Goal: Task Accomplishment & Management: Use online tool/utility

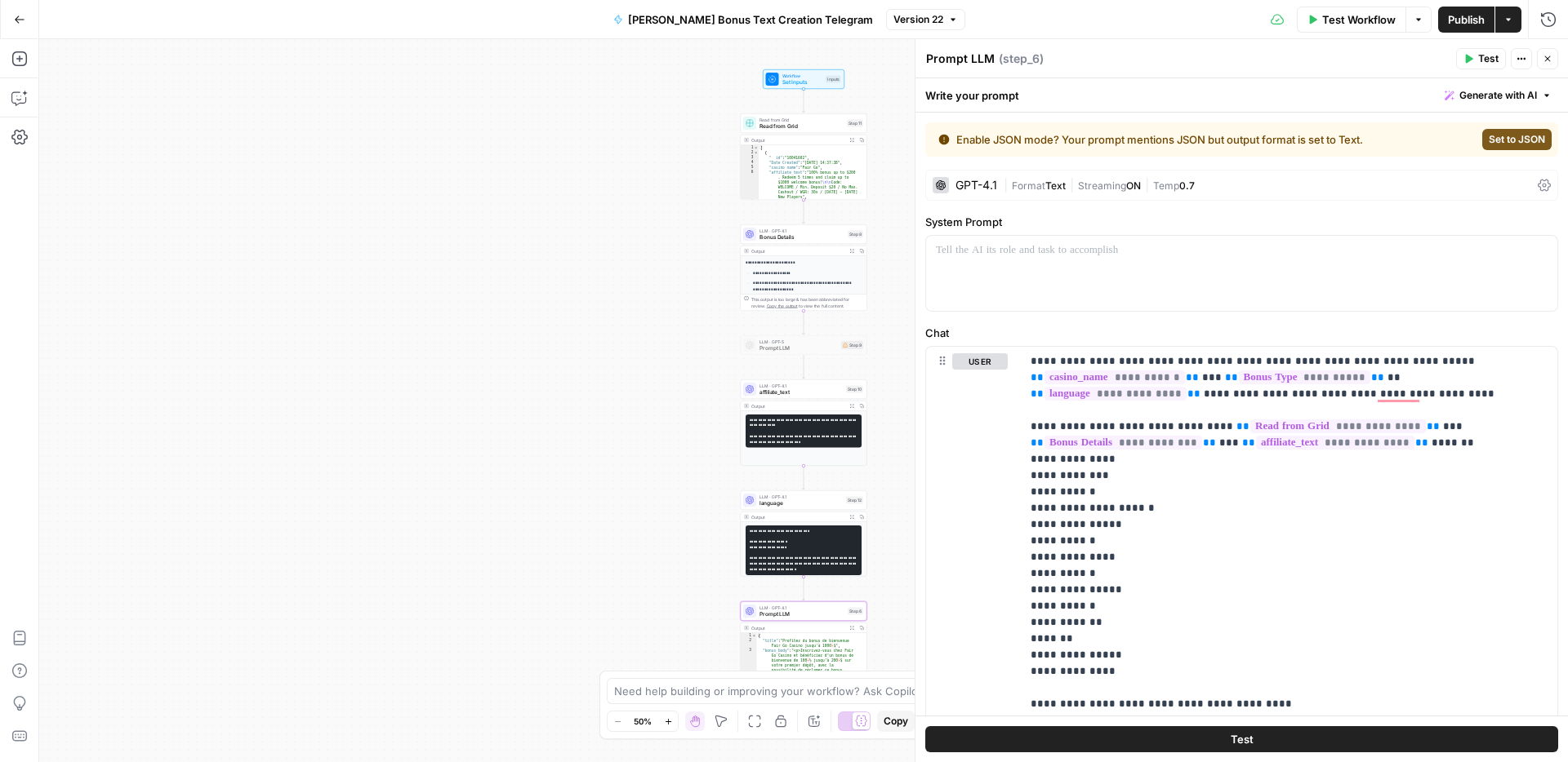
scroll to position [990, 0]
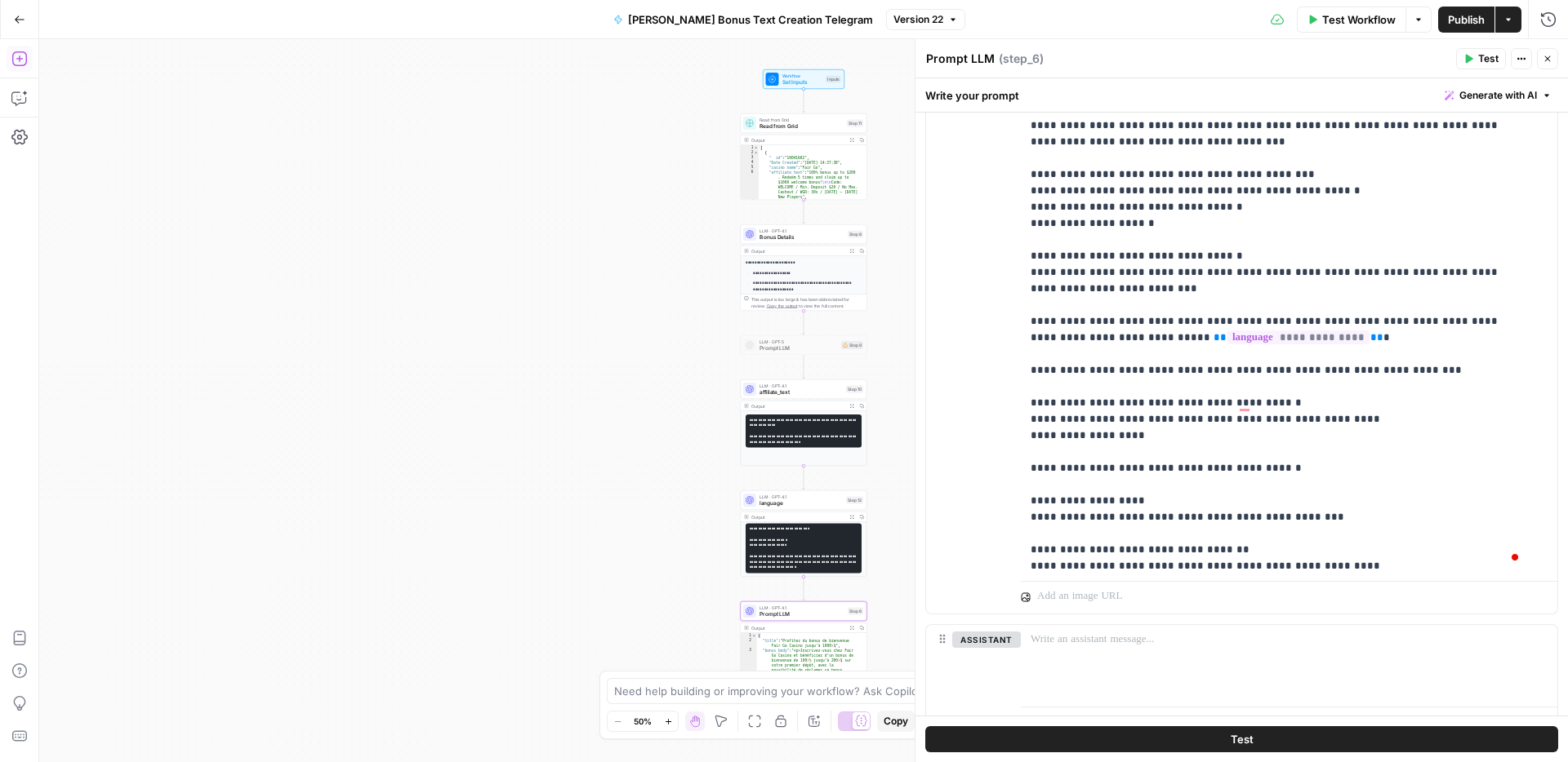
click at [20, 22] on icon "button" at bounding box center [19, 19] width 11 height 11
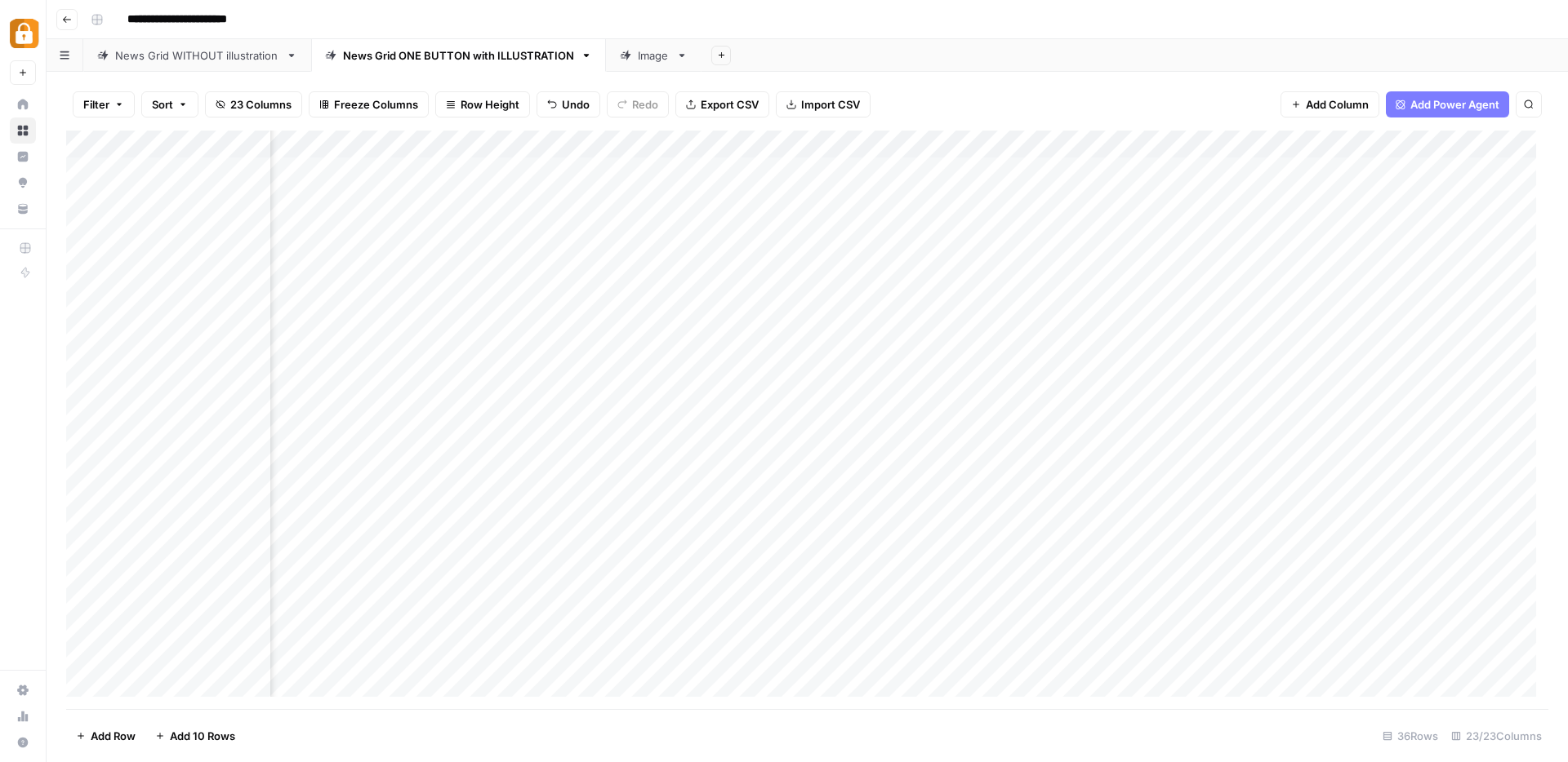
scroll to position [0, 2204]
type input "**********"
click at [175, 473] on div "Add Column" at bounding box center [807, 420] width 1482 height 579
click at [175, 479] on div "Add Column" at bounding box center [807, 420] width 1482 height 579
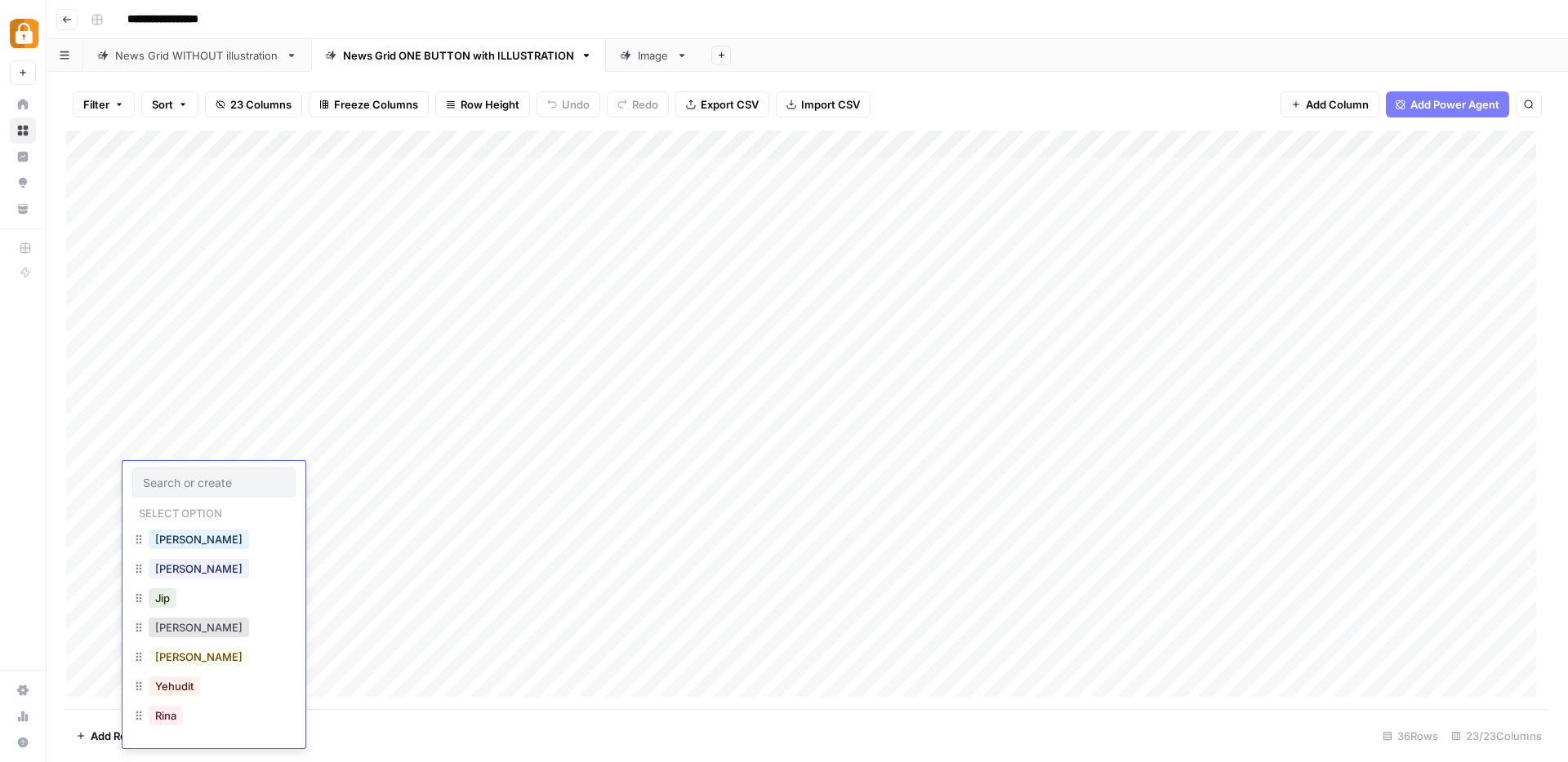
click at [187, 721] on div "Rina" at bounding box center [214, 717] width 164 height 29
click at [175, 723] on button "Rina" at bounding box center [165, 716] width 34 height 19
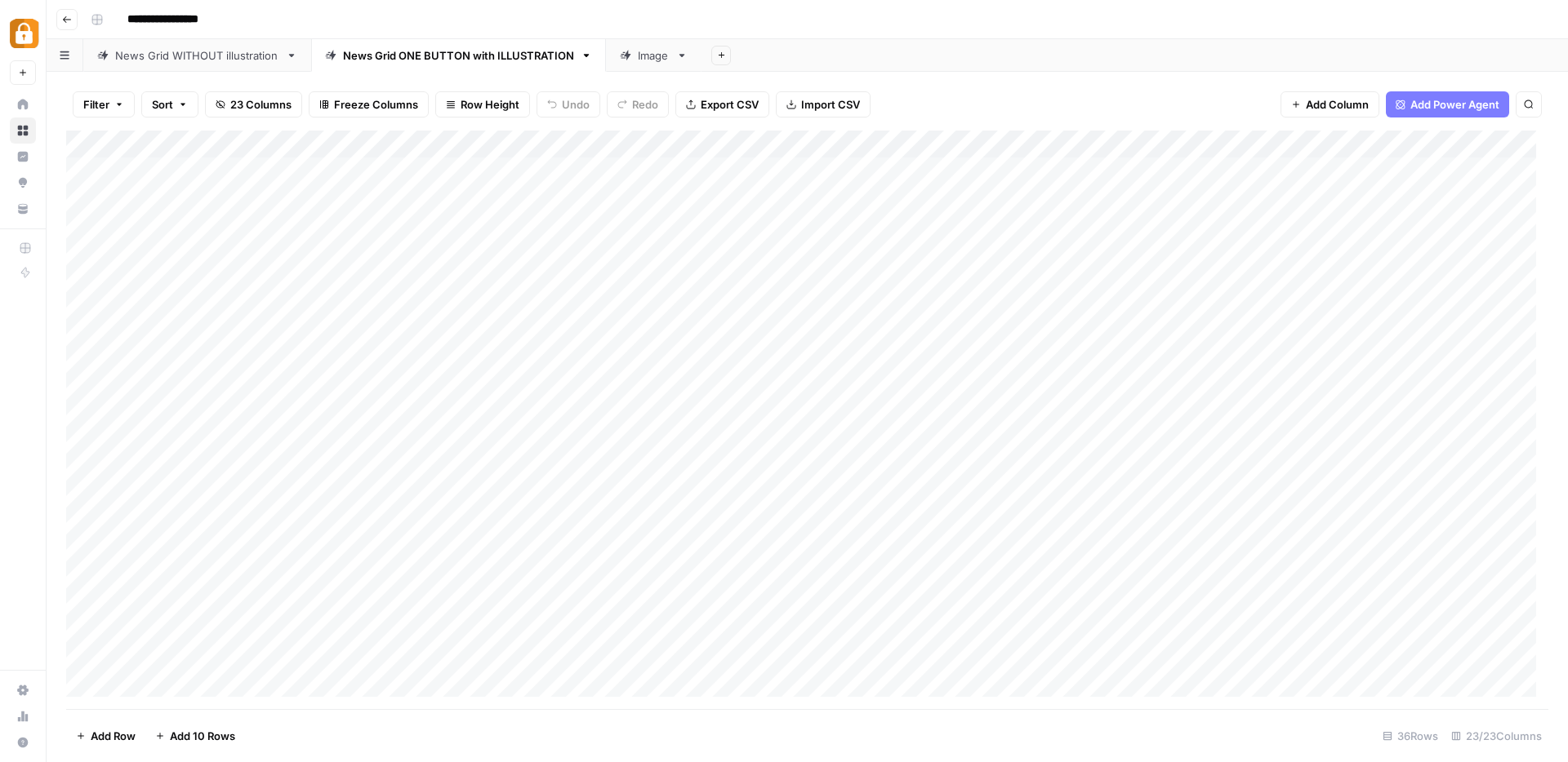
click at [732, 448] on div "Add Column" at bounding box center [807, 420] width 1482 height 579
click at [713, 476] on div "Add Column" at bounding box center [807, 420] width 1482 height 579
click at [846, 478] on div "Add Column" at bounding box center [807, 420] width 1482 height 579
type textarea "****"
click at [975, 507] on div "Add Column" at bounding box center [807, 420] width 1482 height 579
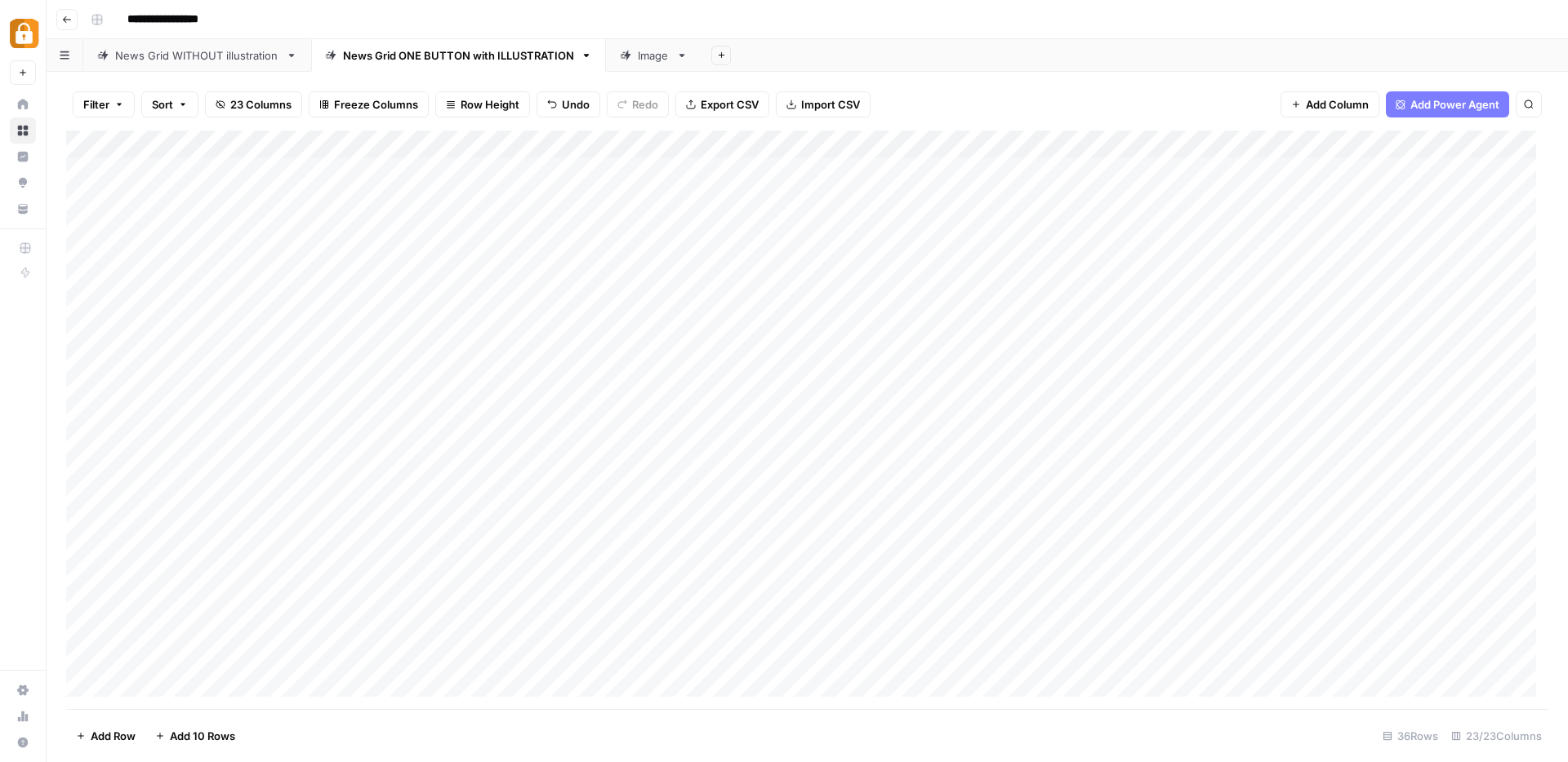
click at [981, 472] on div "Add Column" at bounding box center [807, 420] width 1482 height 579
type textarea "****"
click at [995, 568] on div "Add Column" at bounding box center [807, 420] width 1482 height 579
click at [1307, 472] on div "Add Column" at bounding box center [807, 420] width 1482 height 579
click at [1341, 145] on div "Add Column" at bounding box center [807, 420] width 1482 height 579
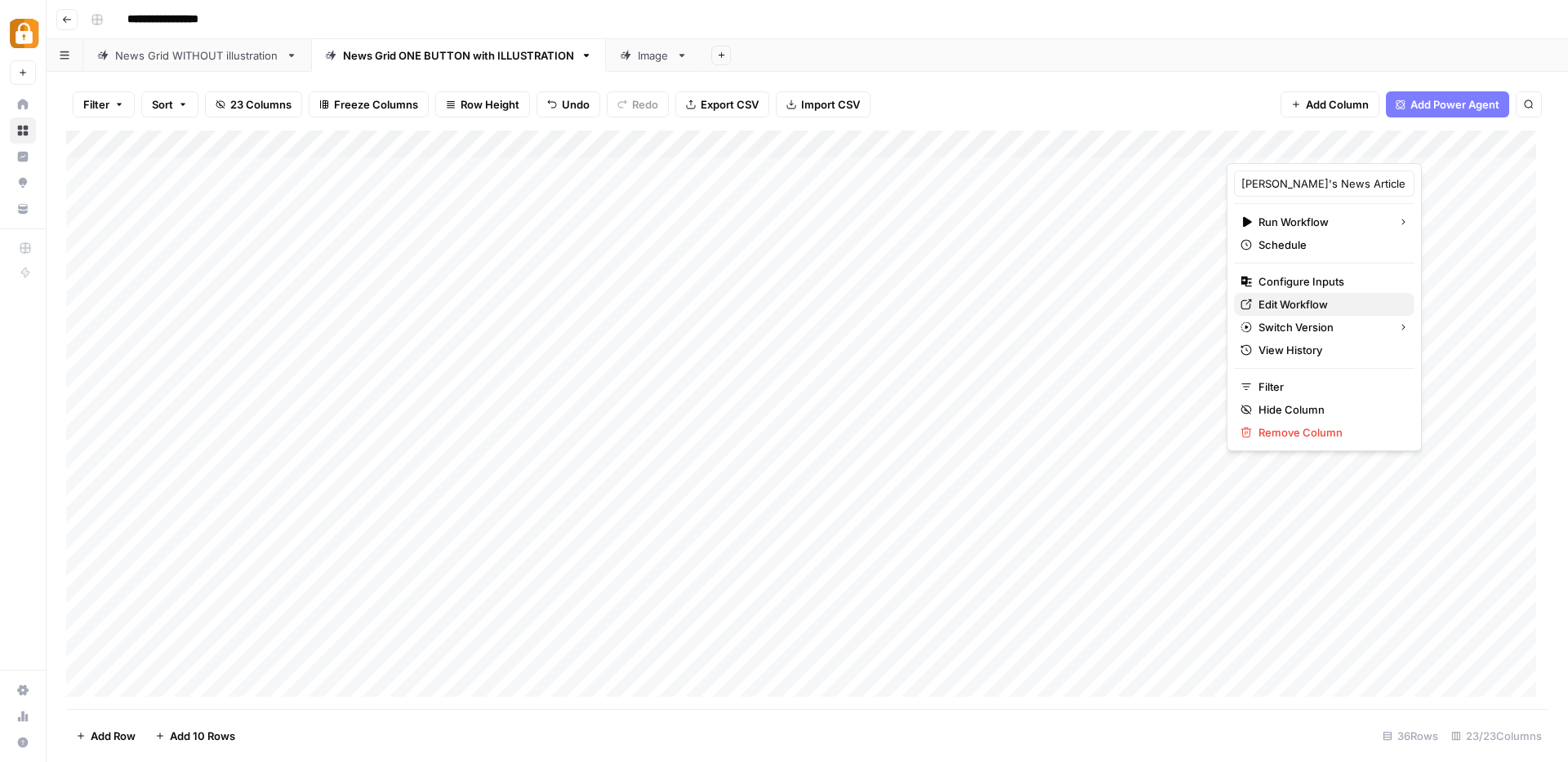
click at [1285, 300] on span "Edit Workflow" at bounding box center [1330, 304] width 143 height 16
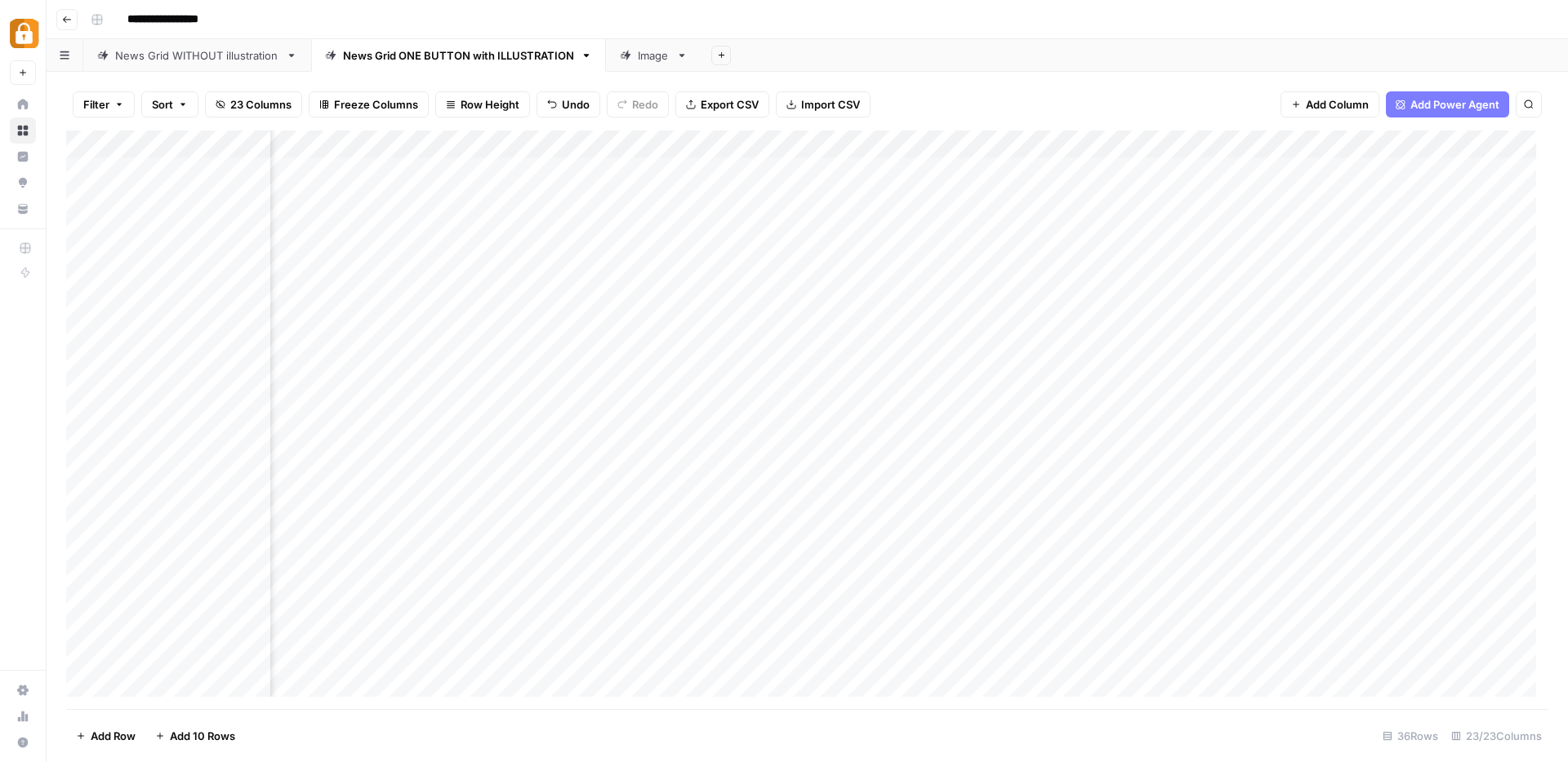
scroll to position [0, 320]
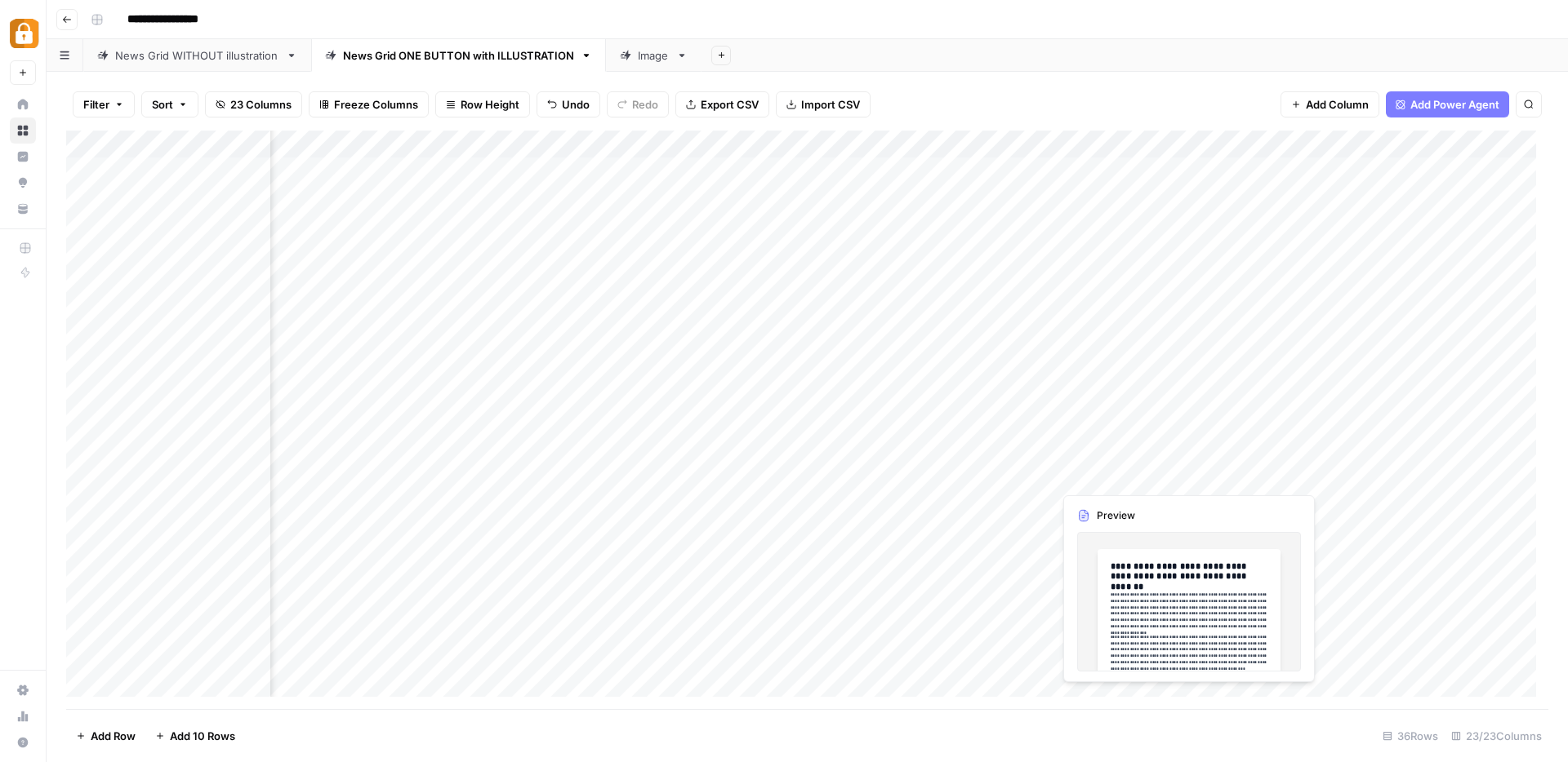
click at [1185, 476] on div "Add Column" at bounding box center [807, 420] width 1482 height 579
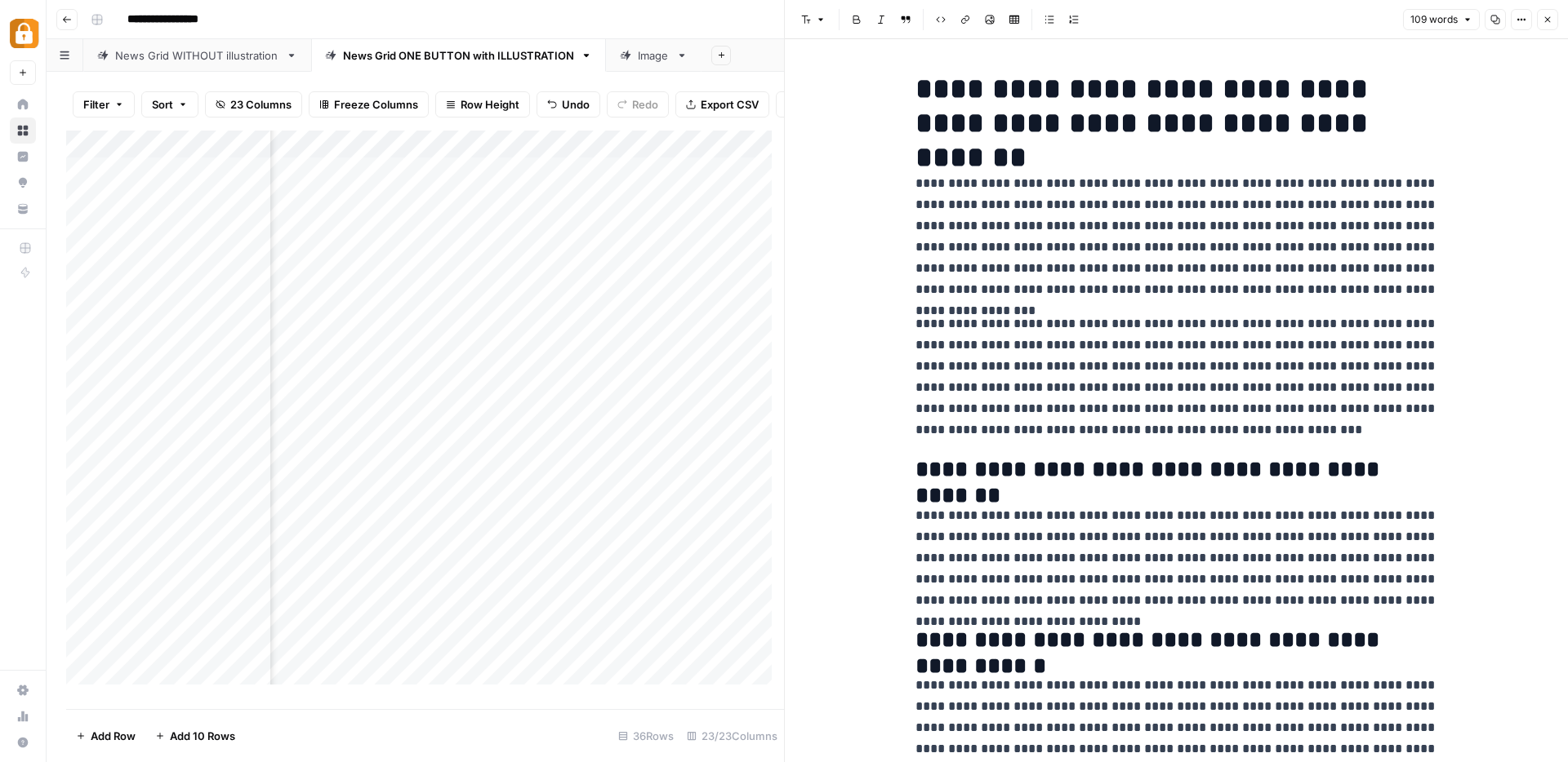
click at [1551, 19] on span "Close" at bounding box center [1551, 19] width 1 height 1
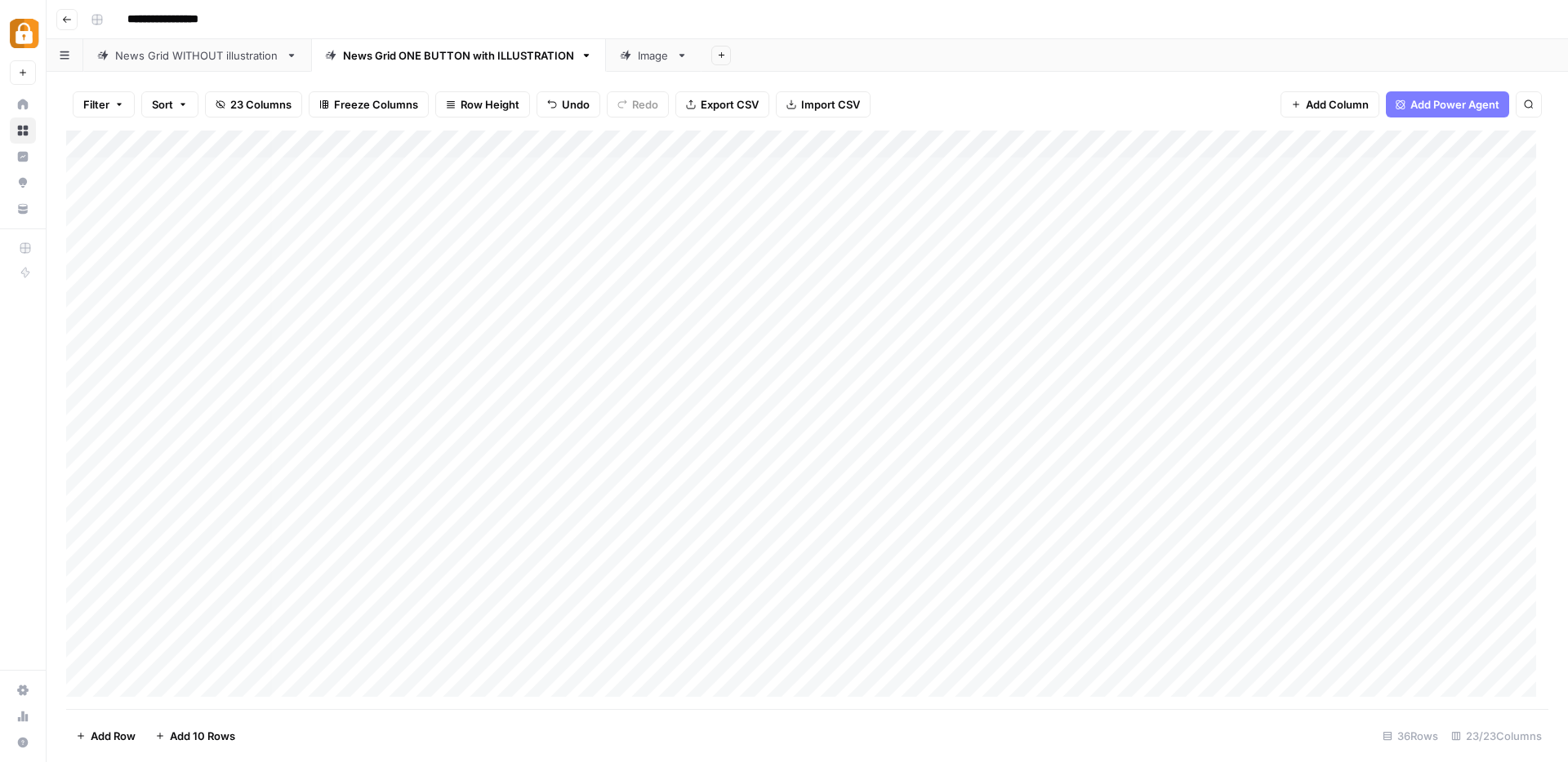
scroll to position [0, 5]
click at [635, 479] on div "Add Column" at bounding box center [807, 420] width 1482 height 579
click at [973, 476] on div "Add Column" at bounding box center [807, 420] width 1482 height 579
drag, startPoint x: 1070, startPoint y: 488, endPoint x: 1069, endPoint y: 504, distance: 16.0
click at [1069, 504] on div "Add Column" at bounding box center [807, 420] width 1482 height 579
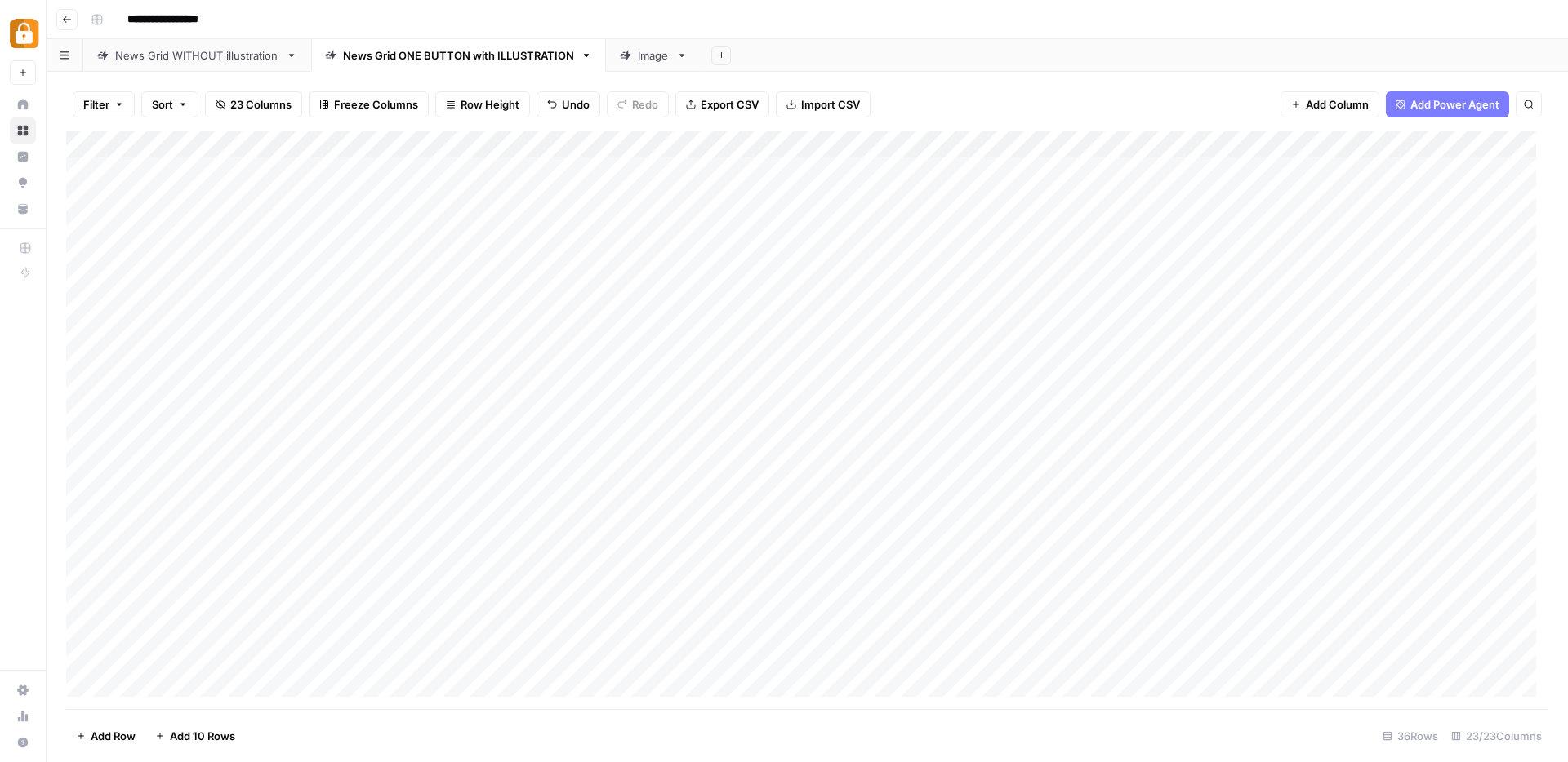
click at [692, 392] on div "Add Column" at bounding box center [807, 420] width 1482 height 579
click at [663, 501] on div "Add Column" at bounding box center [807, 420] width 1482 height 579
click at [233, 473] on div "Add Column" at bounding box center [807, 420] width 1482 height 579
drag, startPoint x: 270, startPoint y: 486, endPoint x: 268, endPoint y: 494, distance: 8.2
click at [268, 494] on div "Add Column" at bounding box center [807, 420] width 1482 height 579
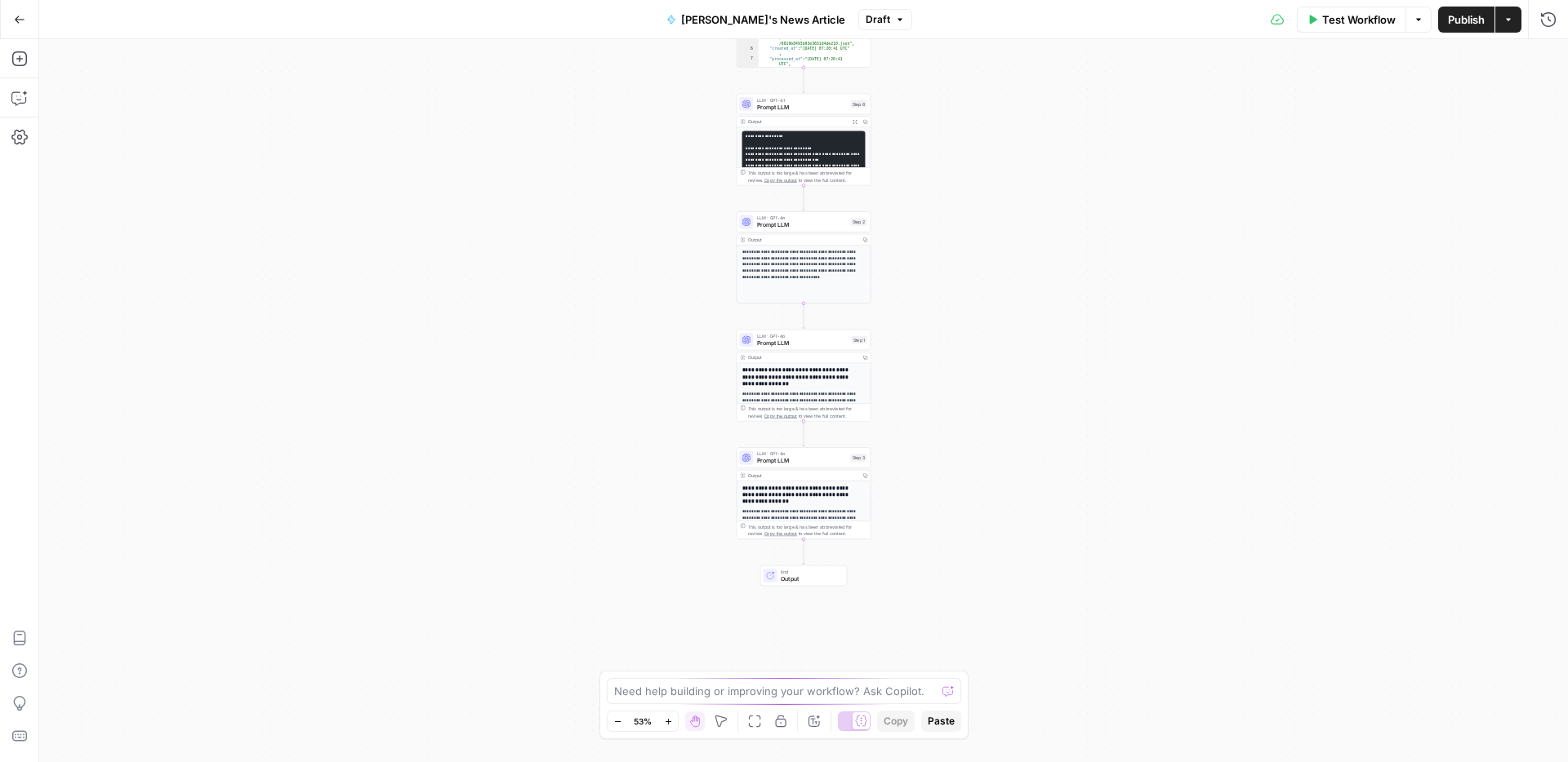
click at [807, 455] on span "LLM · GPT-4o" at bounding box center [802, 454] width 90 height 7
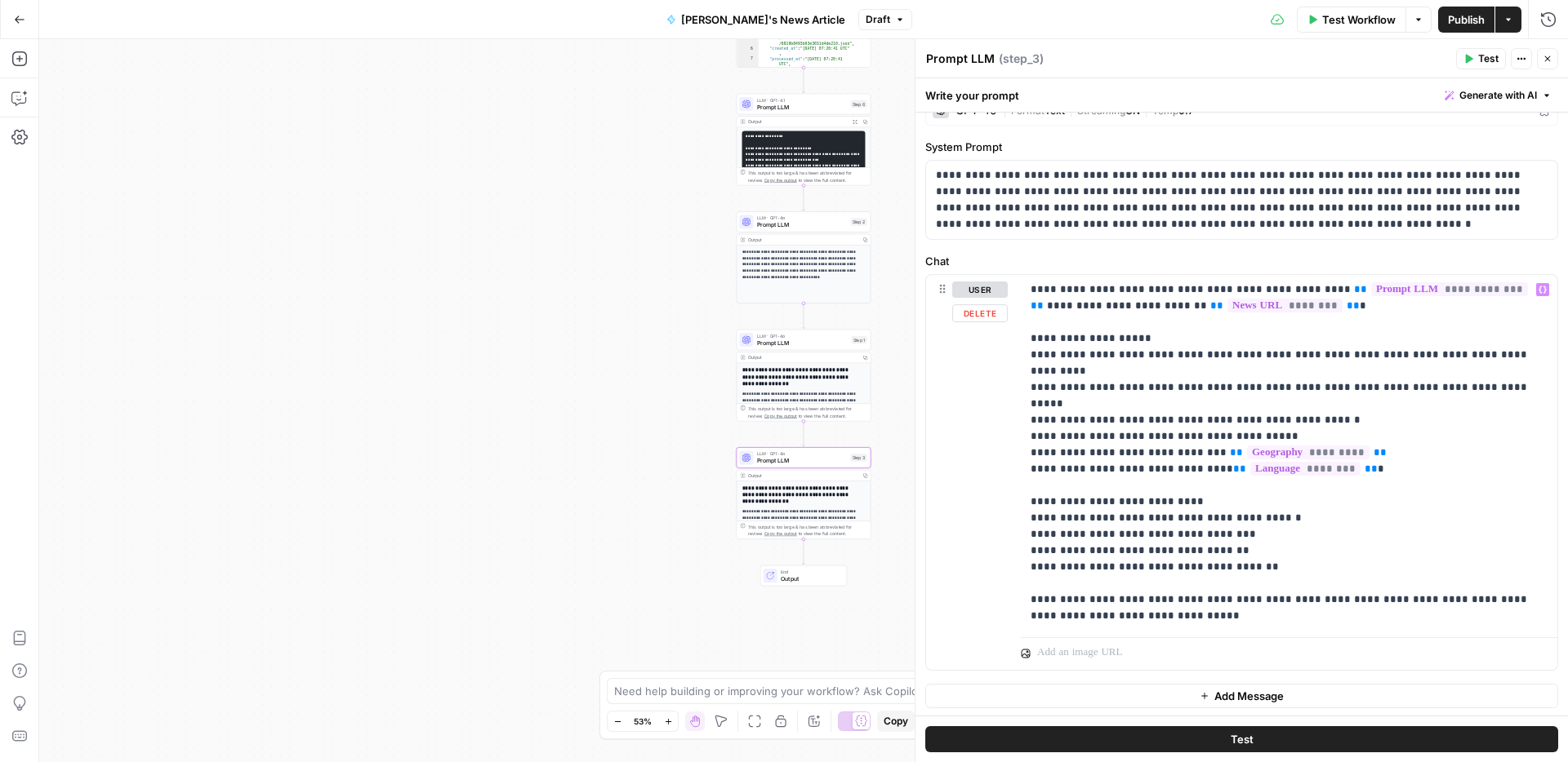
scroll to position [30, 0]
click at [19, 61] on icon "button" at bounding box center [19, 58] width 15 height 15
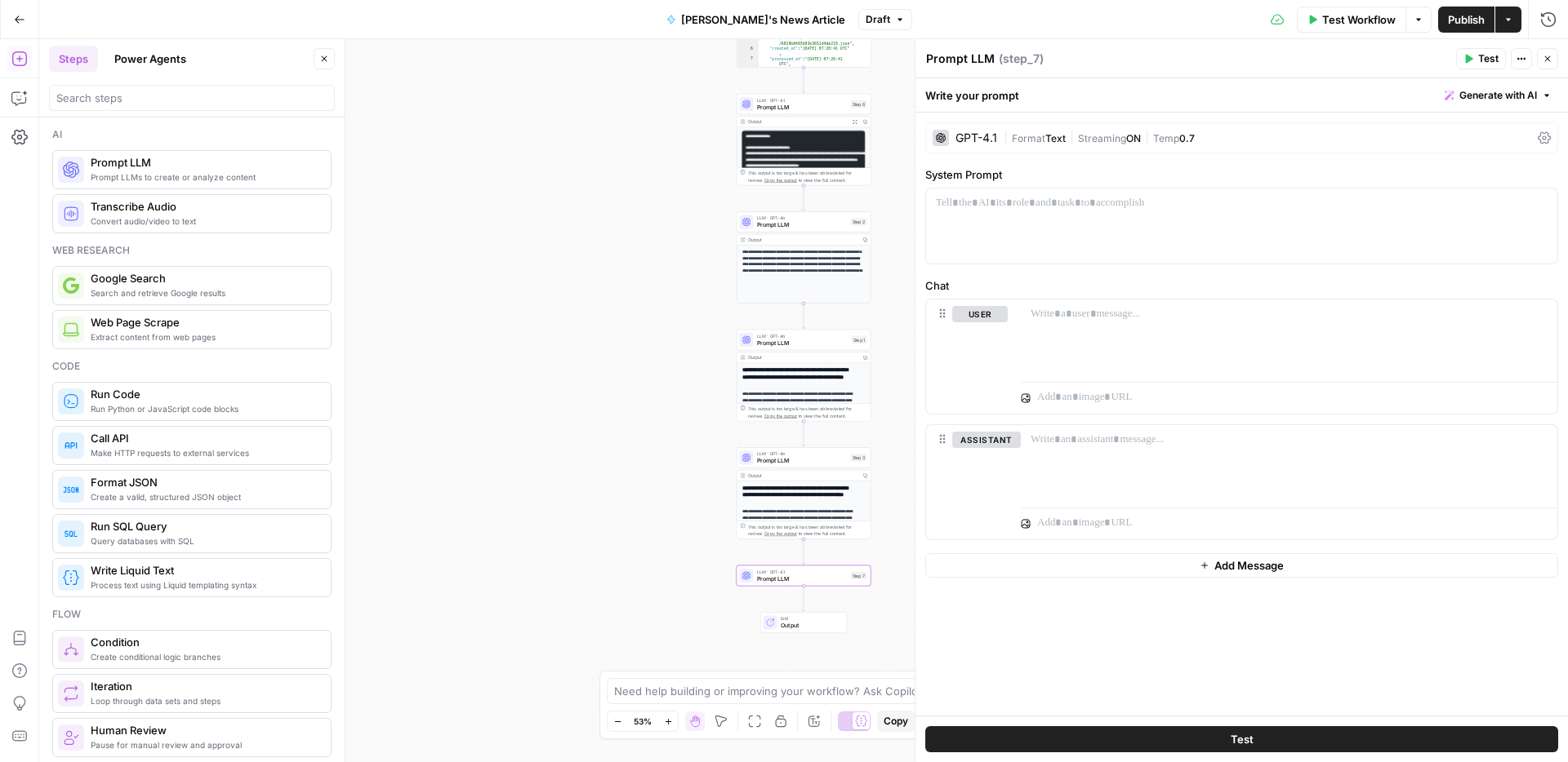
click at [968, 50] on textarea "Prompt LLM" at bounding box center [960, 58] width 69 height 16
click at [985, 61] on textarea "Prompt LLM" at bounding box center [960, 58] width 69 height 16
type textarea "translate"
click at [1177, 64] on div "translate translate ( step_7 )" at bounding box center [1188, 58] width 526 height 18
click at [1472, 88] on span "Generate with AI" at bounding box center [1498, 95] width 78 height 15
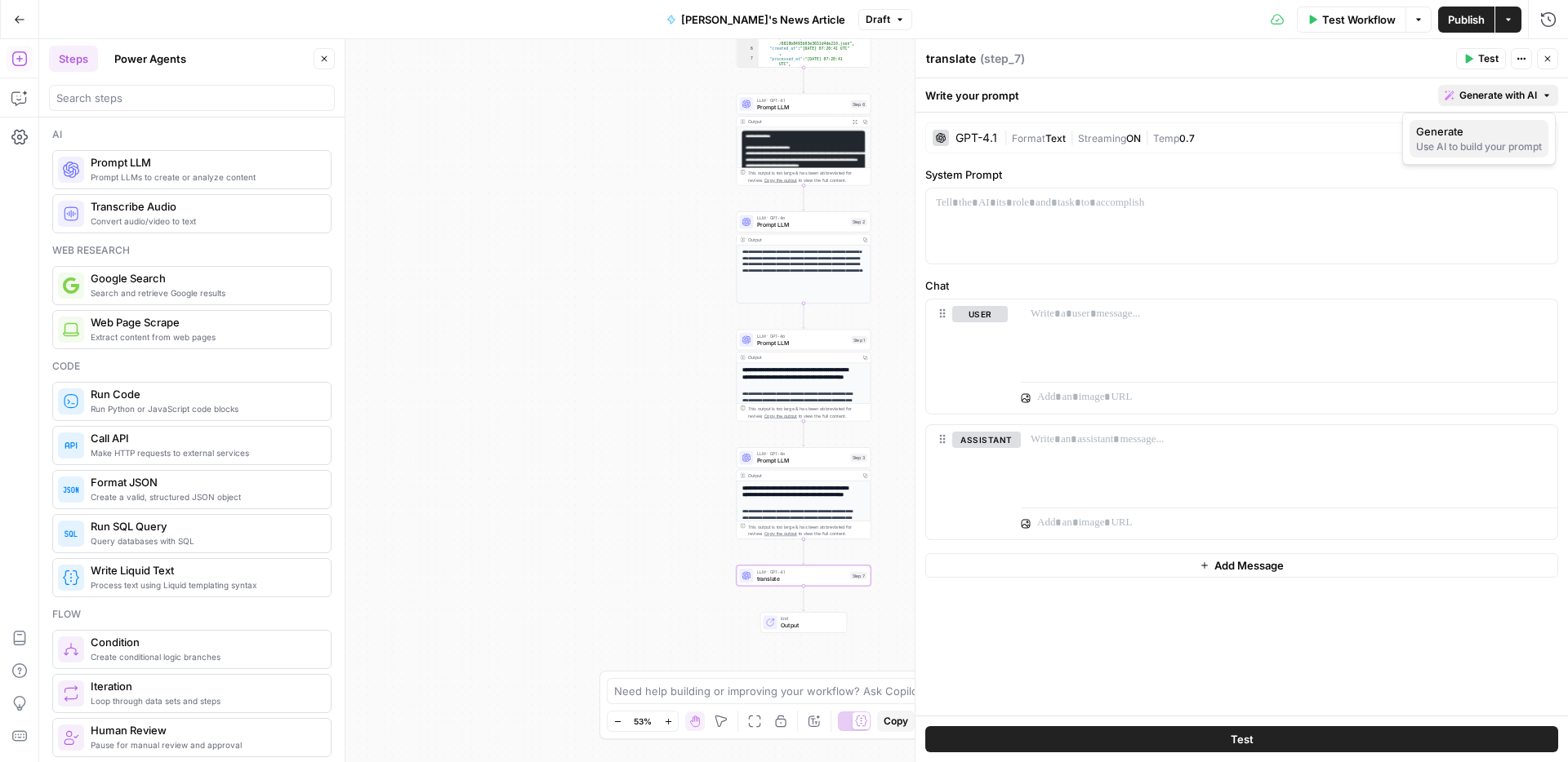
click at [1469, 133] on span "Generate" at bounding box center [1475, 131] width 119 height 16
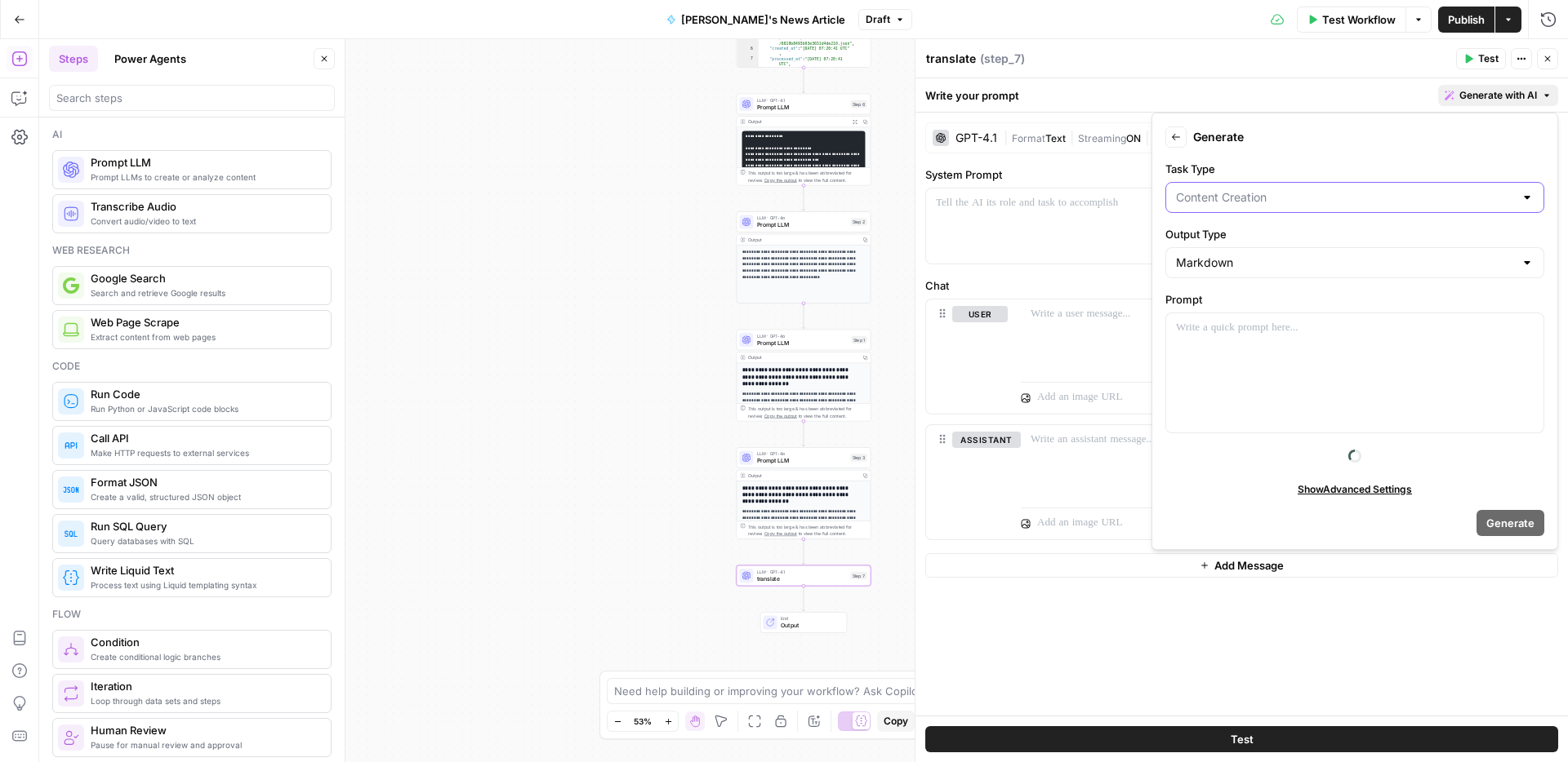
click at [1268, 196] on input "Task Type" at bounding box center [1344, 197] width 338 height 16
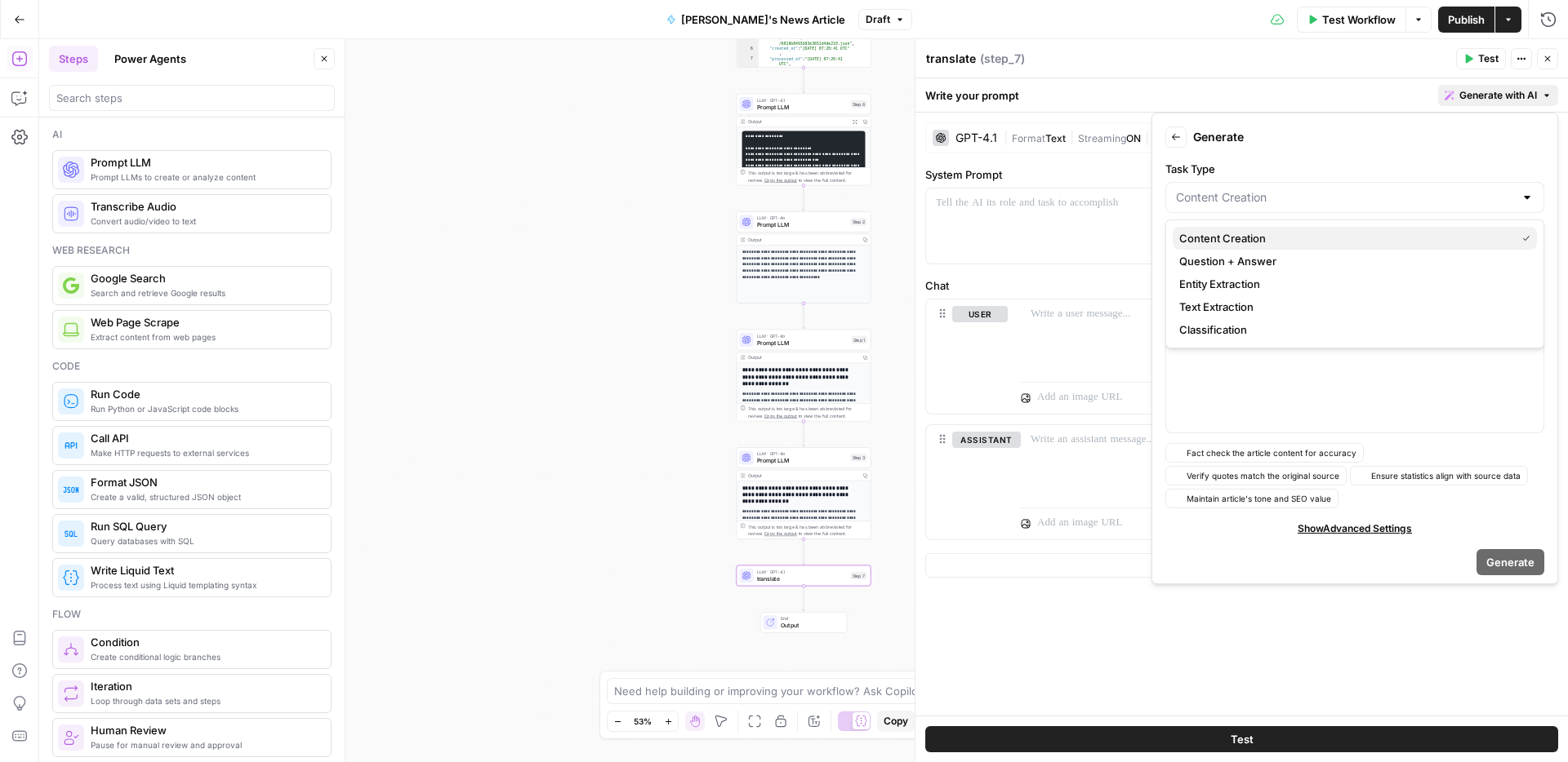
click at [1241, 232] on span "Content Creation" at bounding box center [1343, 238] width 330 height 16
type input "Content Creation"
click at [1213, 329] on p at bounding box center [1354, 328] width 357 height 16
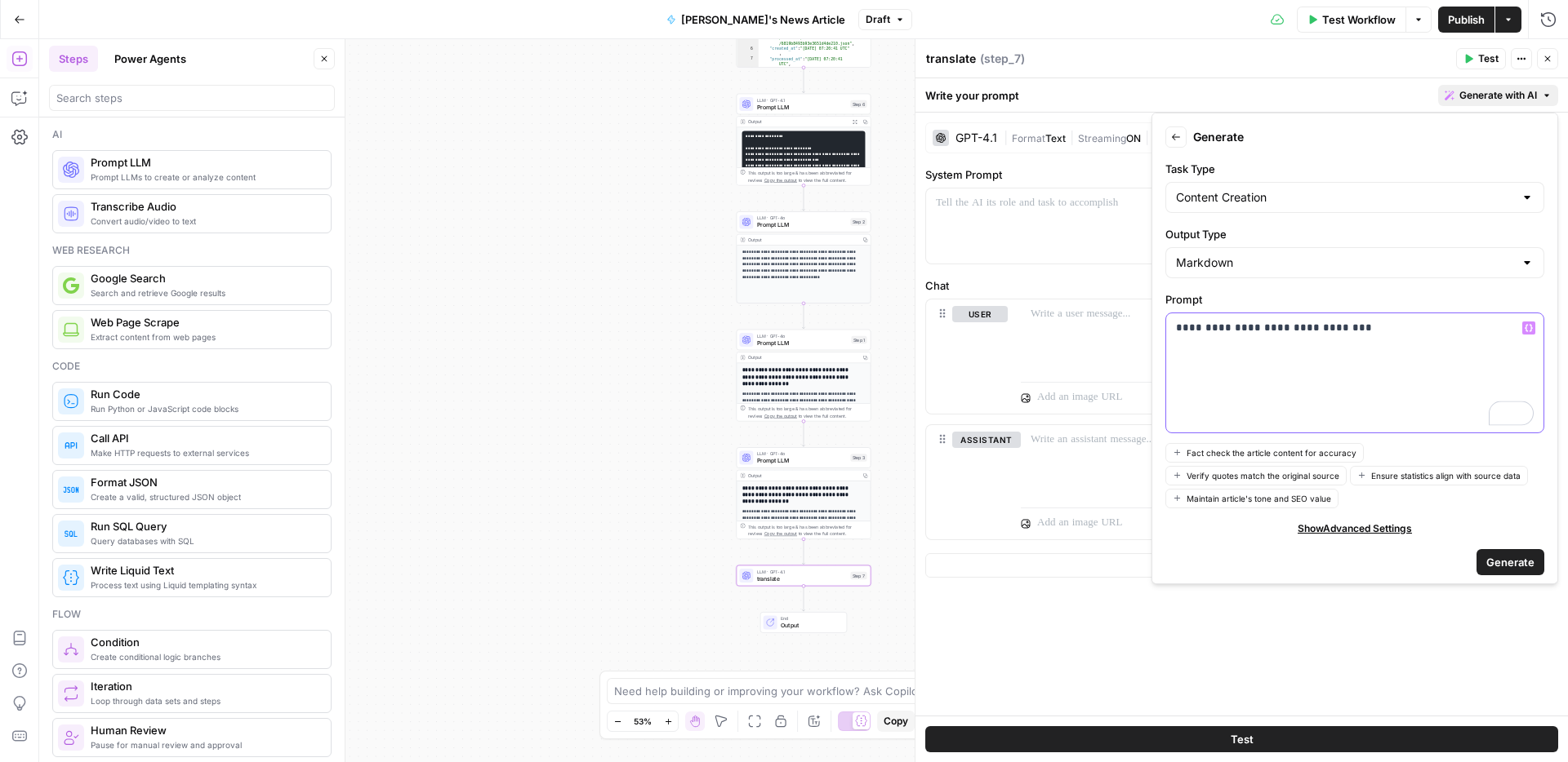
click at [1527, 324] on icon "button" at bounding box center [1528, 328] width 8 height 8
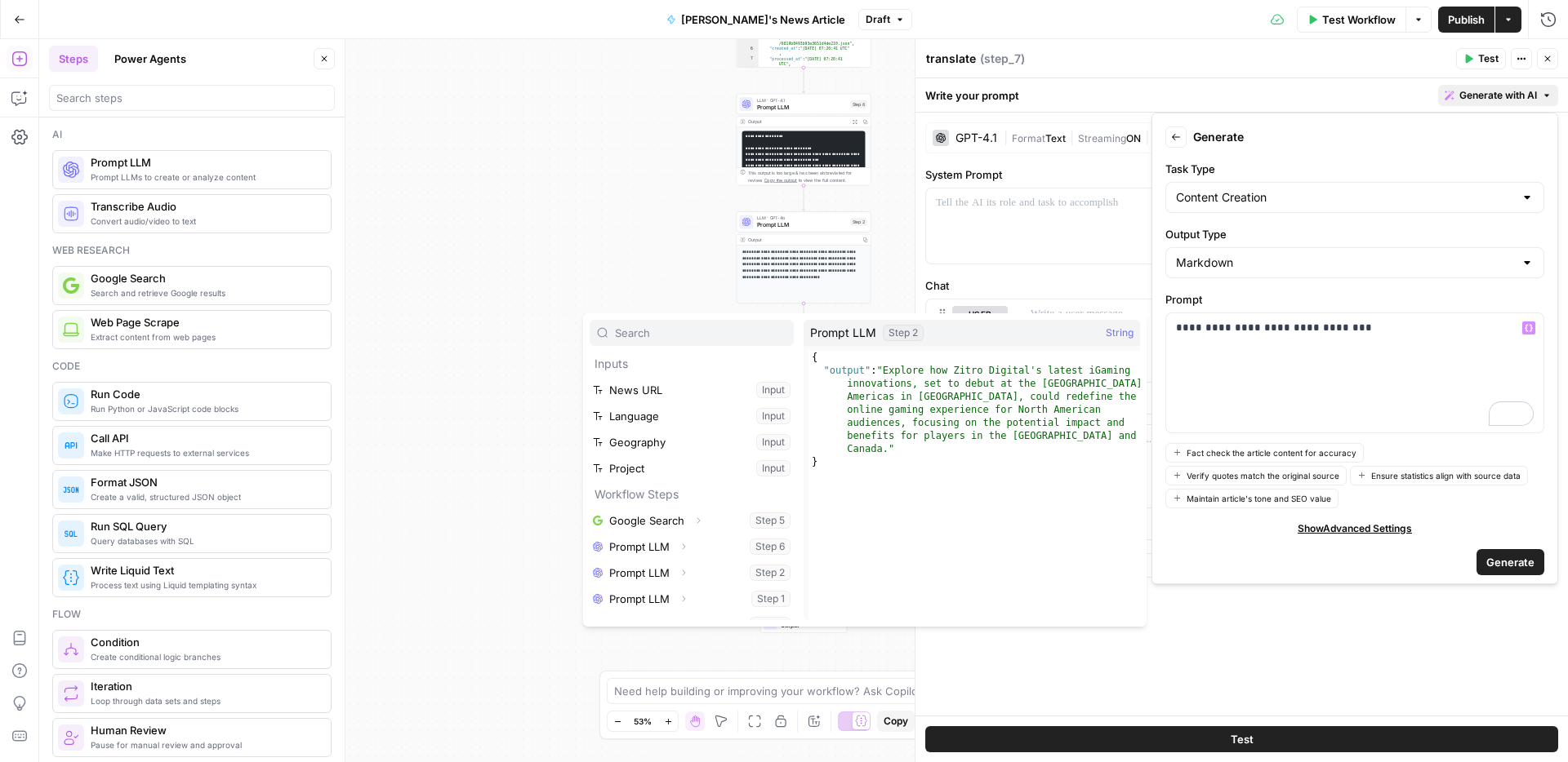
scroll to position [111, 0]
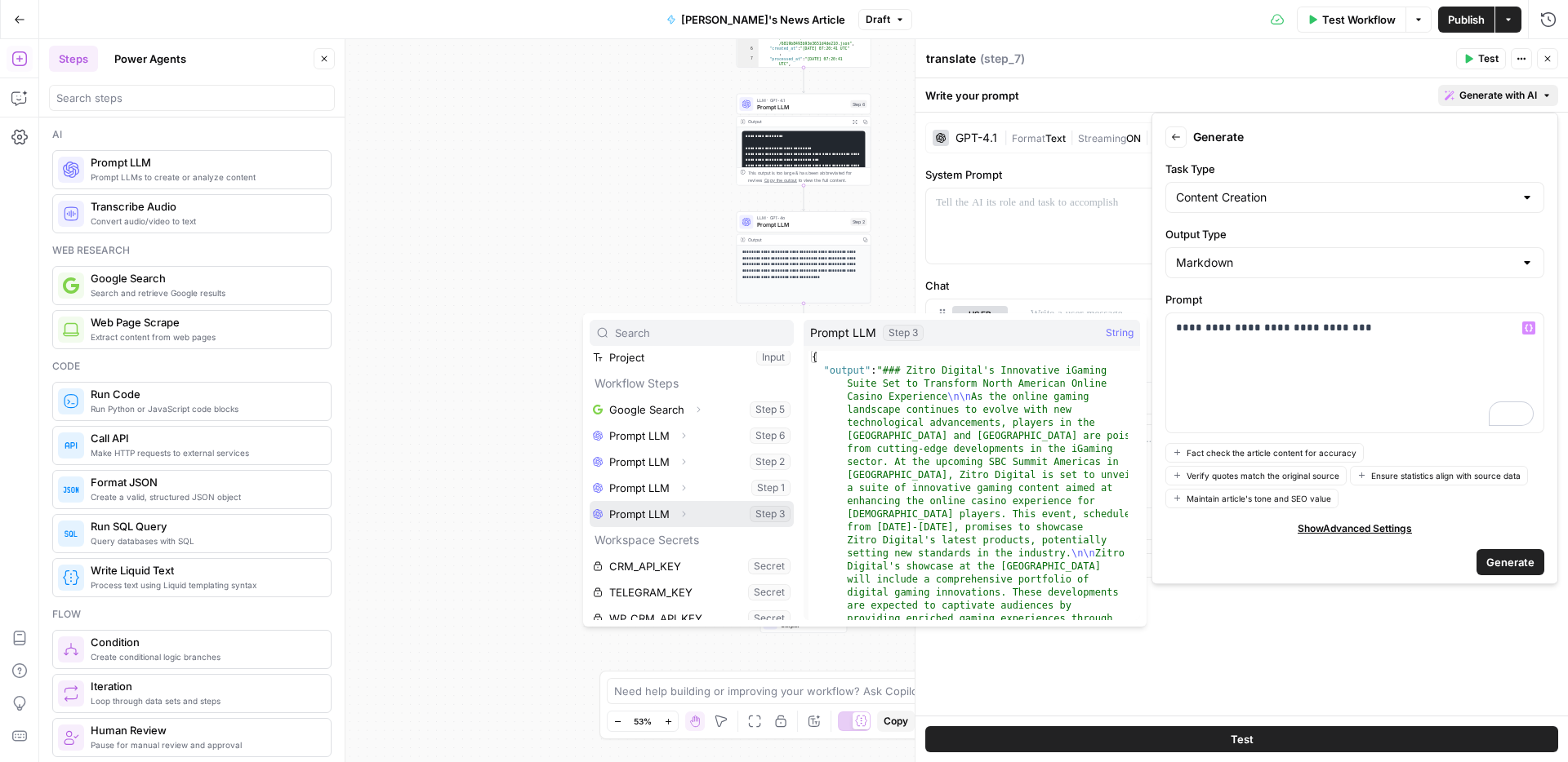
click at [685, 517] on icon "button" at bounding box center [683, 514] width 10 height 10
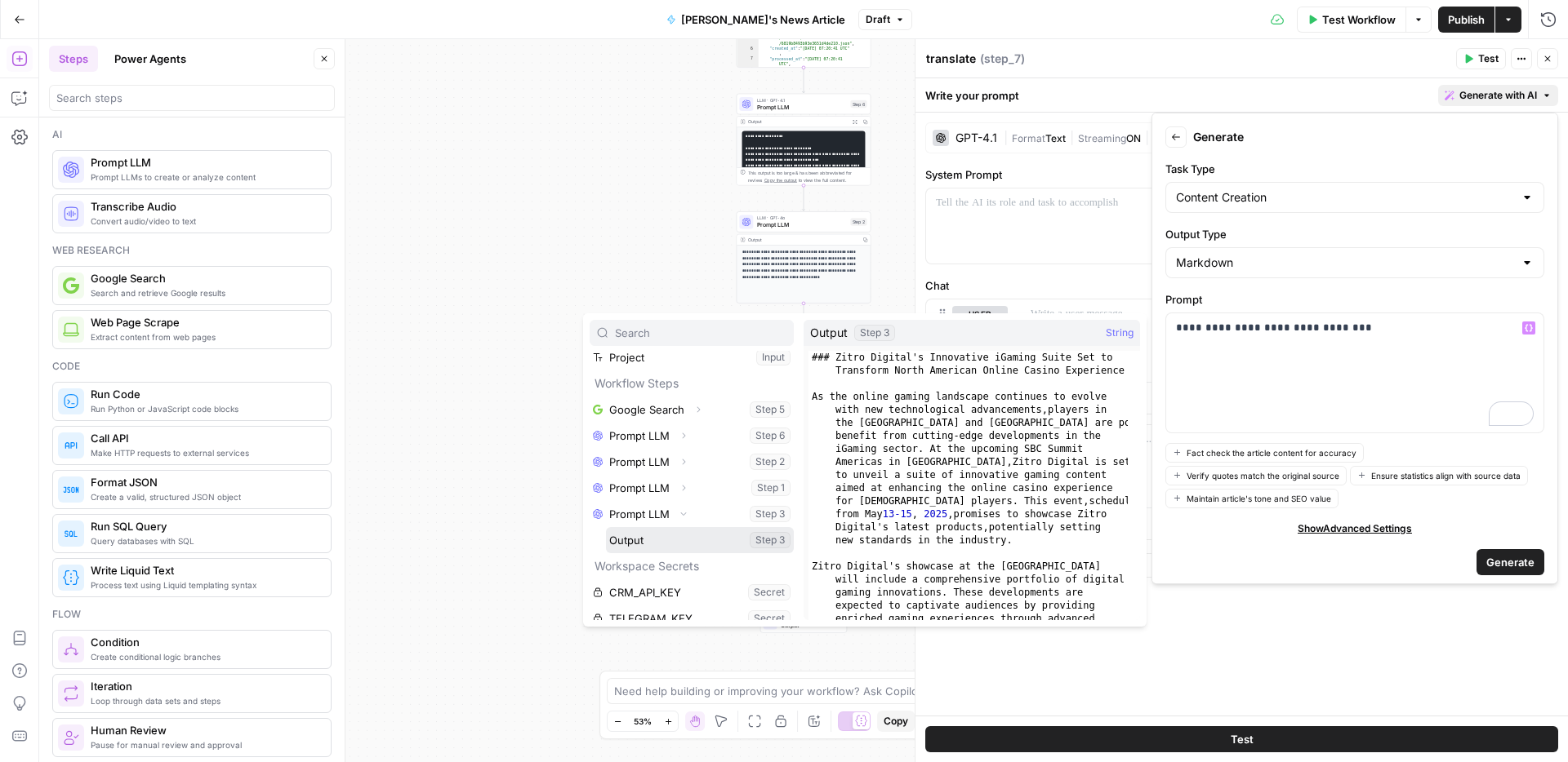
click at [653, 537] on button "Select variable Output" at bounding box center [700, 540] width 187 height 27
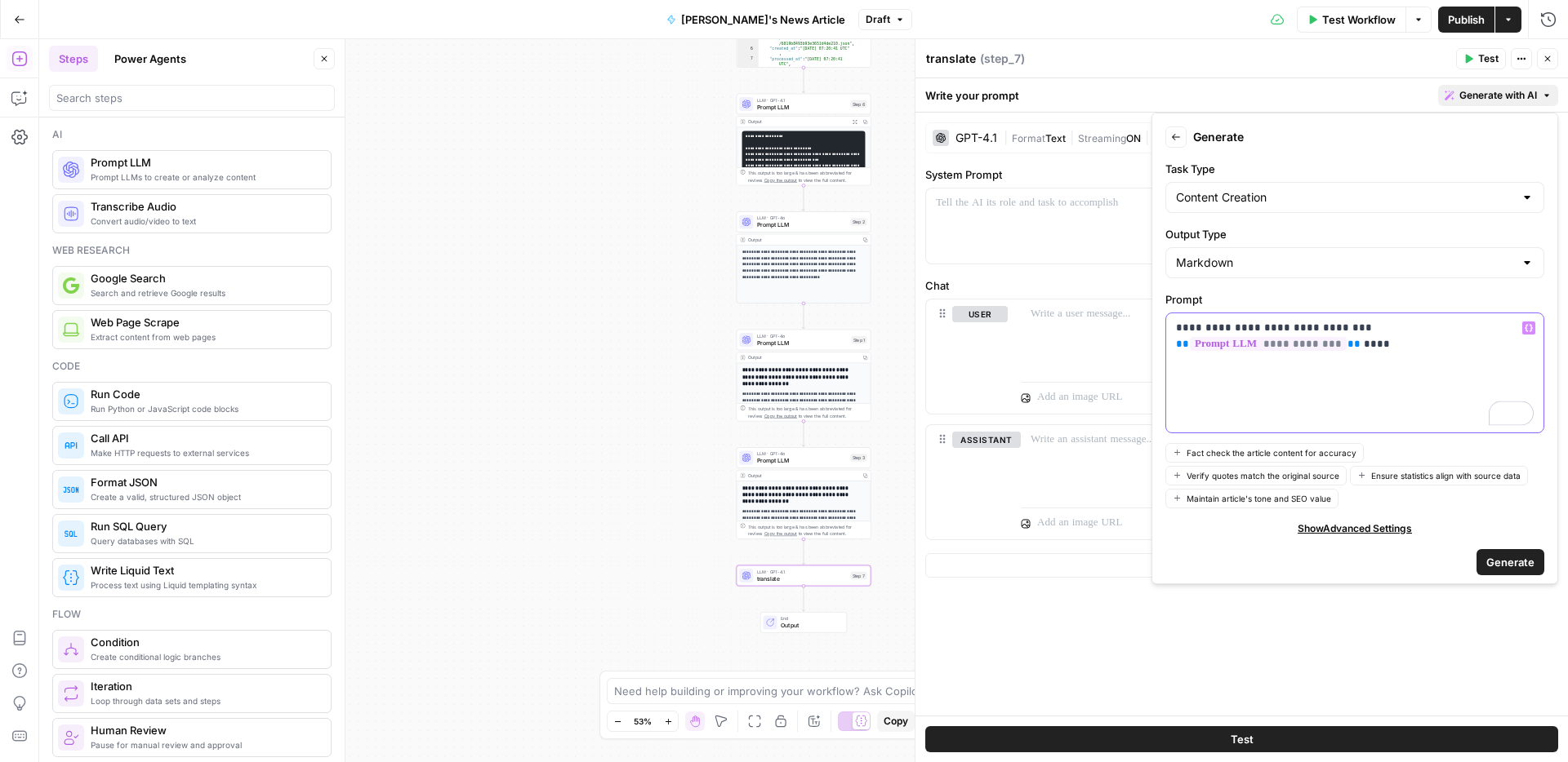
click at [1528, 328] on icon "button" at bounding box center [1528, 328] width 8 height 8
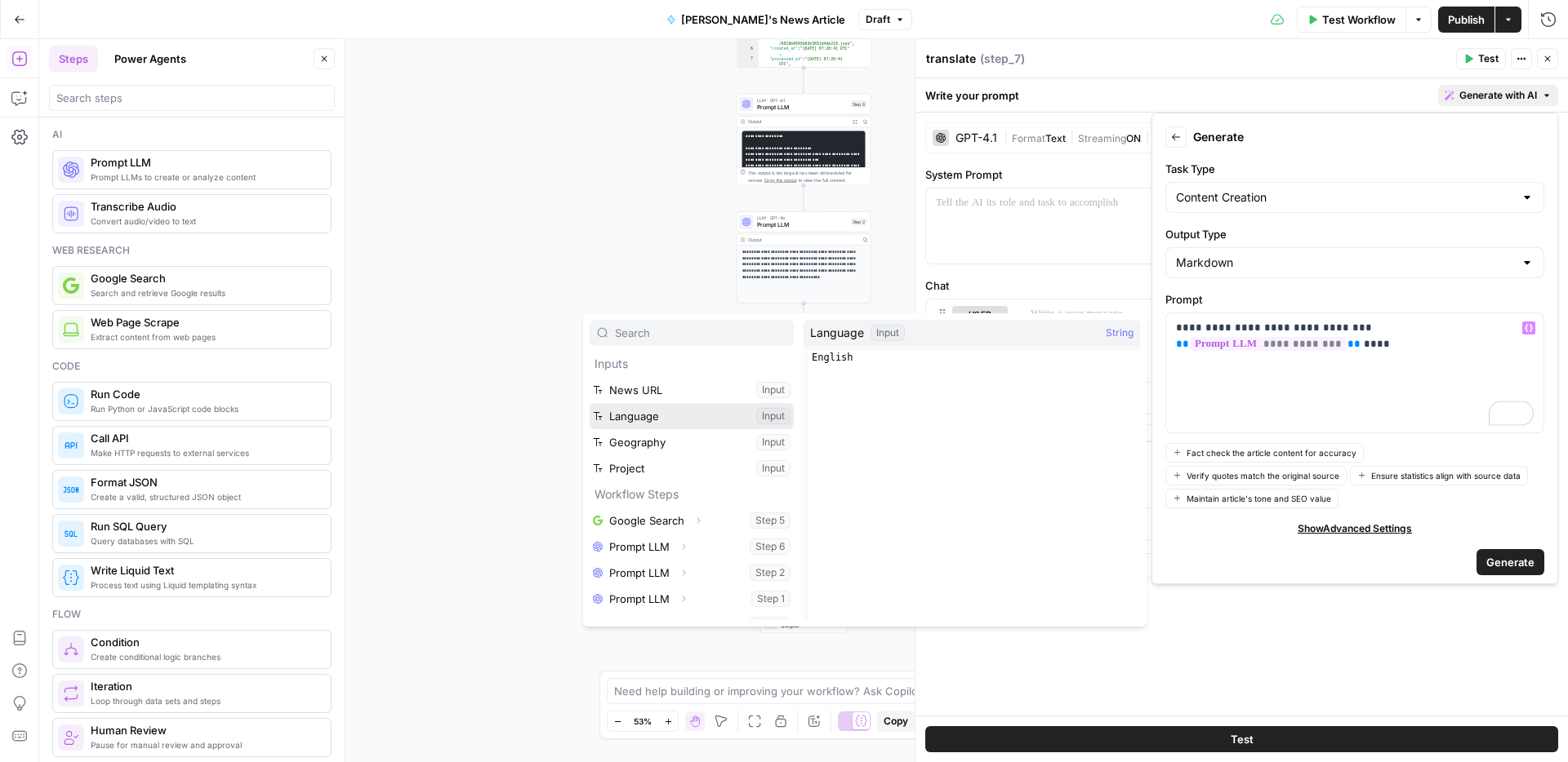
click at [608, 420] on button "Select variable Language" at bounding box center [692, 416] width 204 height 27
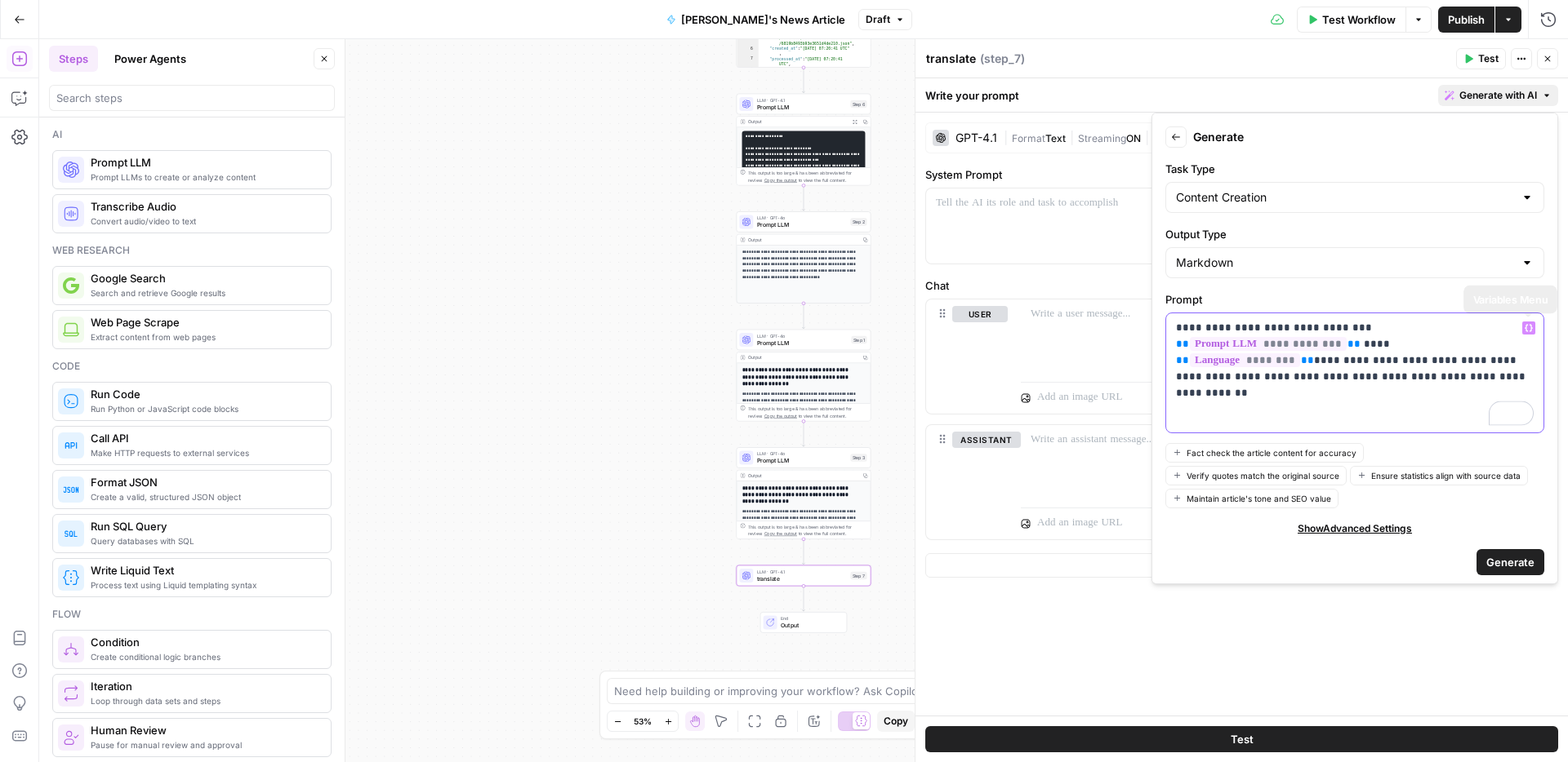
click at [1529, 326] on icon "button" at bounding box center [1528, 328] width 8 height 8
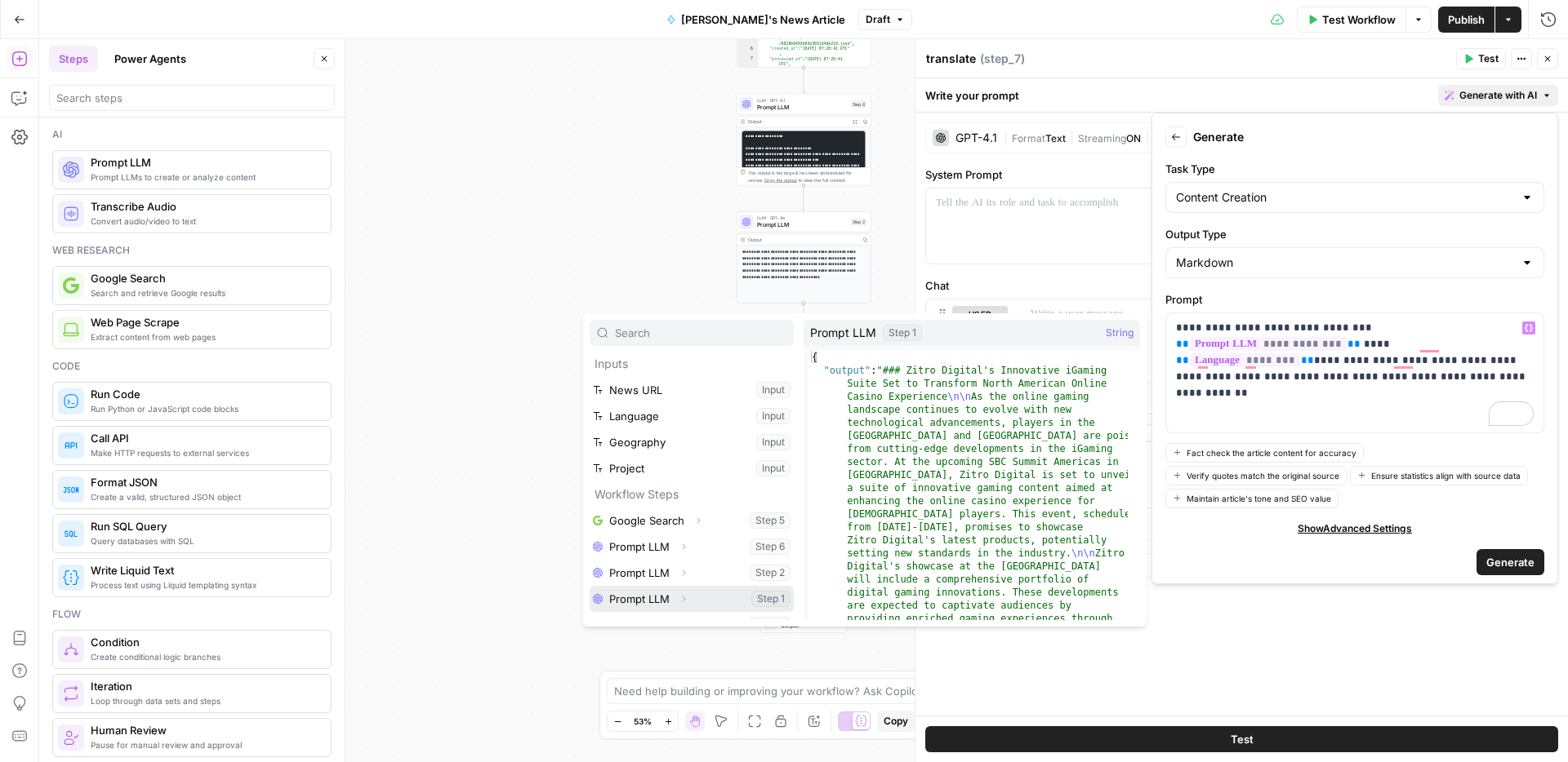
click at [685, 602] on icon "button" at bounding box center [683, 598] width 10 height 10
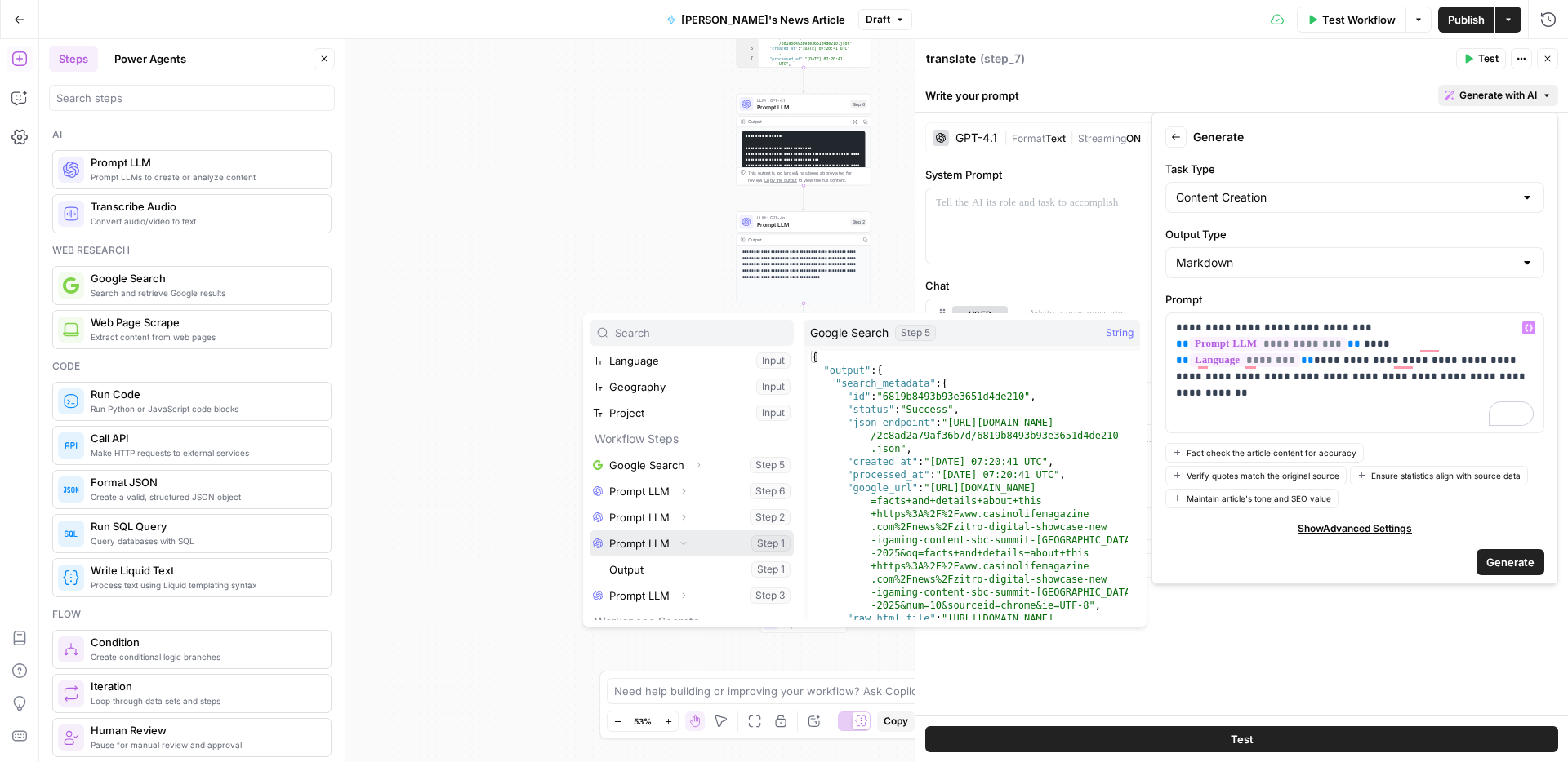
scroll to position [149, 0]
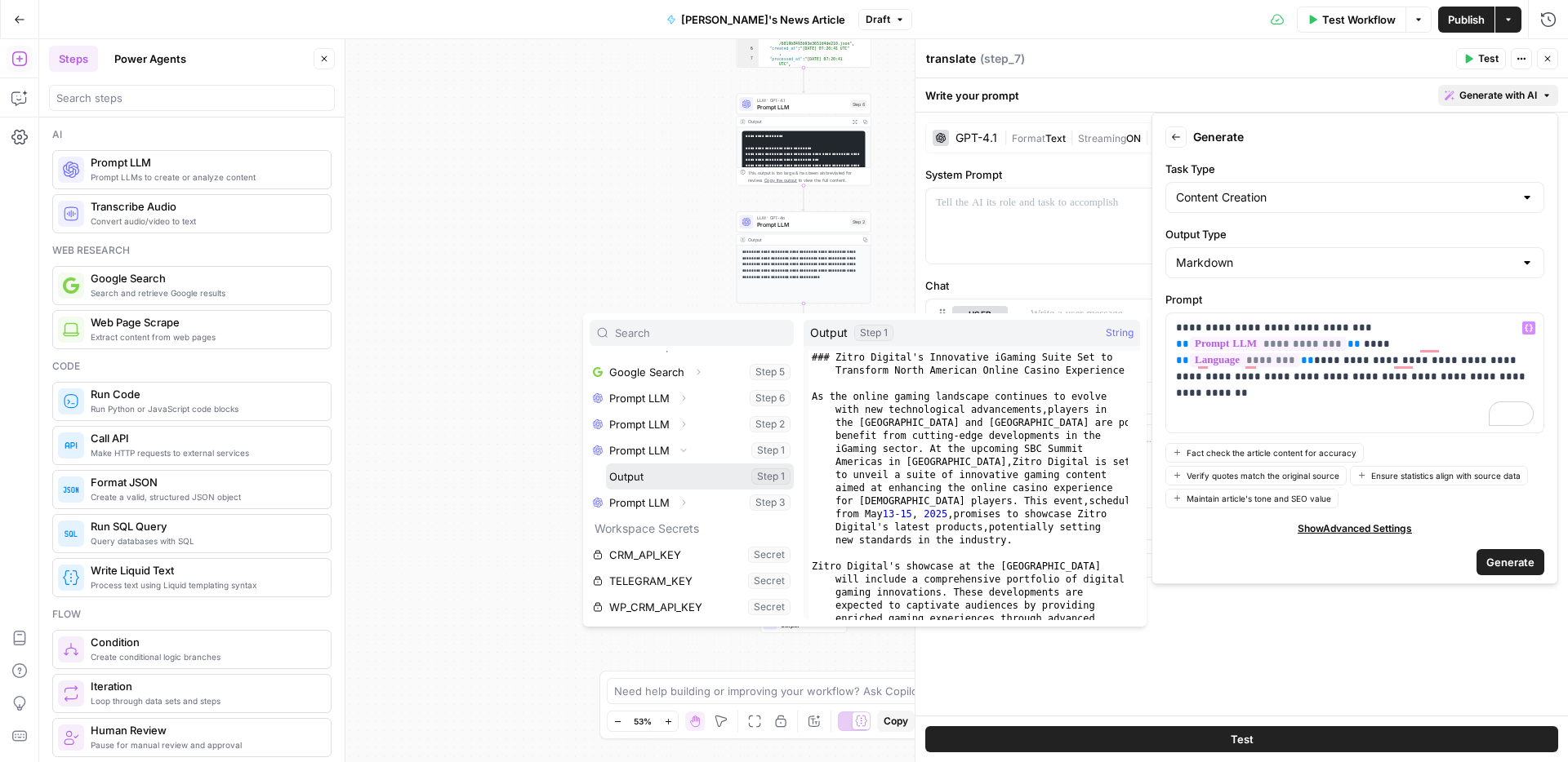
click at [669, 473] on button "Select variable Output" at bounding box center [700, 476] width 187 height 27
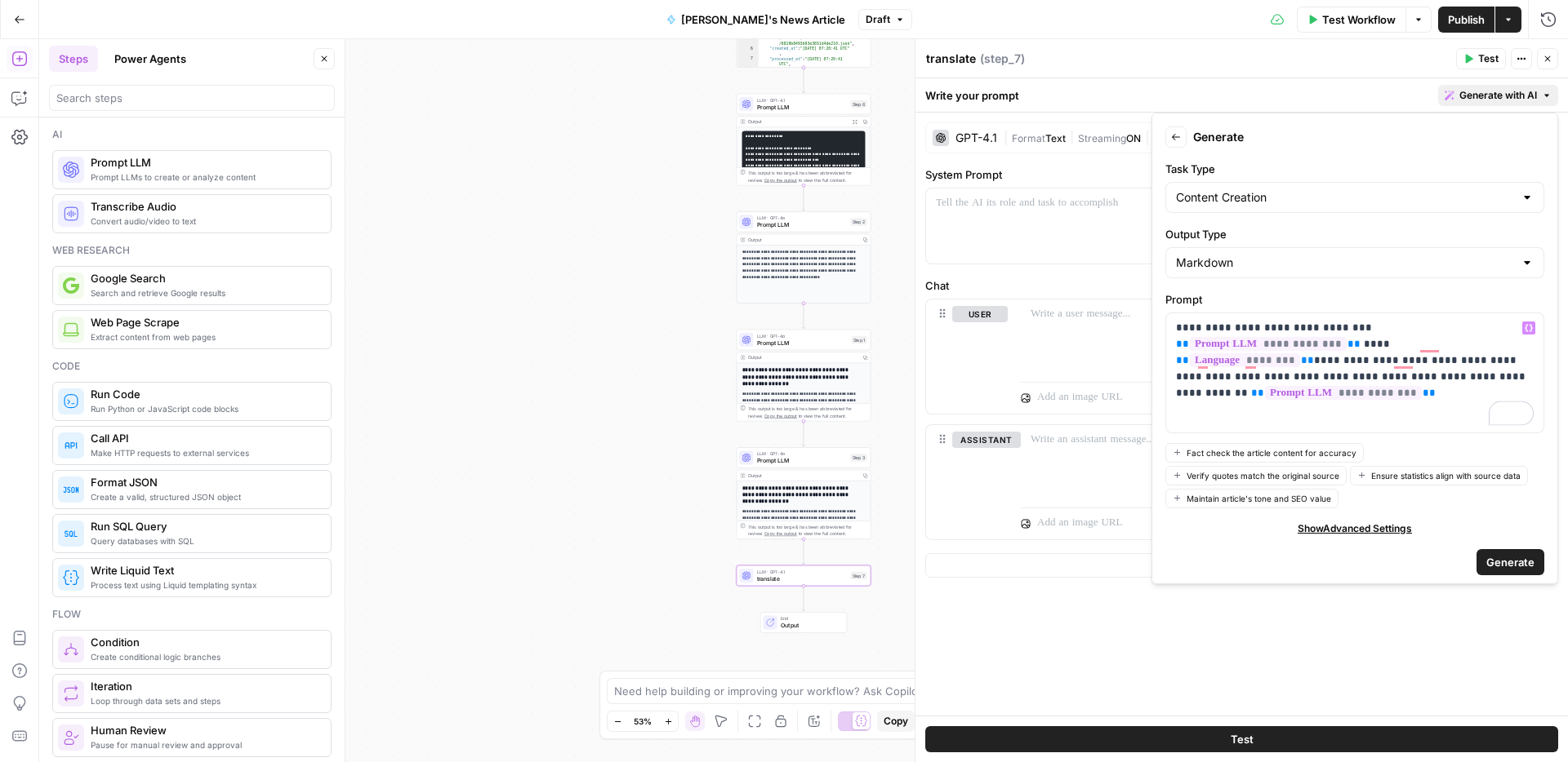
click at [1527, 554] on span "Generate" at bounding box center [1510, 562] width 48 height 16
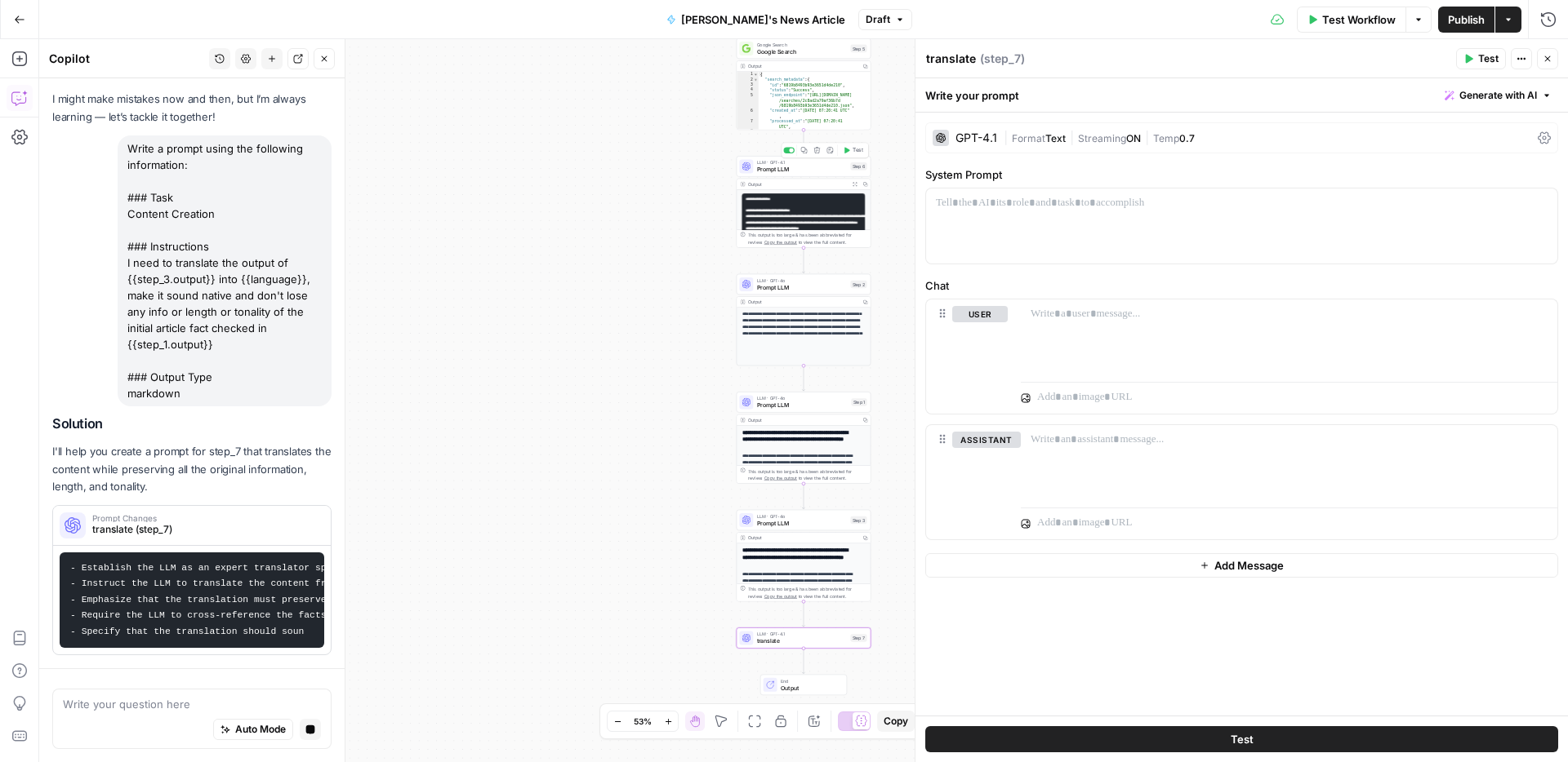
click at [817, 165] on span "Prompt LLM" at bounding box center [802, 169] width 90 height 9
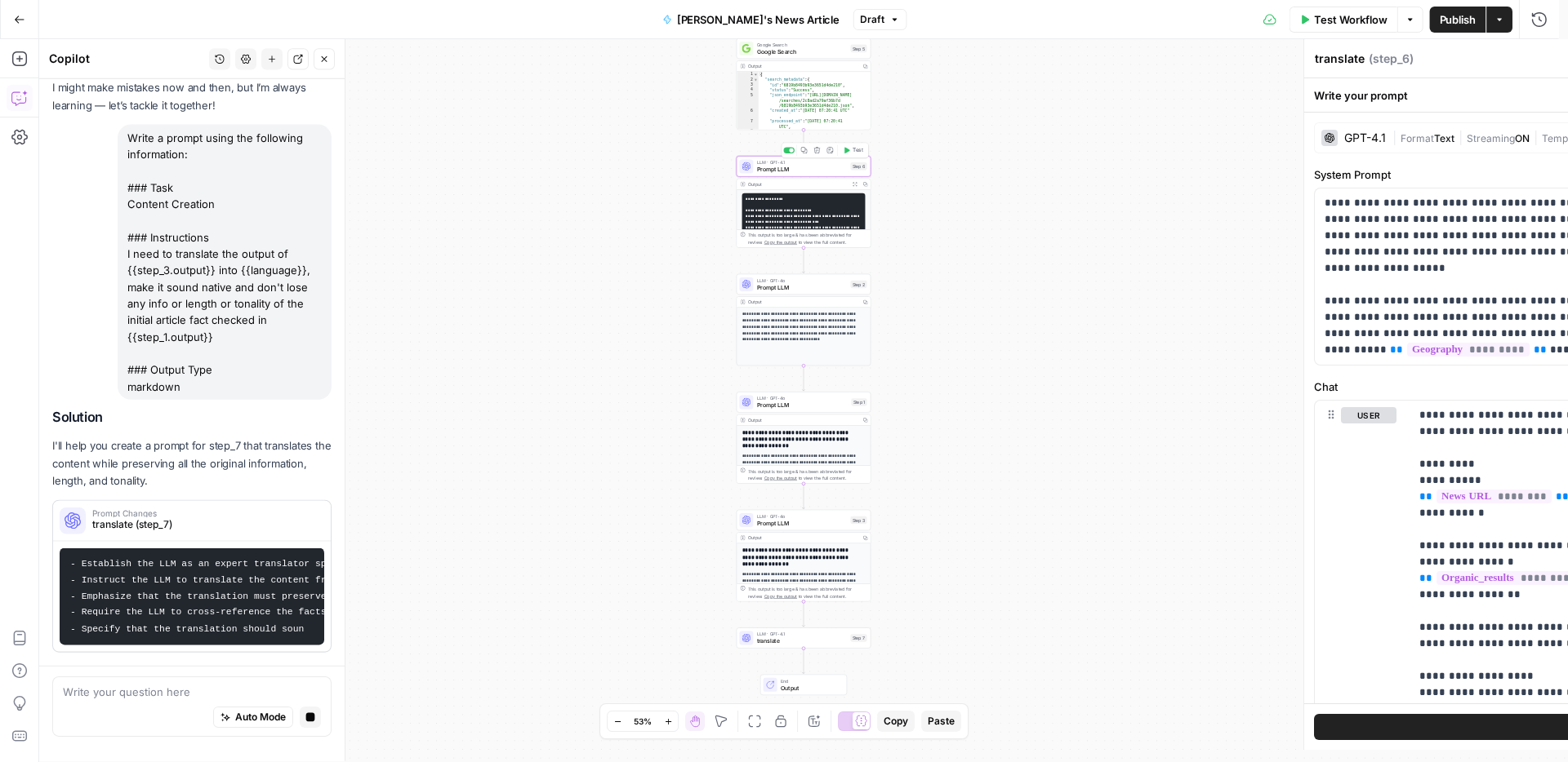
type textarea "Prompt LLM"
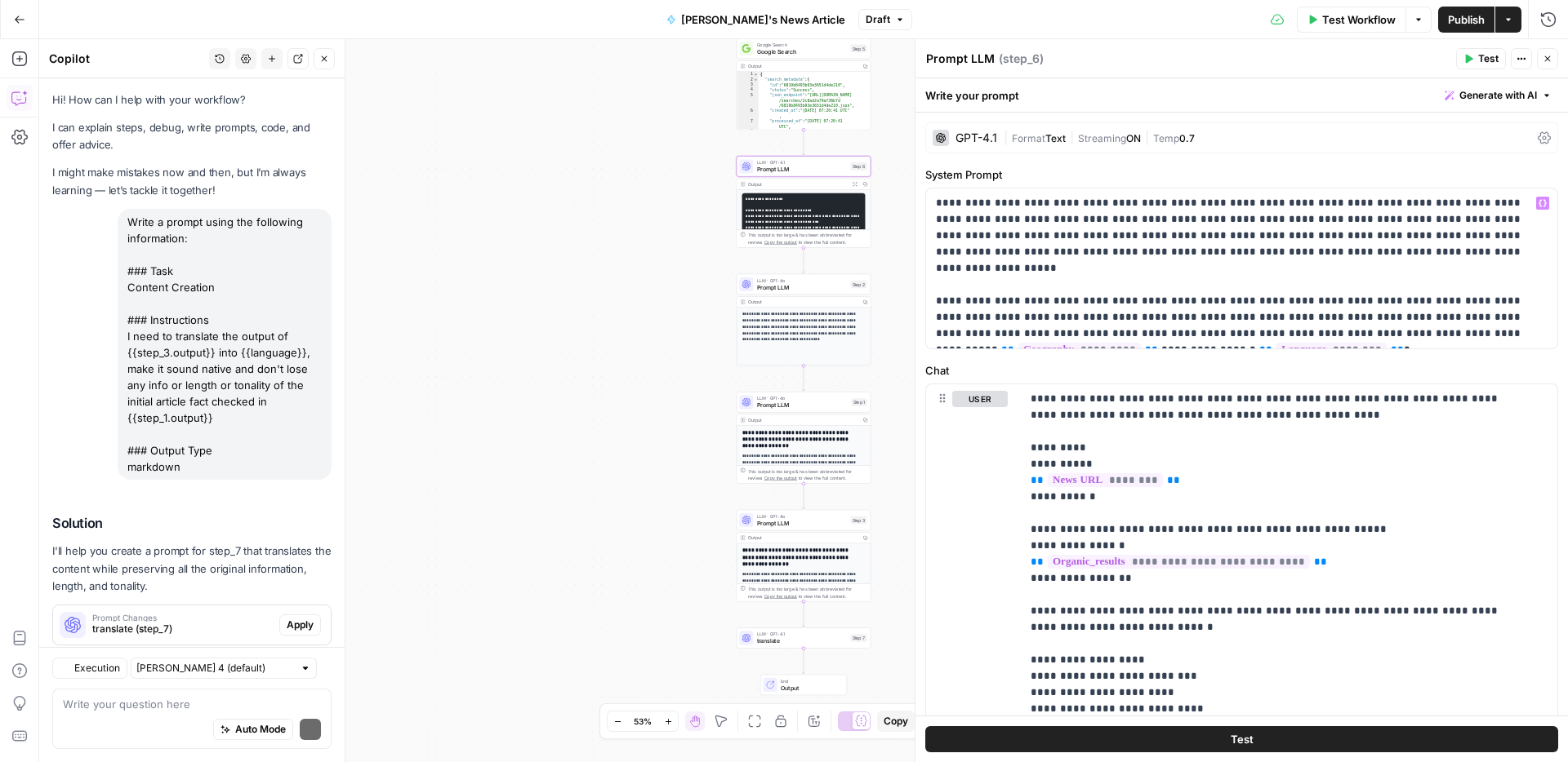
scroll to position [37, 0]
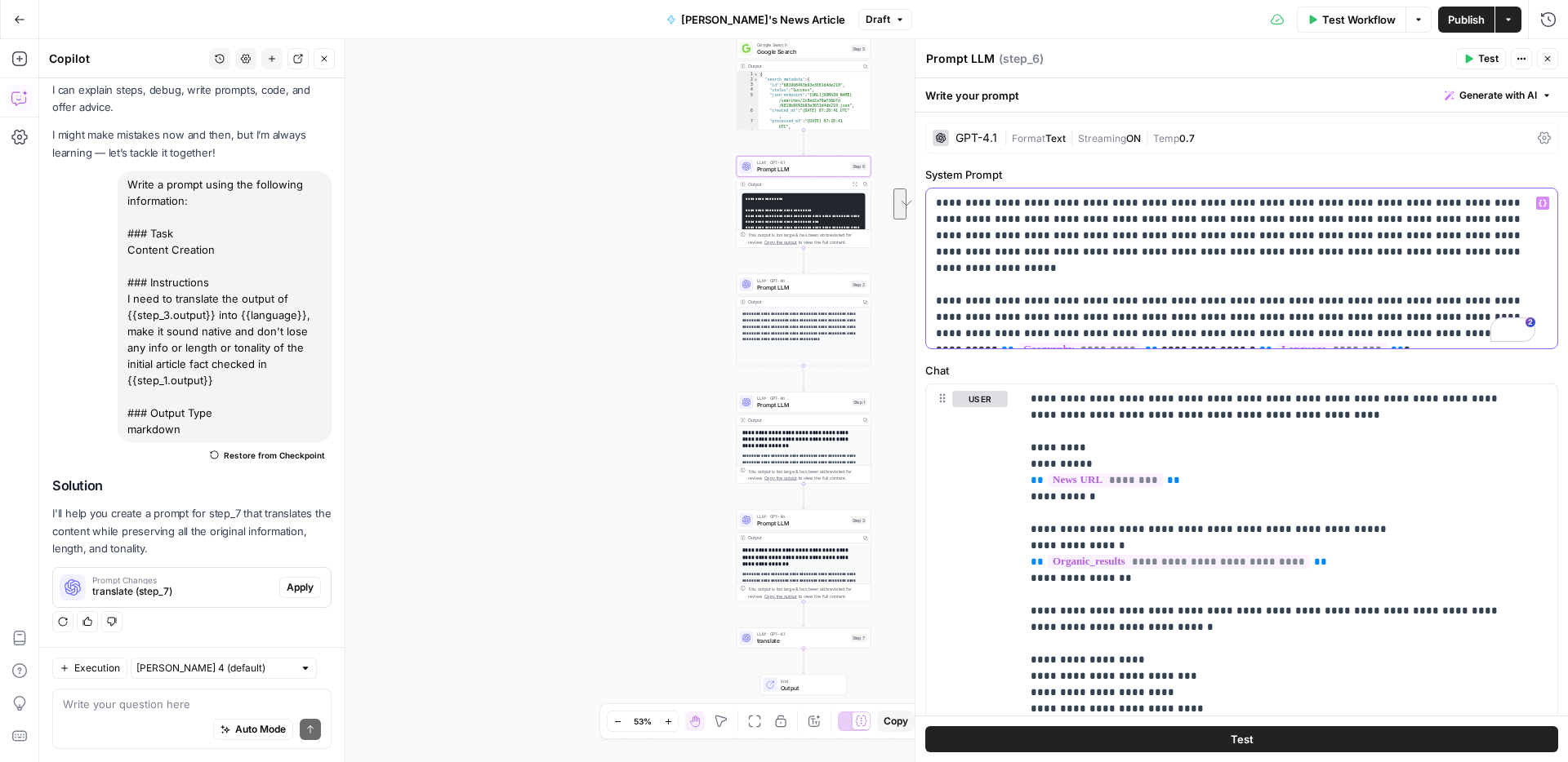
drag, startPoint x: 1139, startPoint y: 337, endPoint x: 1462, endPoint y: 311, distance: 324.0
click at [1462, 311] on p "**********" at bounding box center [1235, 269] width 600 height 147
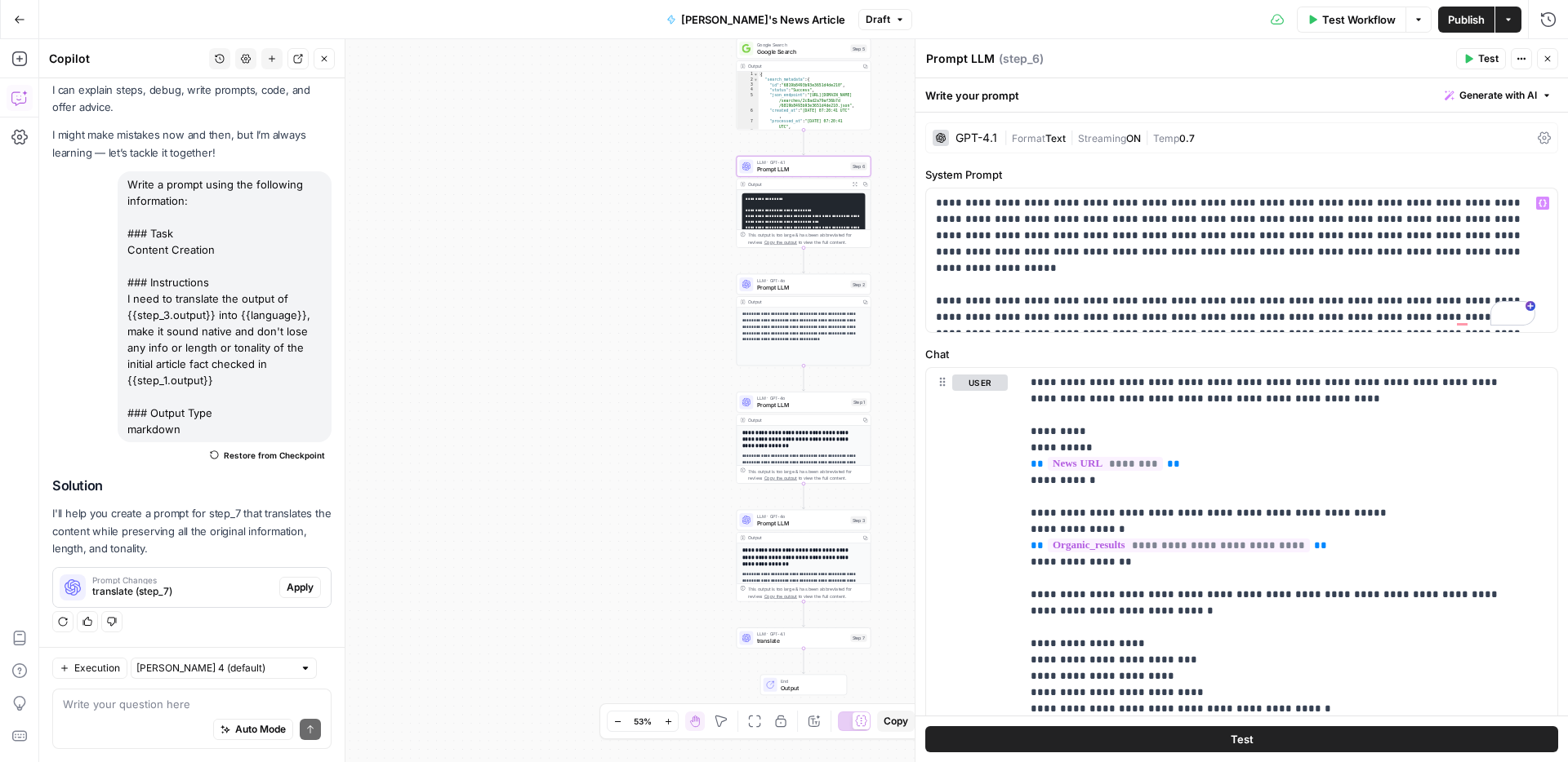
click at [895, 19] on icon "button" at bounding box center [899, 19] width 10 height 10
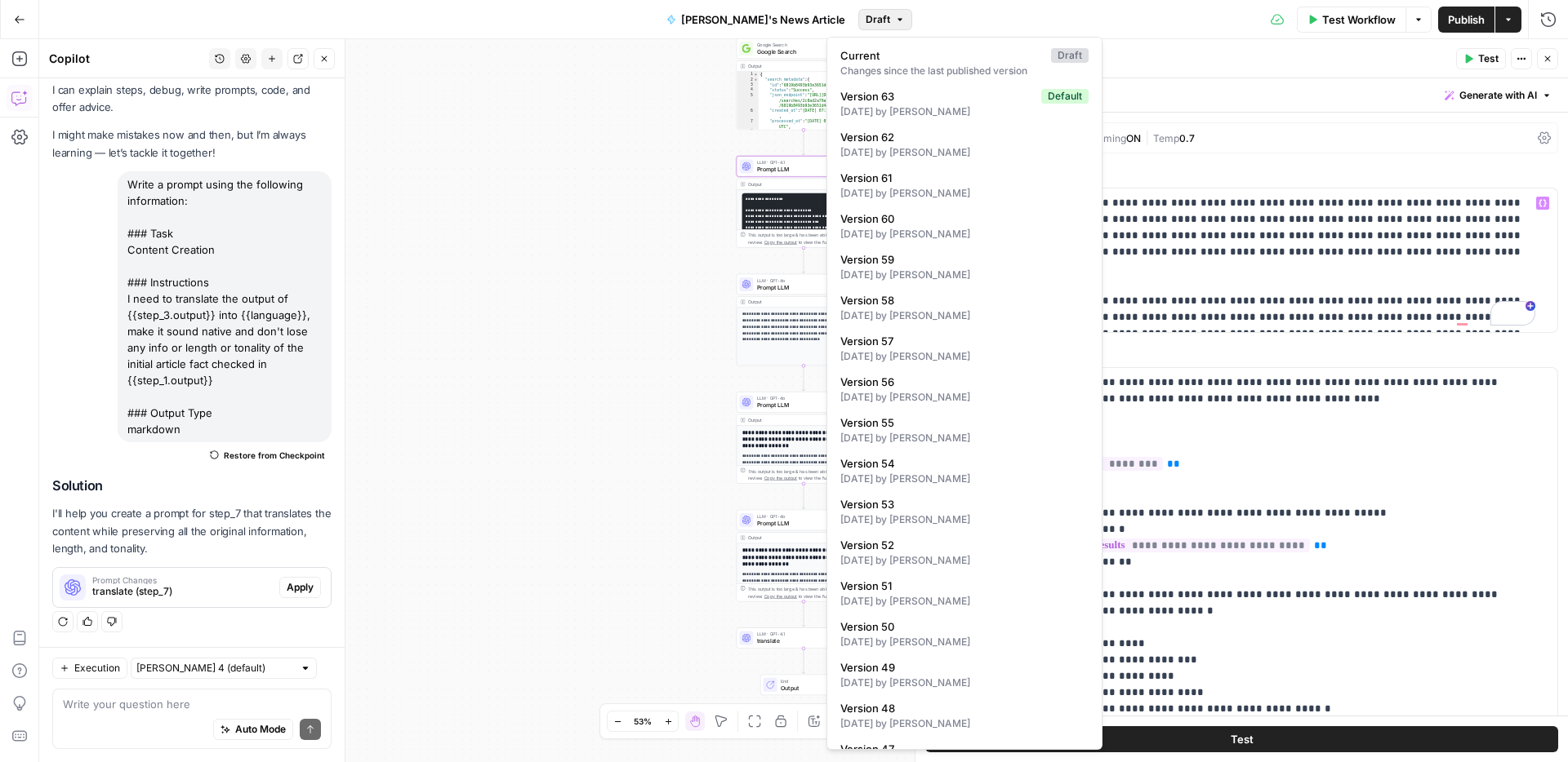
click at [945, 21] on div "Test Workflow Options Publish Actions Run History" at bounding box center [1240, 19] width 656 height 38
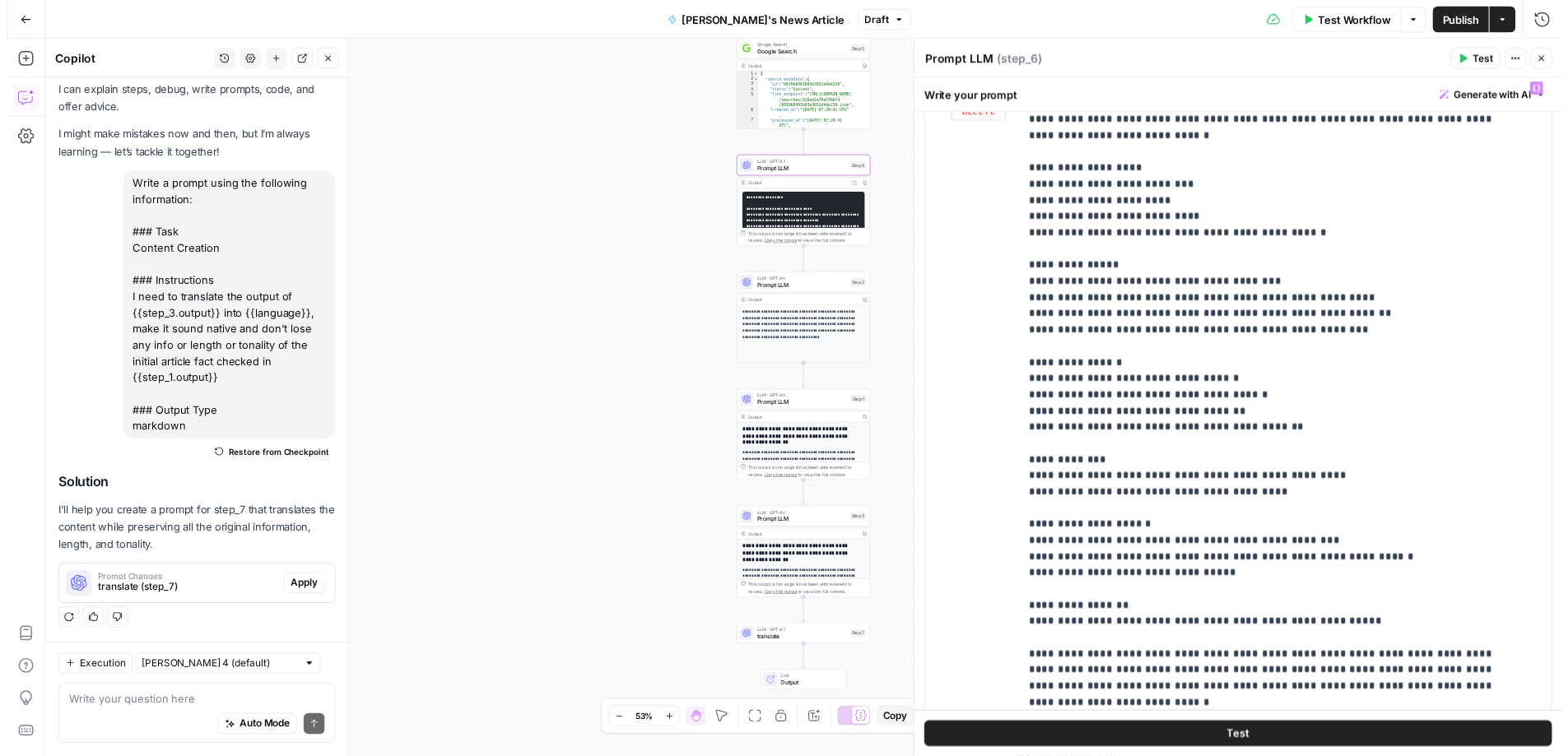
scroll to position [534, 0]
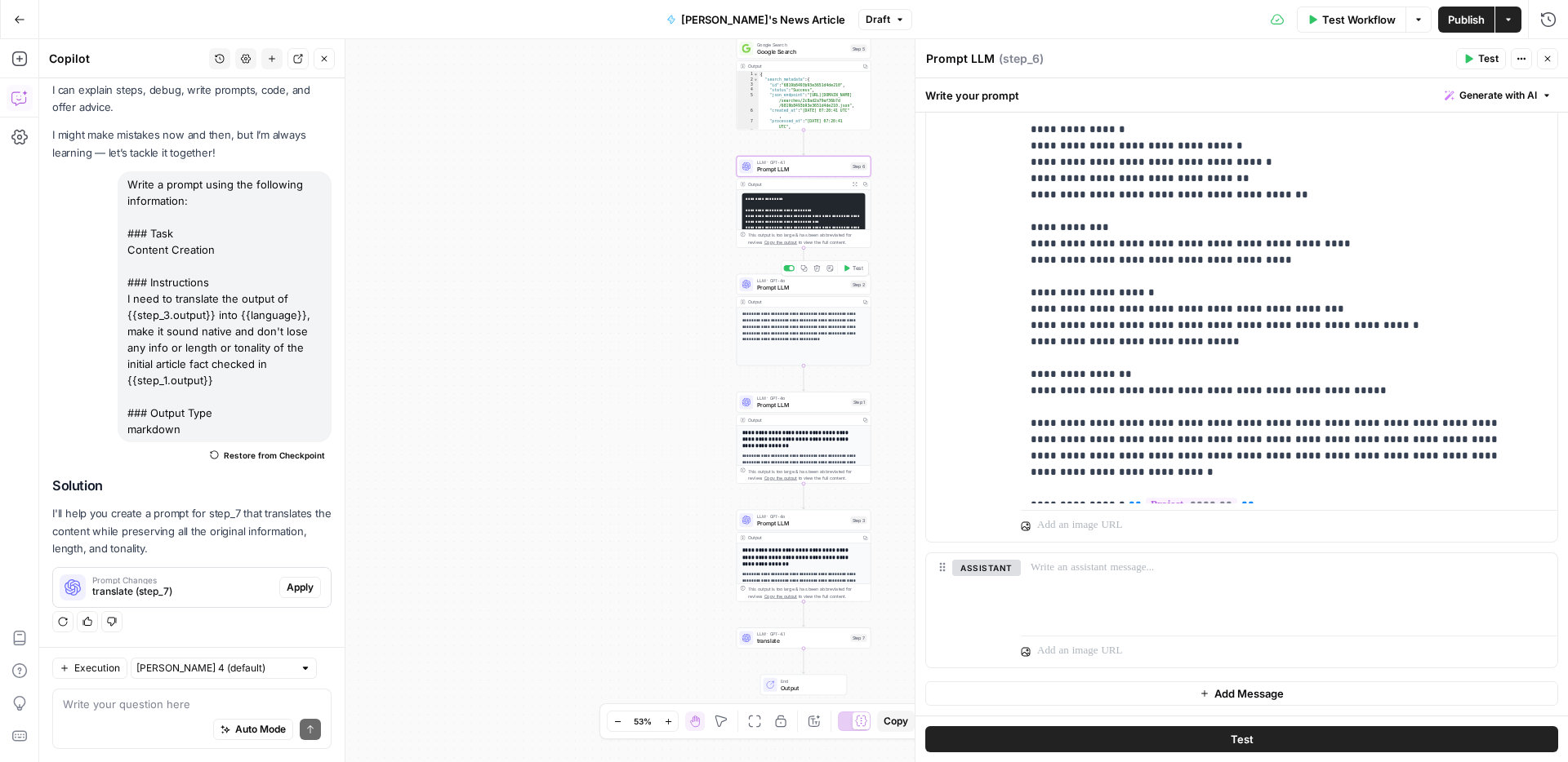
click at [770, 286] on span "Prompt LLM" at bounding box center [802, 287] width 90 height 9
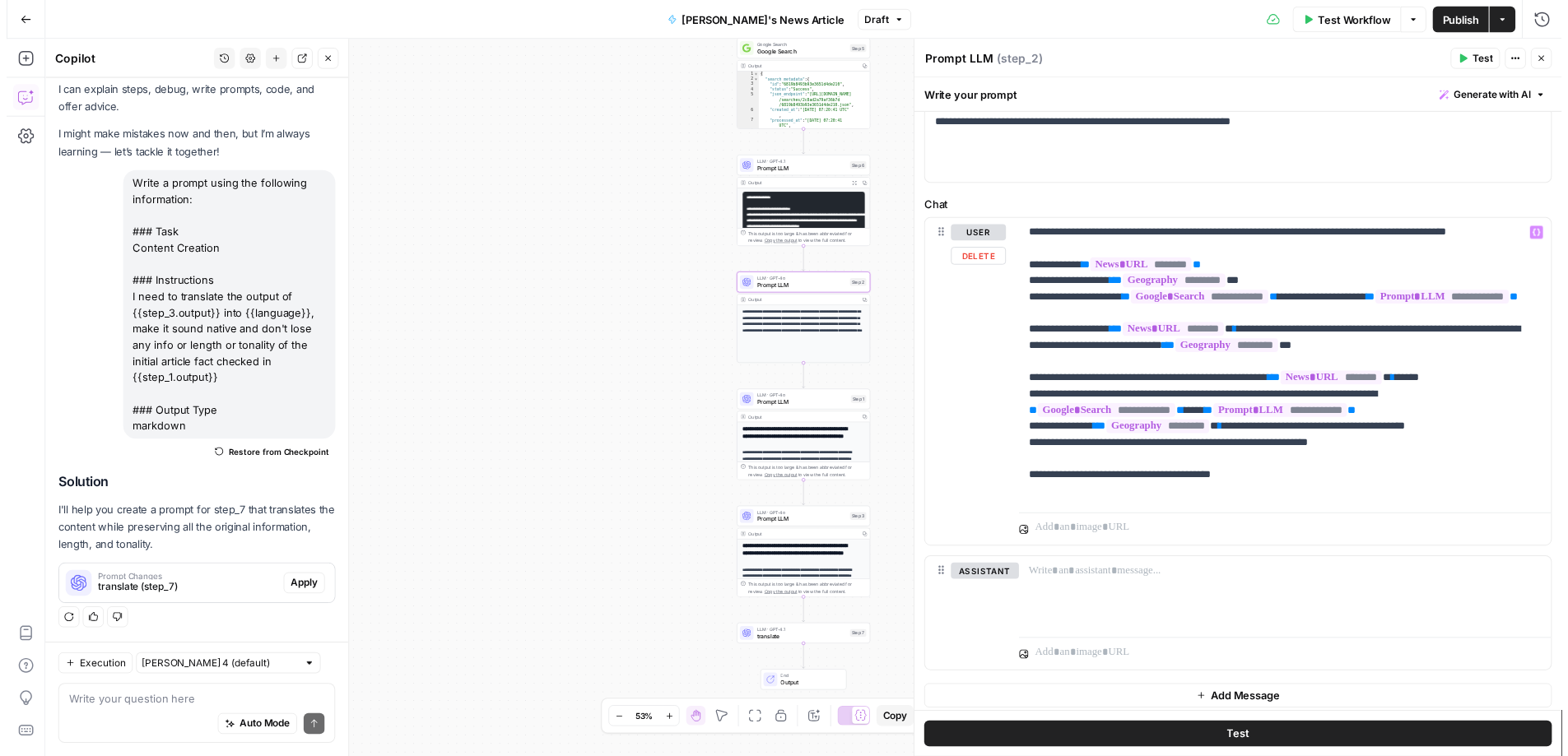
scroll to position [88, 0]
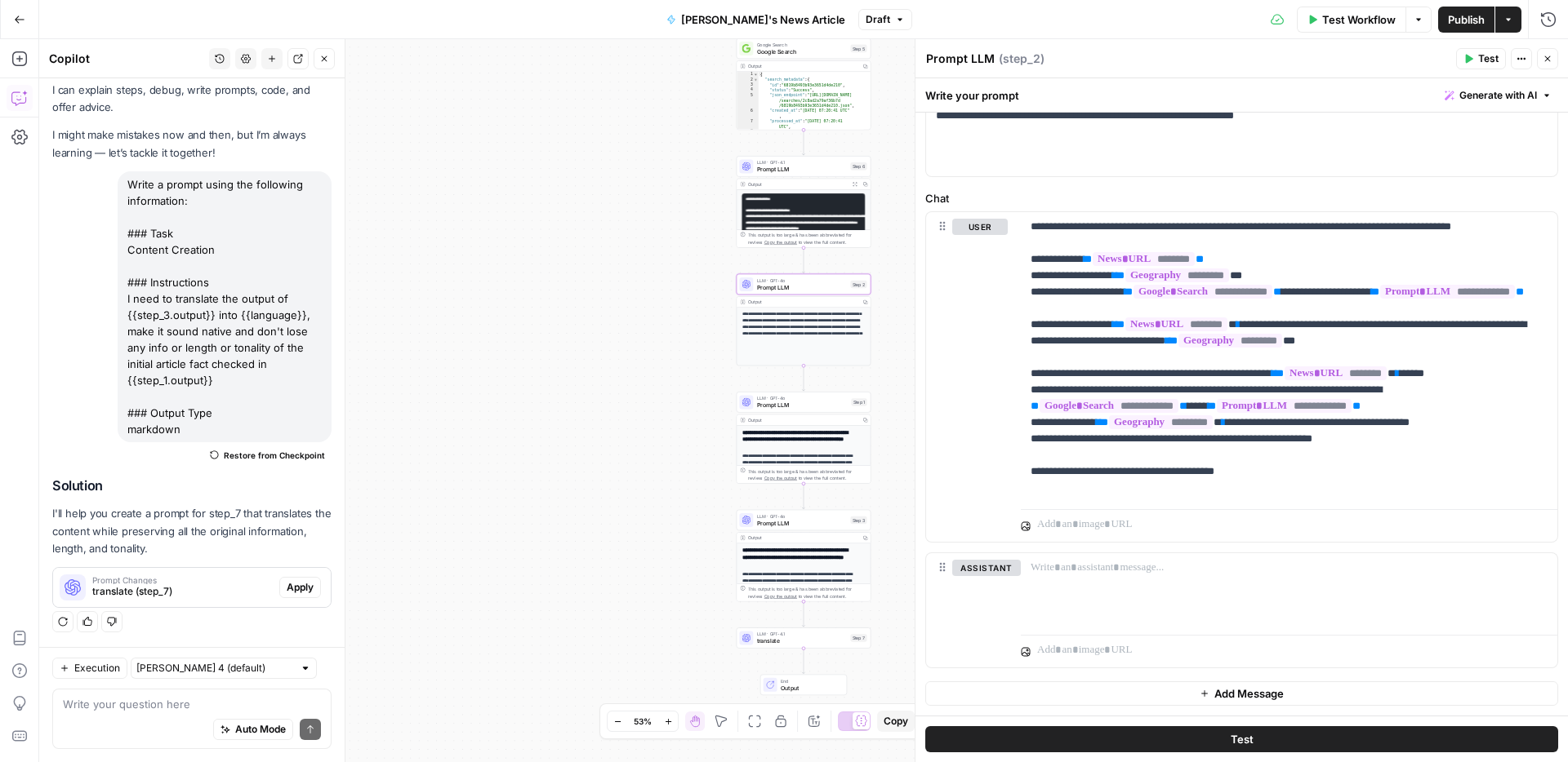
click at [797, 402] on span "Prompt LLM" at bounding box center [802, 405] width 91 height 9
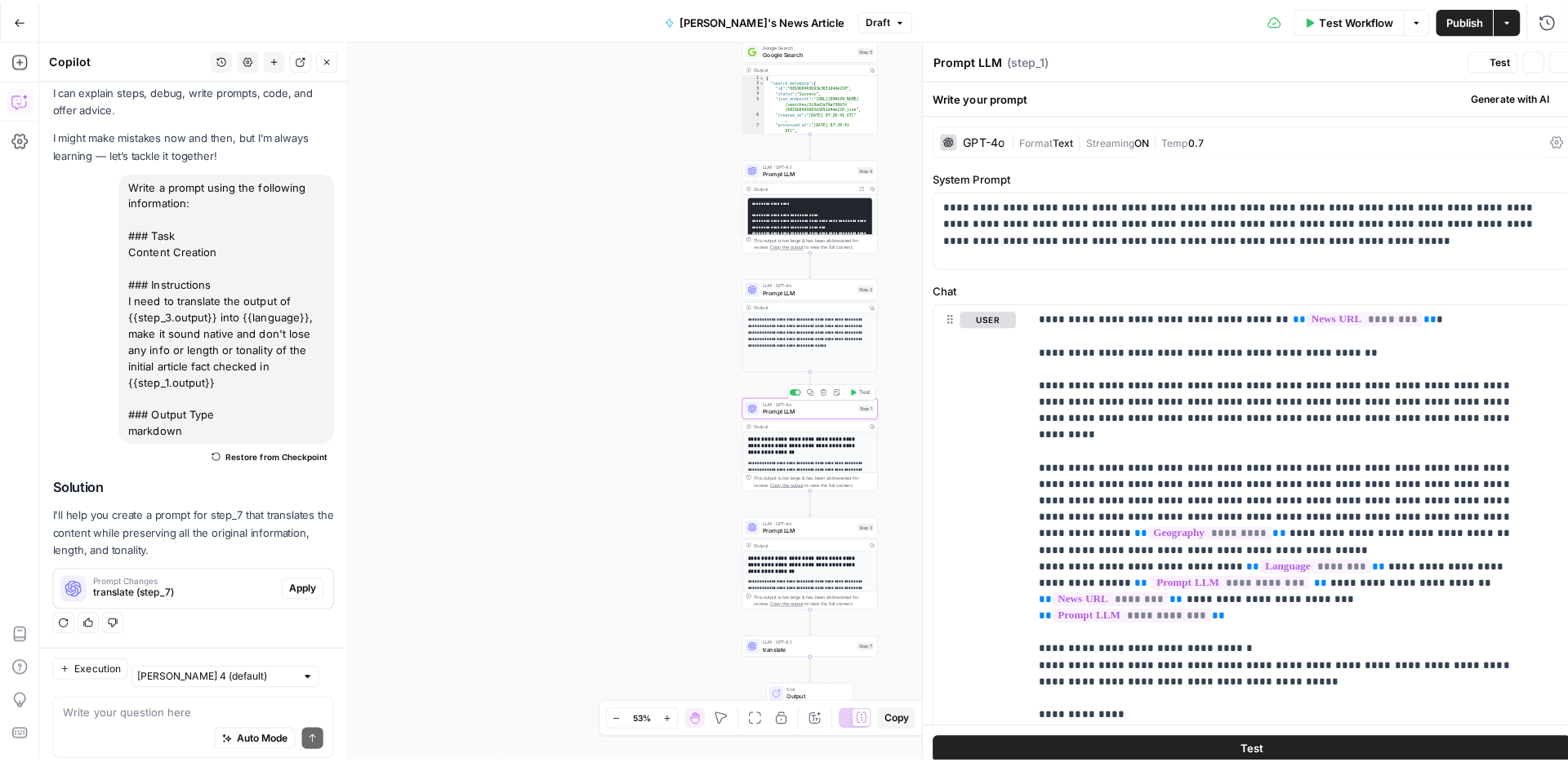
scroll to position [37, 0]
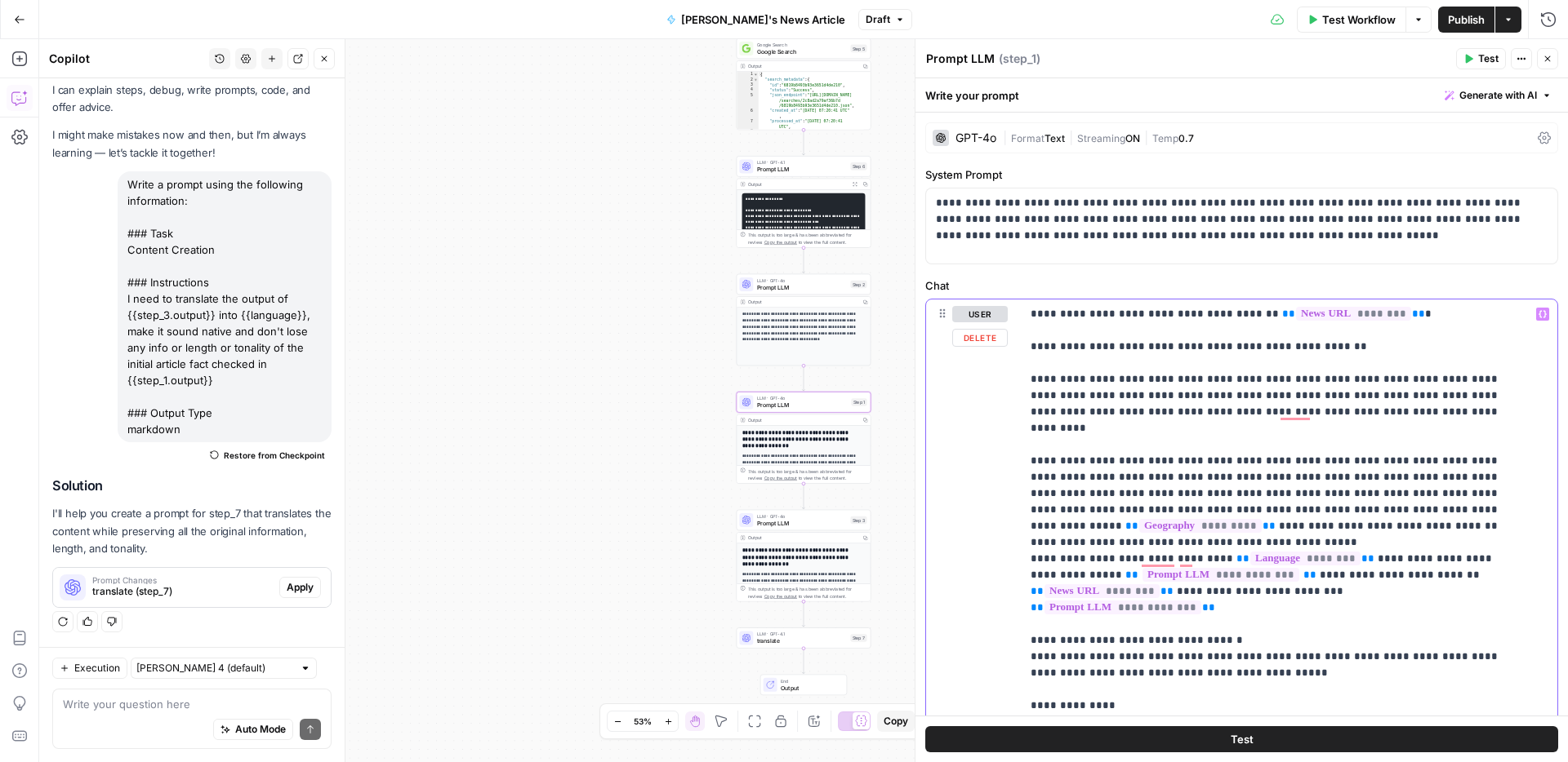
drag, startPoint x: 1152, startPoint y: 544, endPoint x: 1358, endPoint y: 536, distance: 206.2
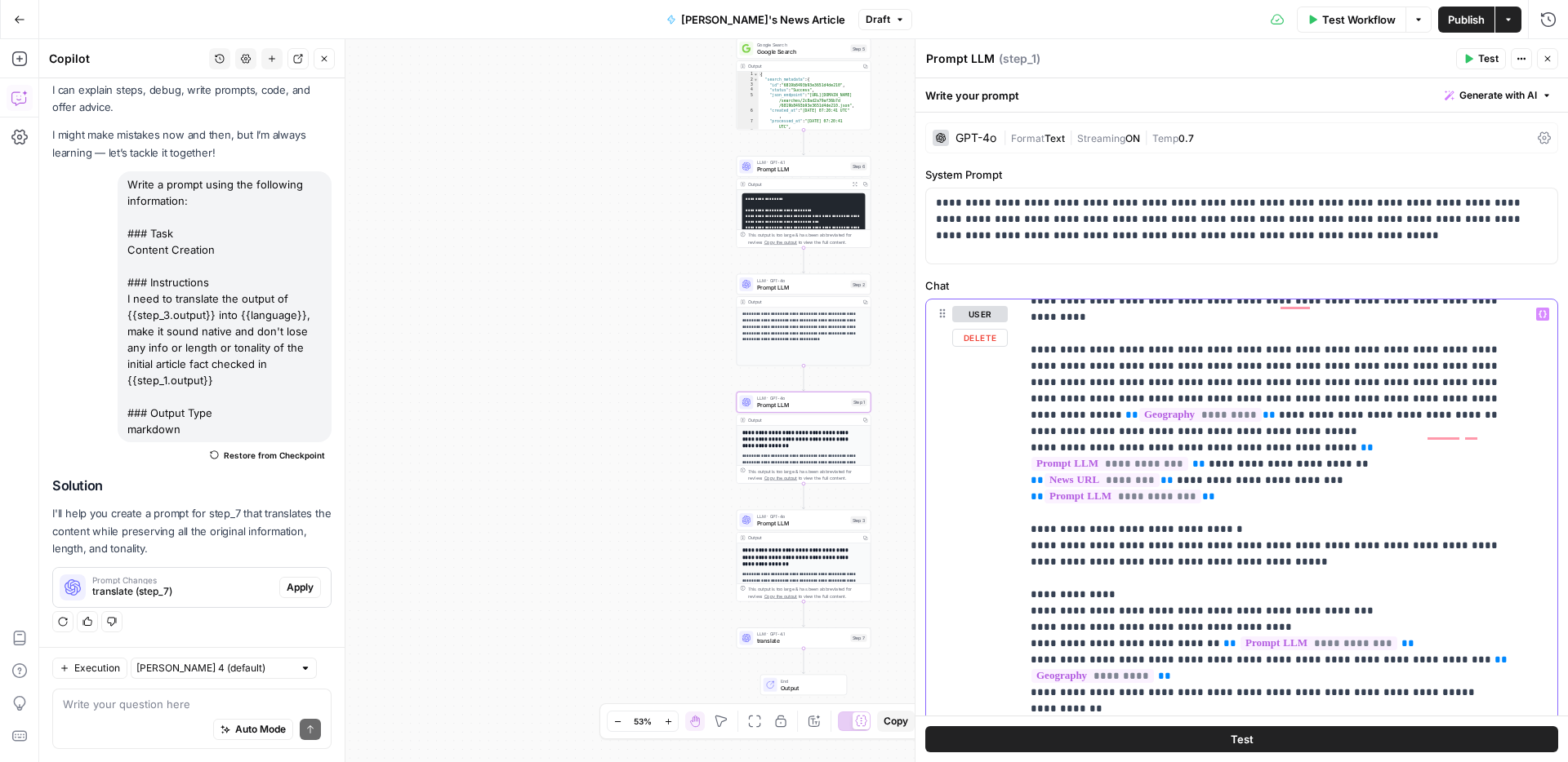
scroll to position [0, 0]
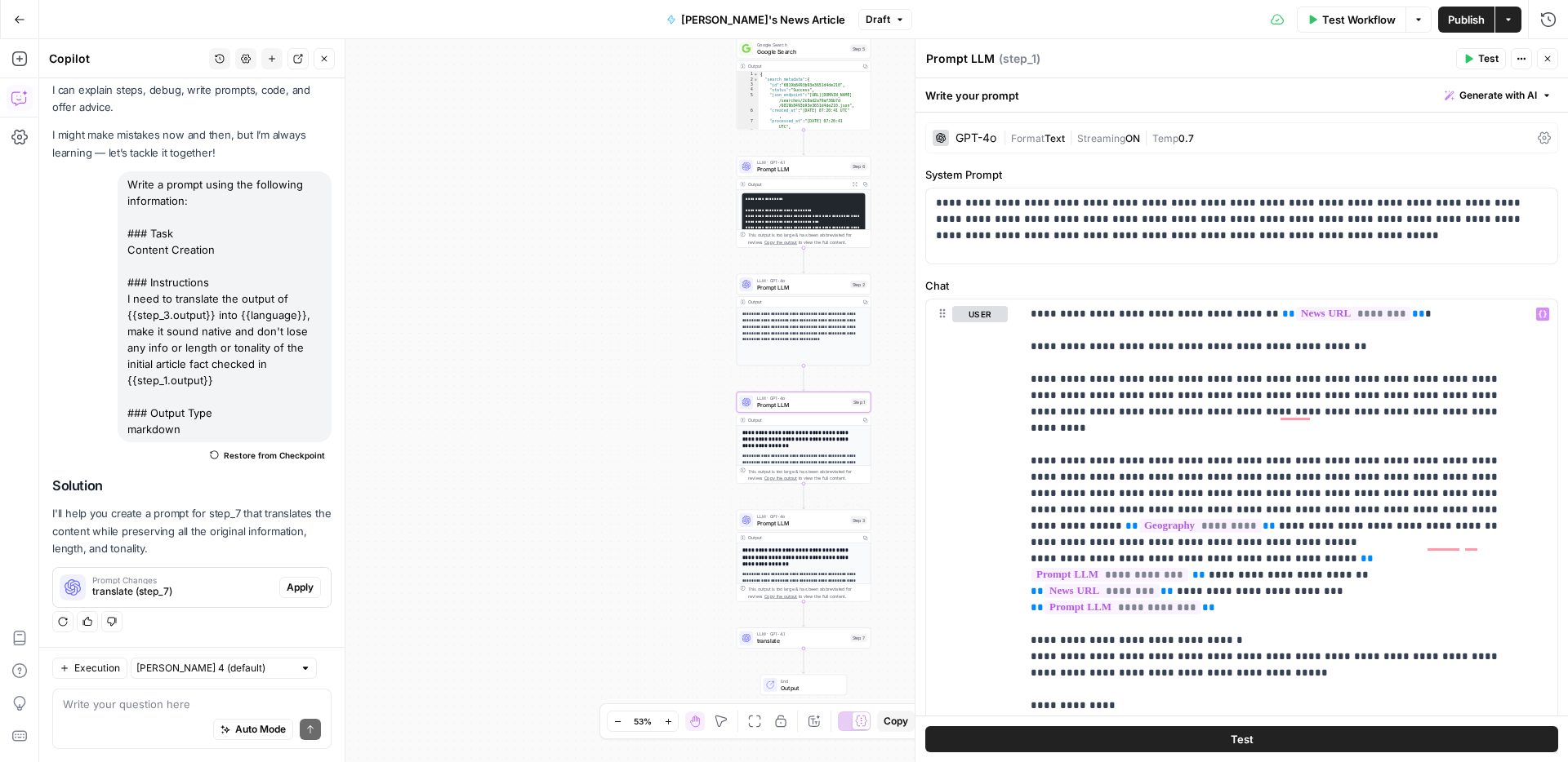
click at [769, 520] on span "Prompt LLM" at bounding box center [802, 523] width 90 height 9
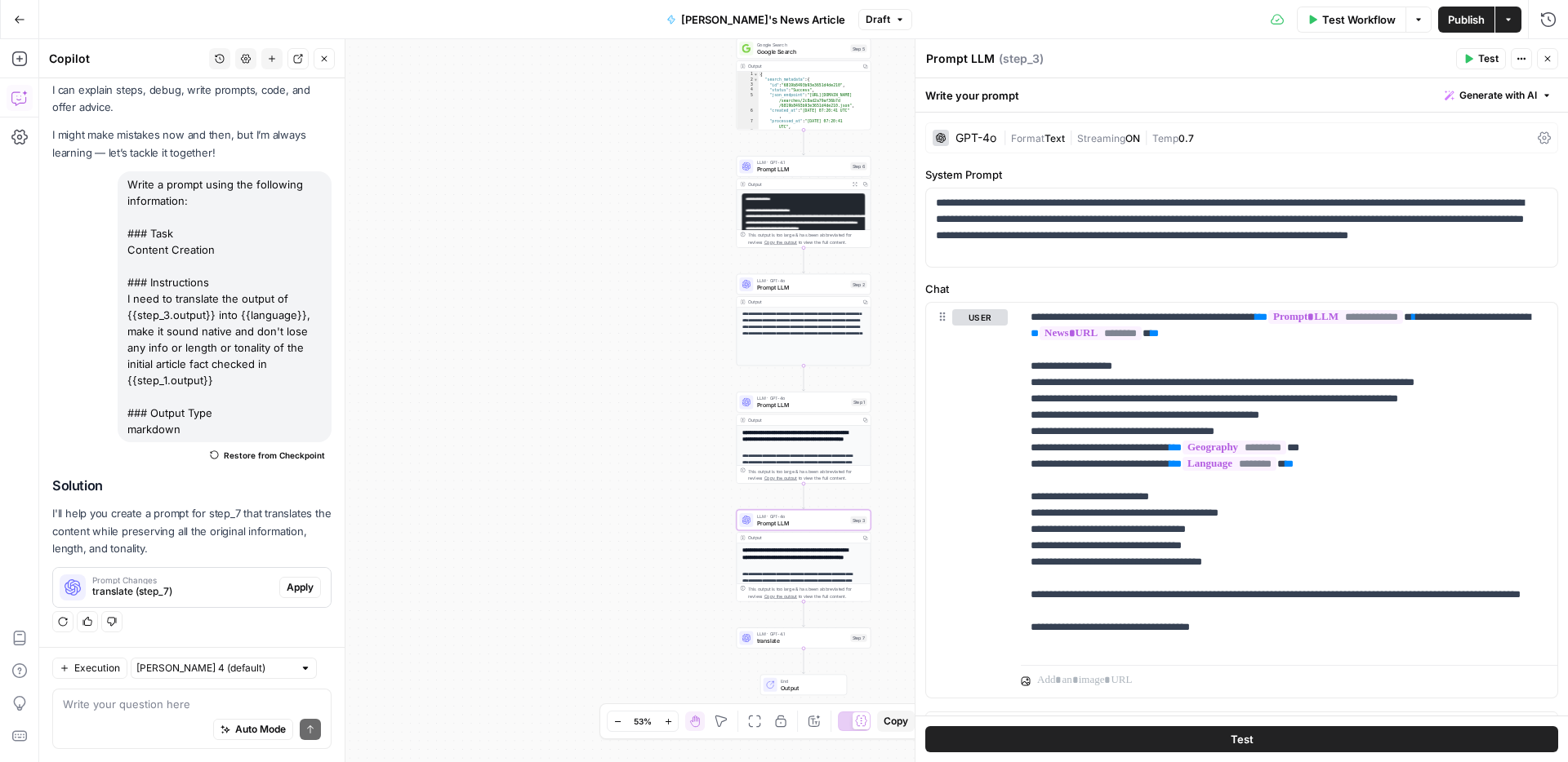
click at [1537, 137] on icon at bounding box center [1543, 139] width 13 height 12
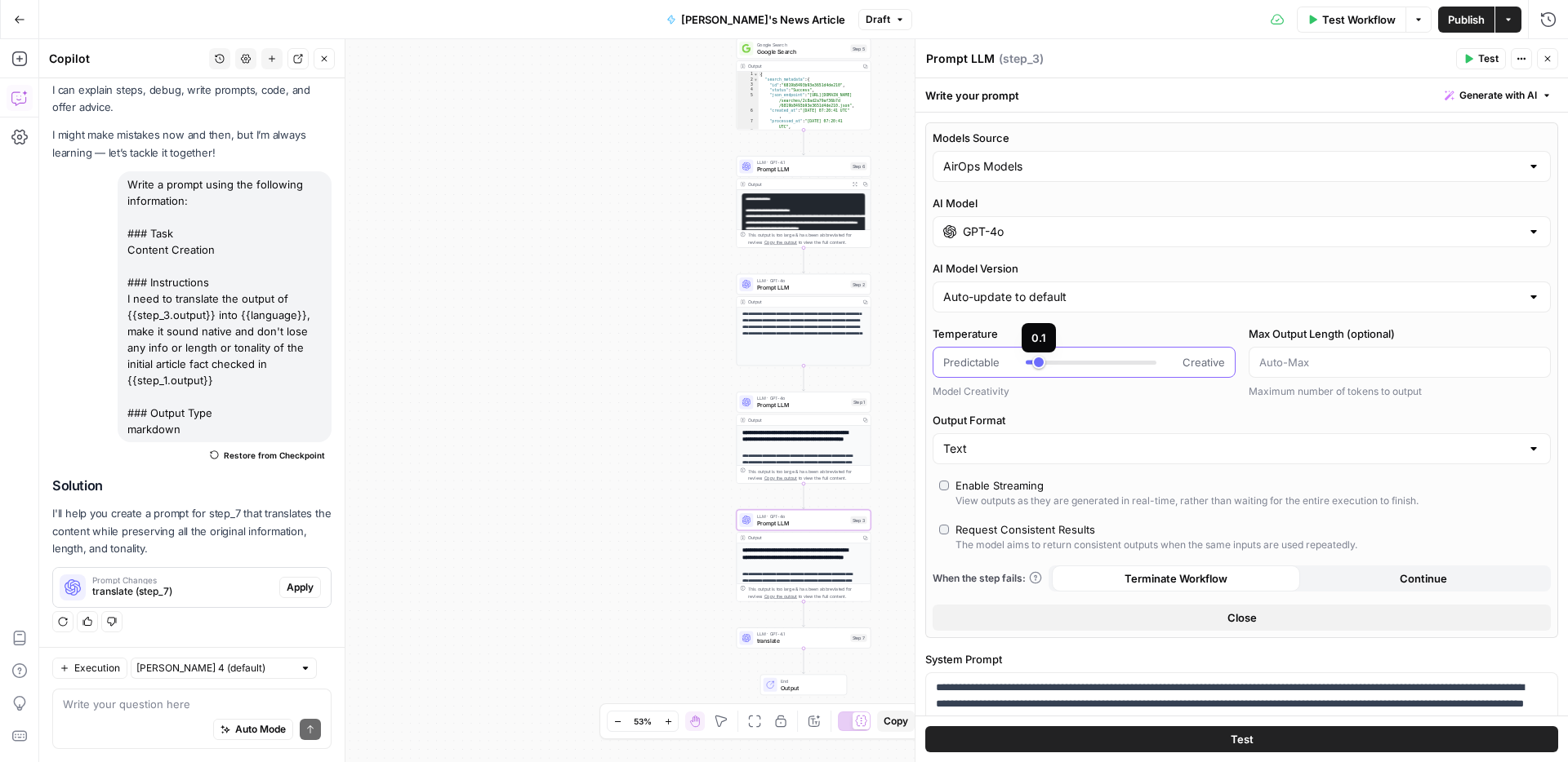
type input "*"
drag, startPoint x: 1113, startPoint y: 364, endPoint x: 1029, endPoint y: 372, distance: 84.4
click at [1029, 372] on div "Predictable Creative" at bounding box center [1083, 362] width 303 height 31
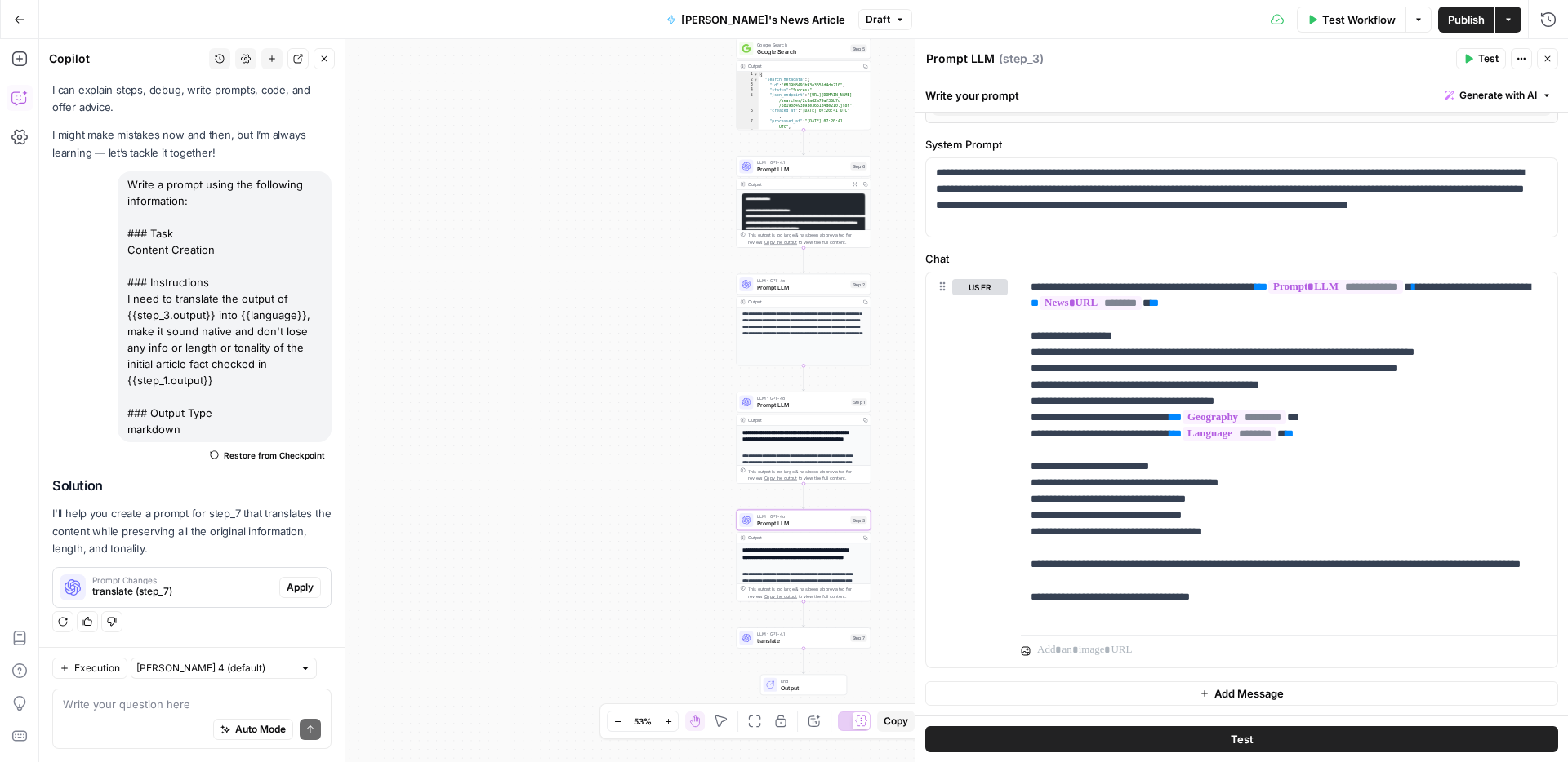
click at [1457, 20] on span "Publish" at bounding box center [1466, 19] width 37 height 16
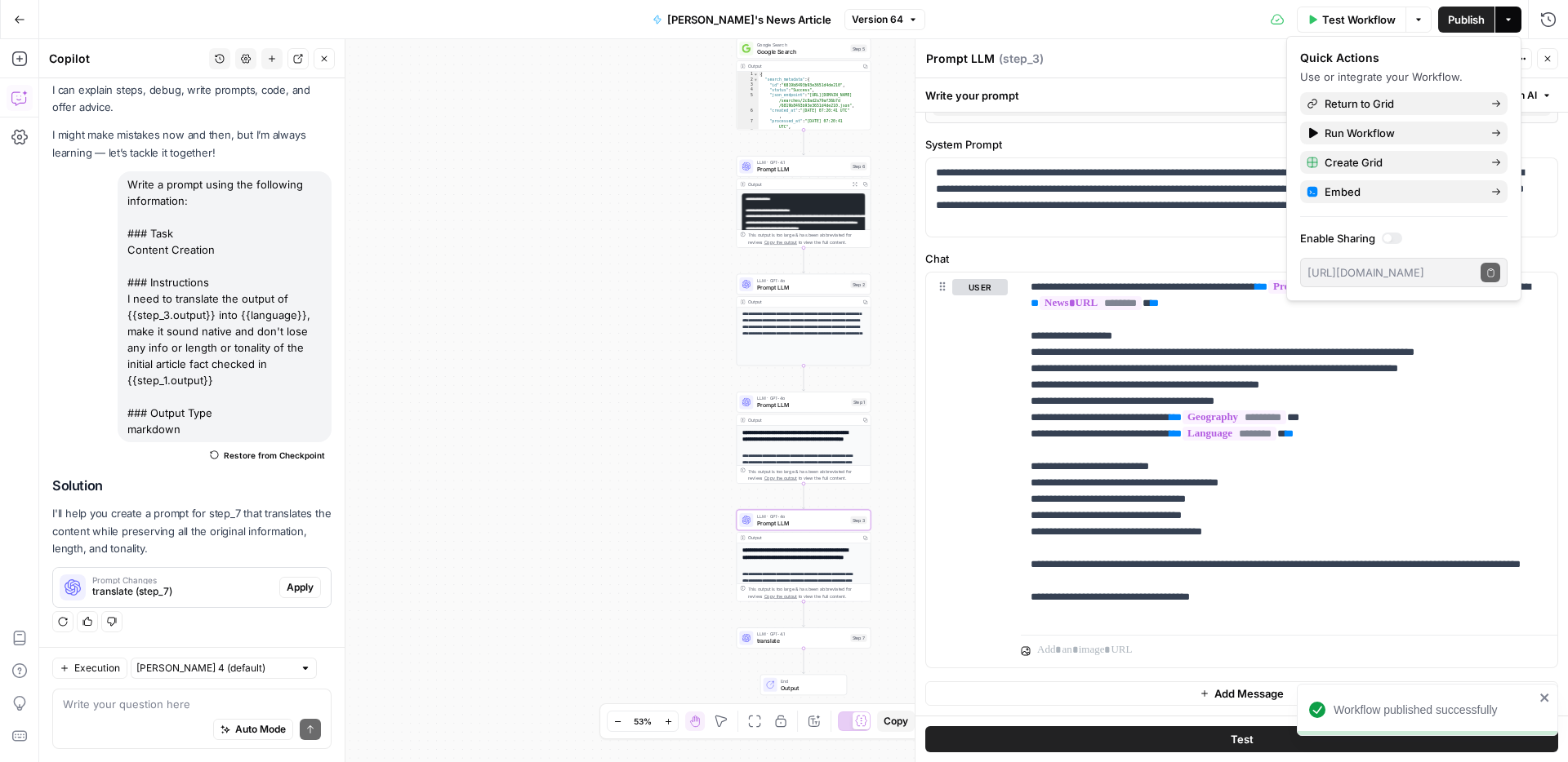
click at [772, 407] on span "Prompt LLM" at bounding box center [802, 405] width 91 height 9
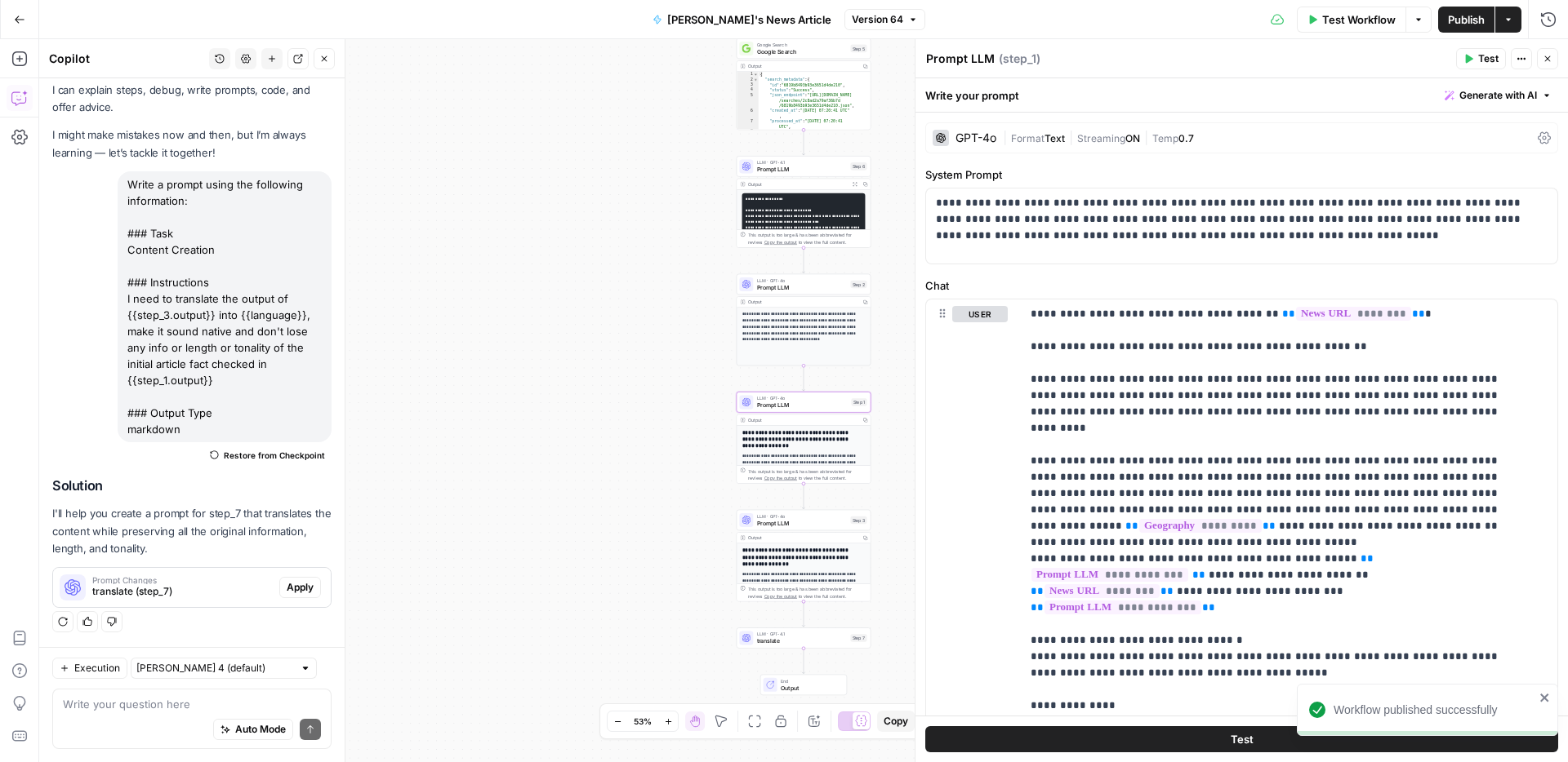
click at [968, 133] on div "GPT-4o" at bounding box center [975, 138] width 41 height 11
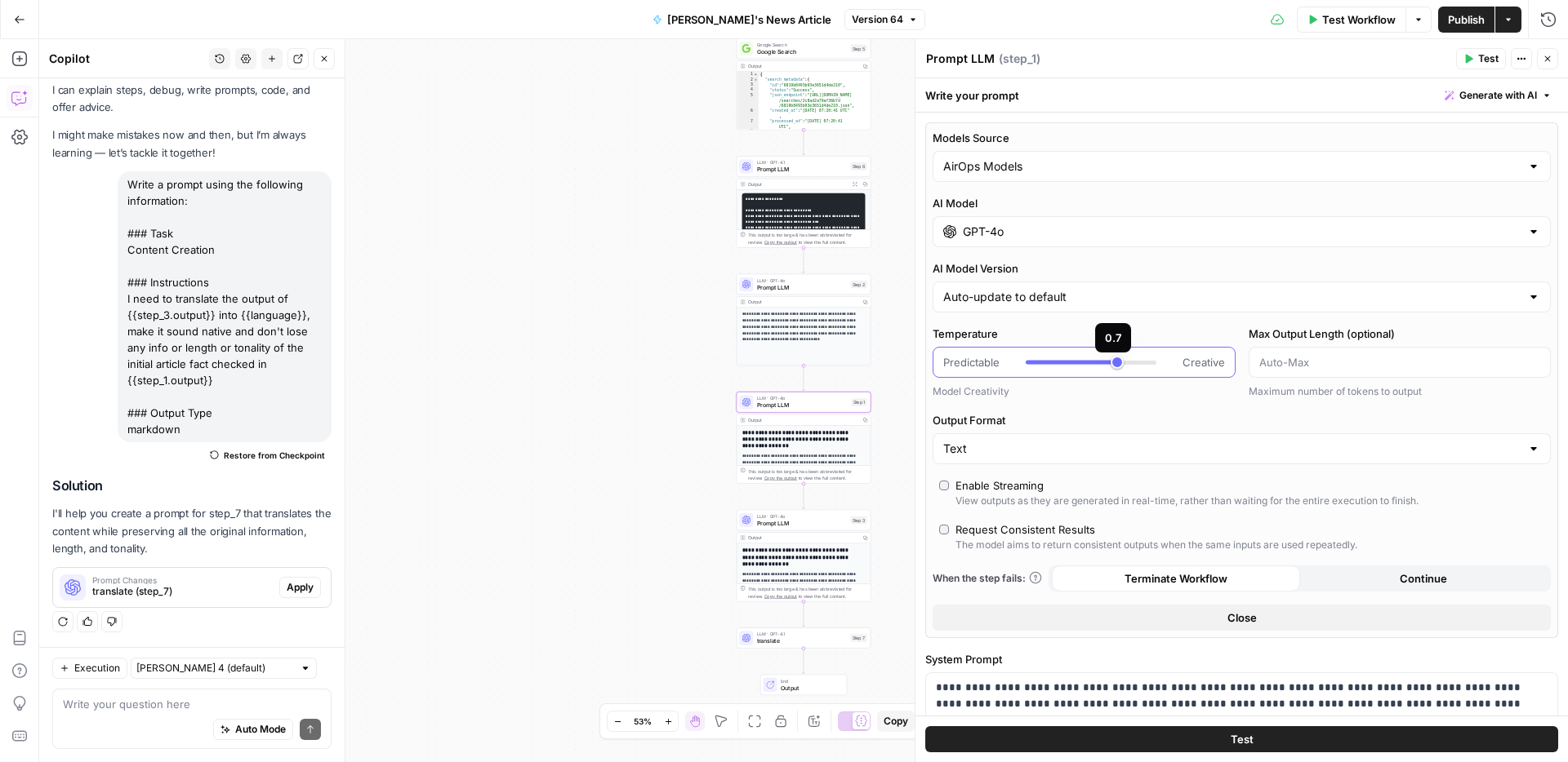
type input "***"
click at [1105, 362] on div at bounding box center [1091, 362] width 131 height 4
click at [1457, 10] on button "Publish" at bounding box center [1466, 19] width 57 height 27
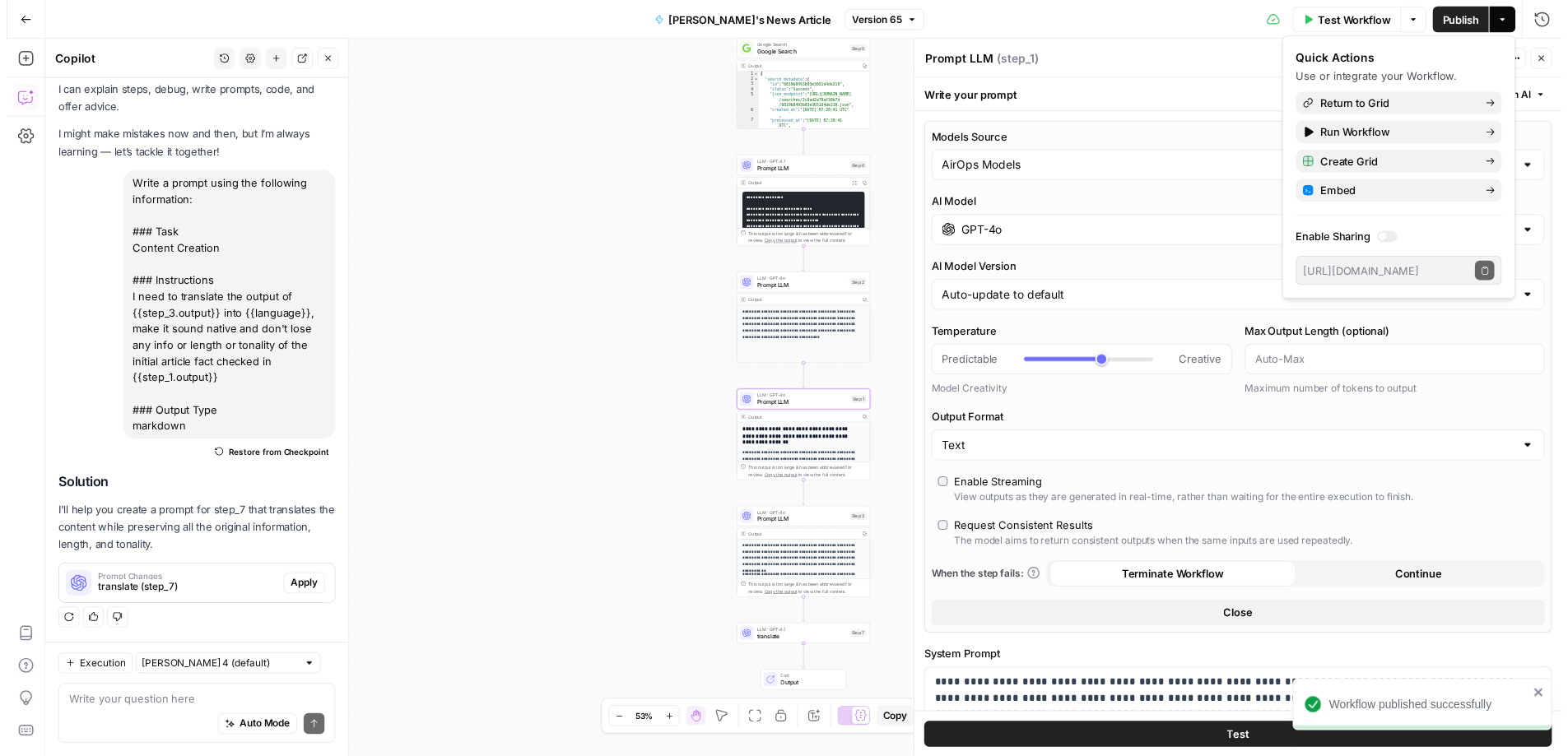
scroll to position [111, 0]
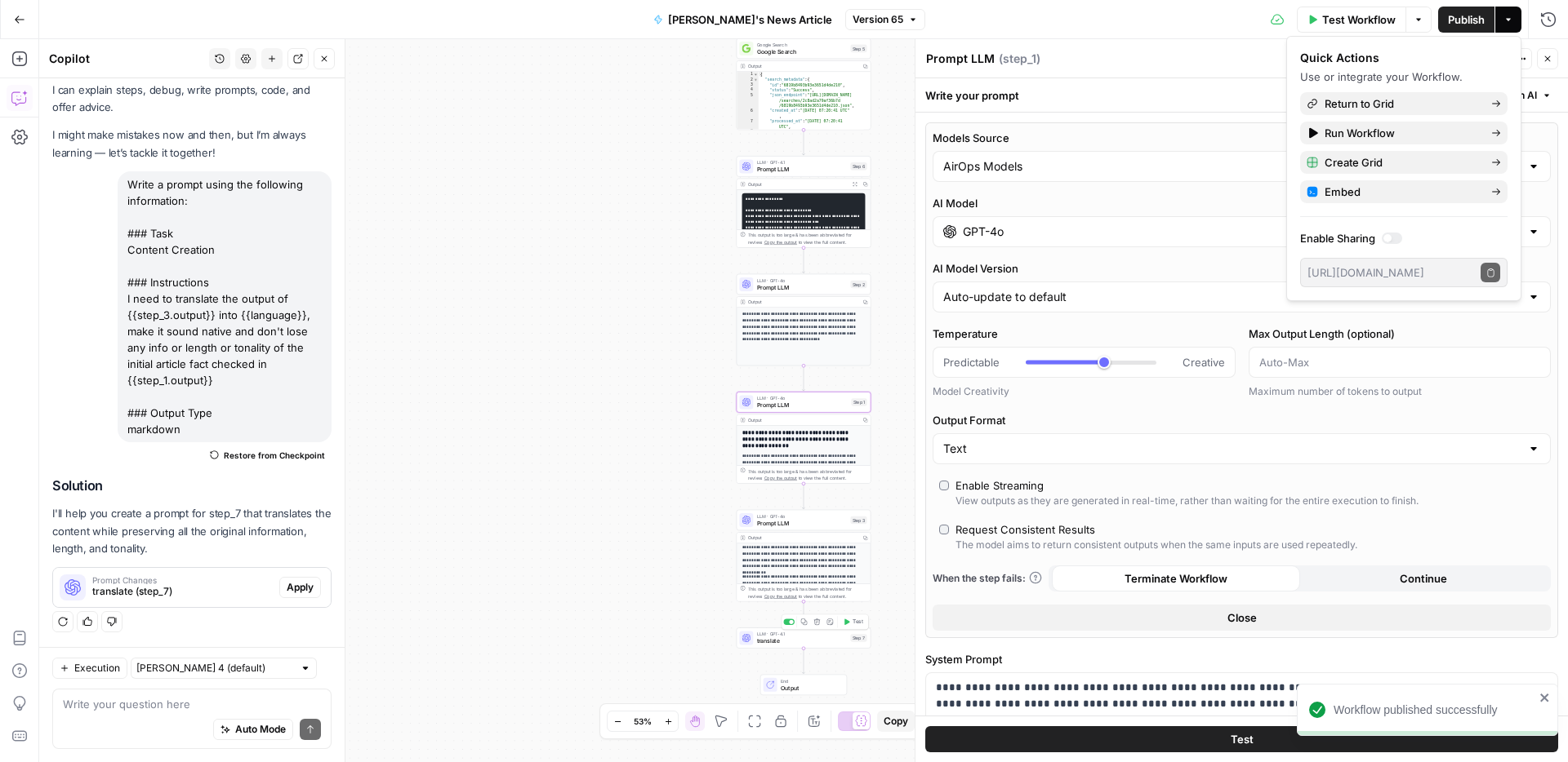
click at [775, 646] on div "LLM · GPT-4.1 translate Step 7 Copy step Delete step Add Note Test" at bounding box center [804, 638] width 134 height 21
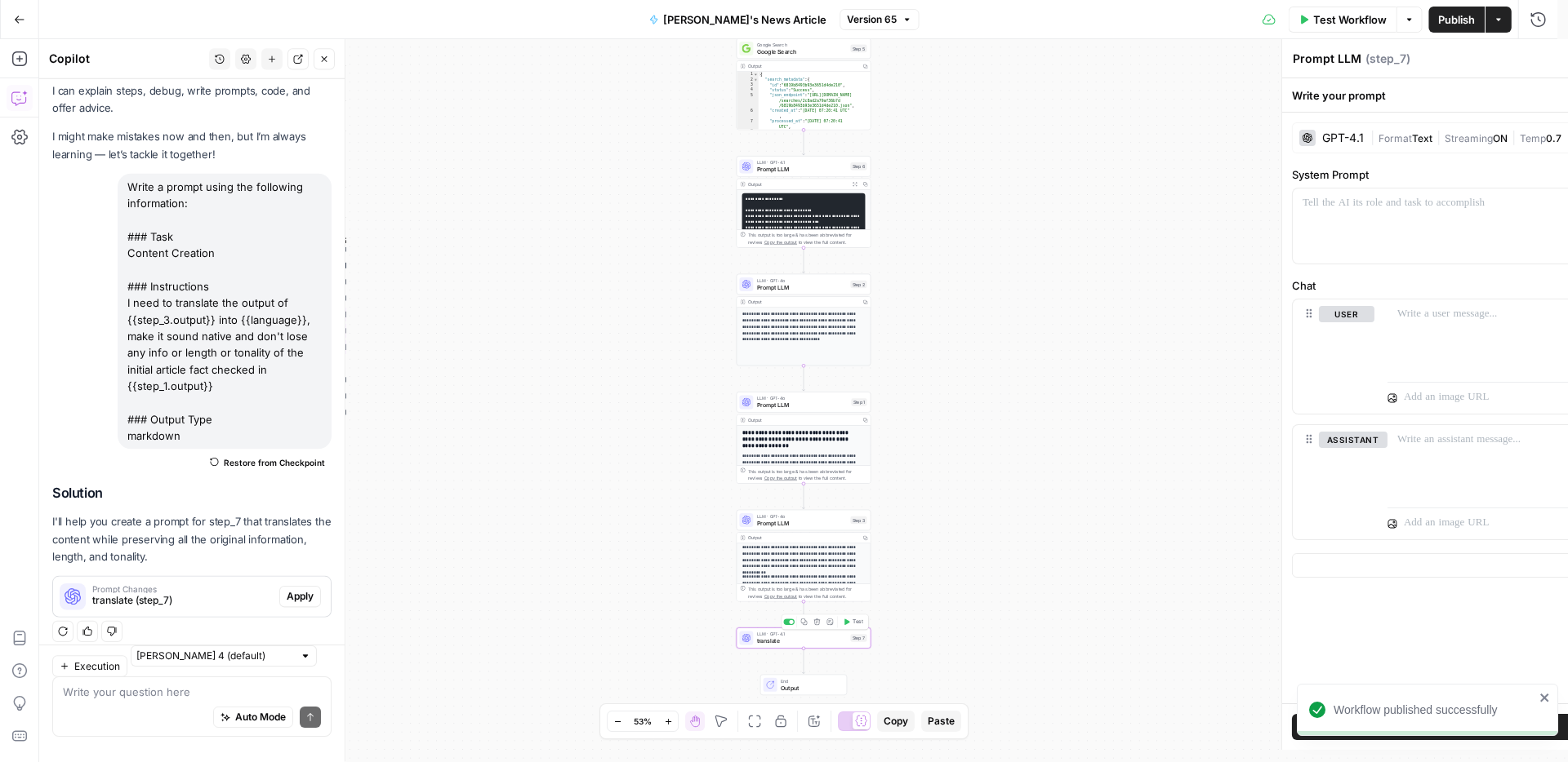
type textarea "translate"
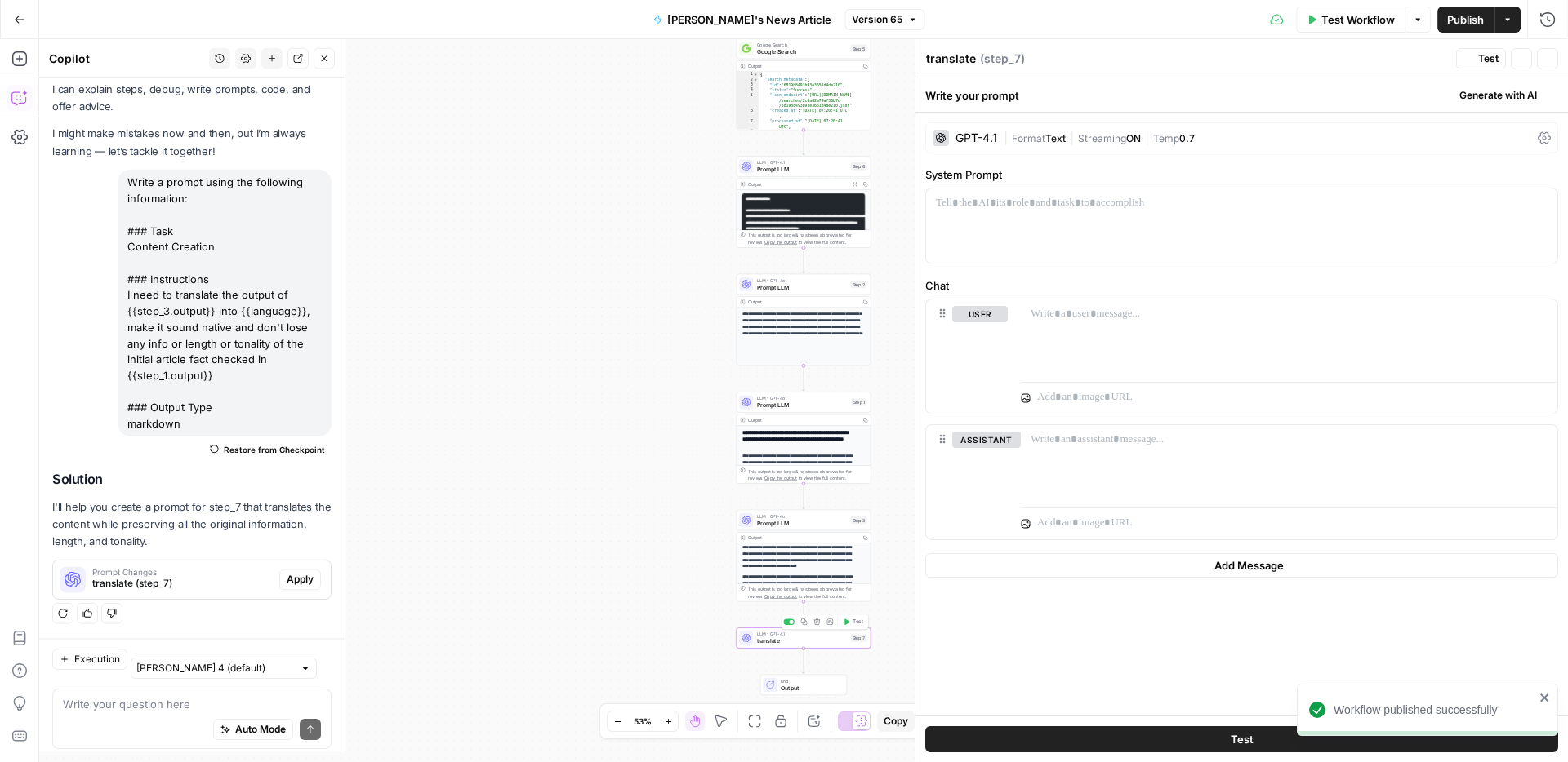
scroll to position [37, 0]
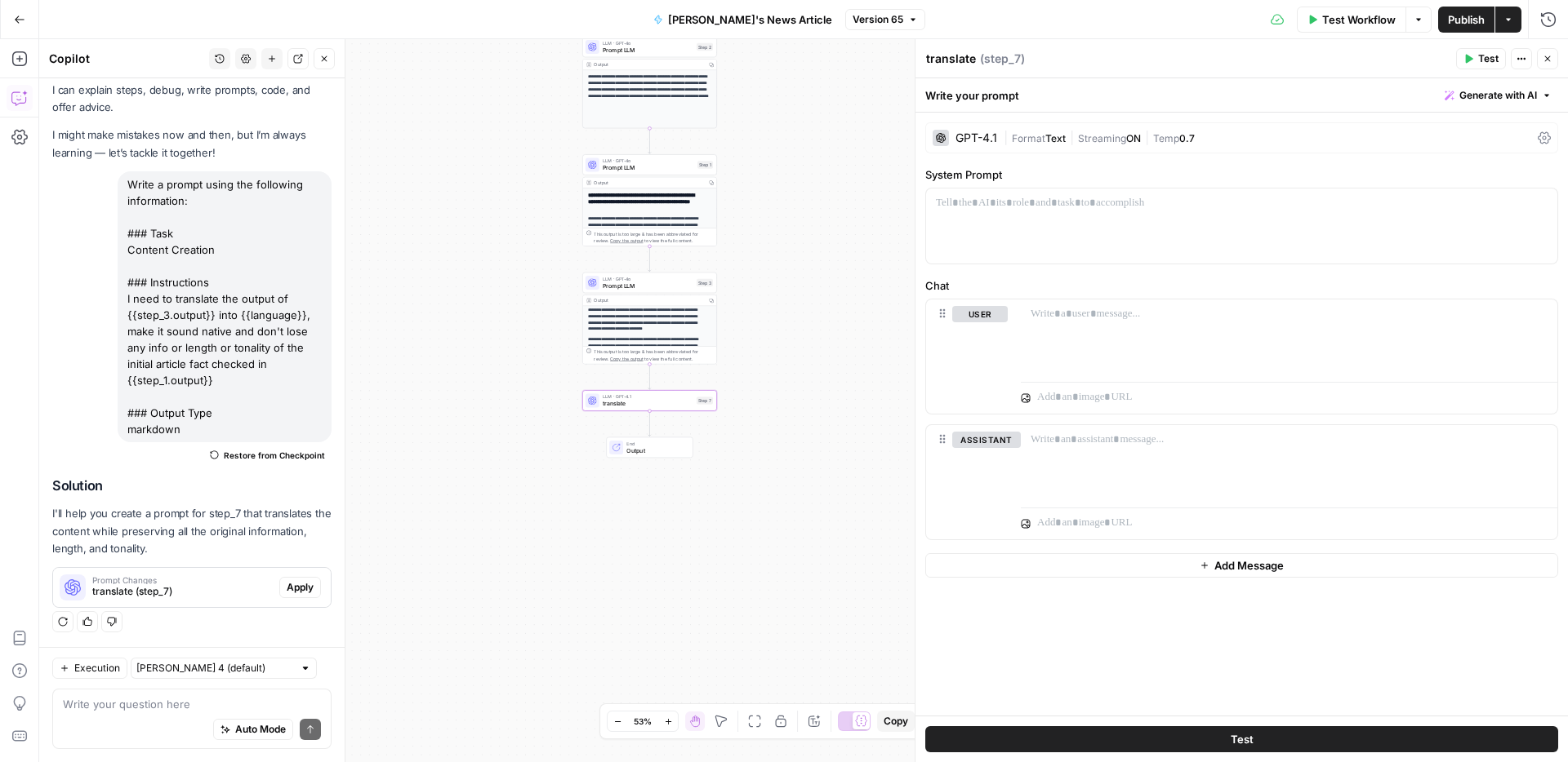
click at [287, 587] on span "Apply" at bounding box center [300, 587] width 27 height 15
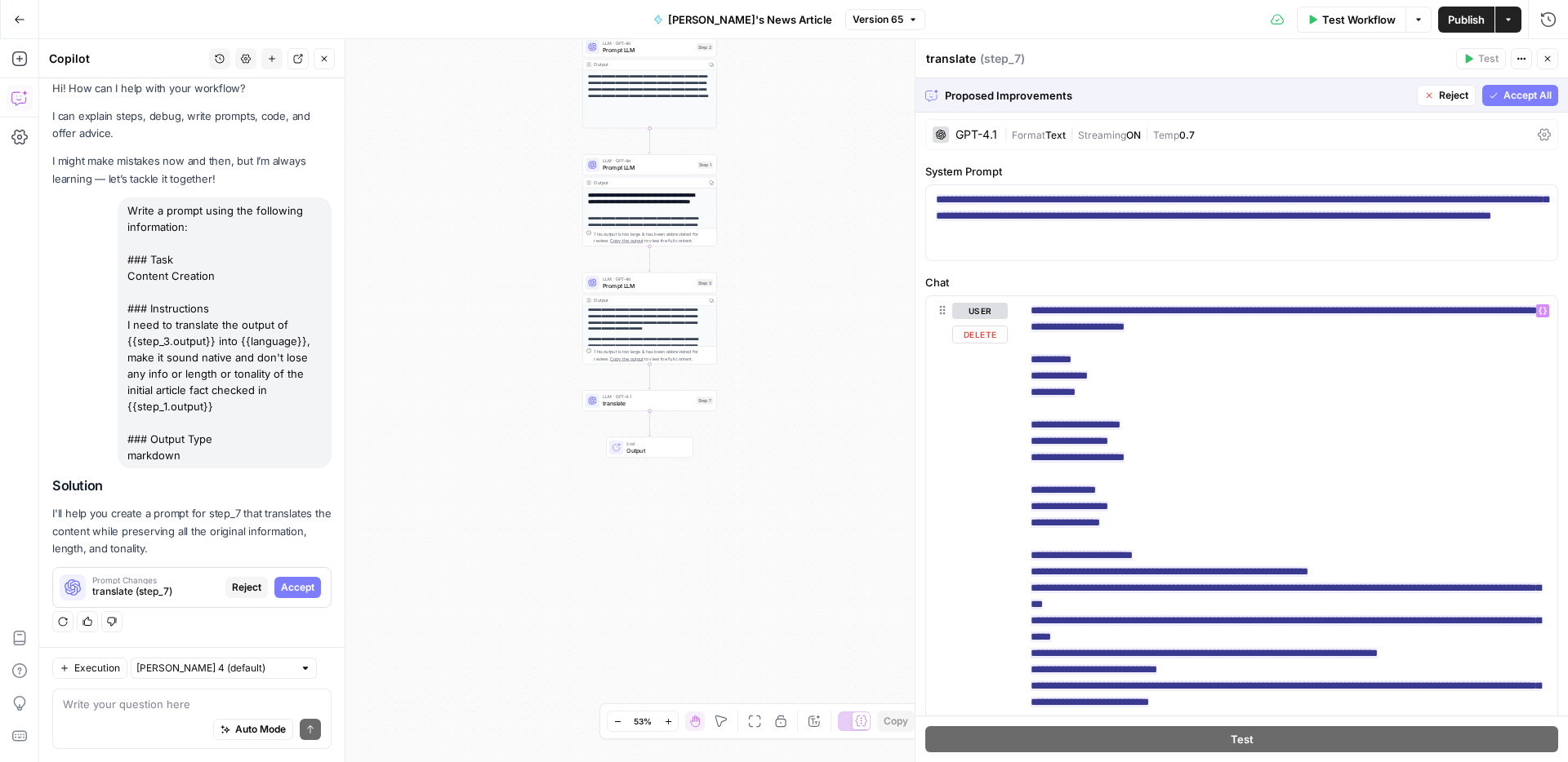
scroll to position [0, 0]
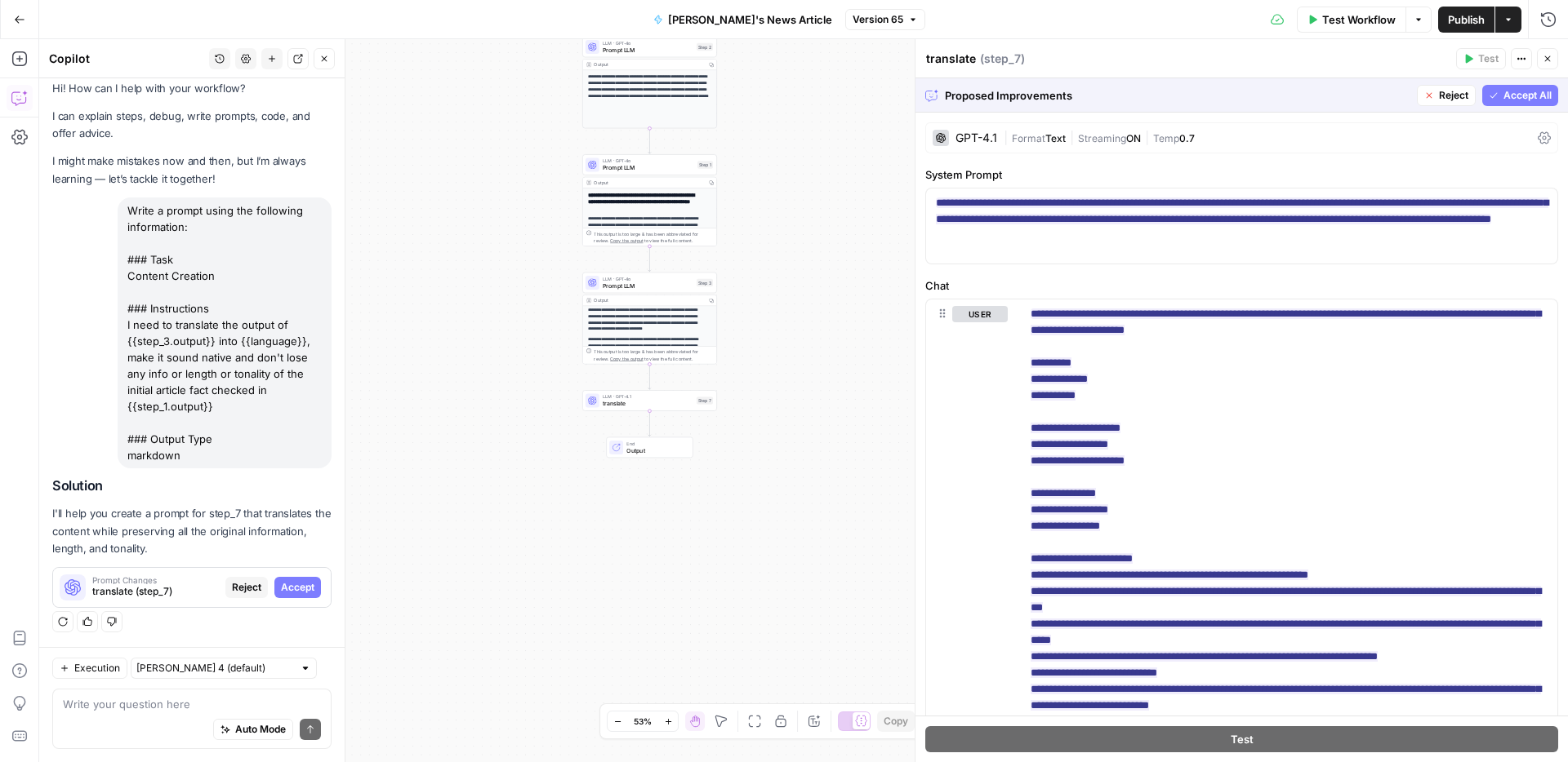
click at [1511, 95] on span "Accept All" at bounding box center [1527, 95] width 48 height 15
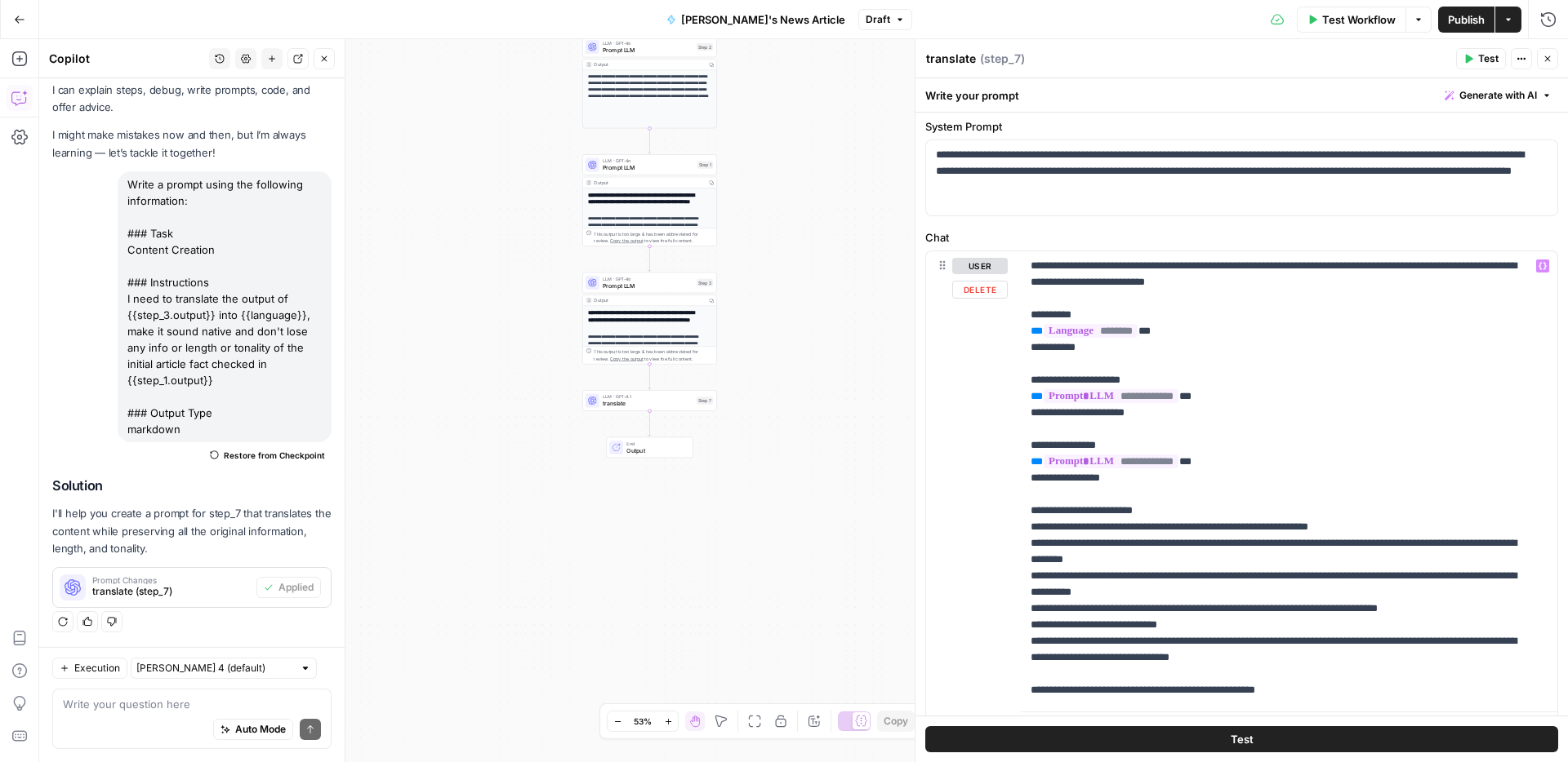
scroll to position [125, 0]
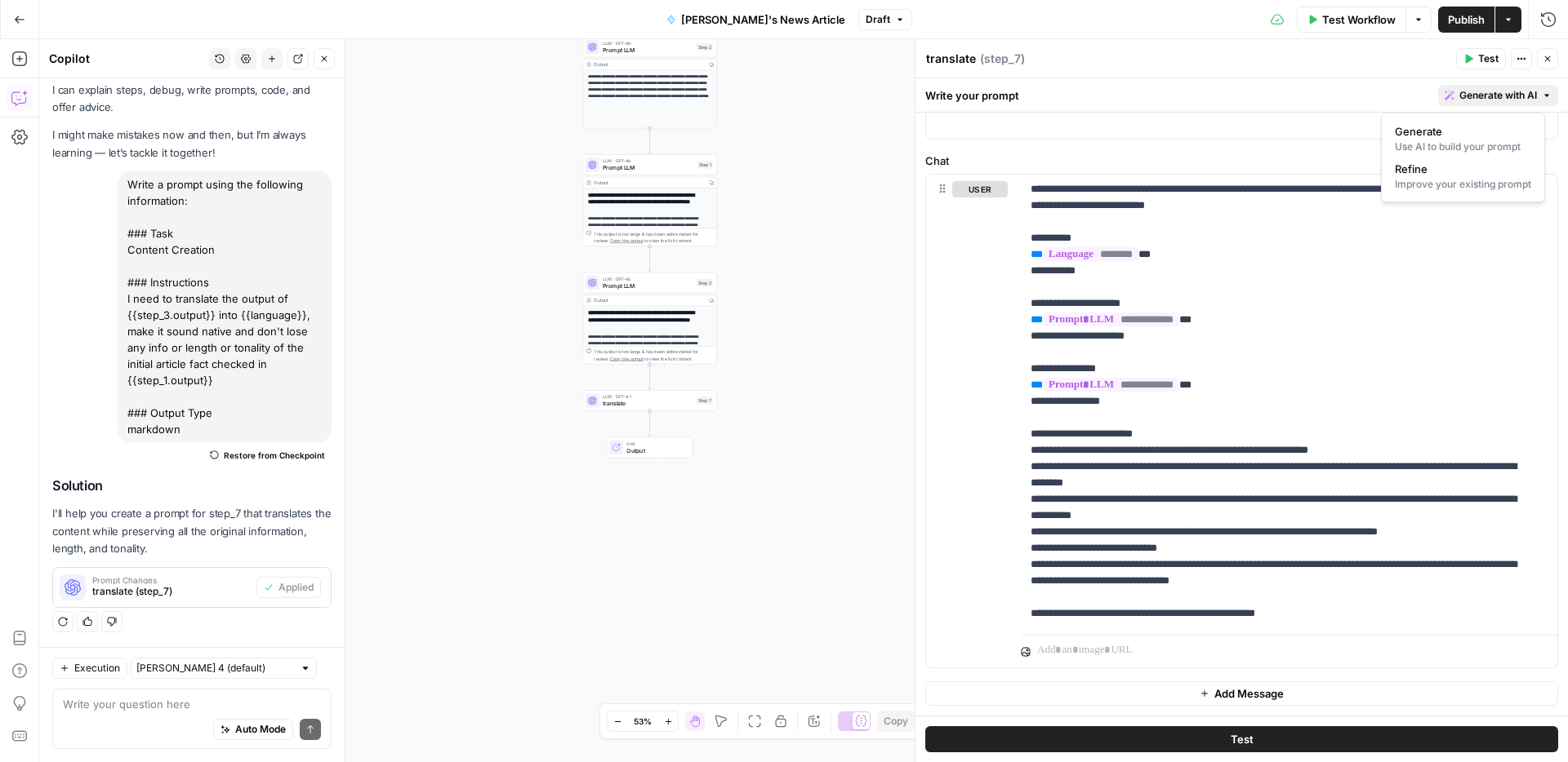
click at [1482, 88] on span "Generate with AI" at bounding box center [1498, 95] width 78 height 15
click at [1415, 170] on span "Refine" at bounding box center [1459, 169] width 130 height 16
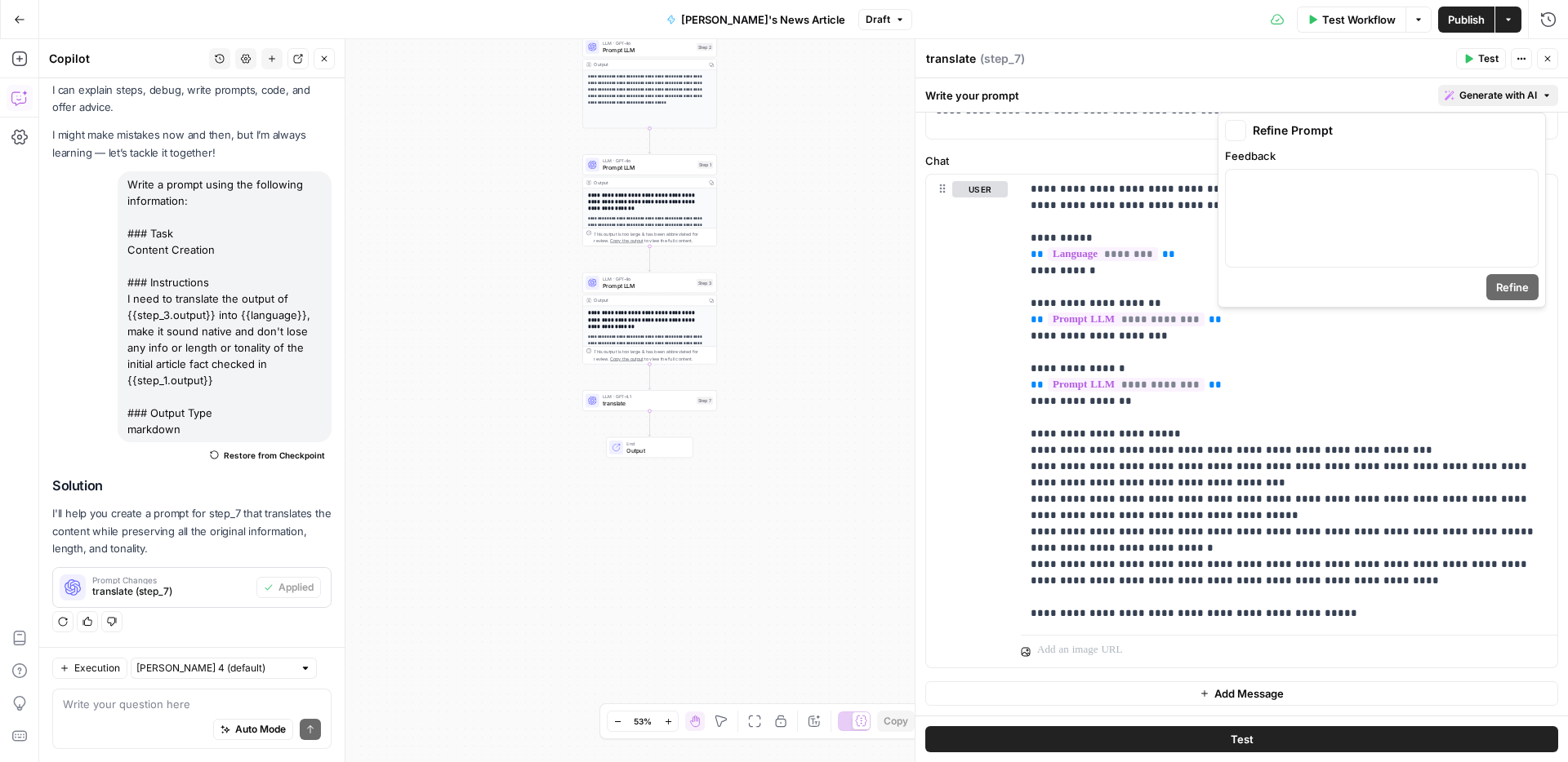
scroll to position [37, 0]
click at [1310, 189] on p "To enrich screen reader interactions, please activate Accessibility in Grammarl…" at bounding box center [1381, 184] width 293 height 16
click at [1523, 184] on icon "button" at bounding box center [1522, 184] width 8 height 8
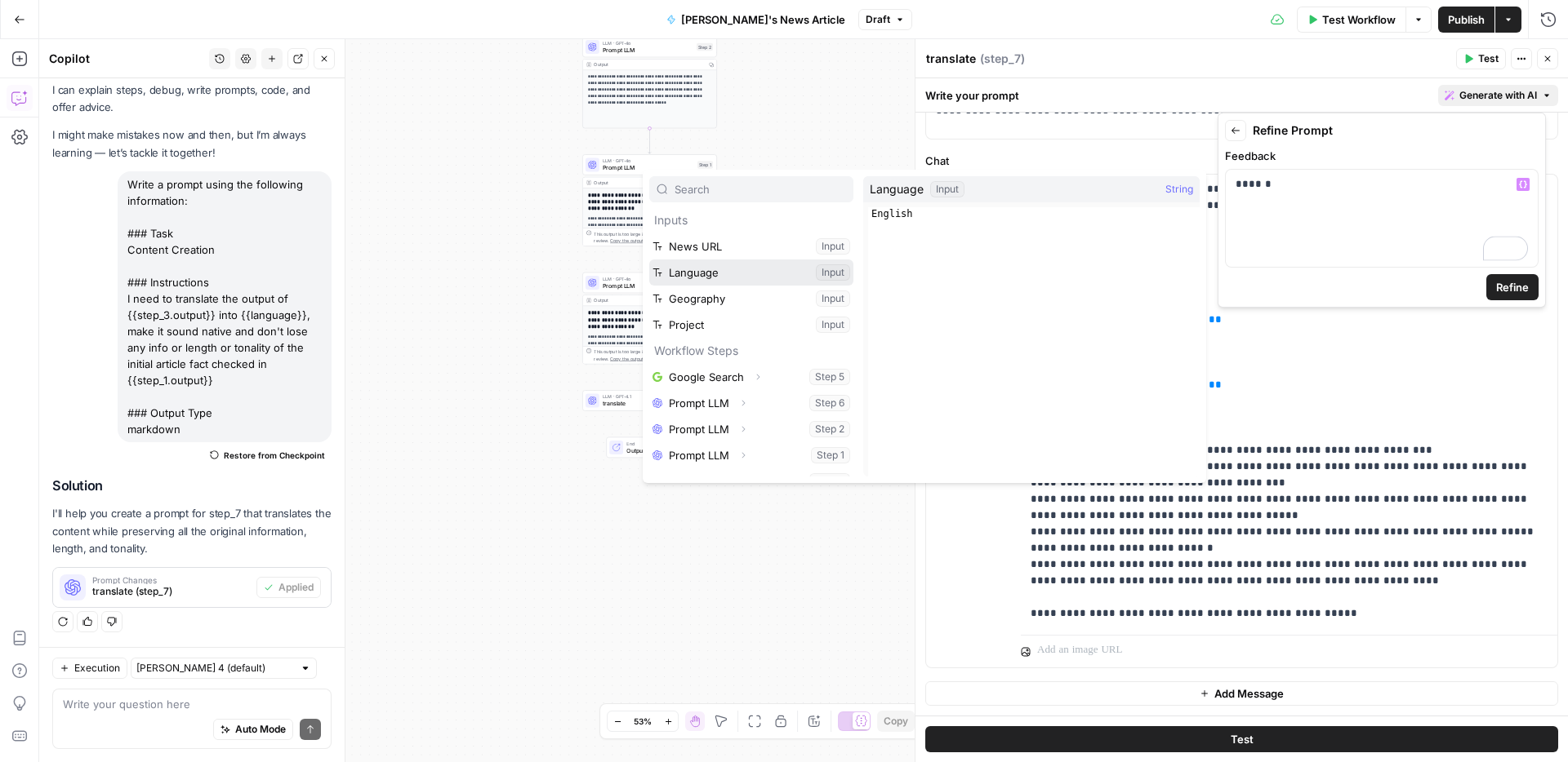
click at [722, 271] on button "Select variable Language" at bounding box center [751, 273] width 204 height 27
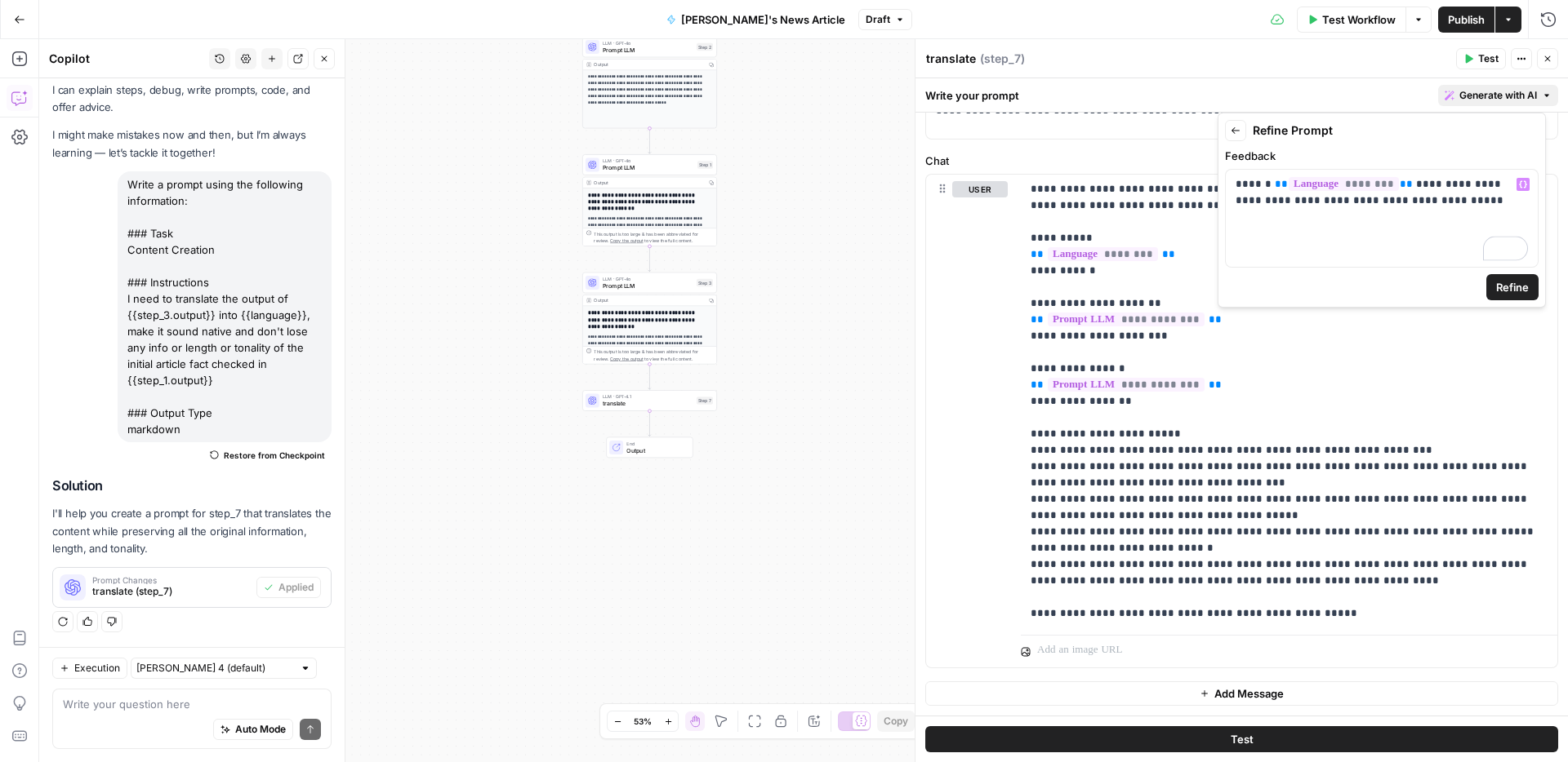
click at [1521, 285] on span "Refine" at bounding box center [1511, 287] width 33 height 16
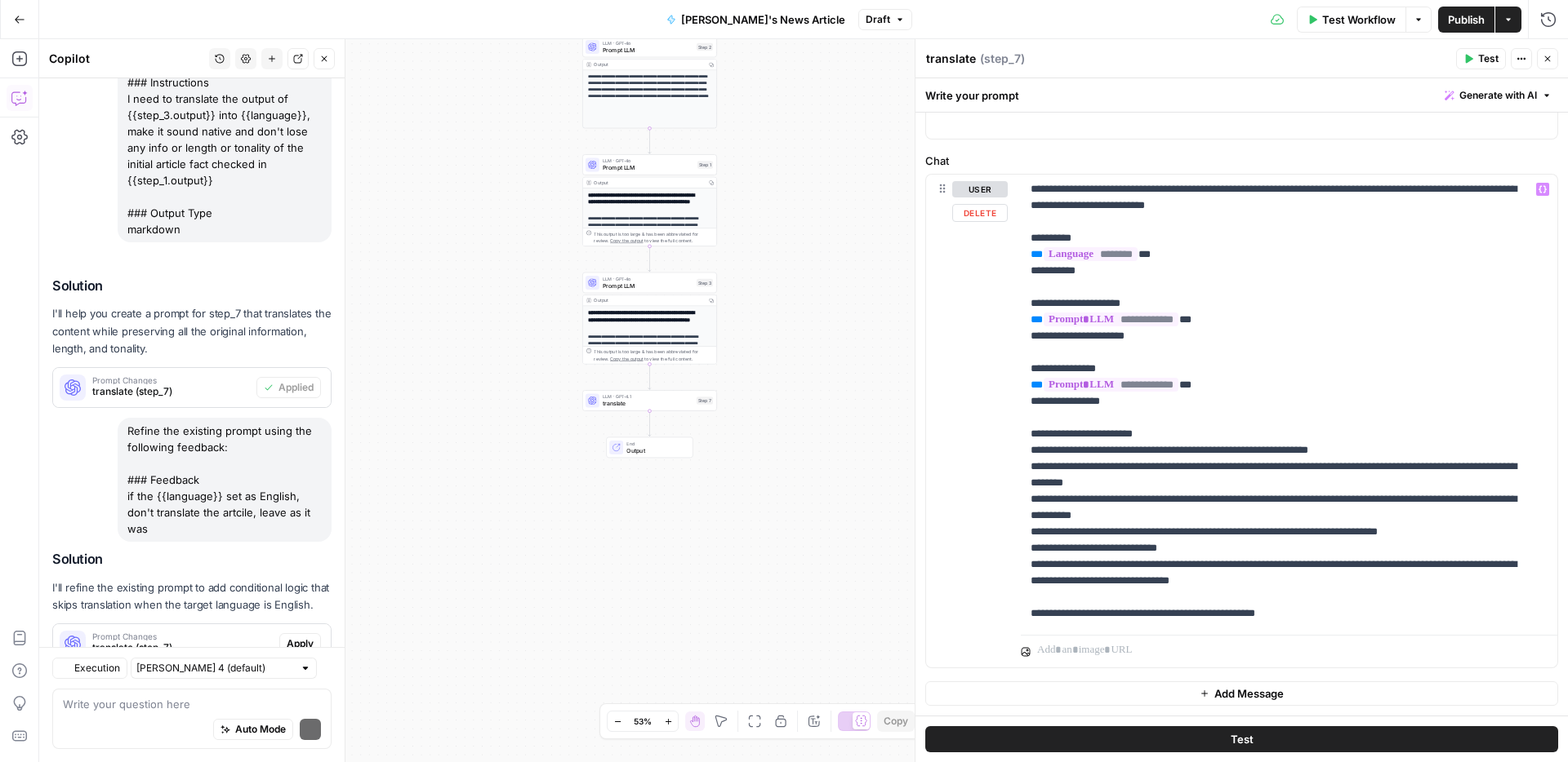
scroll to position [311, 0]
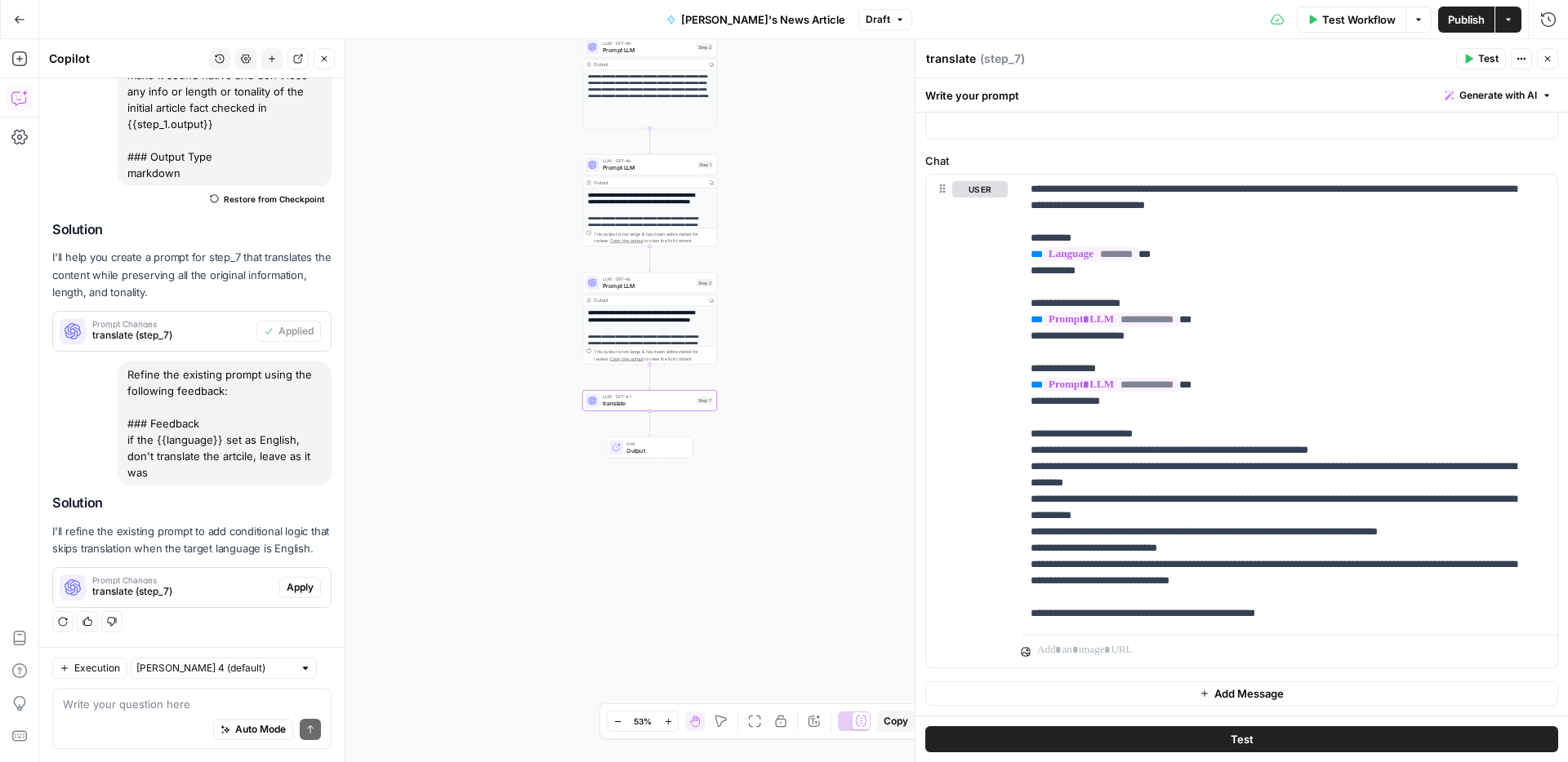
click at [287, 585] on span "Apply" at bounding box center [300, 587] width 27 height 15
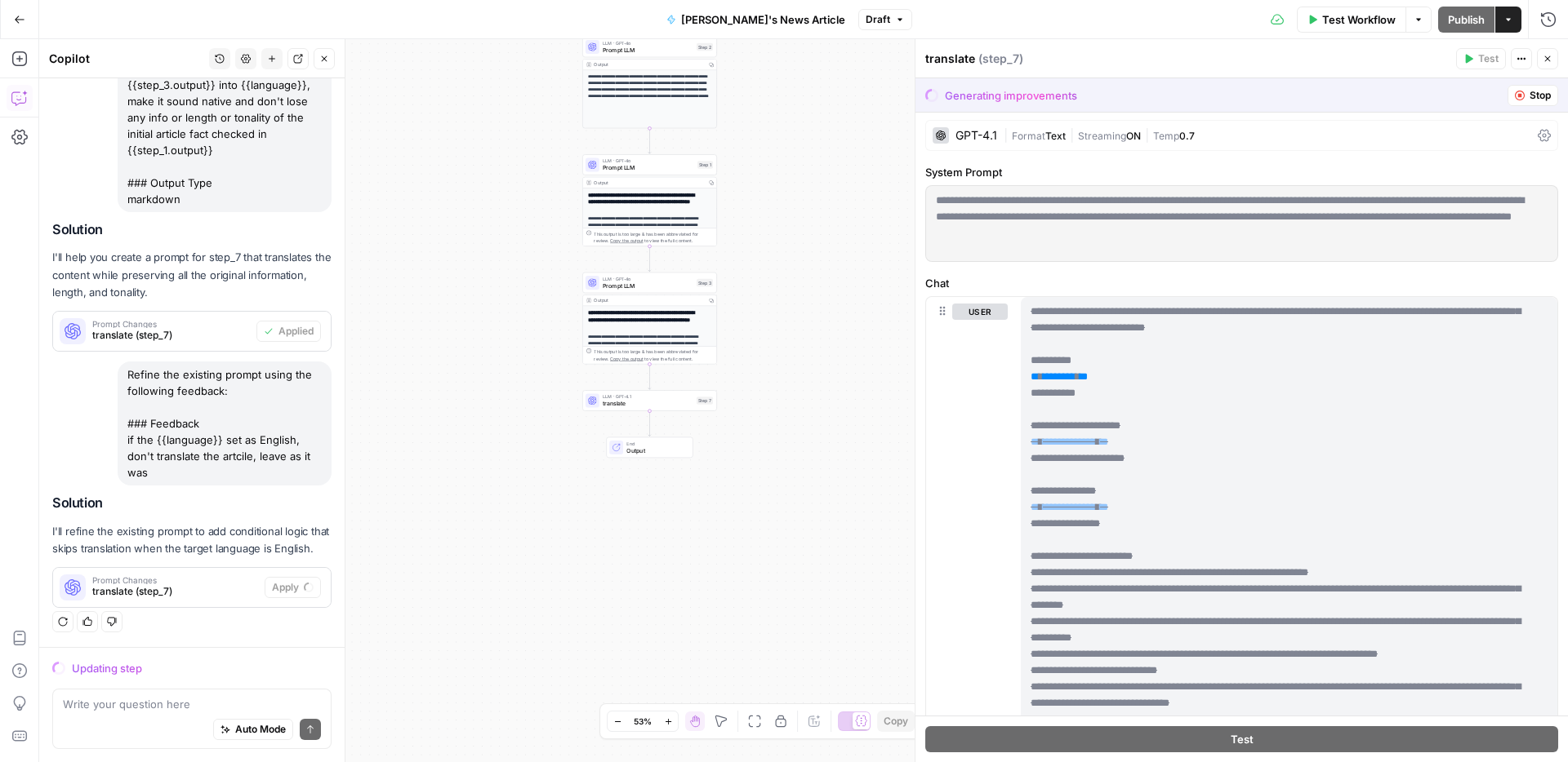
scroll to position [0, 0]
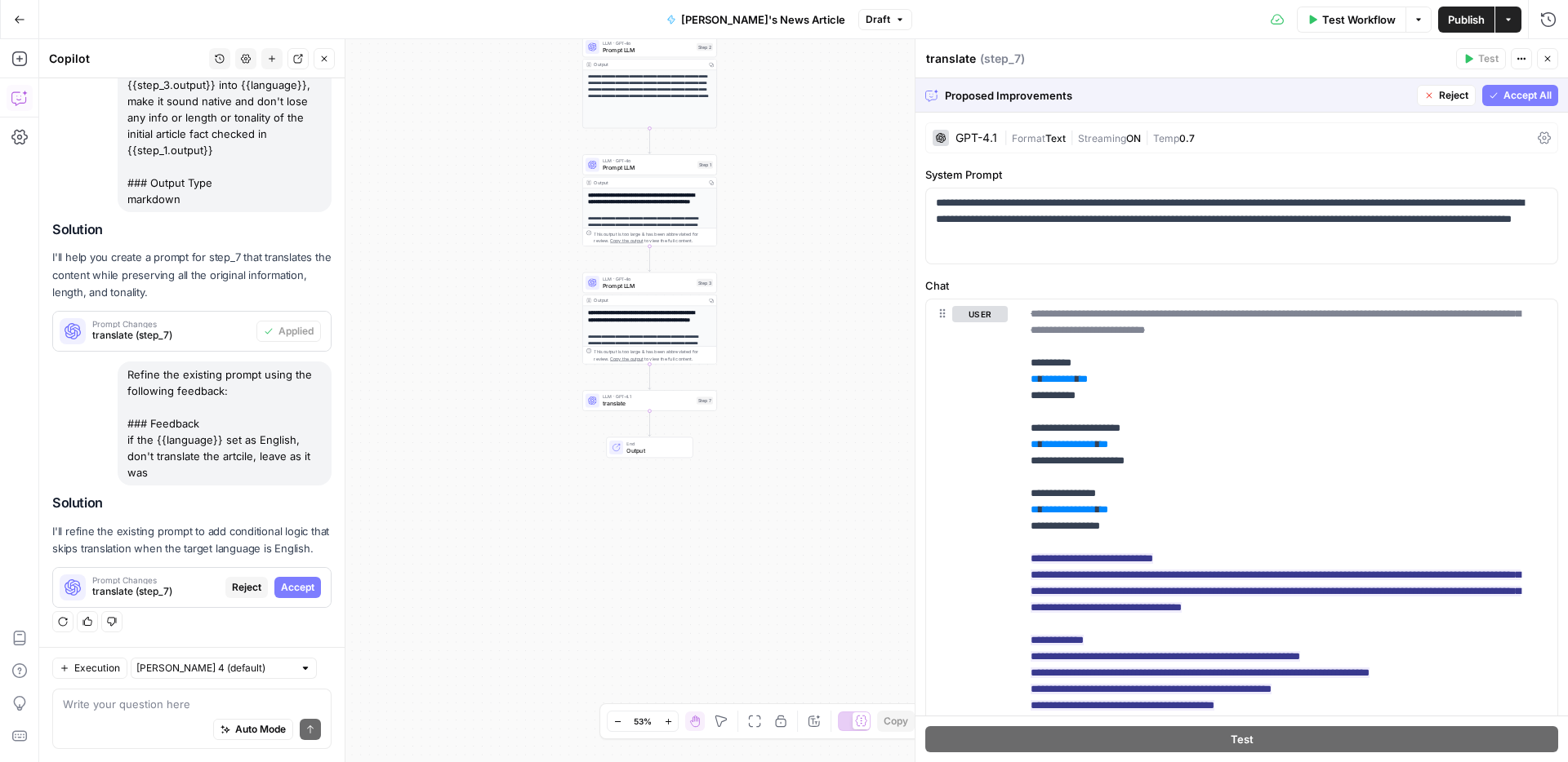
click at [1503, 97] on span "Accept All" at bounding box center [1527, 95] width 48 height 15
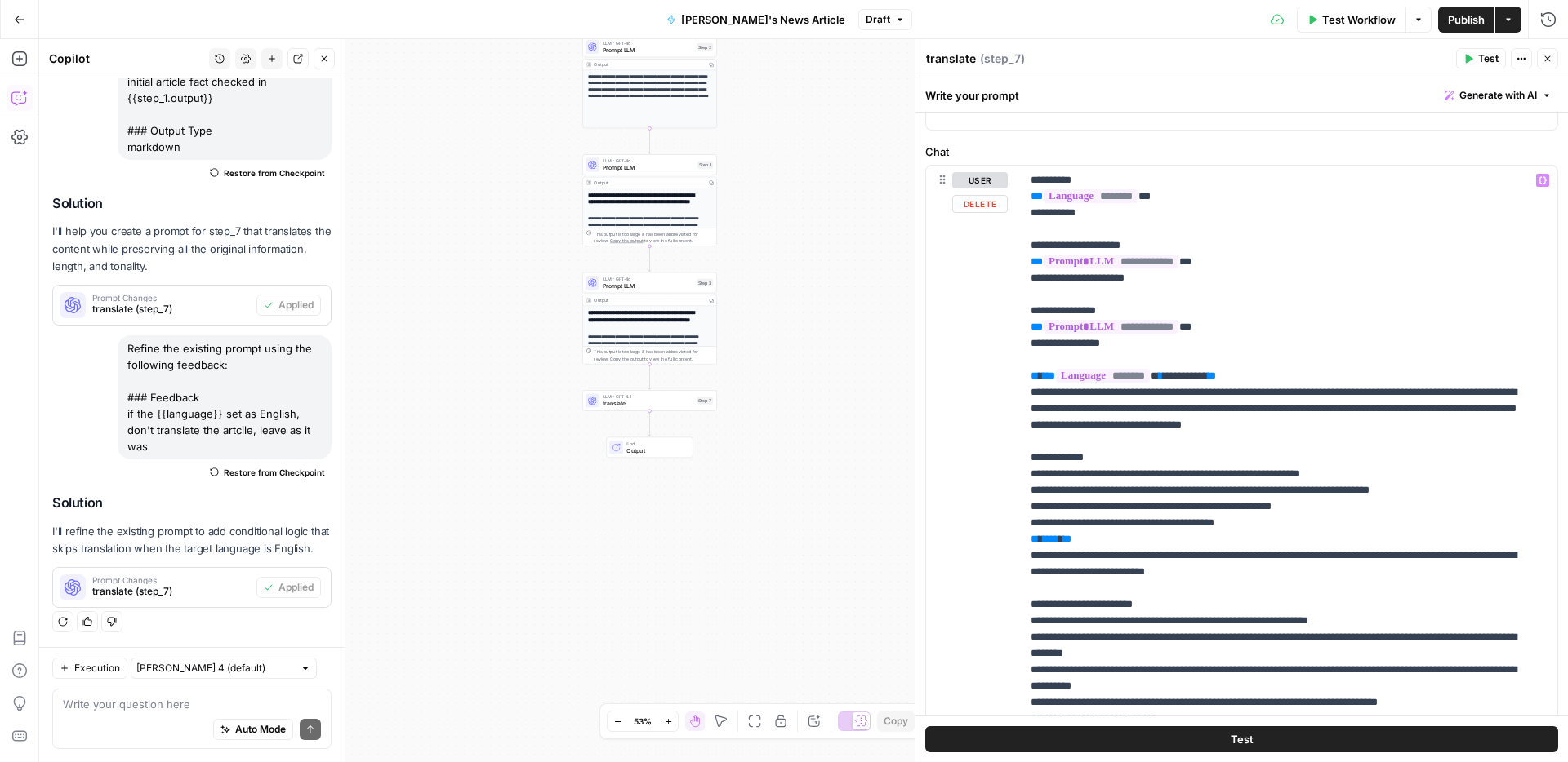
scroll to position [196, 0]
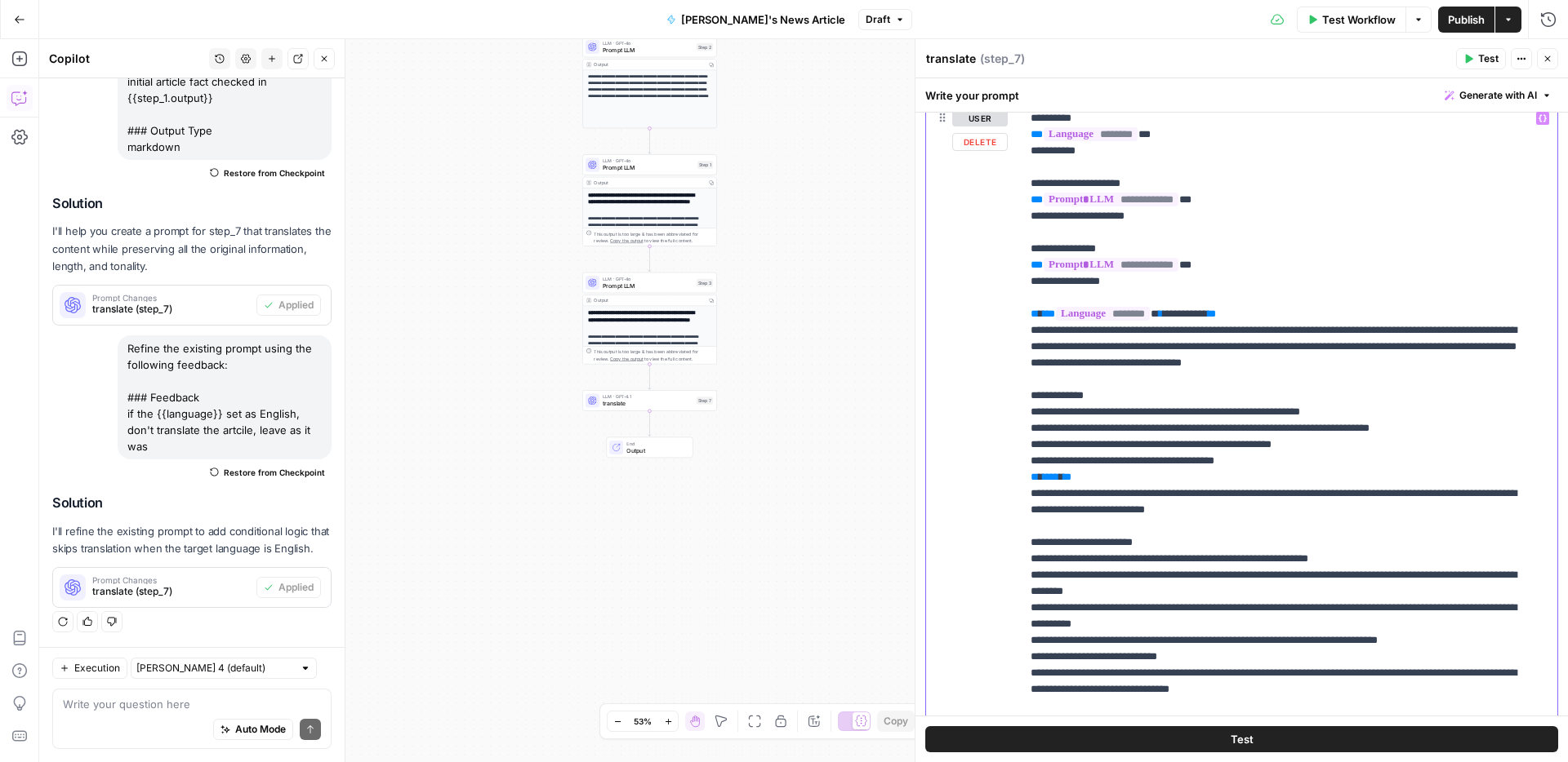
drag, startPoint x: 1100, startPoint y: 477, endPoint x: 1001, endPoint y: 474, distance: 99.0
click at [1001, 474] on div "**********" at bounding box center [1242, 447] width 631 height 689
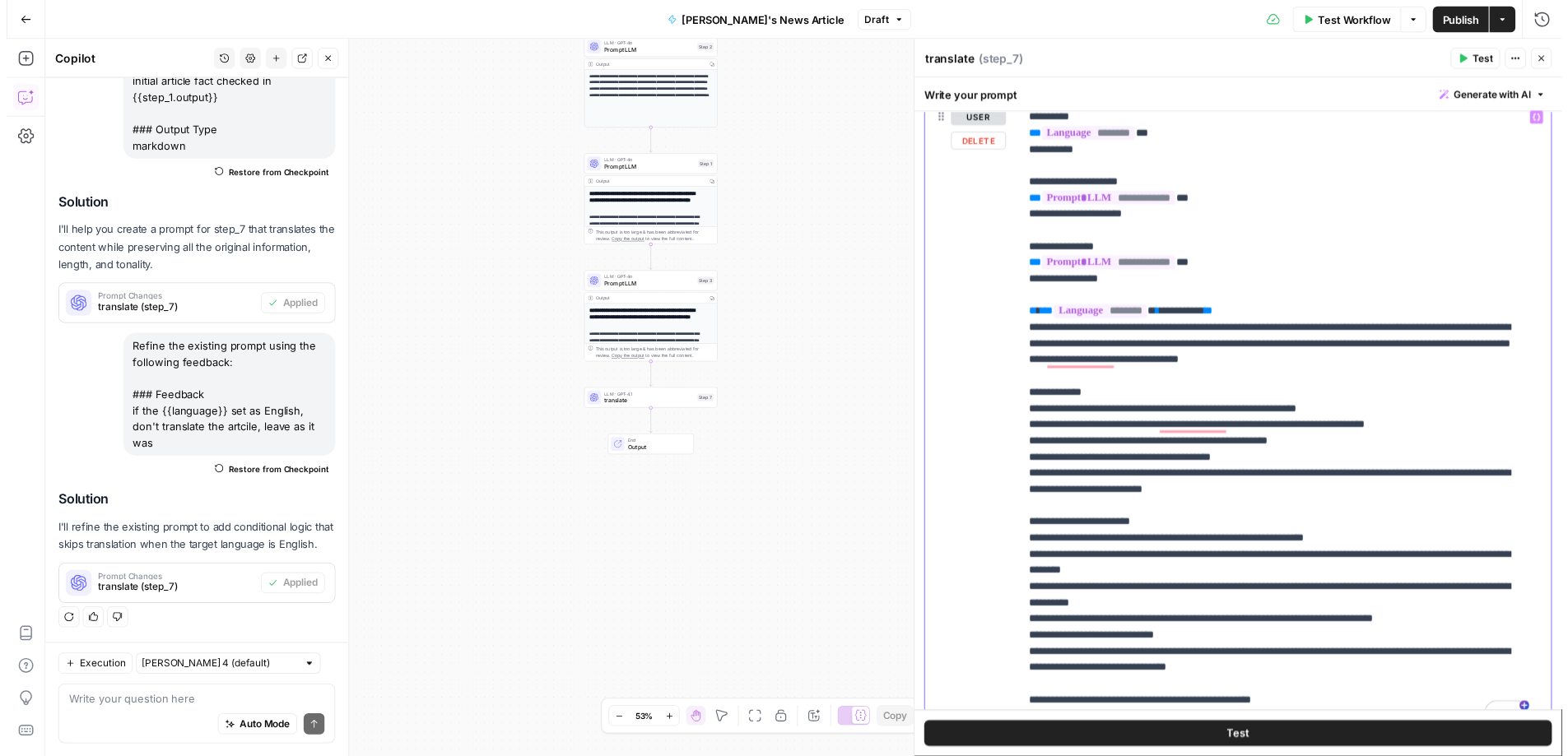
scroll to position [307, 0]
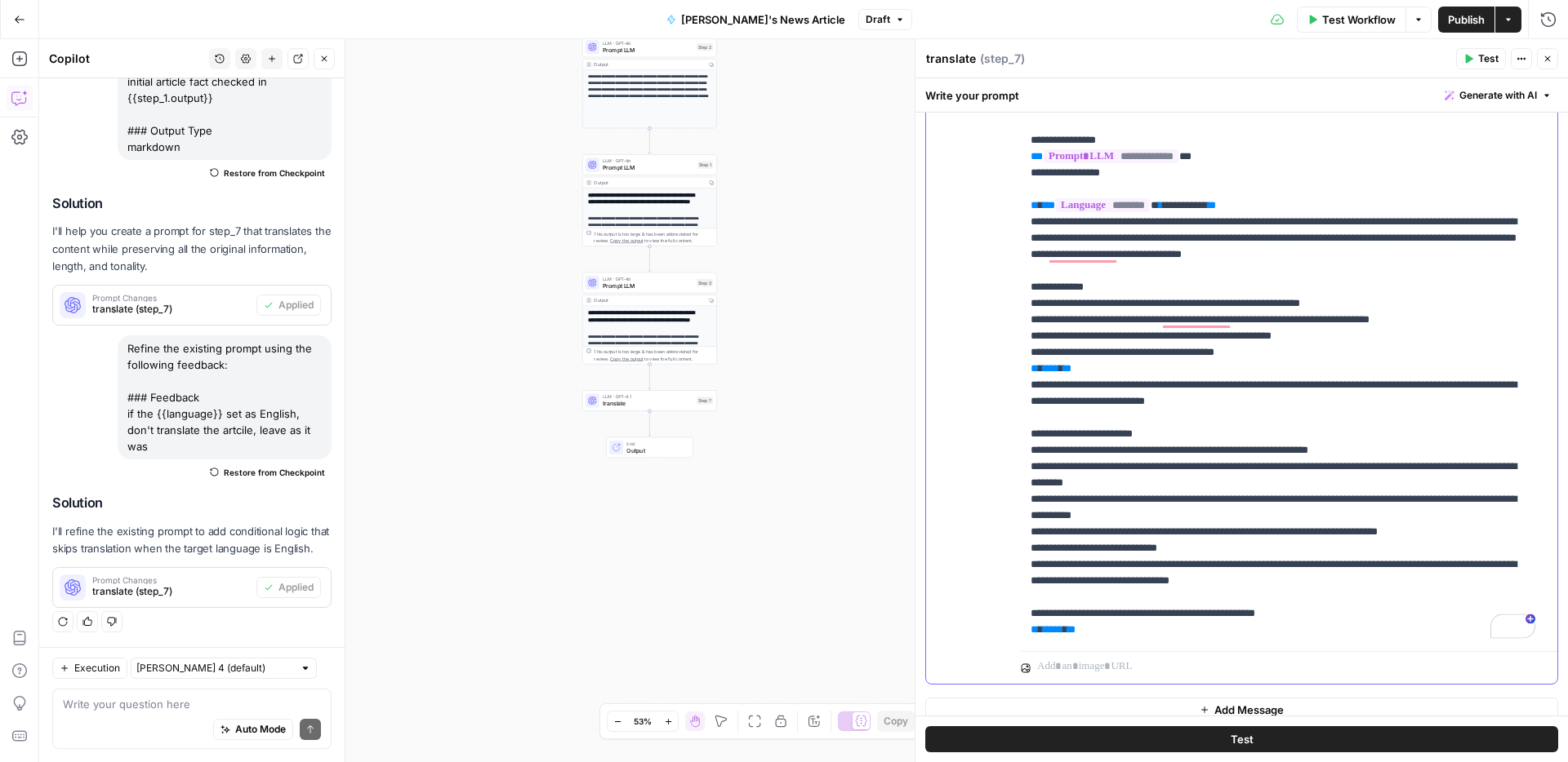
click at [1136, 444] on p "**********" at bounding box center [1282, 320] width 505 height 636
click at [1456, 23] on span "Publish" at bounding box center [1466, 19] width 37 height 16
click at [616, 282] on span "Prompt LLM" at bounding box center [647, 286] width 90 height 9
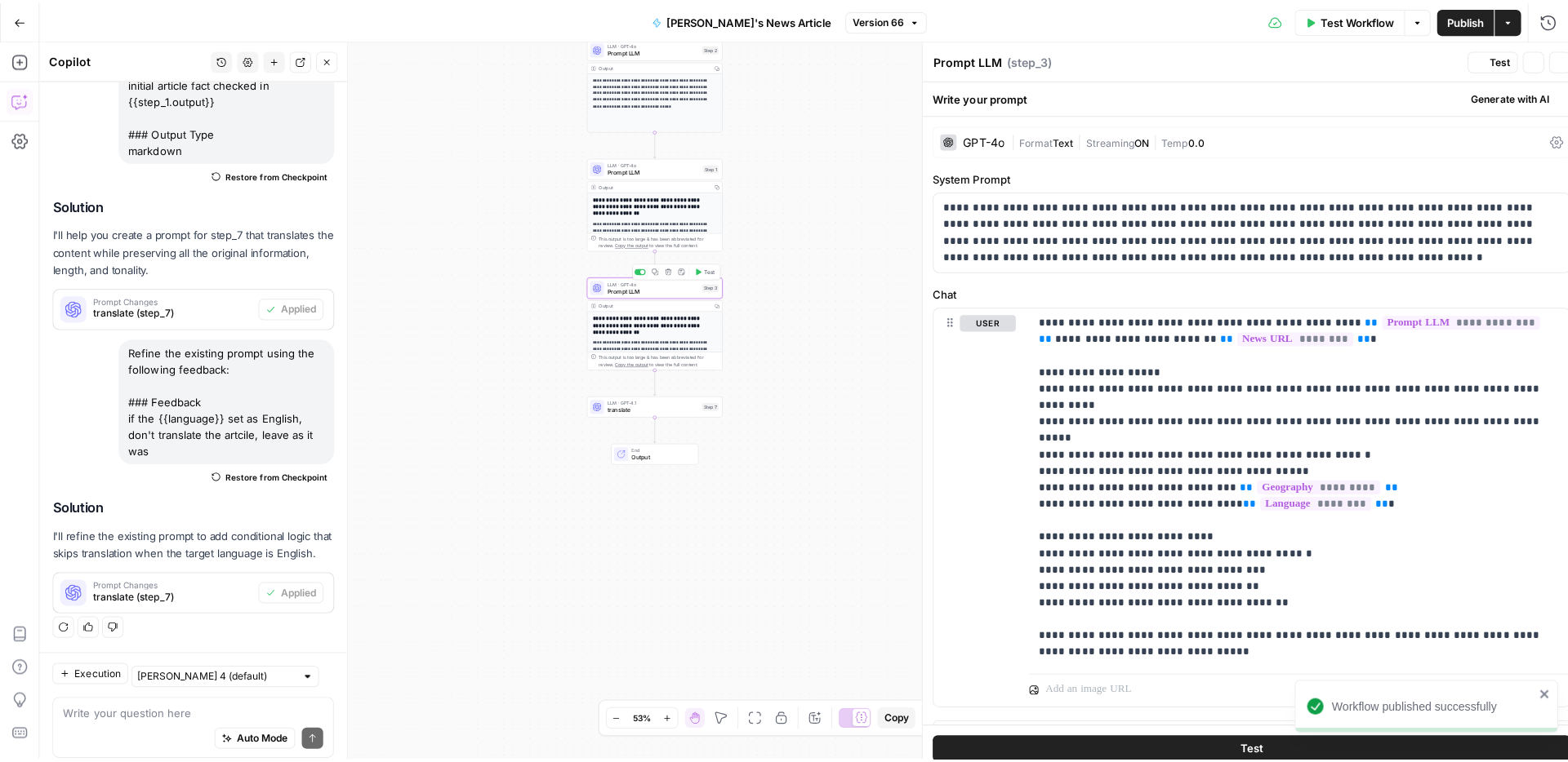
scroll to position [337, 0]
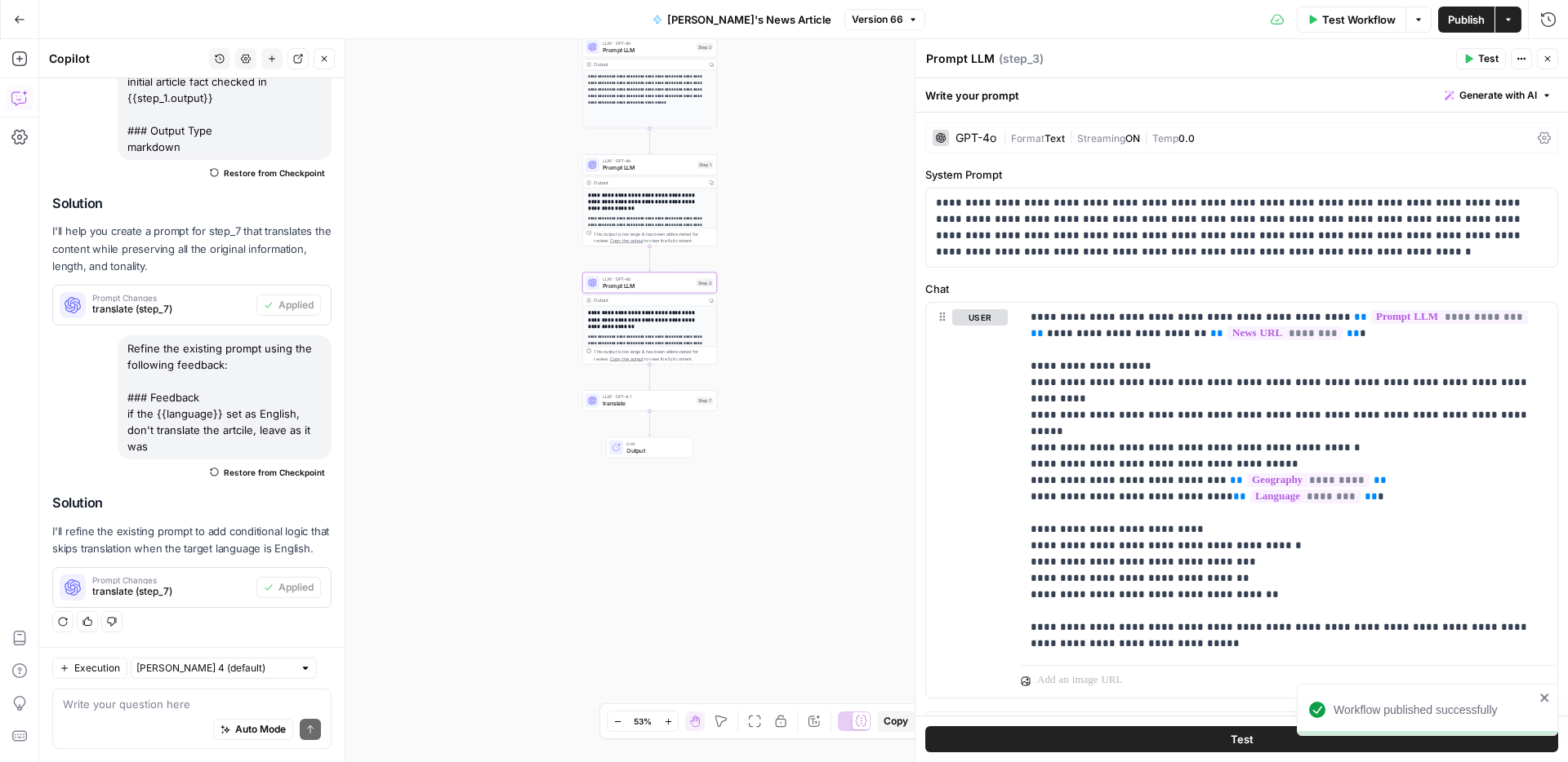
click at [993, 53] on div "Prompt LLM Prompt LLM" at bounding box center [960, 58] width 77 height 19
drag, startPoint x: 991, startPoint y: 57, endPoint x: 915, endPoint y: 53, distance: 76.1
click at [915, 53] on div "**********" at bounding box center [1241, 400] width 654 height 723
type textarea "a"
type textarea "fact check"
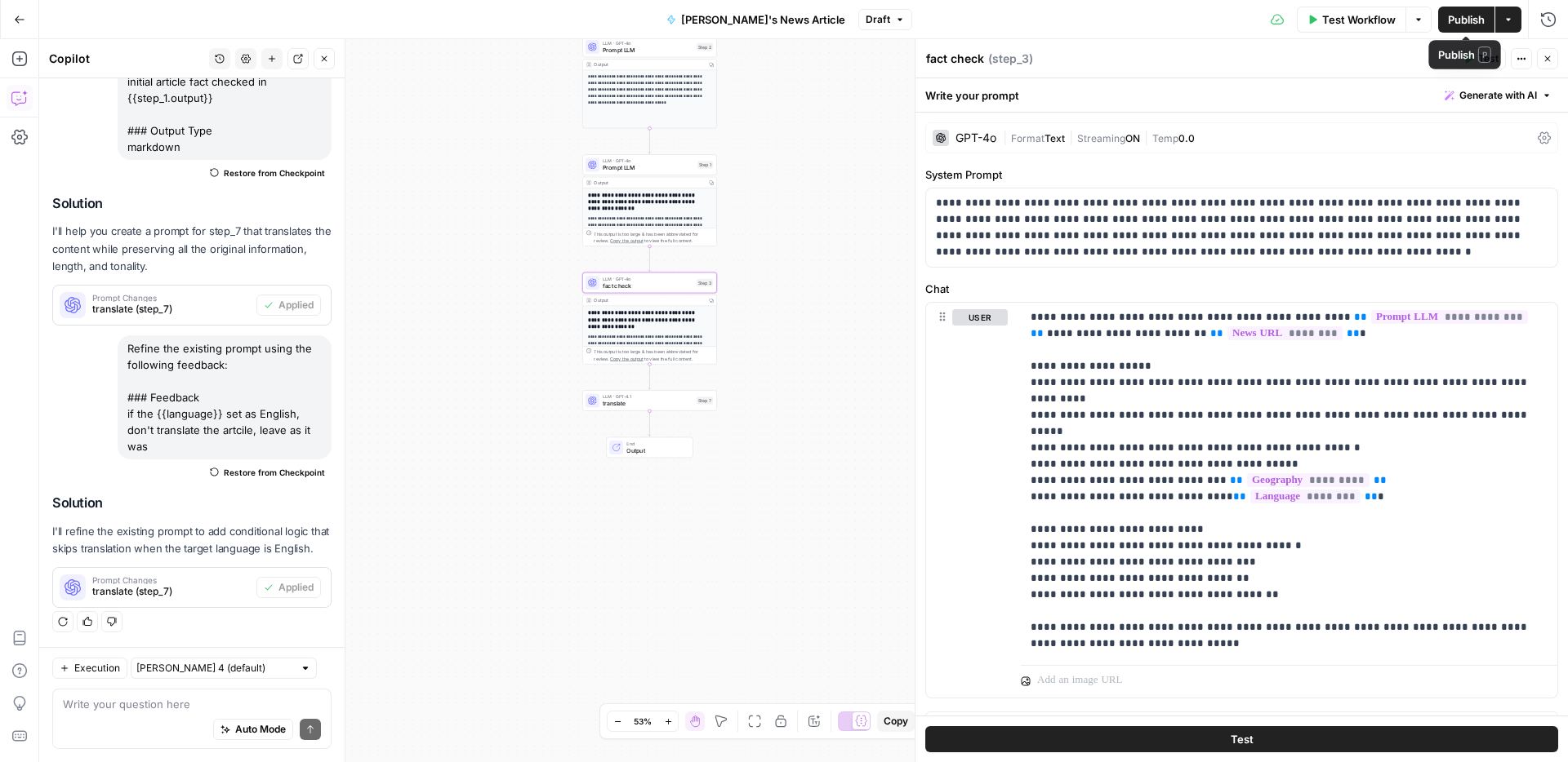
click at [1448, 14] on span "Publish" at bounding box center [1466, 19] width 37 height 16
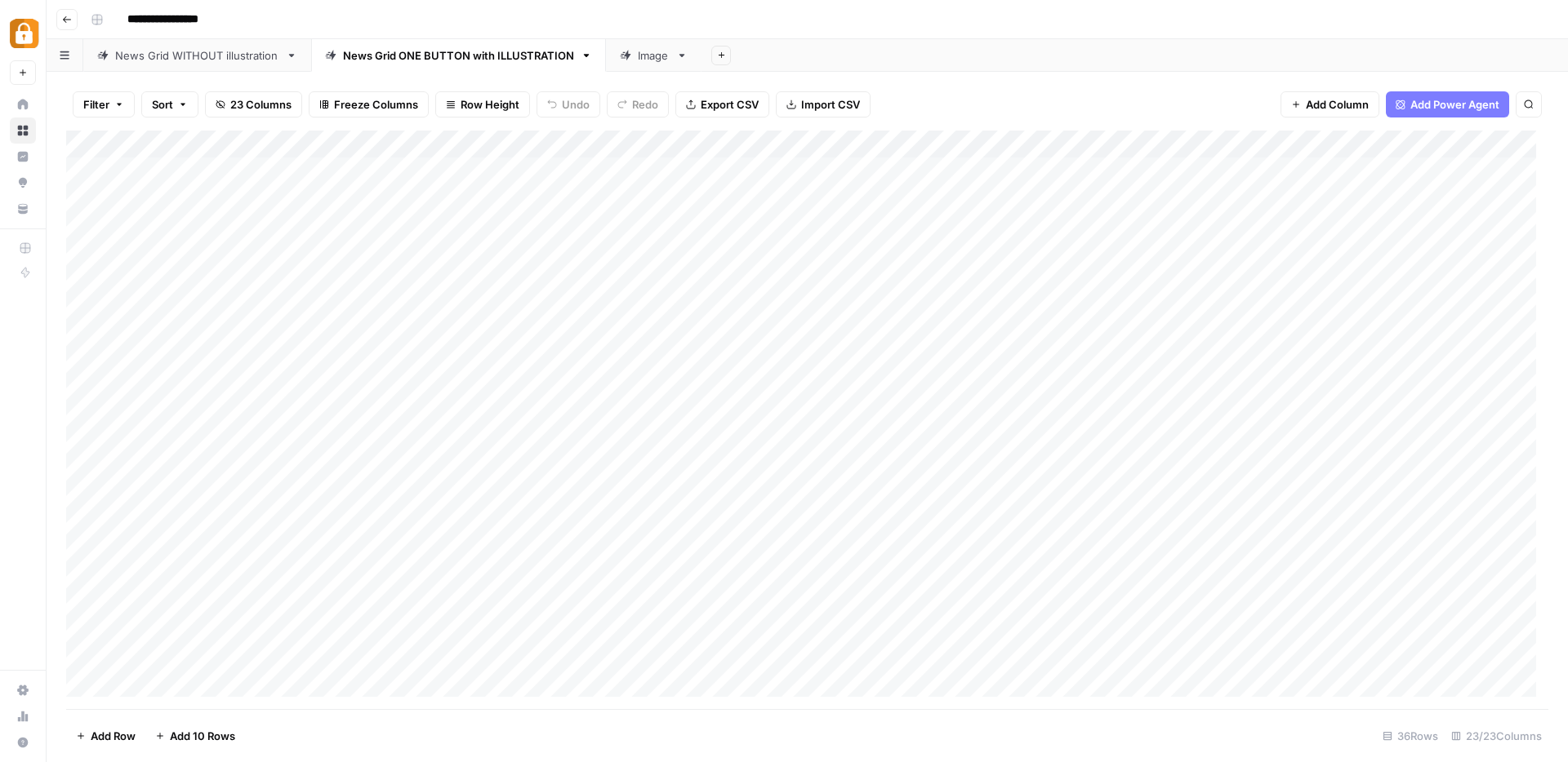
click at [1297, 501] on div "Add Column" at bounding box center [807, 420] width 1482 height 579
click at [459, 498] on div "Add Column" at bounding box center [807, 420] width 1482 height 579
drag, startPoint x: 534, startPoint y: 516, endPoint x: 534, endPoint y: 528, distance: 12.0
click at [534, 528] on div "Add Column" at bounding box center [807, 420] width 1482 height 579
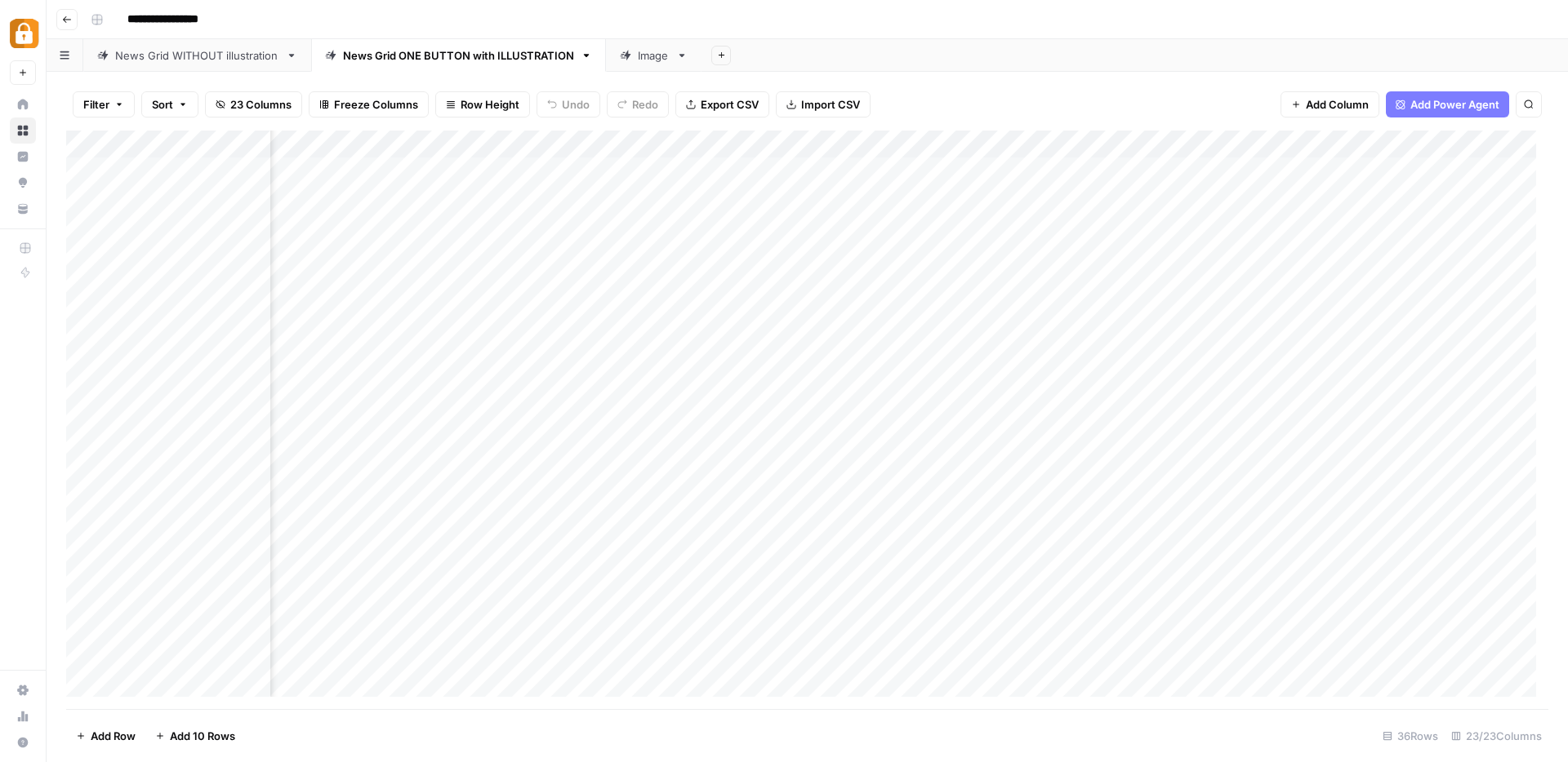
click at [606, 508] on div "Add Column" at bounding box center [807, 420] width 1482 height 579
drag, startPoint x: 680, startPoint y: 517, endPoint x: 676, endPoint y: 529, distance: 12.6
click at [676, 529] on div "Add Column" at bounding box center [807, 420] width 1482 height 579
click at [603, 530] on div "Add Column" at bounding box center [807, 420] width 1482 height 579
type textarea "*******"
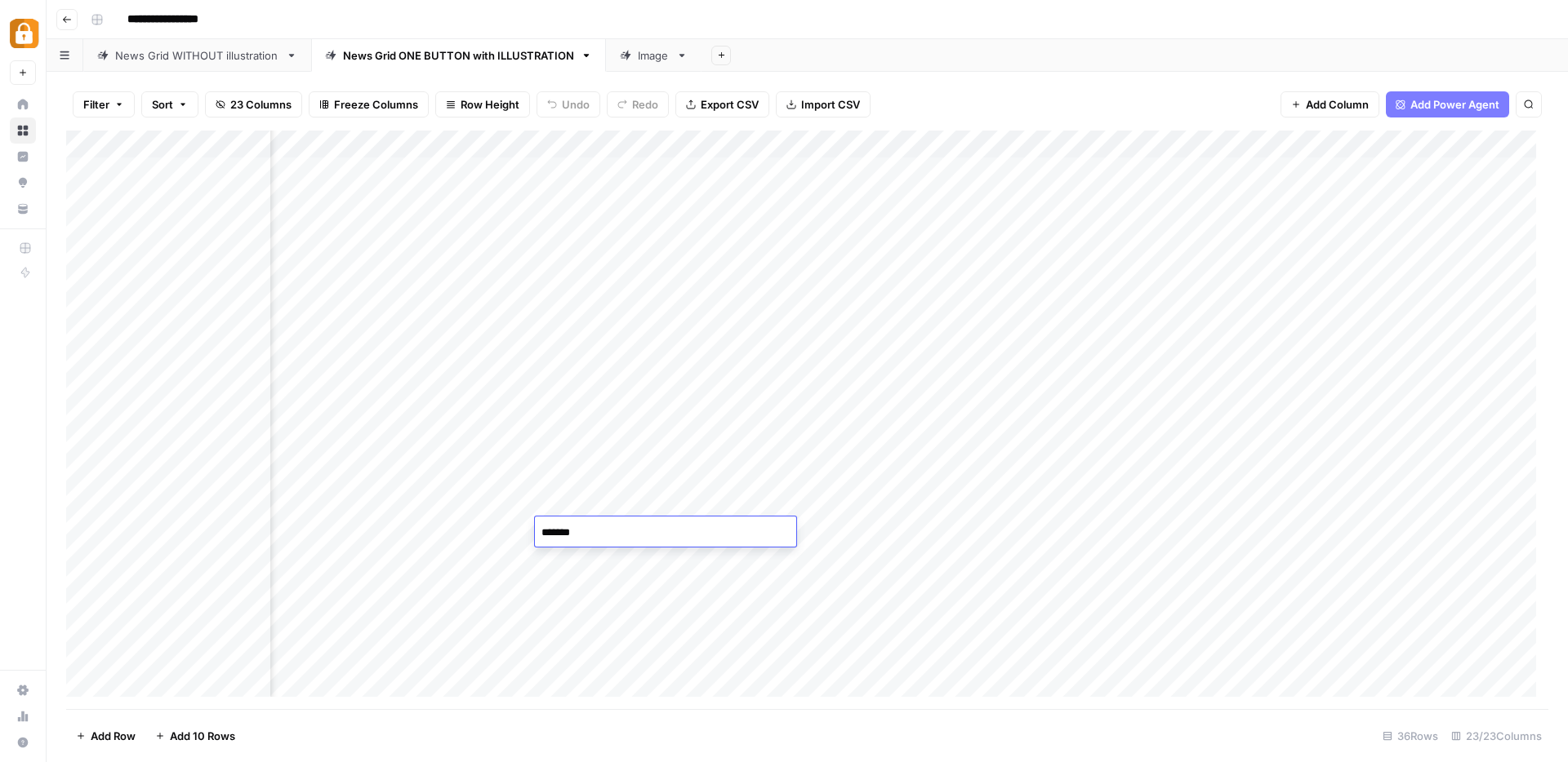
click at [648, 585] on div "Add Column" at bounding box center [807, 420] width 1482 height 579
click at [718, 536] on div "Add Column" at bounding box center [807, 420] width 1482 height 579
type textarea "*****"
click at [577, 579] on div "Add Column" at bounding box center [807, 420] width 1482 height 579
click at [471, 532] on div "Add Column" at bounding box center [807, 420] width 1482 height 579
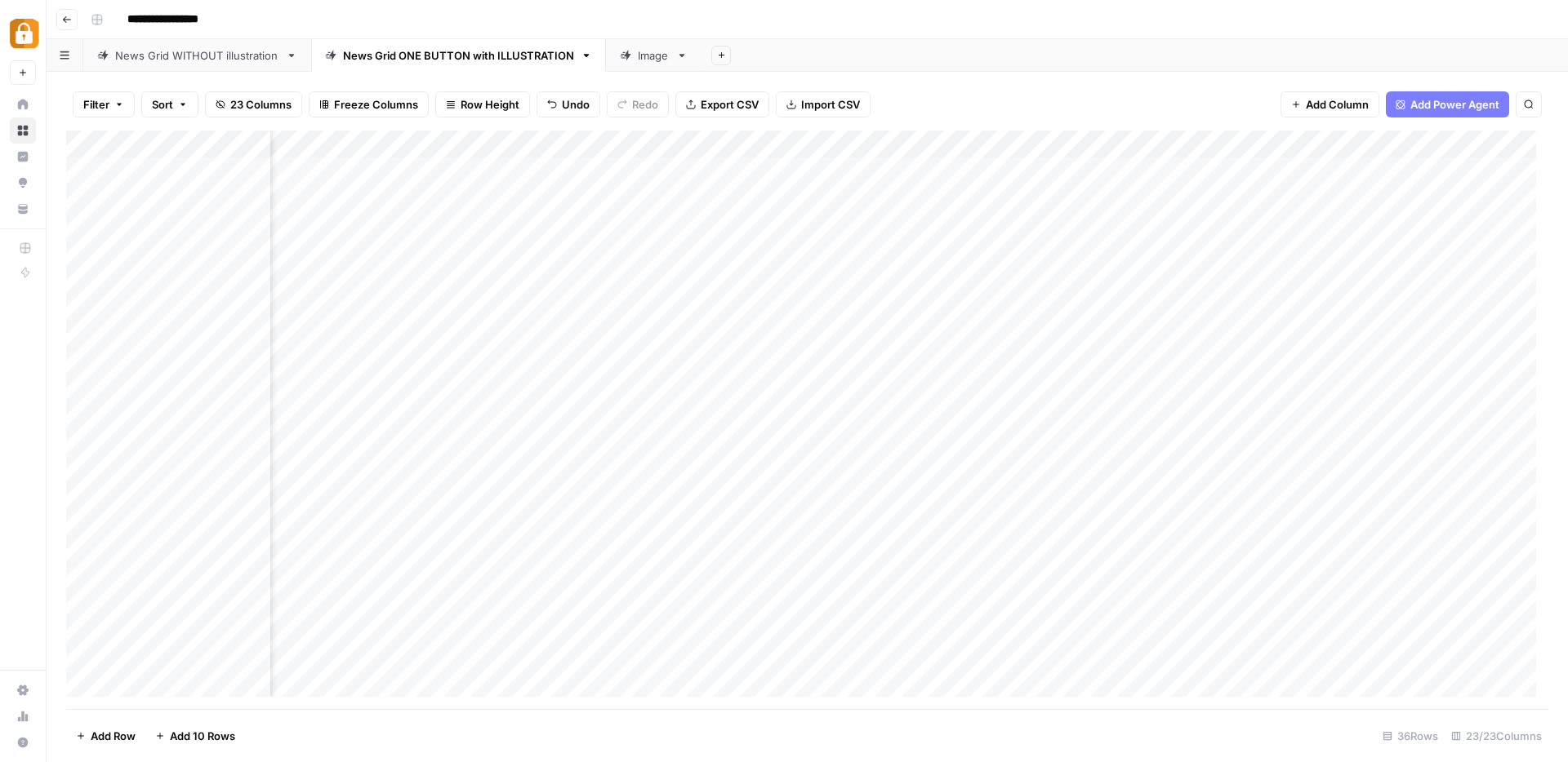
click at [792, 526] on div "Add Column" at bounding box center [807, 420] width 1482 height 579
drag, startPoint x: 826, startPoint y: 543, endPoint x: 826, endPoint y: 552, distance: 9.0
click at [826, 552] on div "Add Column" at bounding box center [807, 420] width 1482 height 579
click at [609, 558] on div "Add Column" at bounding box center [807, 420] width 1482 height 579
type textarea "******"
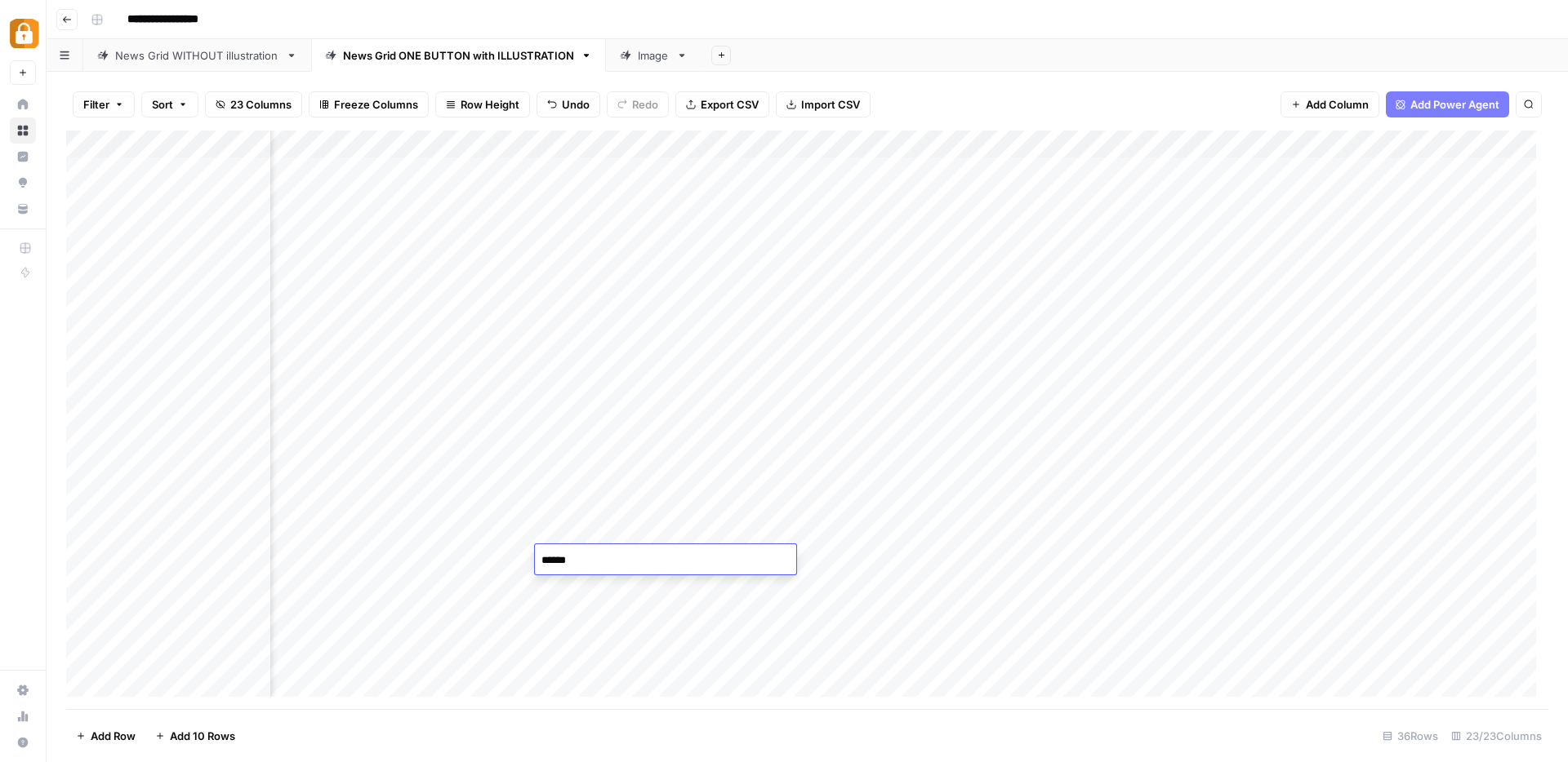
click at [732, 594] on div "Add Column" at bounding box center [807, 420] width 1482 height 579
click at [752, 560] on div "Add Column" at bounding box center [807, 420] width 1482 height 579
type textarea "********"
click at [702, 618] on div "Add Column" at bounding box center [807, 420] width 1482 height 579
click at [1047, 530] on div "Add Column" at bounding box center [807, 420] width 1482 height 579
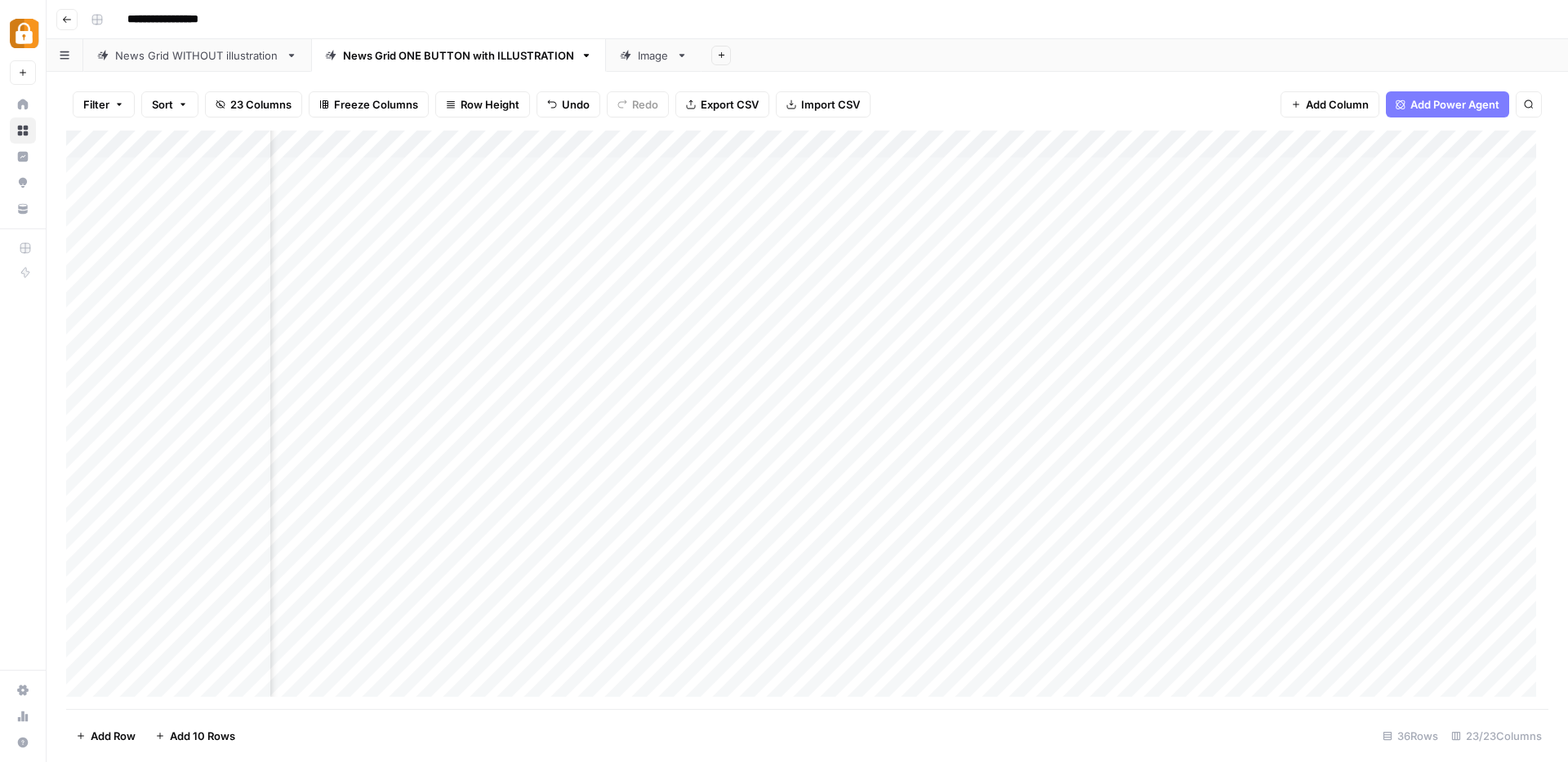
click at [1050, 558] on div "Add Column" at bounding box center [807, 420] width 1482 height 579
click at [701, 144] on div "Add Column" at bounding box center [807, 420] width 1482 height 579
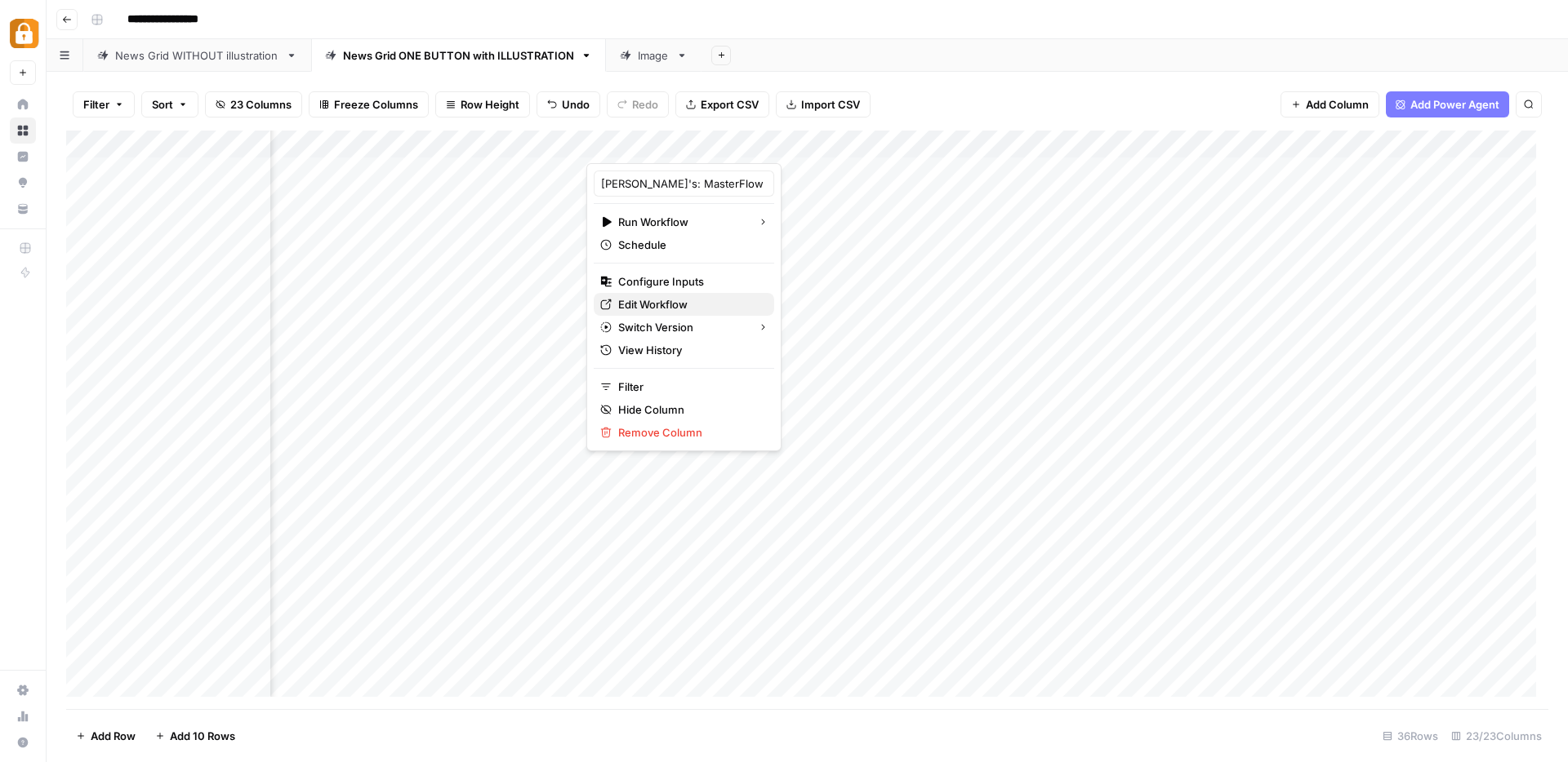
click at [669, 300] on span "Edit Workflow" at bounding box center [690, 304] width 143 height 16
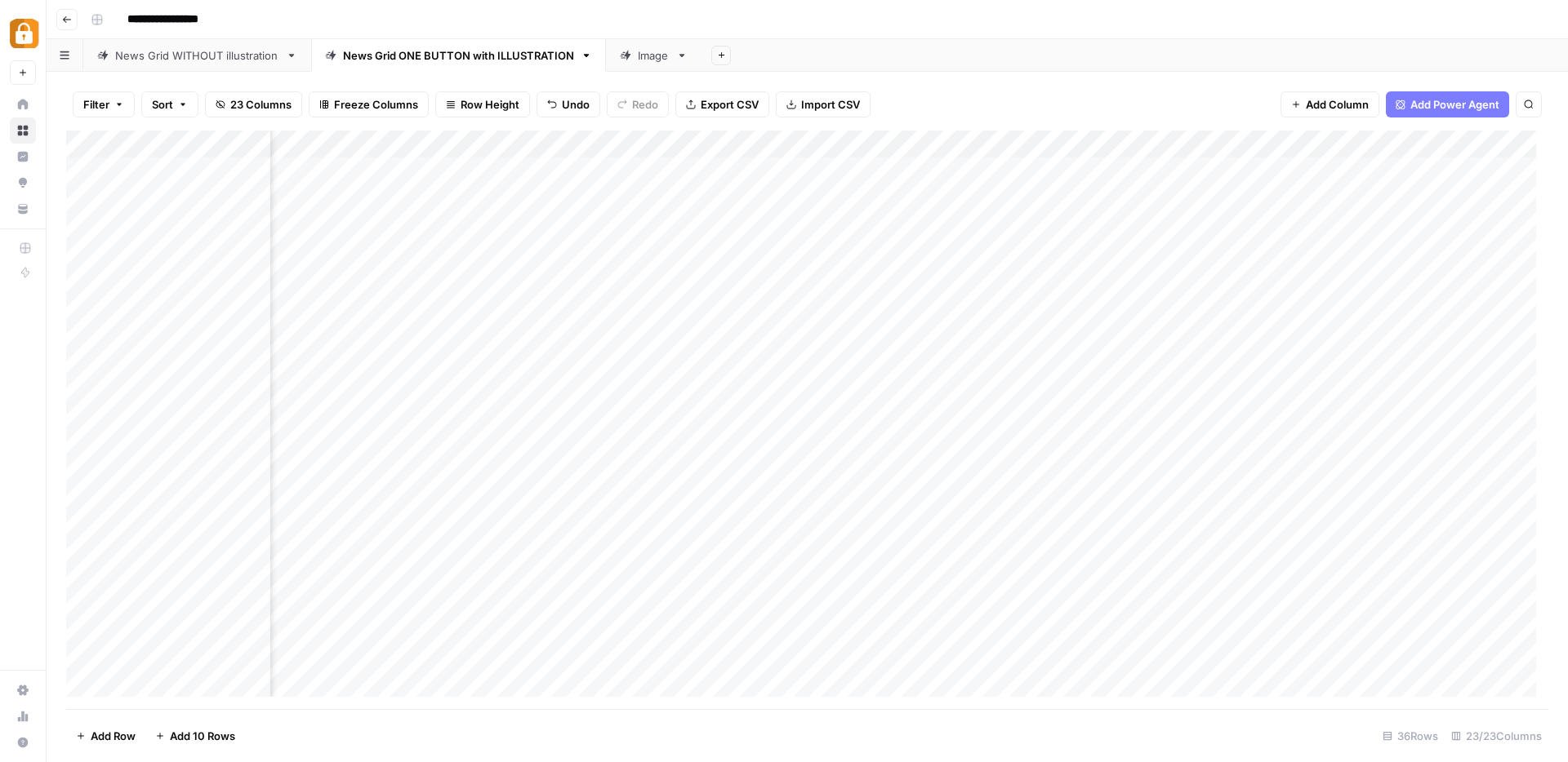
scroll to position [0, 0]
click at [700, 252] on div "Add Column" at bounding box center [807, 420] width 1482 height 579
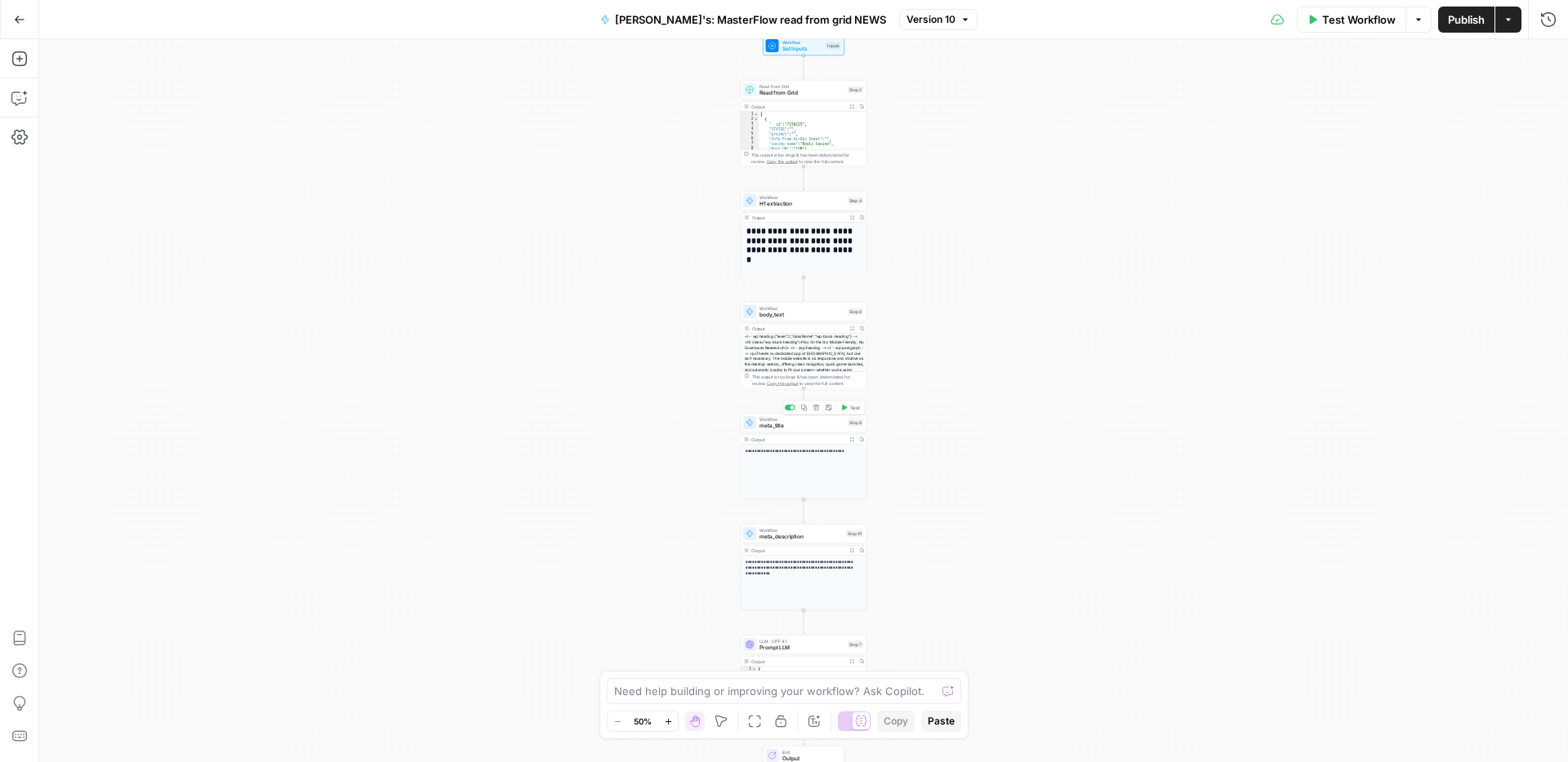
click at [787, 425] on span "meta_title" at bounding box center [802, 425] width 85 height 8
type input "Meta Title For News"
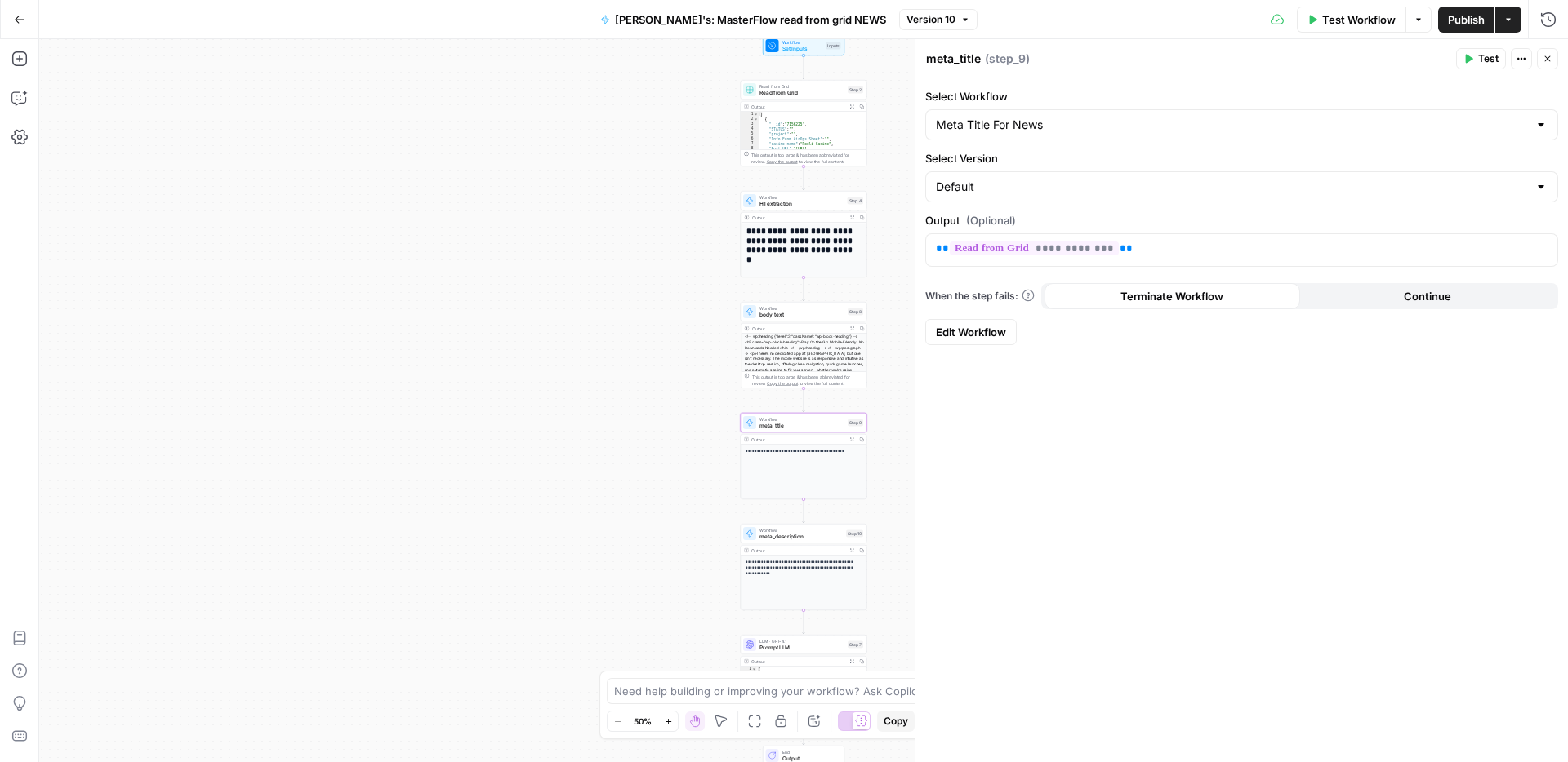
click at [971, 331] on span "Edit Workflow" at bounding box center [970, 332] width 70 height 16
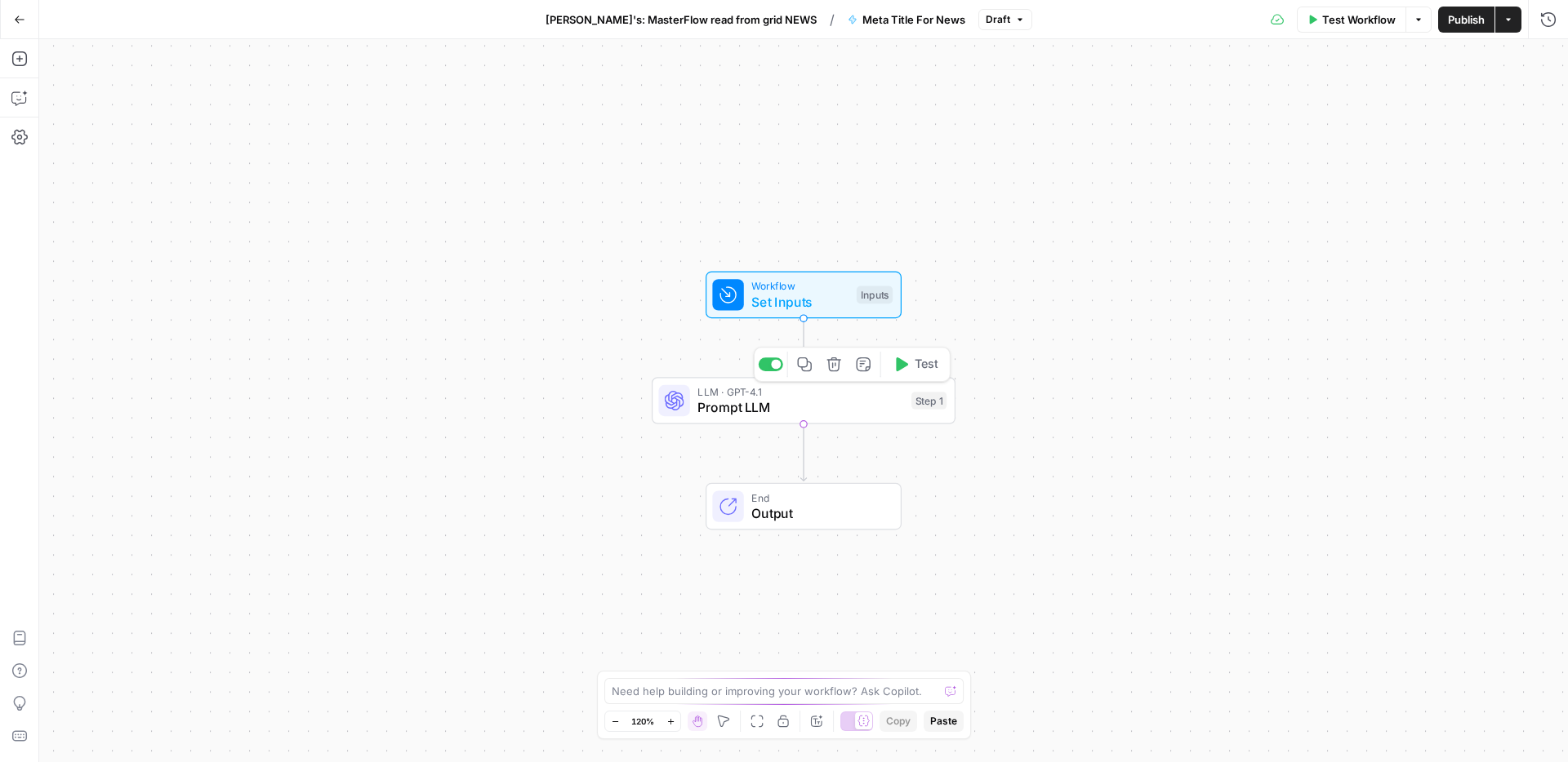
click at [833, 399] on span "Prompt LLM" at bounding box center [799, 408] width 206 height 19
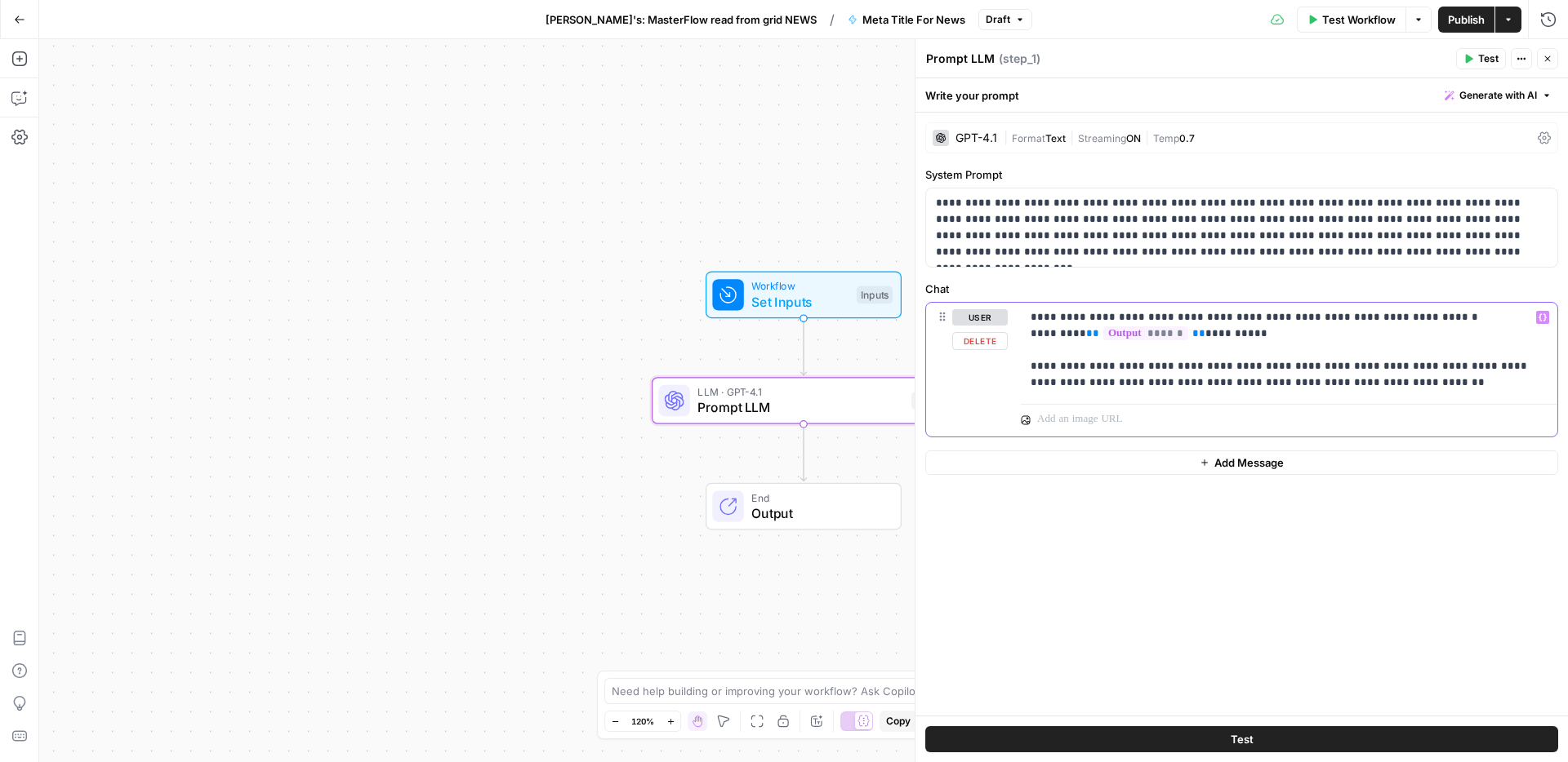
click at [1273, 335] on p "**********" at bounding box center [1289, 350] width 516 height 81
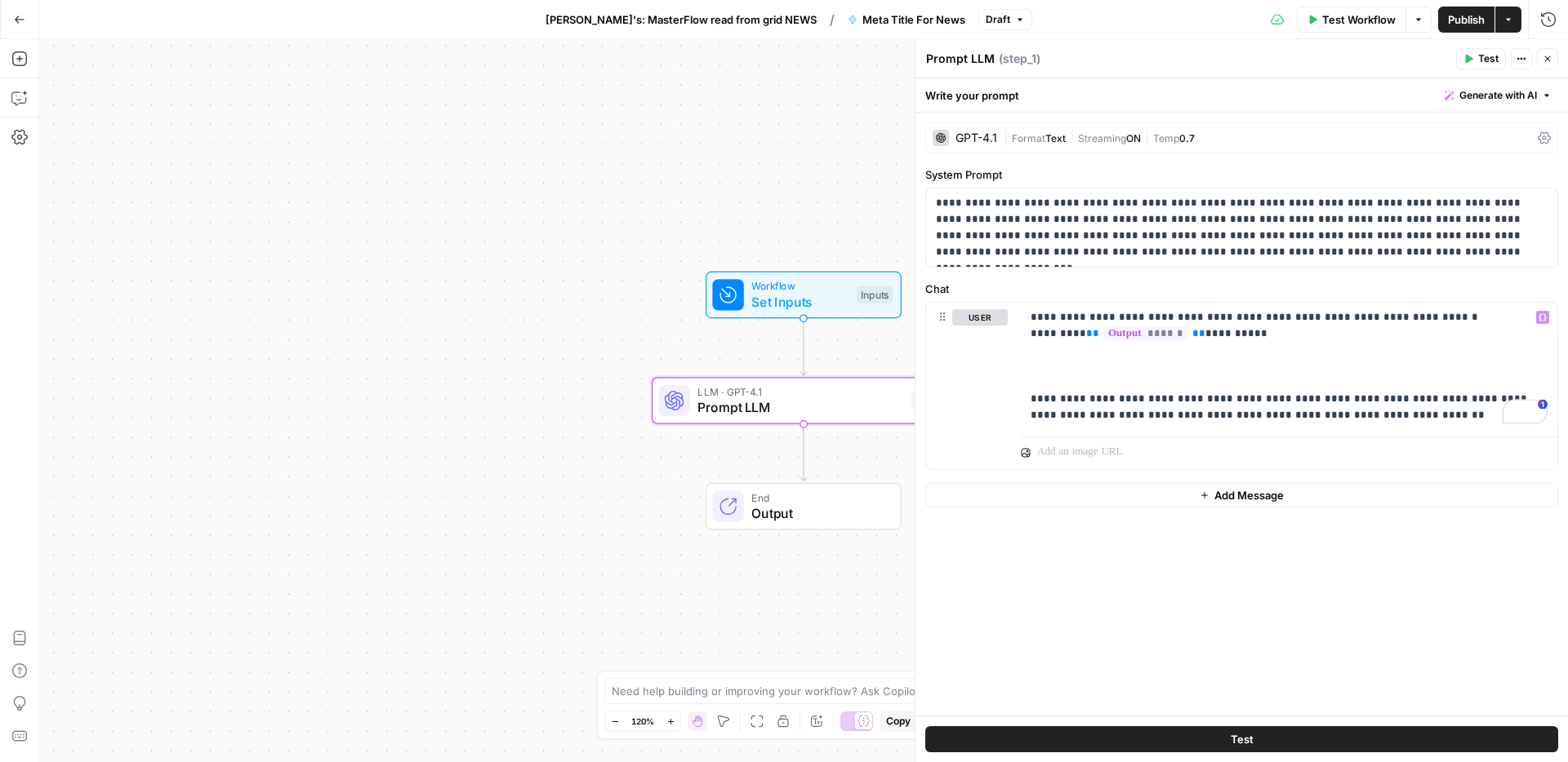
click at [787, 301] on span "Set Inputs" at bounding box center [799, 302] width 97 height 19
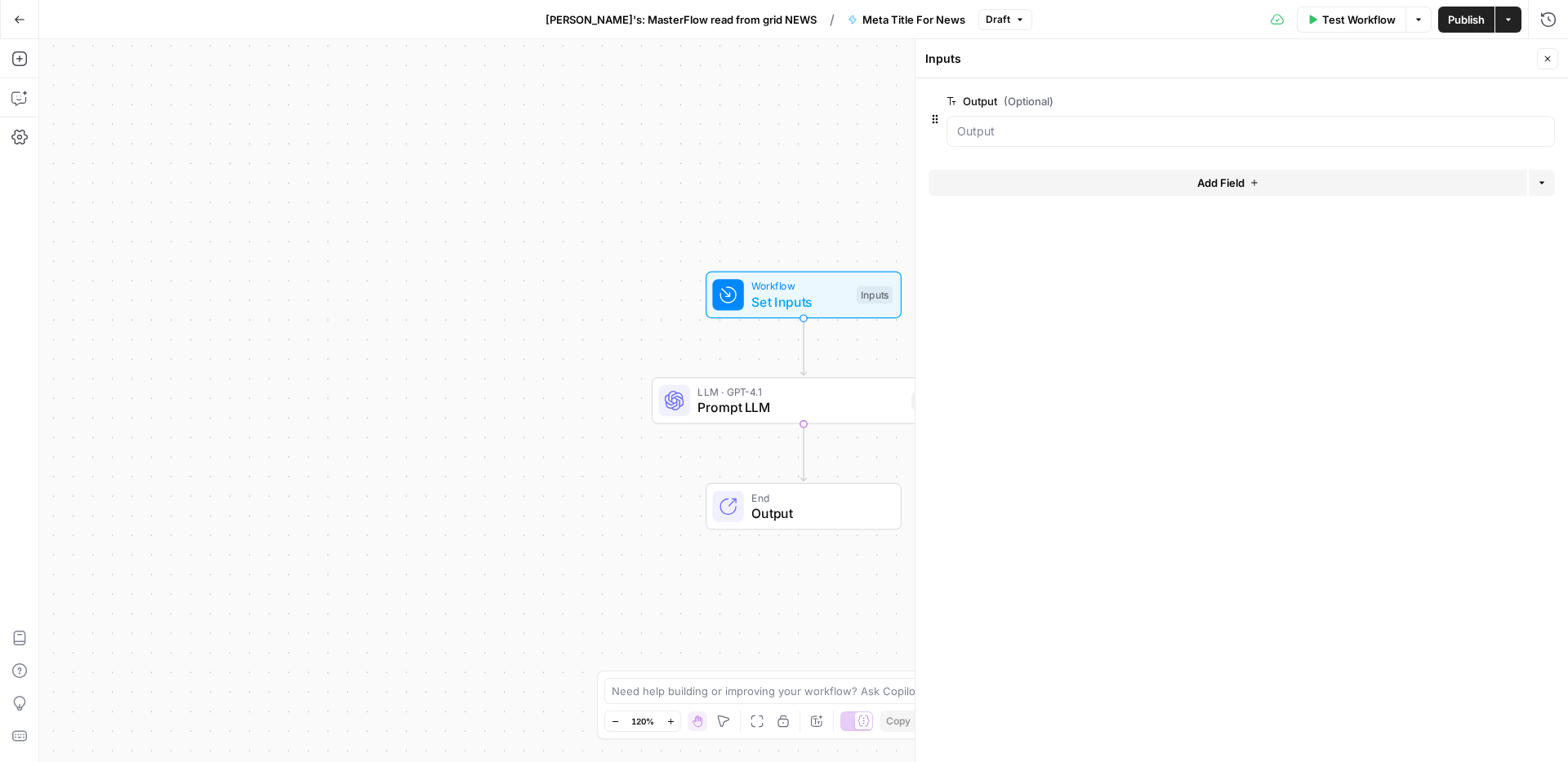
click at [1271, 187] on button "Add Field" at bounding box center [1228, 183] width 599 height 27
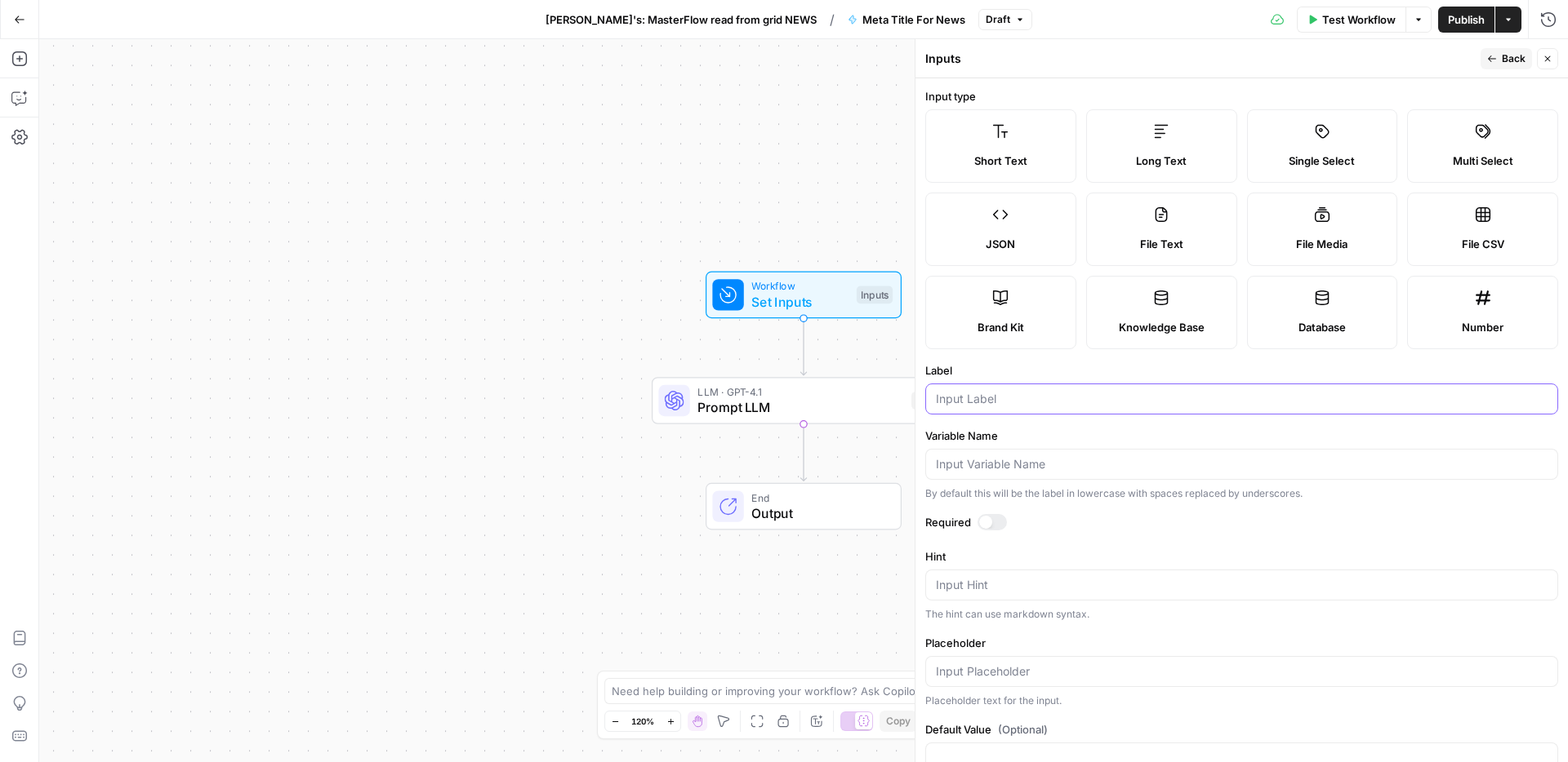
click at [990, 402] on input "Label" at bounding box center [1241, 399] width 611 height 16
type input "Language"
click at [983, 460] on input "Variable Name" at bounding box center [1241, 464] width 611 height 16
type input "language"
click at [1466, 17] on span "Publish" at bounding box center [1466, 19] width 37 height 16
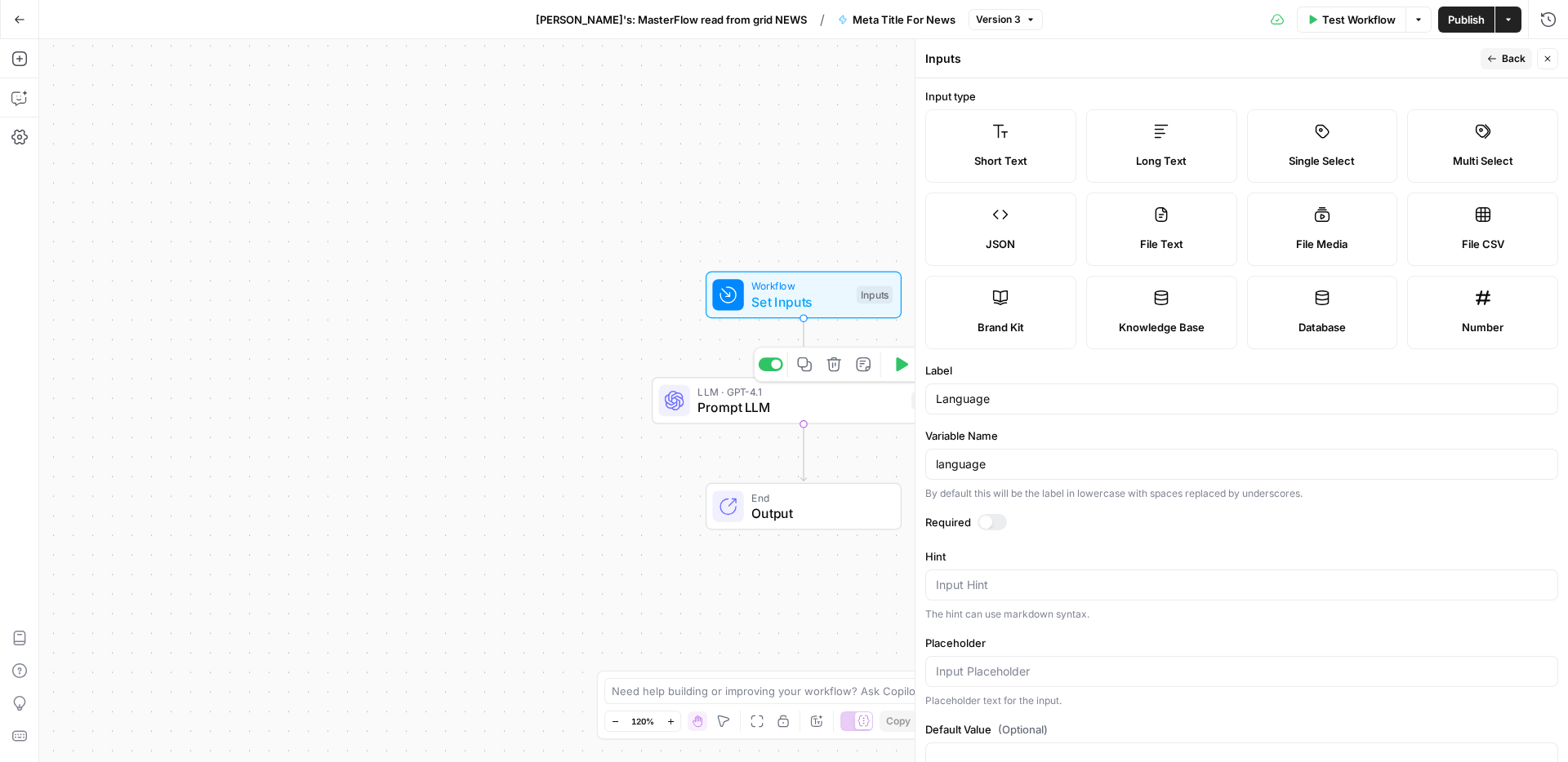
click at [867, 420] on div "LLM · GPT-4.1 Prompt LLM Step 1 Copy step Delete step Add Note Test" at bounding box center [803, 401] width 303 height 48
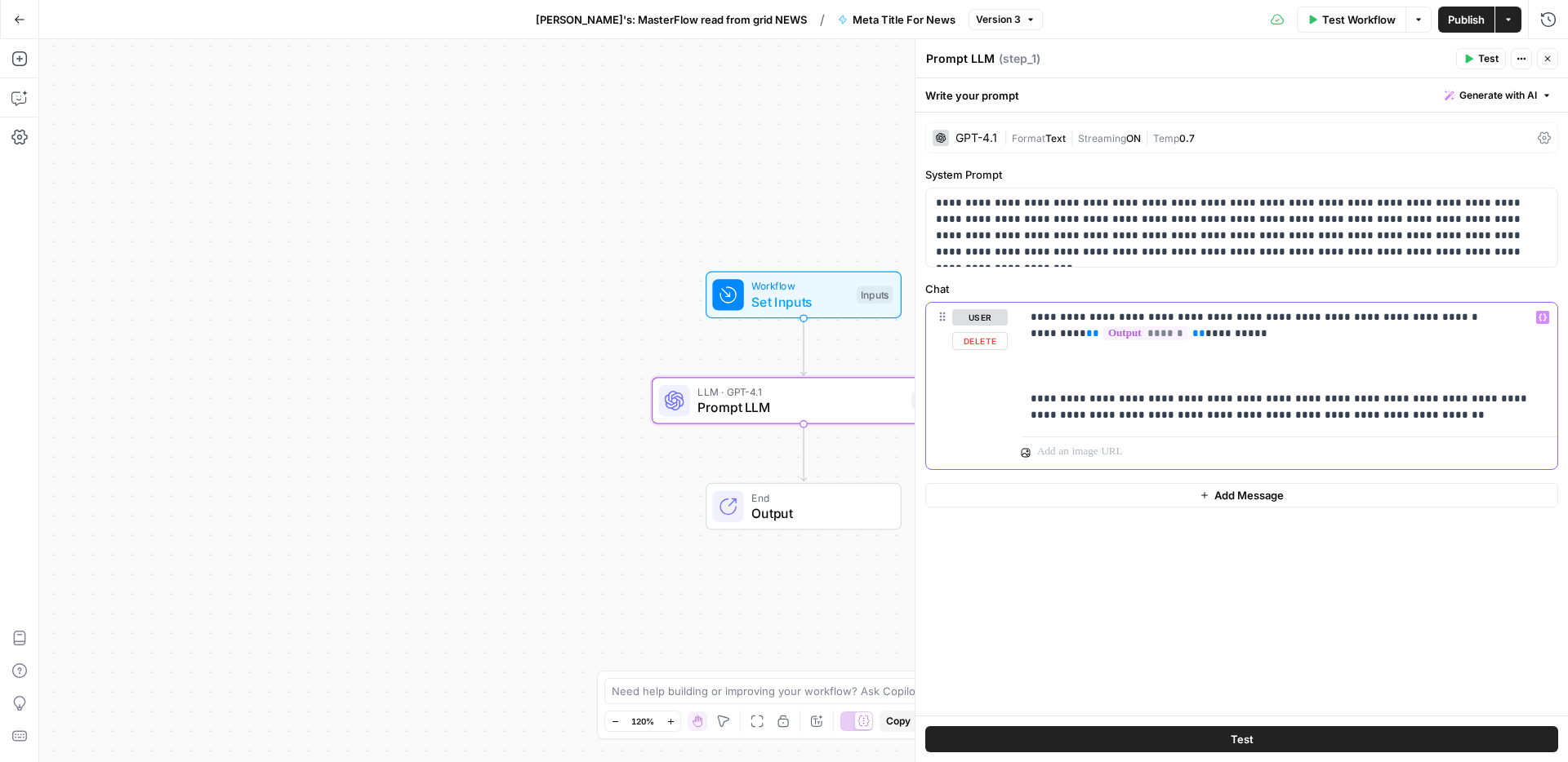
click at [1064, 363] on p "**********" at bounding box center [1289, 366] width 516 height 114
click at [1542, 319] on icon "button" at bounding box center [1541, 317] width 8 height 8
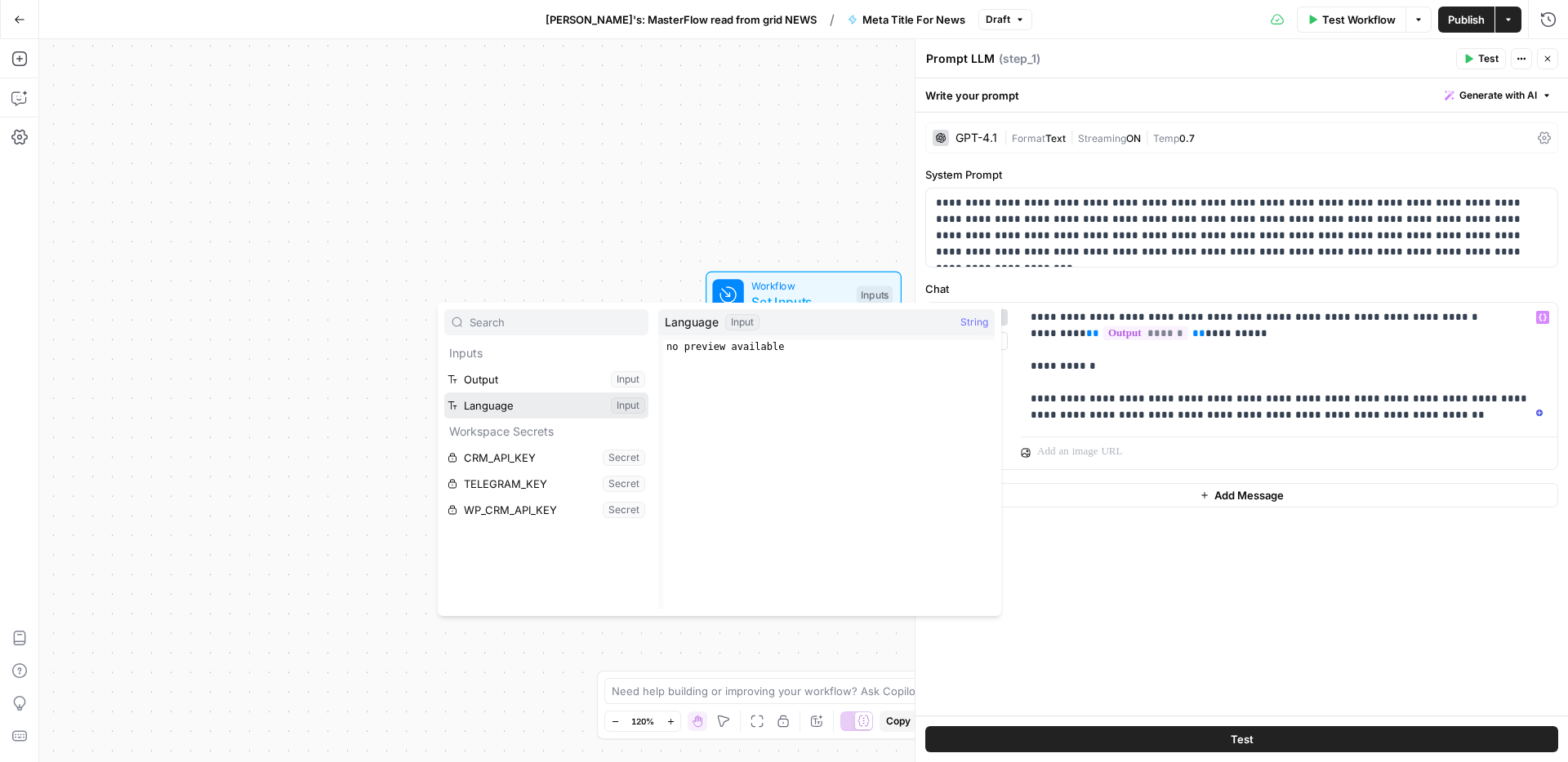
click at [525, 415] on button "Select variable Language" at bounding box center [546, 406] width 204 height 27
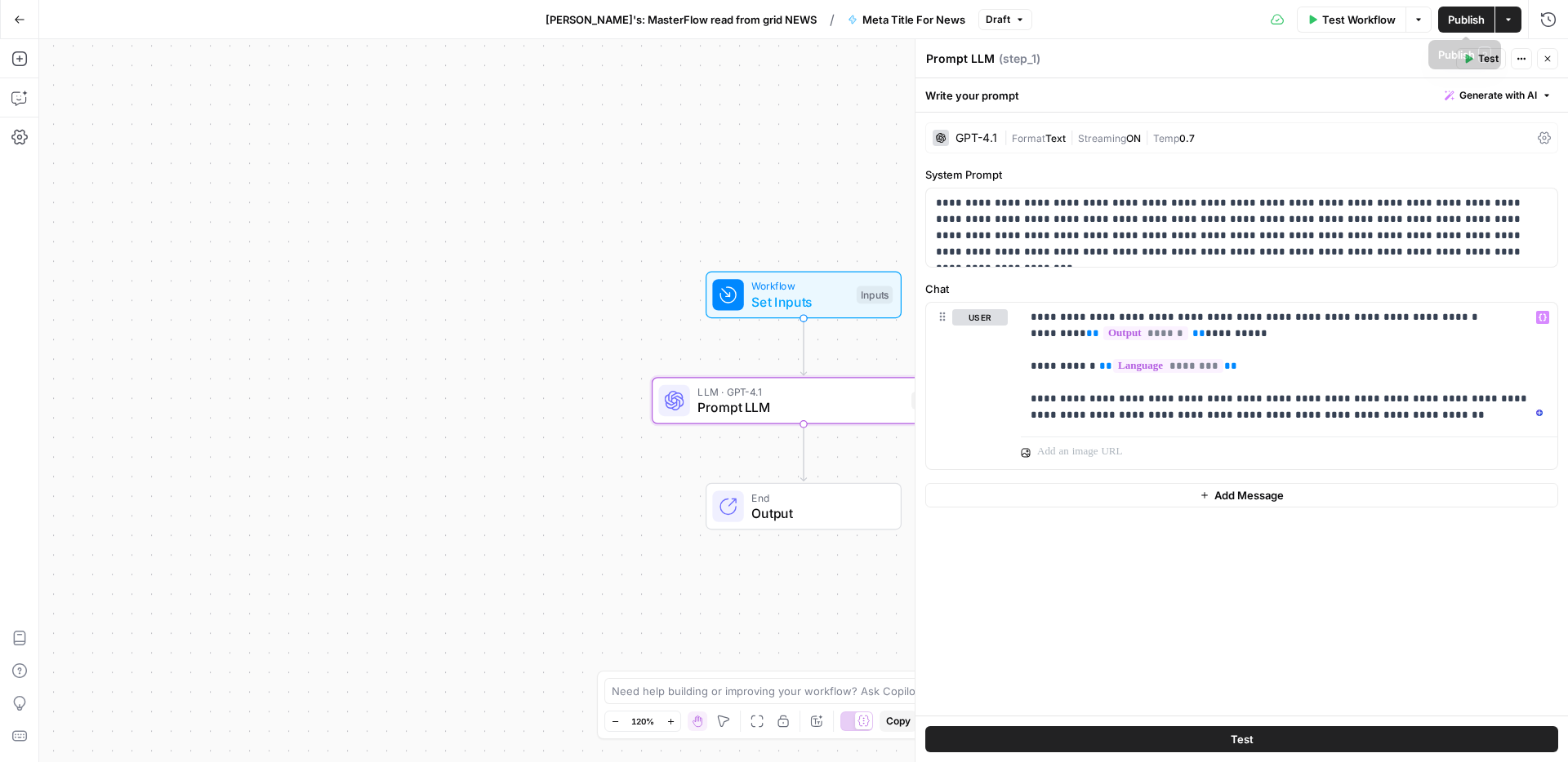
click at [1448, 19] on span "Publish" at bounding box center [1466, 19] width 37 height 16
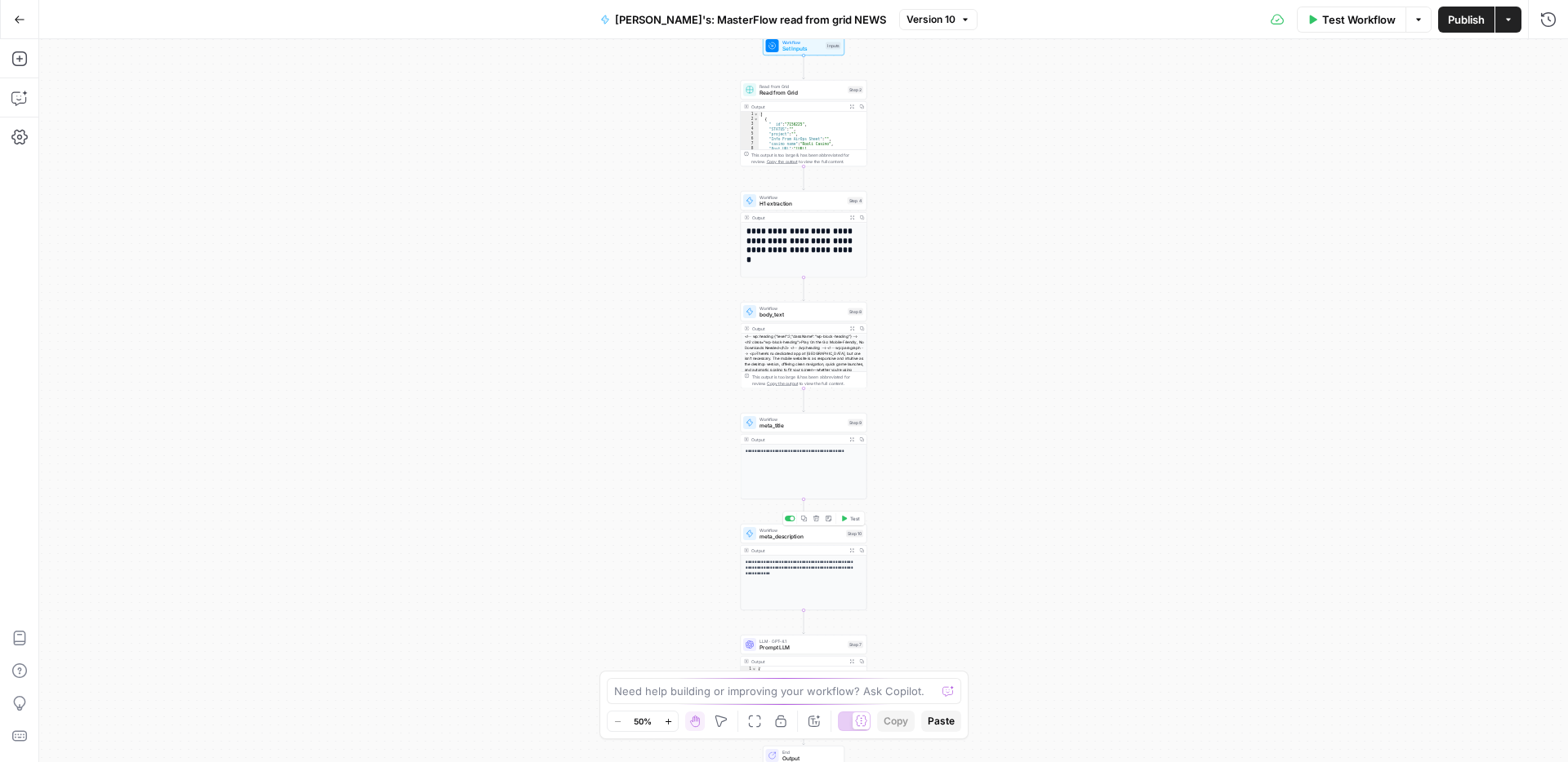
click at [785, 536] on span "meta_description" at bounding box center [801, 537] width 83 height 8
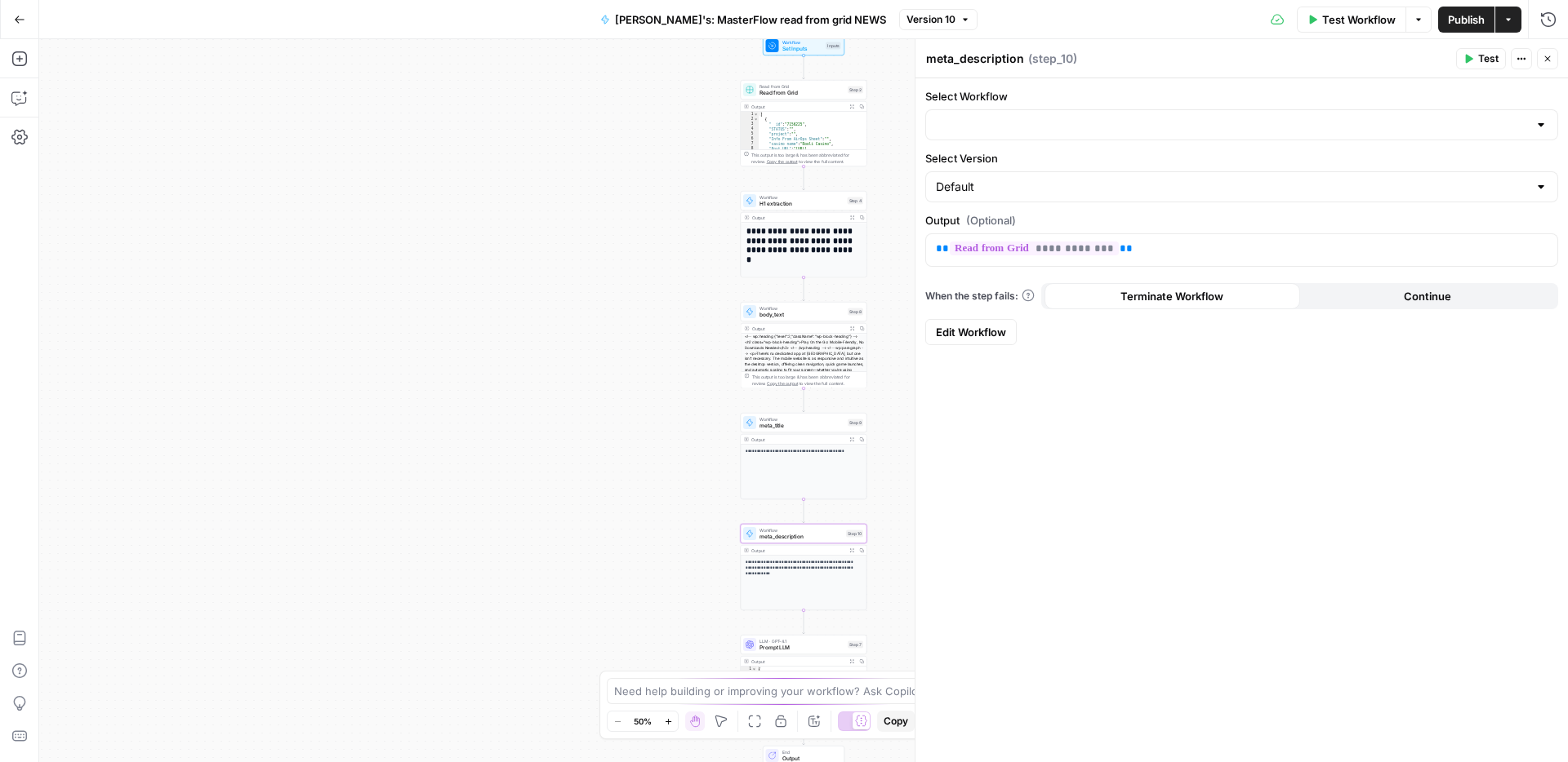
type input "Meta Description for News"
click at [965, 338] on span "Edit Workflow" at bounding box center [970, 332] width 70 height 16
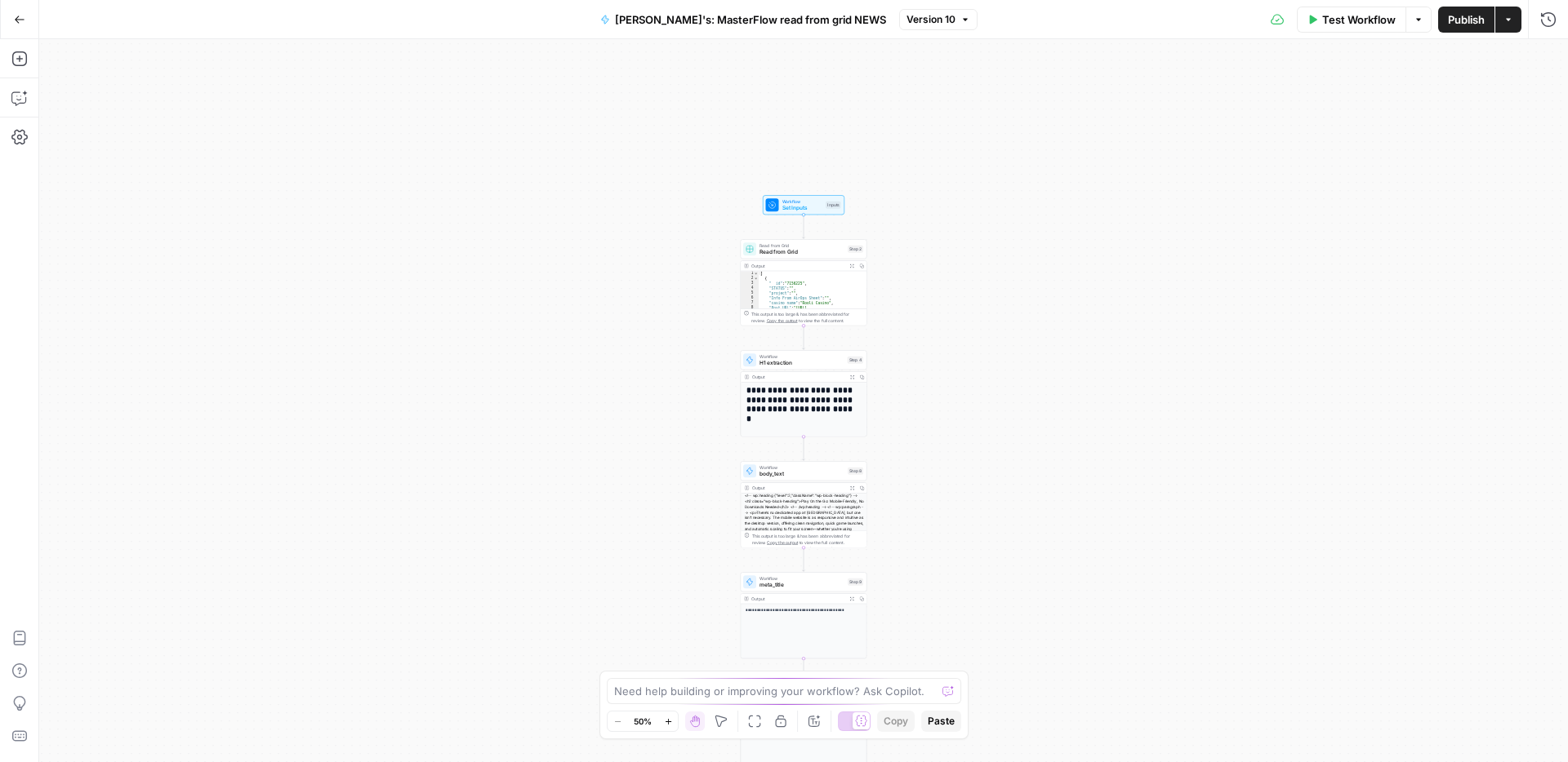
click at [813, 208] on span "Set Inputs" at bounding box center [802, 208] width 41 height 8
click at [807, 471] on span "body_text" at bounding box center [802, 474] width 85 height 8
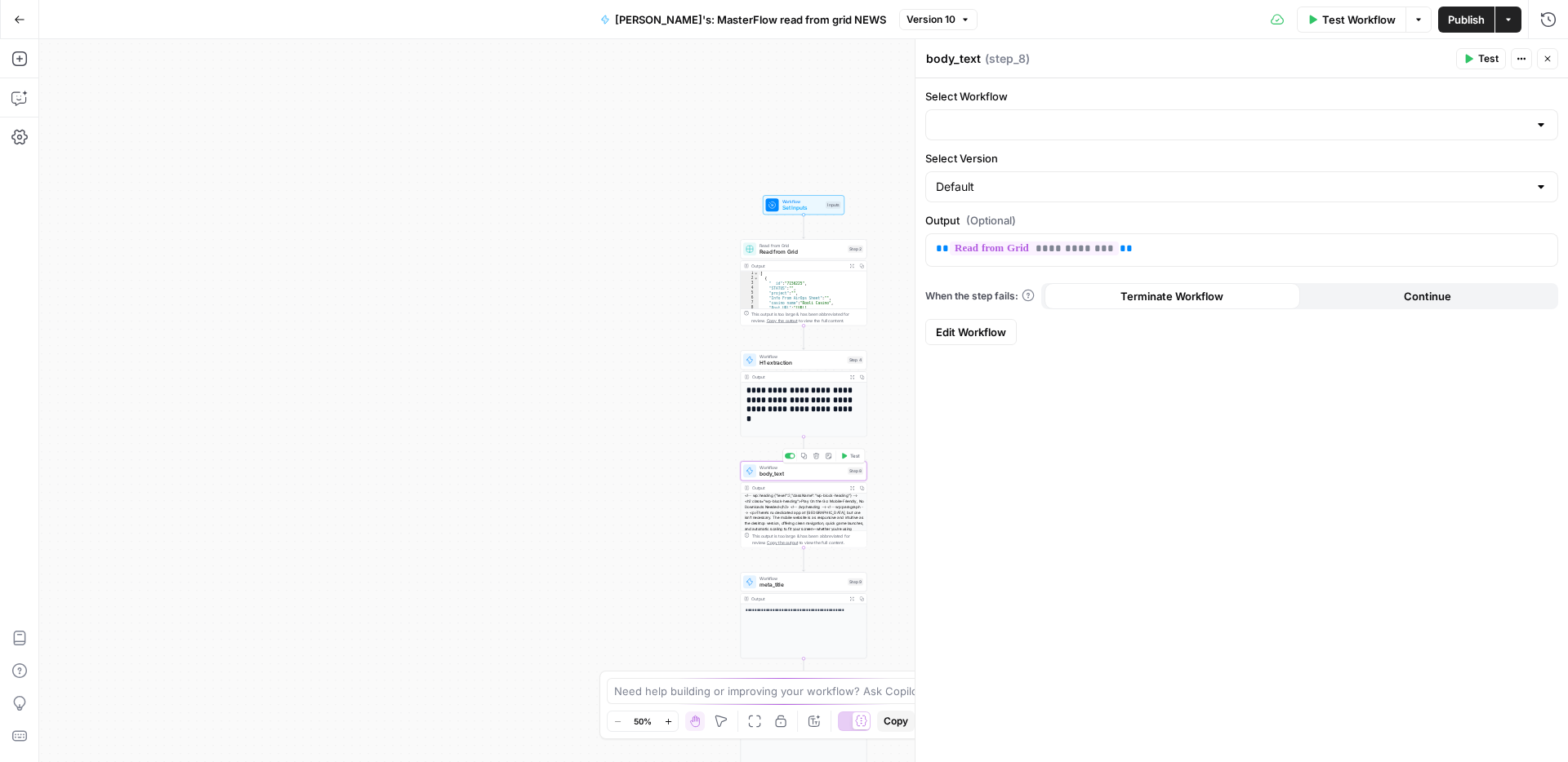
type input "News Body Text Extraction for grid"
click at [792, 583] on span "meta_title" at bounding box center [802, 584] width 85 height 8
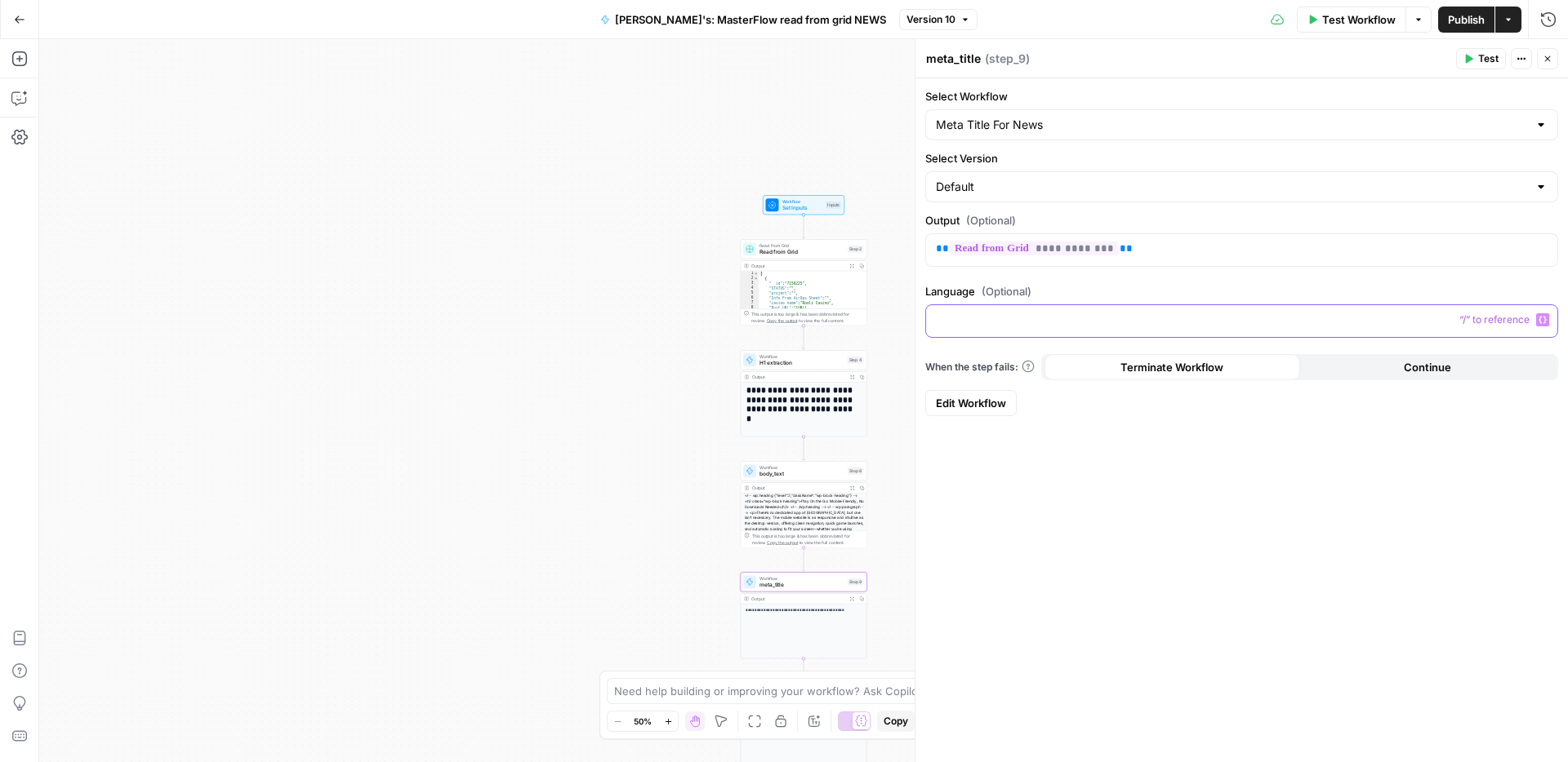
click at [1547, 322] on button "Variables Menu" at bounding box center [1542, 320] width 13 height 13
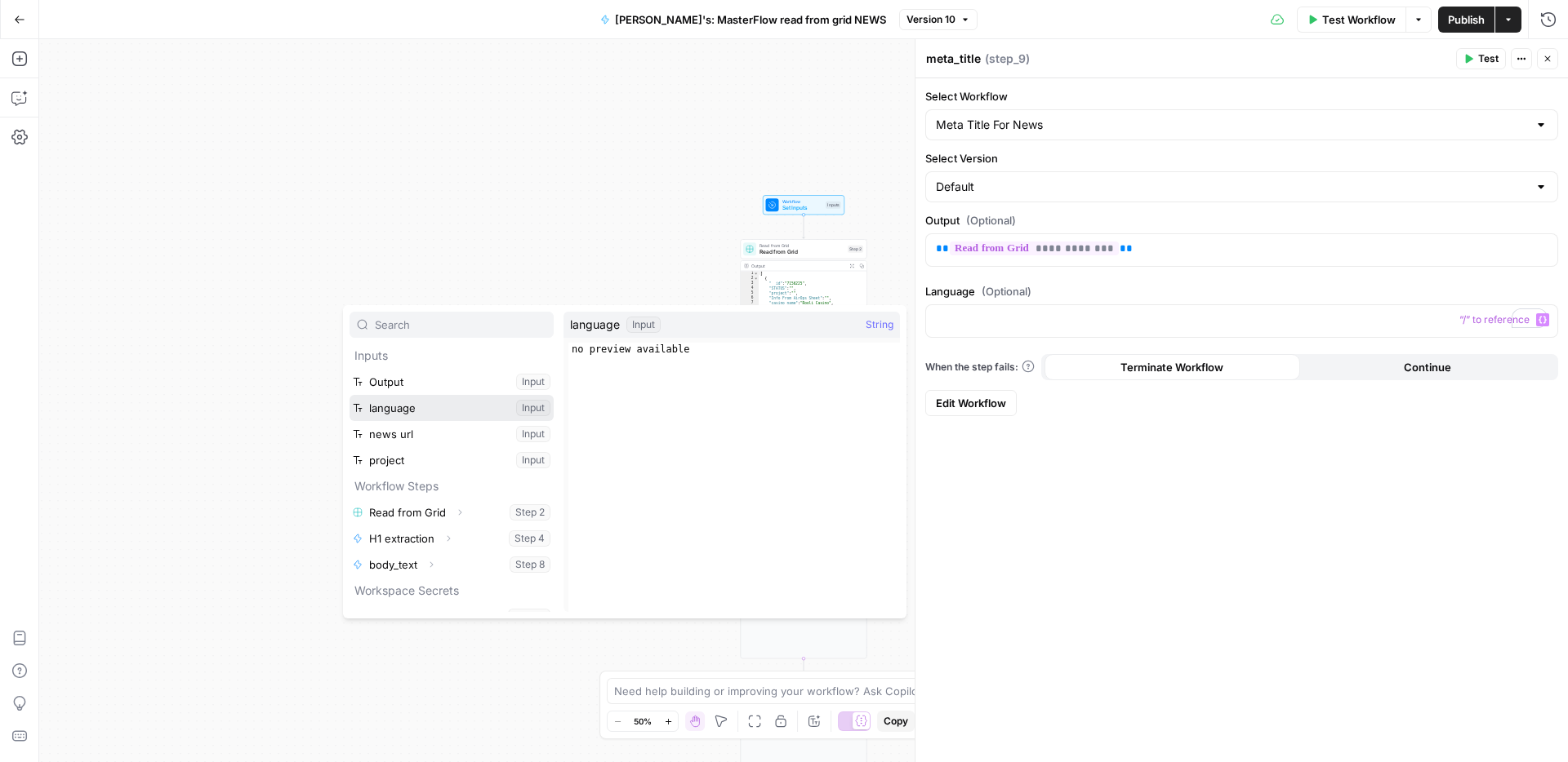
click at [435, 412] on button "Select variable language" at bounding box center [451, 408] width 204 height 27
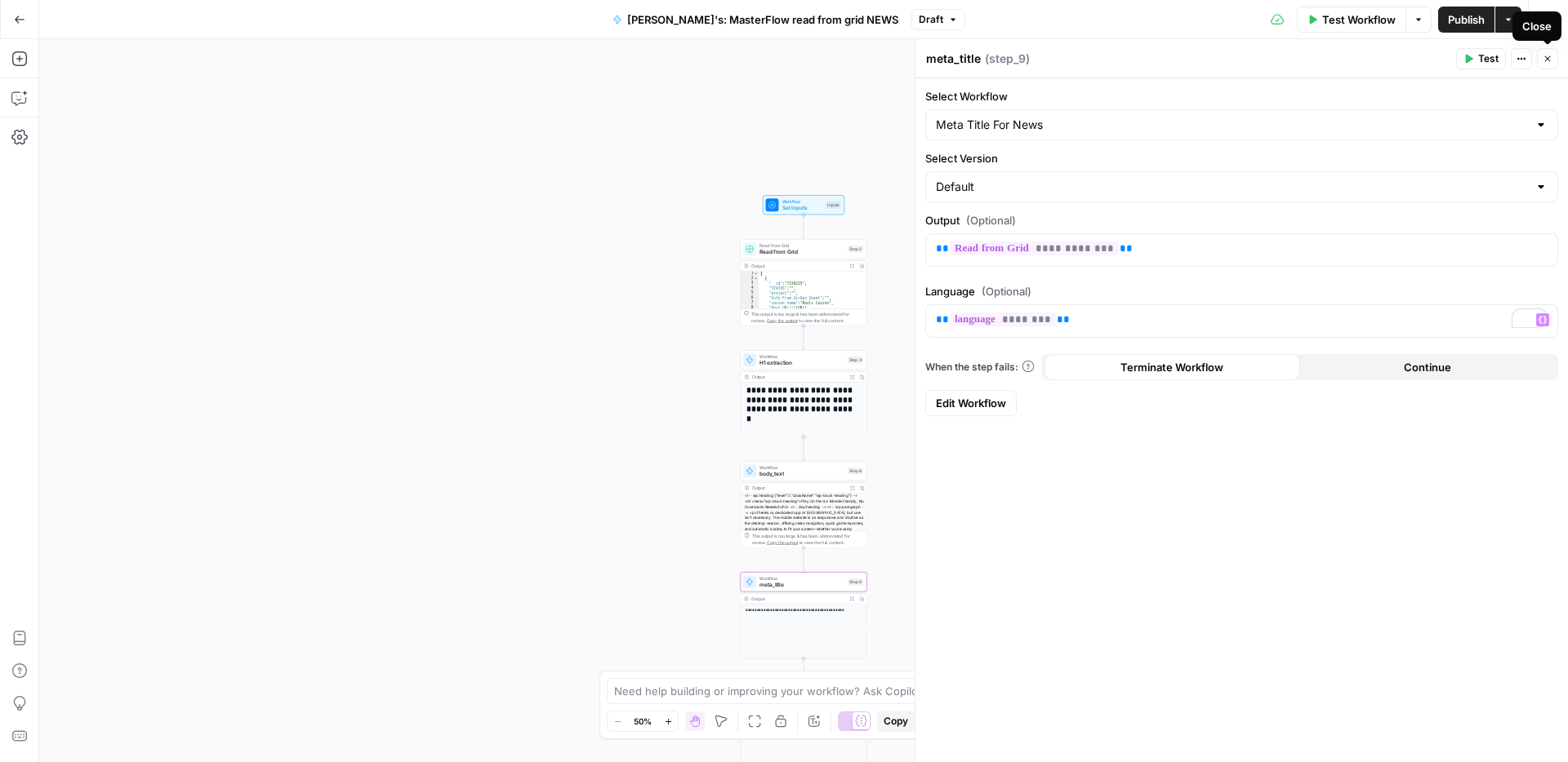
click at [1471, 16] on span "Publish" at bounding box center [1466, 19] width 37 height 16
click at [1551, 65] on button "Close" at bounding box center [1547, 58] width 21 height 21
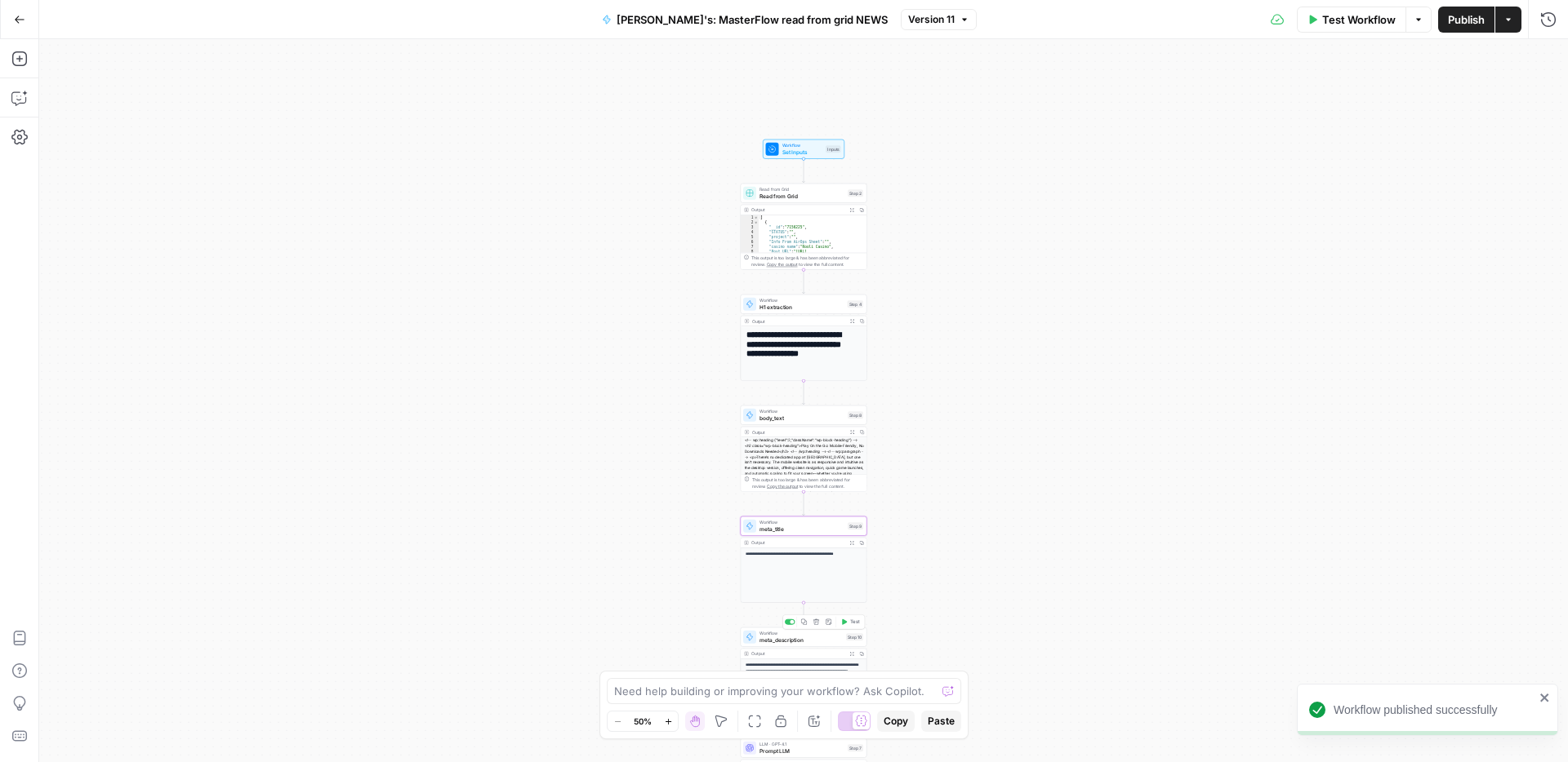
click at [755, 637] on div at bounding box center [749, 637] width 13 height 13
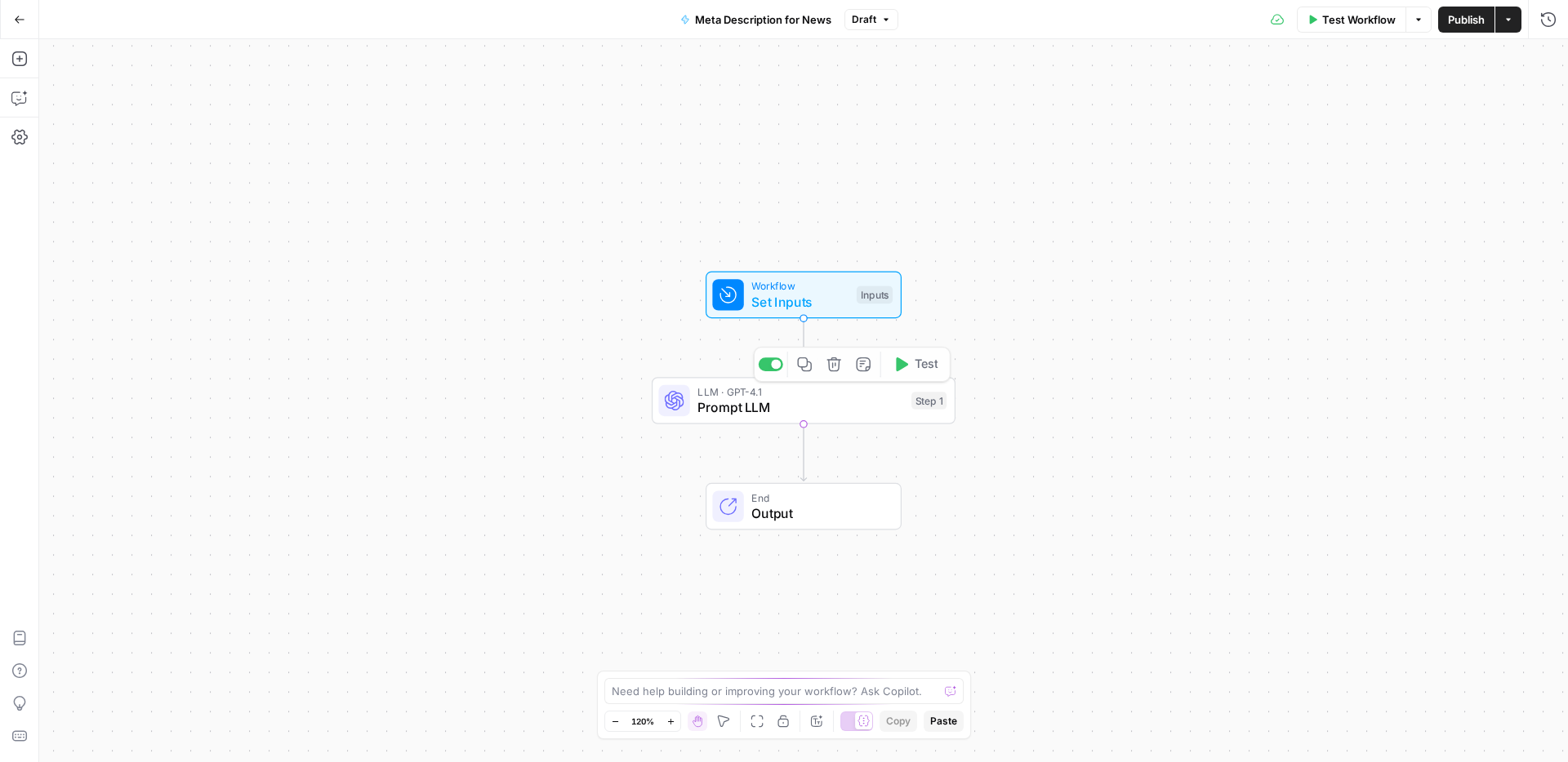
click at [811, 303] on span "Set Inputs" at bounding box center [799, 302] width 97 height 19
click at [1217, 184] on span "Add Field" at bounding box center [1220, 183] width 48 height 16
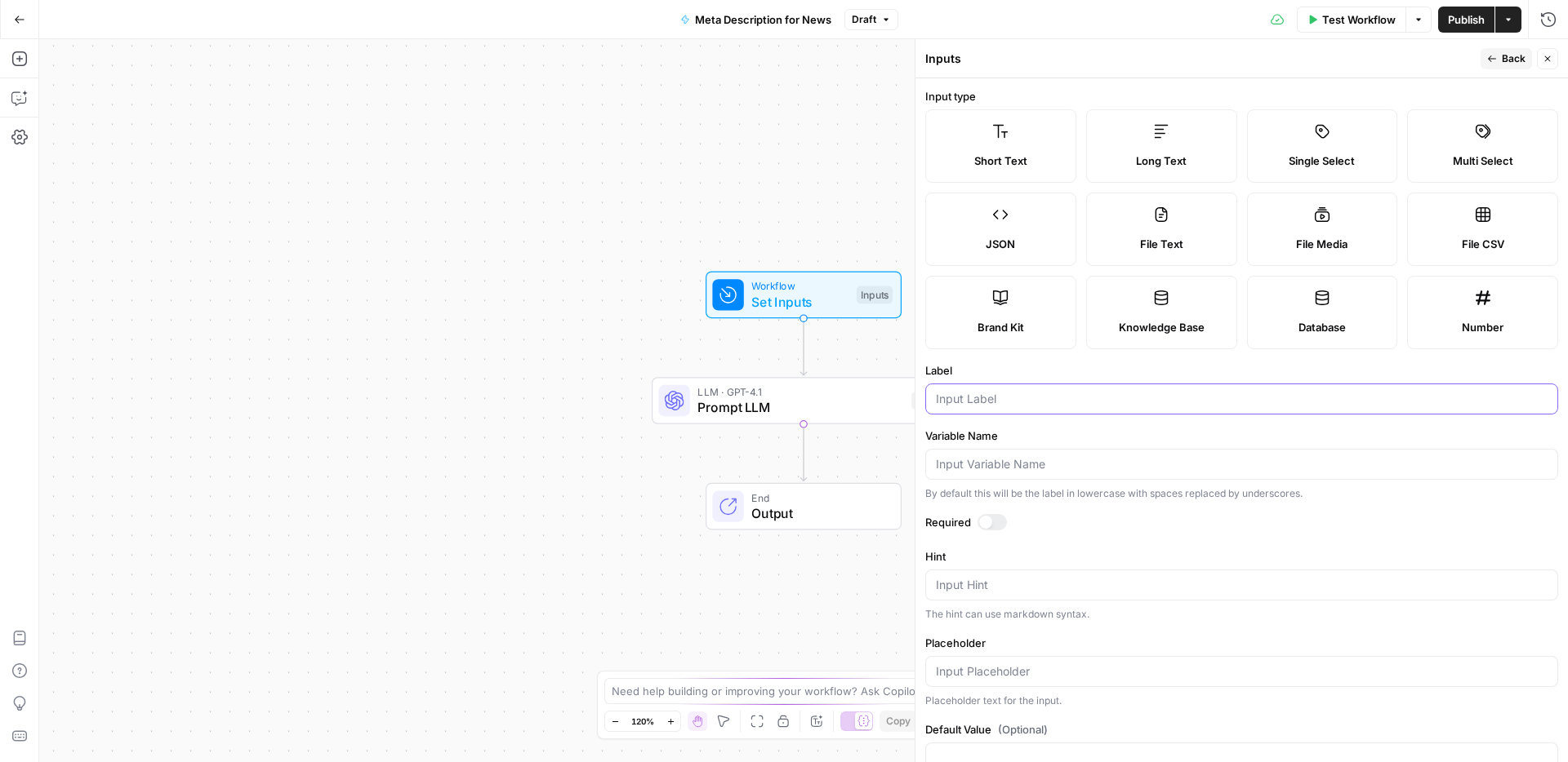
click at [972, 405] on input "Label" at bounding box center [1241, 399] width 611 height 16
type input "Language"
click at [964, 462] on input "Variable Name" at bounding box center [1241, 464] width 611 height 16
type input "language"
click at [1454, 12] on span "Publish" at bounding box center [1466, 19] width 37 height 16
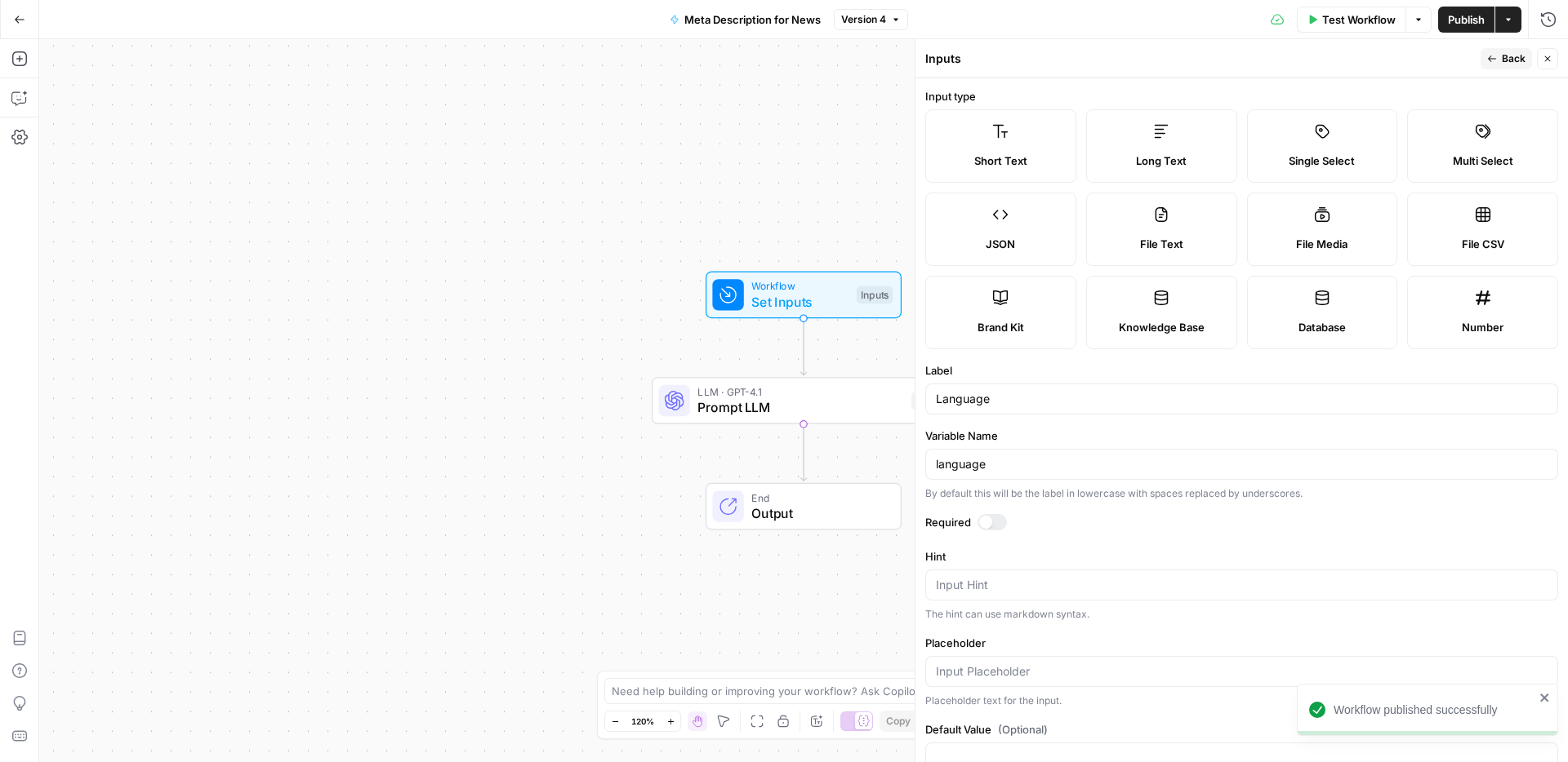
click at [841, 396] on span "LLM · GPT-4.1" at bounding box center [799, 392] width 206 height 16
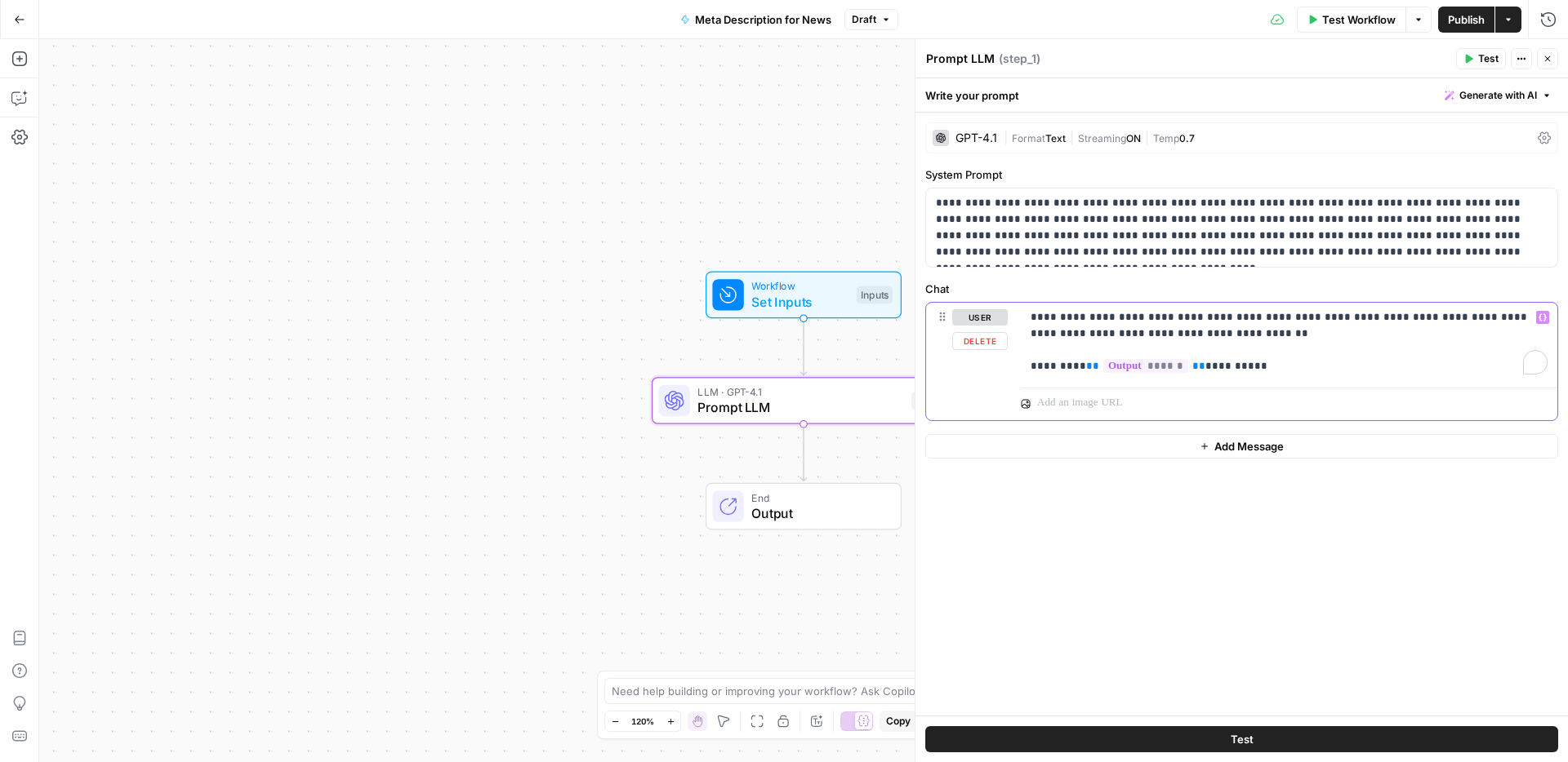
drag, startPoint x: 1388, startPoint y: 317, endPoint x: 1418, endPoint y: 321, distance: 30.3
click at [1418, 321] on p "**********" at bounding box center [1289, 342] width 516 height 65
click at [1248, 361] on p "**********" at bounding box center [1289, 342] width 516 height 65
click at [1541, 319] on icon "button" at bounding box center [1541, 317] width 8 height 8
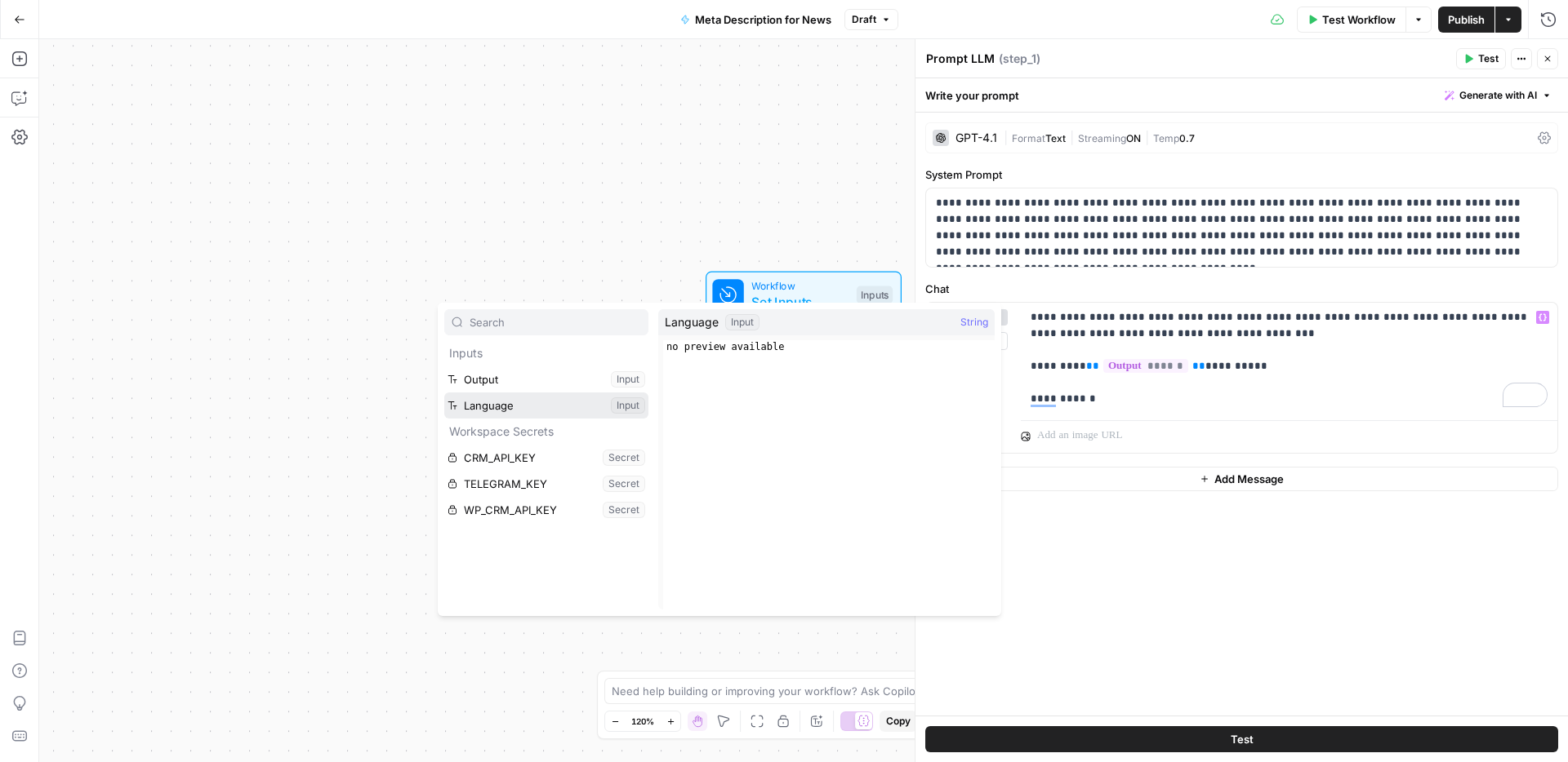
click at [502, 402] on button "Select variable Language" at bounding box center [546, 406] width 204 height 27
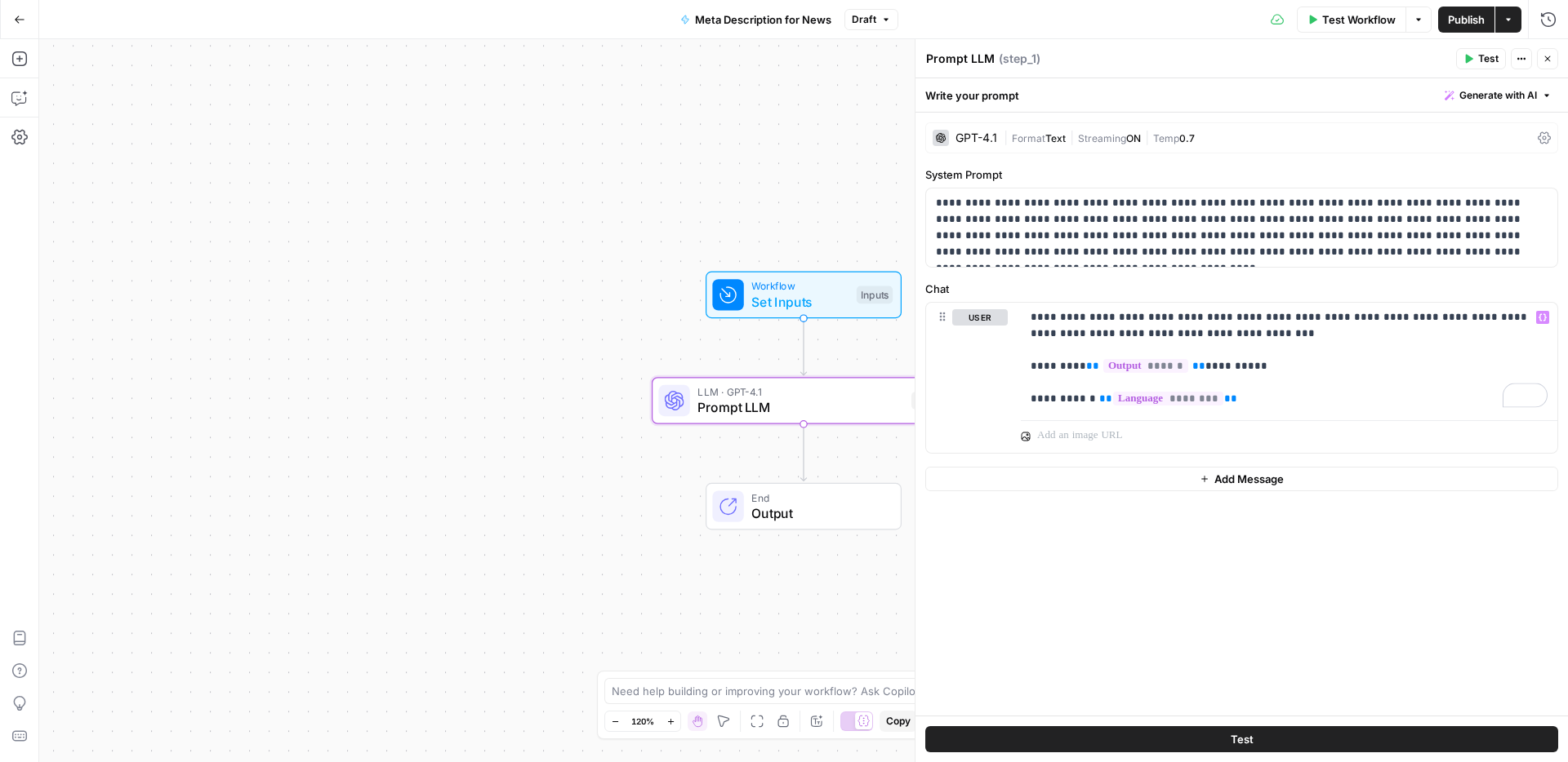
click at [1176, 587] on div "**********" at bounding box center [1242, 414] width 653 height 603
click at [1456, 14] on span "Publish" at bounding box center [1466, 19] width 37 height 16
click at [1459, 19] on span "Publish" at bounding box center [1466, 19] width 37 height 16
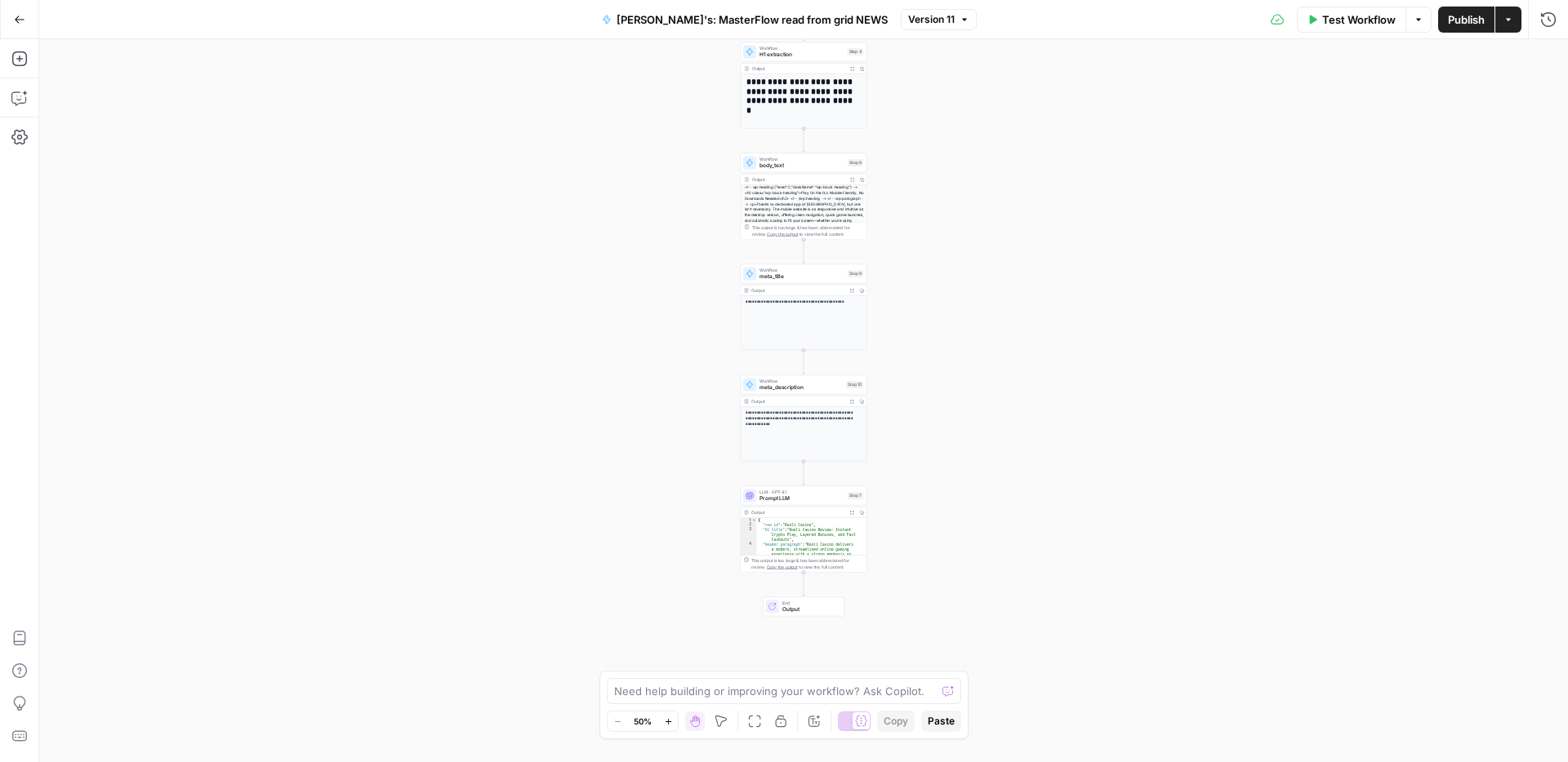
click at [803, 392] on div "Workflow meta_description Step 10 Copy step Delete step Add Note Test" at bounding box center [803, 385] width 126 height 19
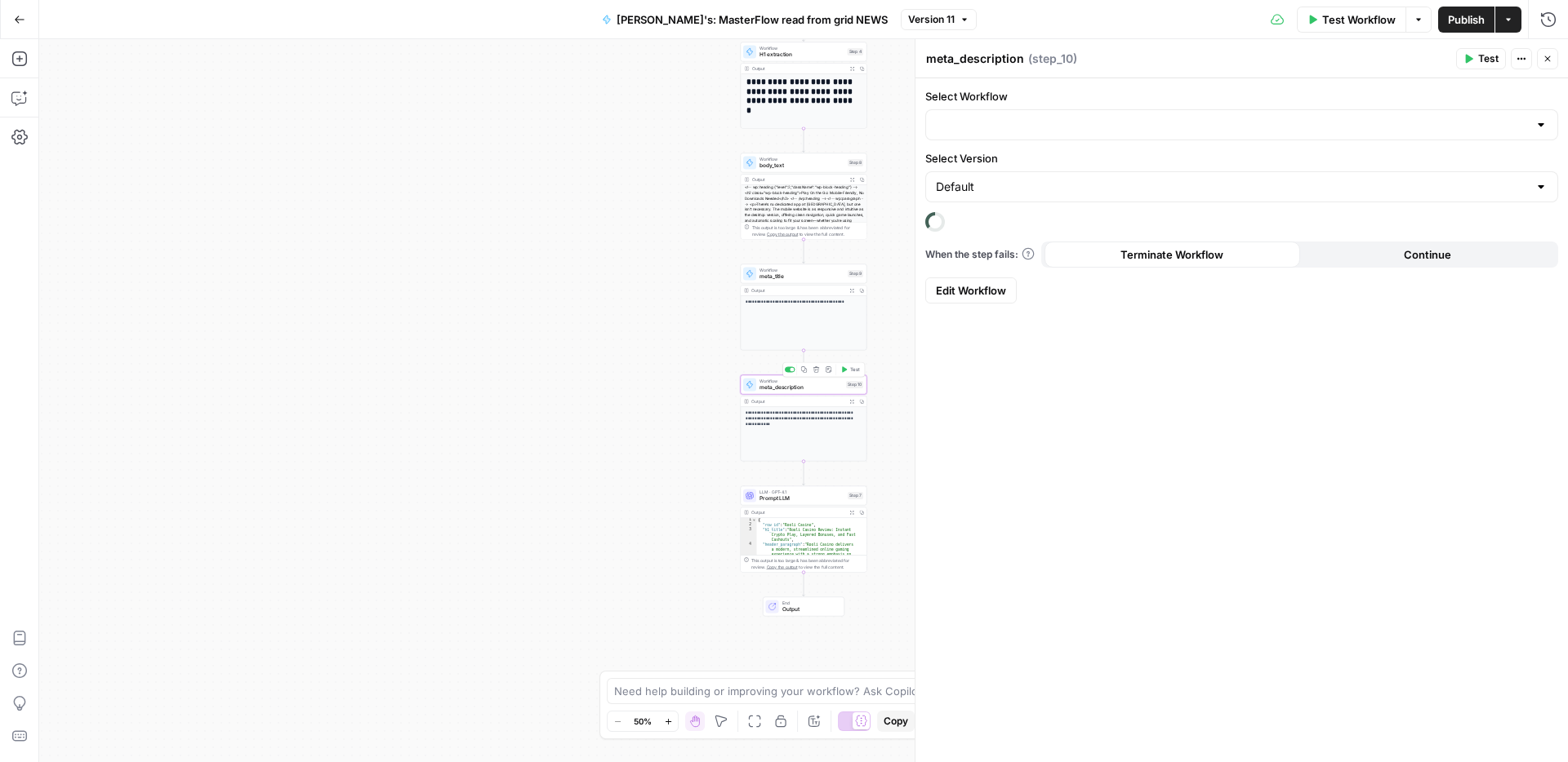
type input "Meta Description for News"
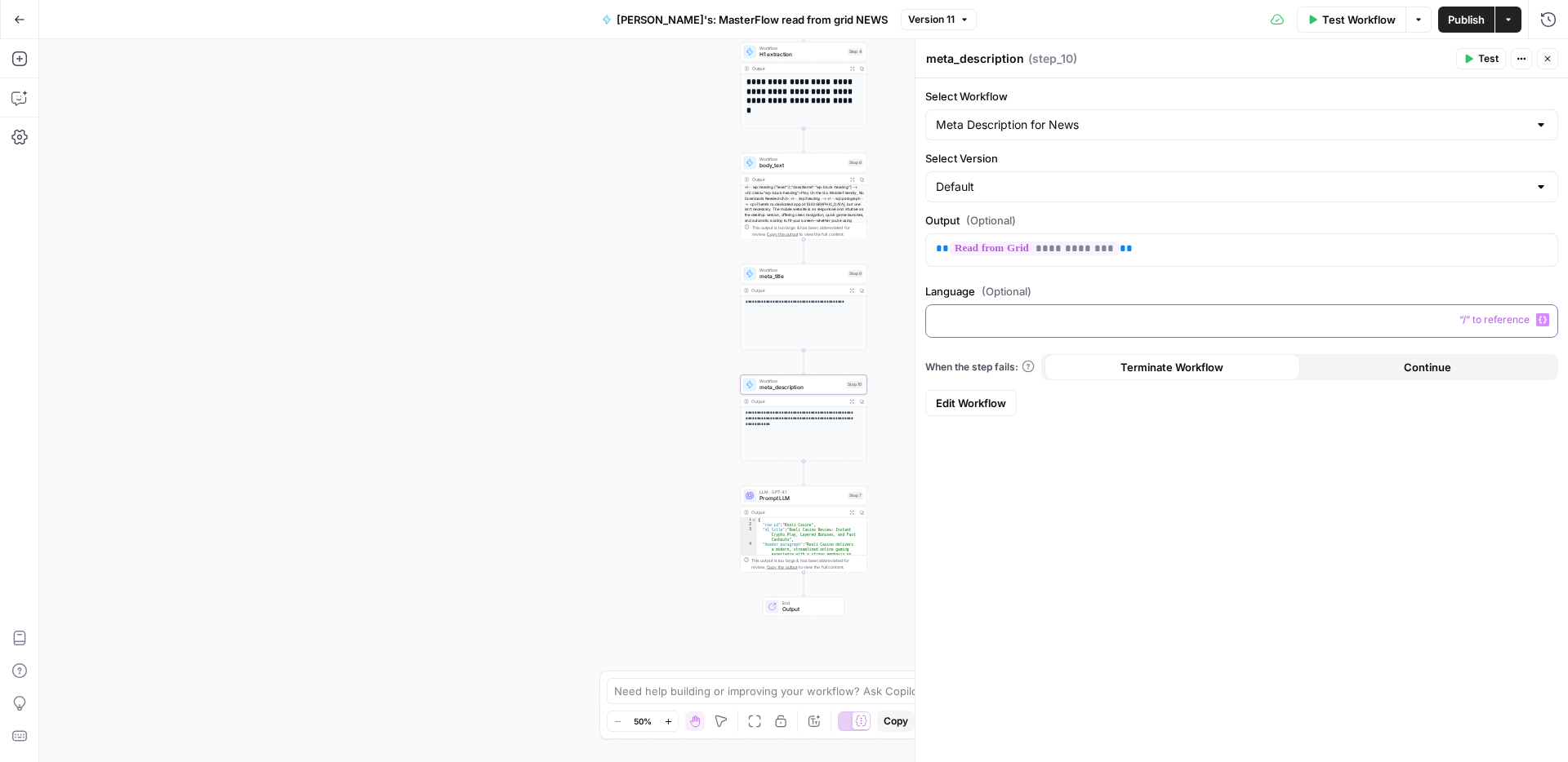
click at [1107, 319] on p at bounding box center [1241, 320] width 611 height 16
click at [1540, 319] on icon "button" at bounding box center [1541, 319] width 8 height 8
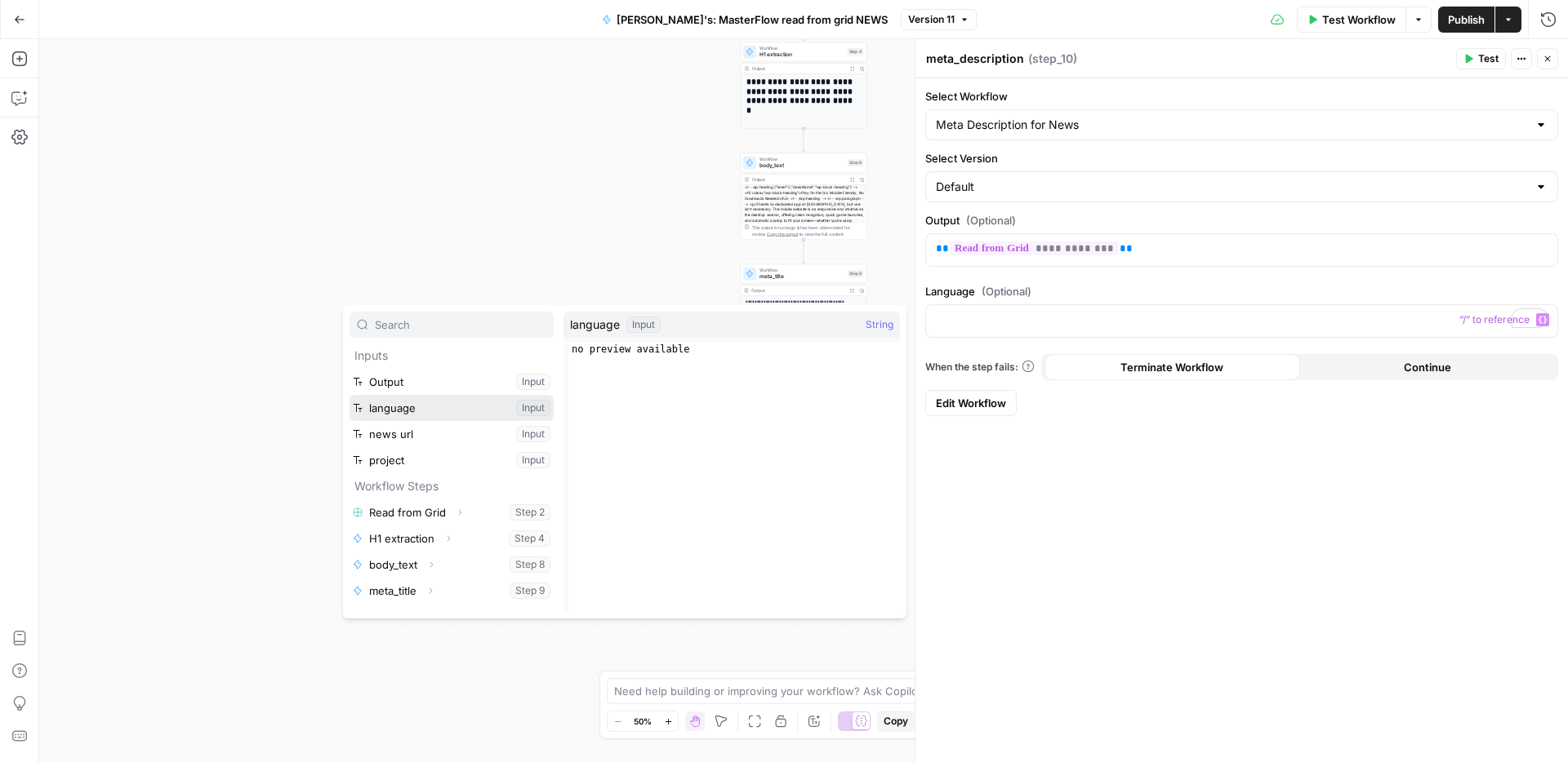
click at [394, 409] on button "Select variable language" at bounding box center [451, 408] width 204 height 27
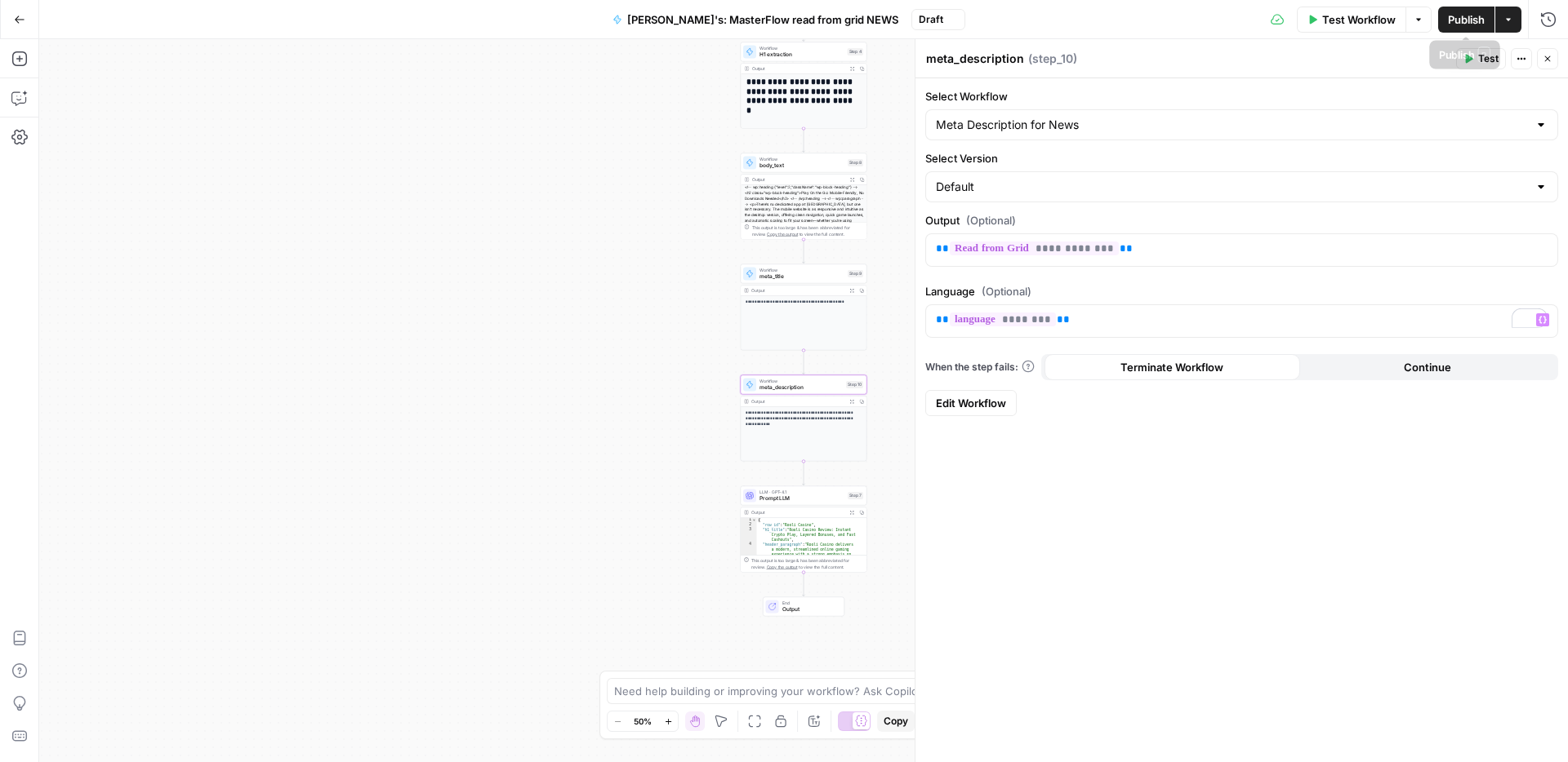
click at [1472, 18] on span "Publish" at bounding box center [1466, 19] width 37 height 16
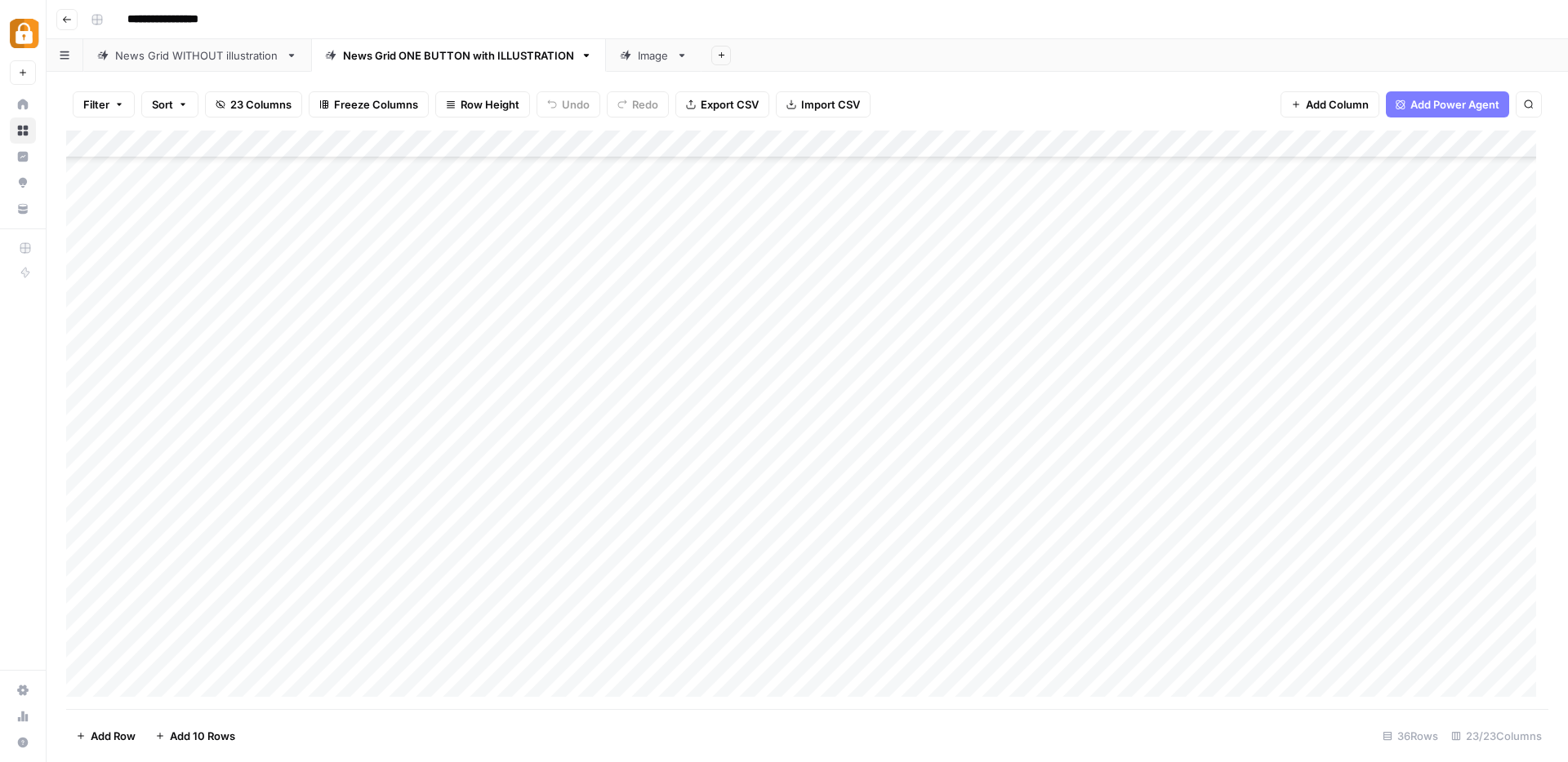
scroll to position [145, 0]
click at [688, 441] on div "Add Column" at bounding box center [807, 420] width 1482 height 579
click at [877, 439] on div "Add Column" at bounding box center [807, 420] width 1482 height 579
type textarea "****"
click at [1040, 571] on div "Add Column" at bounding box center [807, 420] width 1482 height 579
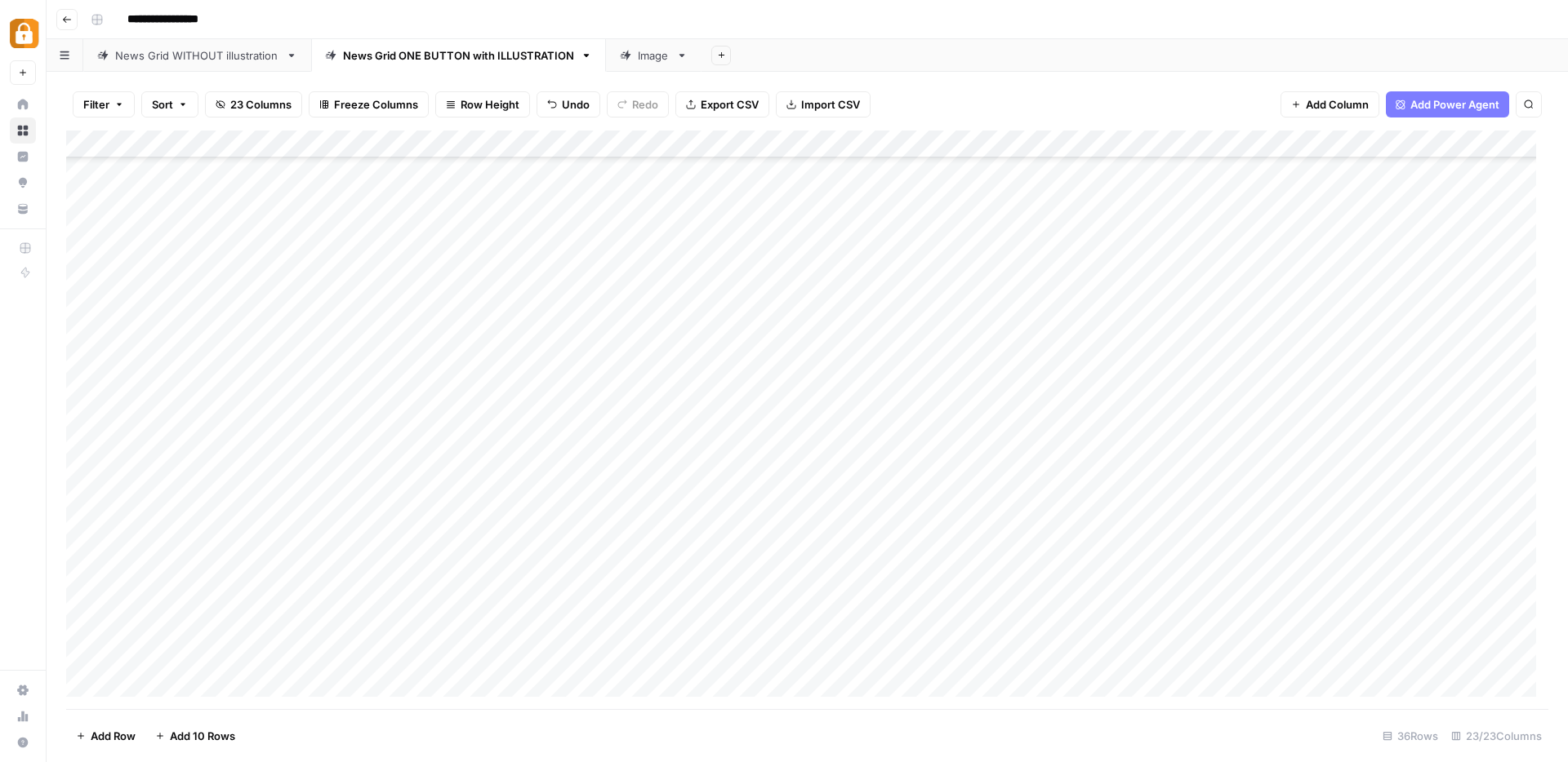
click at [972, 441] on div "Add Column" at bounding box center [807, 420] width 1482 height 579
type textarea "*****"
click at [972, 480] on div "Add Column" at bounding box center [807, 420] width 1482 height 579
click at [1296, 436] on div "Add Column" at bounding box center [807, 420] width 1482 height 579
click at [212, 362] on div "Add Column" at bounding box center [807, 420] width 1482 height 579
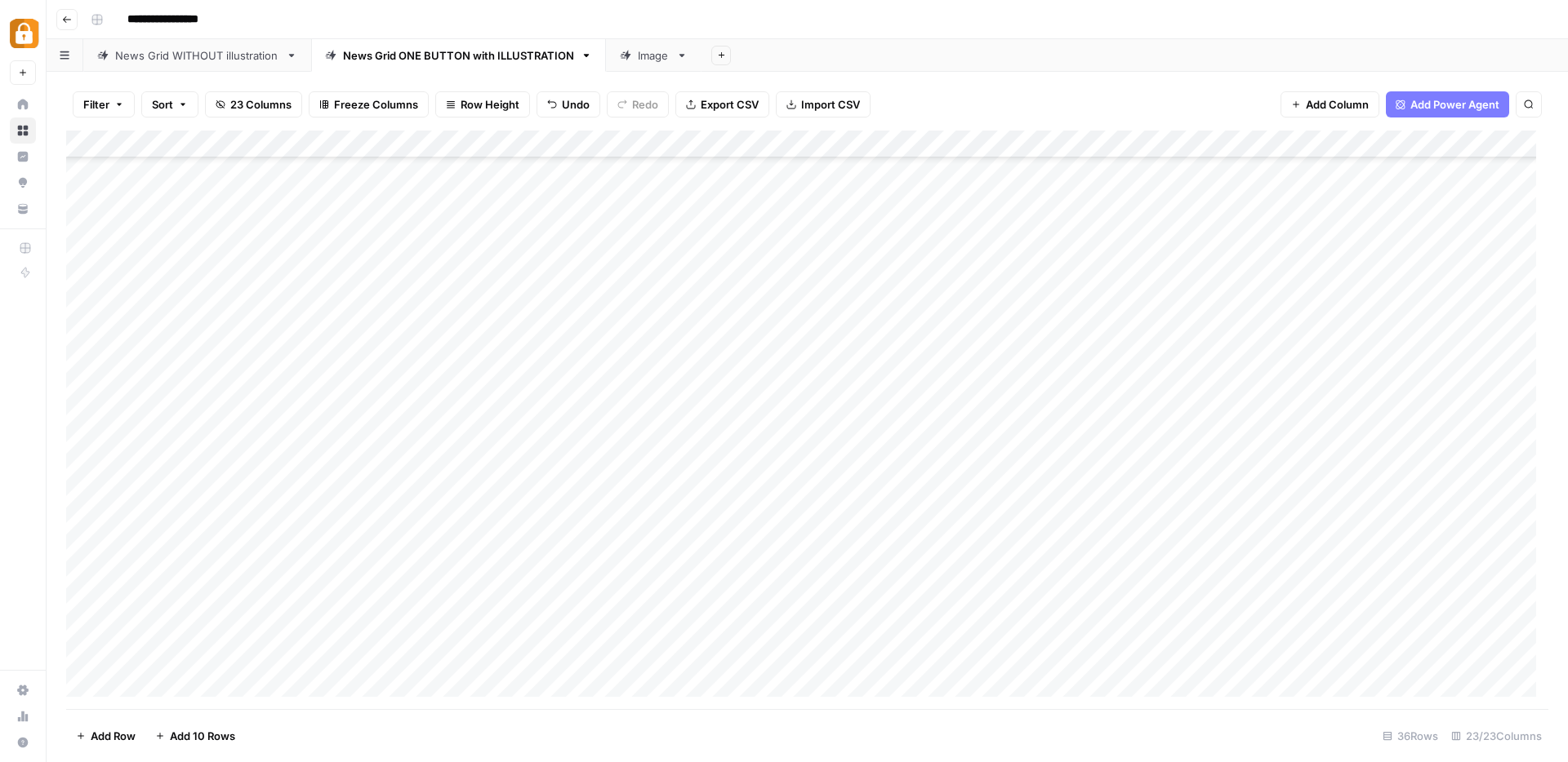
drag, startPoint x: 269, startPoint y: 369, endPoint x: 256, endPoint y: 440, distance: 72.2
click at [256, 440] on div "Add Column" at bounding box center [807, 420] width 1482 height 579
click at [1208, 331] on div "Add Column" at bounding box center [807, 420] width 1482 height 579
click at [1208, 360] on div "Add Column" at bounding box center [807, 420] width 1482 height 579
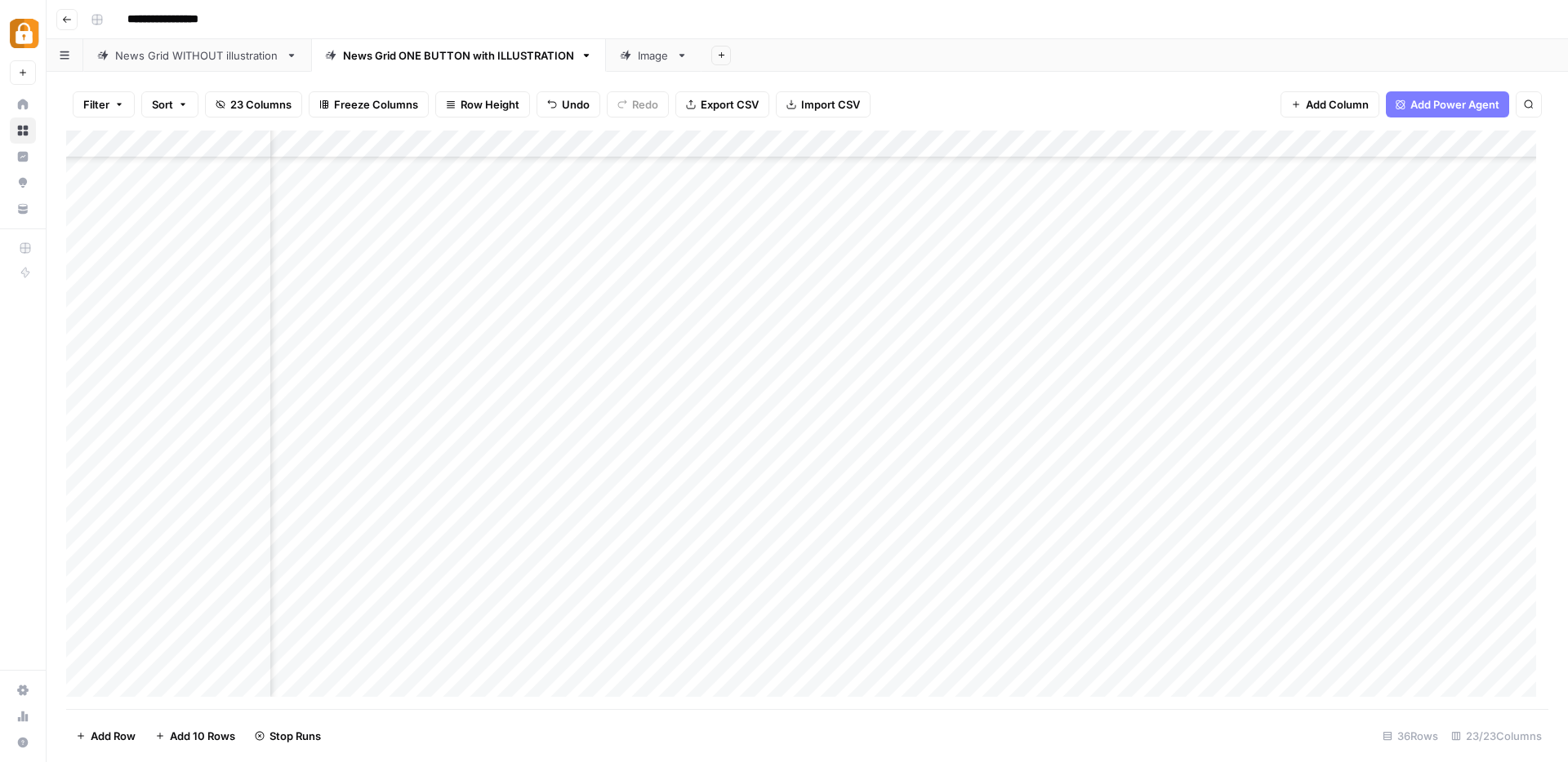
click at [1208, 386] on div "Add Column" at bounding box center [807, 420] width 1482 height 579
click at [1207, 411] on div "Add Column" at bounding box center [807, 420] width 1482 height 579
click at [1201, 333] on div "Add Column" at bounding box center [807, 420] width 1482 height 579
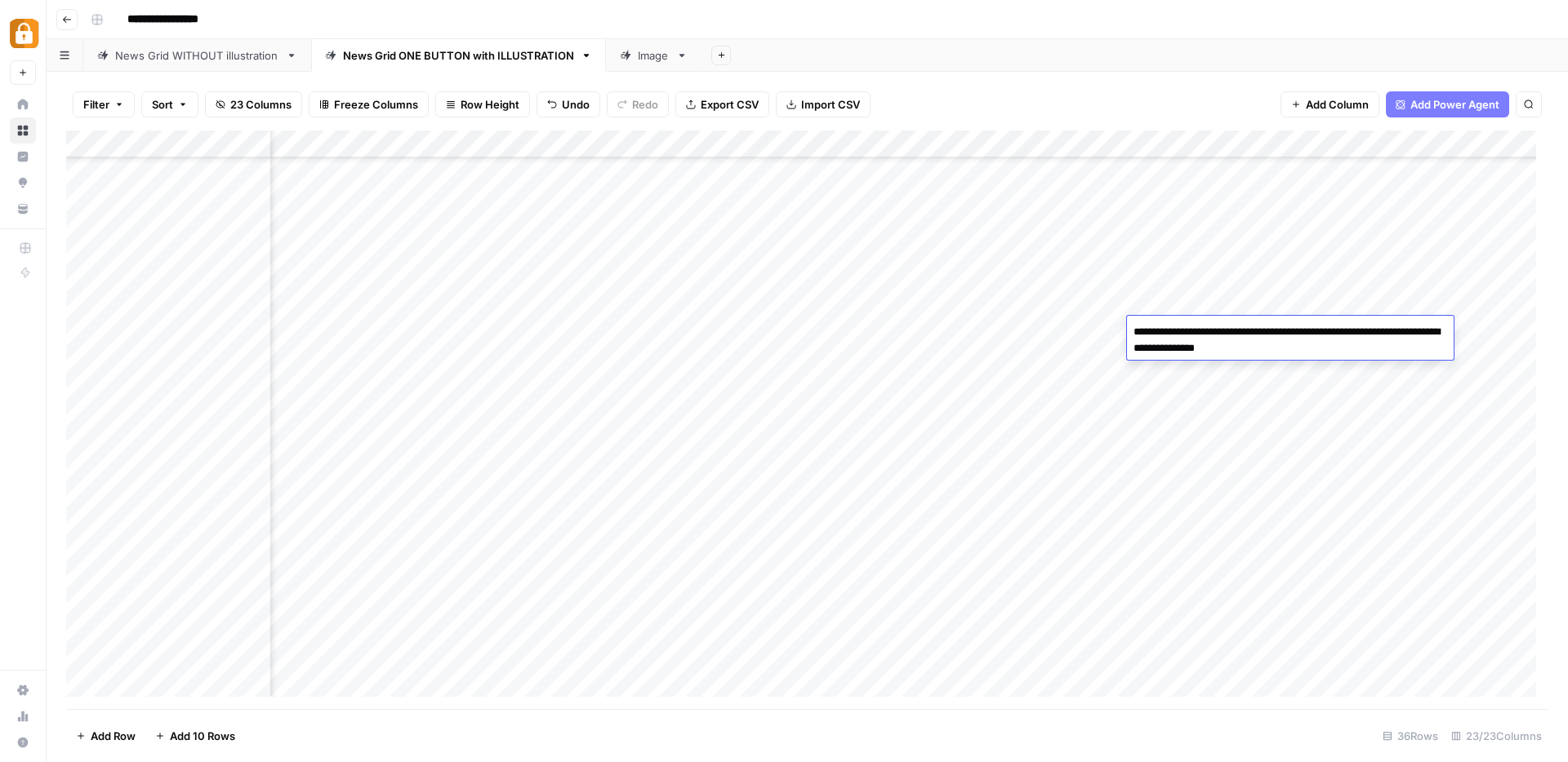
click at [1201, 333] on textarea "**********" at bounding box center [1289, 340] width 326 height 39
click at [1260, 141] on div "Add Column" at bounding box center [807, 420] width 1482 height 579
click at [1212, 331] on div "Add Column" at bounding box center [807, 420] width 1482 height 579
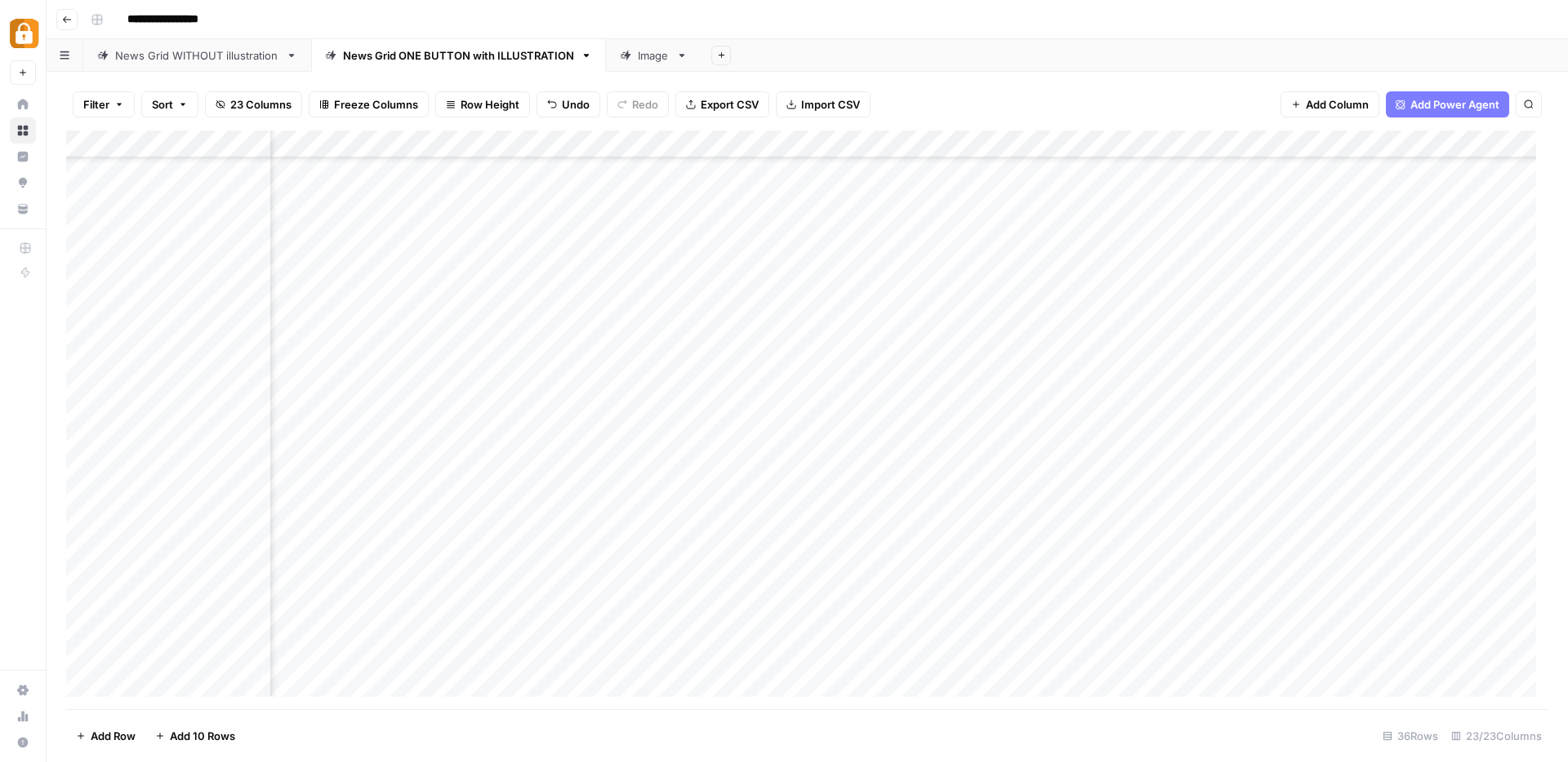
click at [854, 147] on div "Add Column" at bounding box center [807, 420] width 1482 height 579
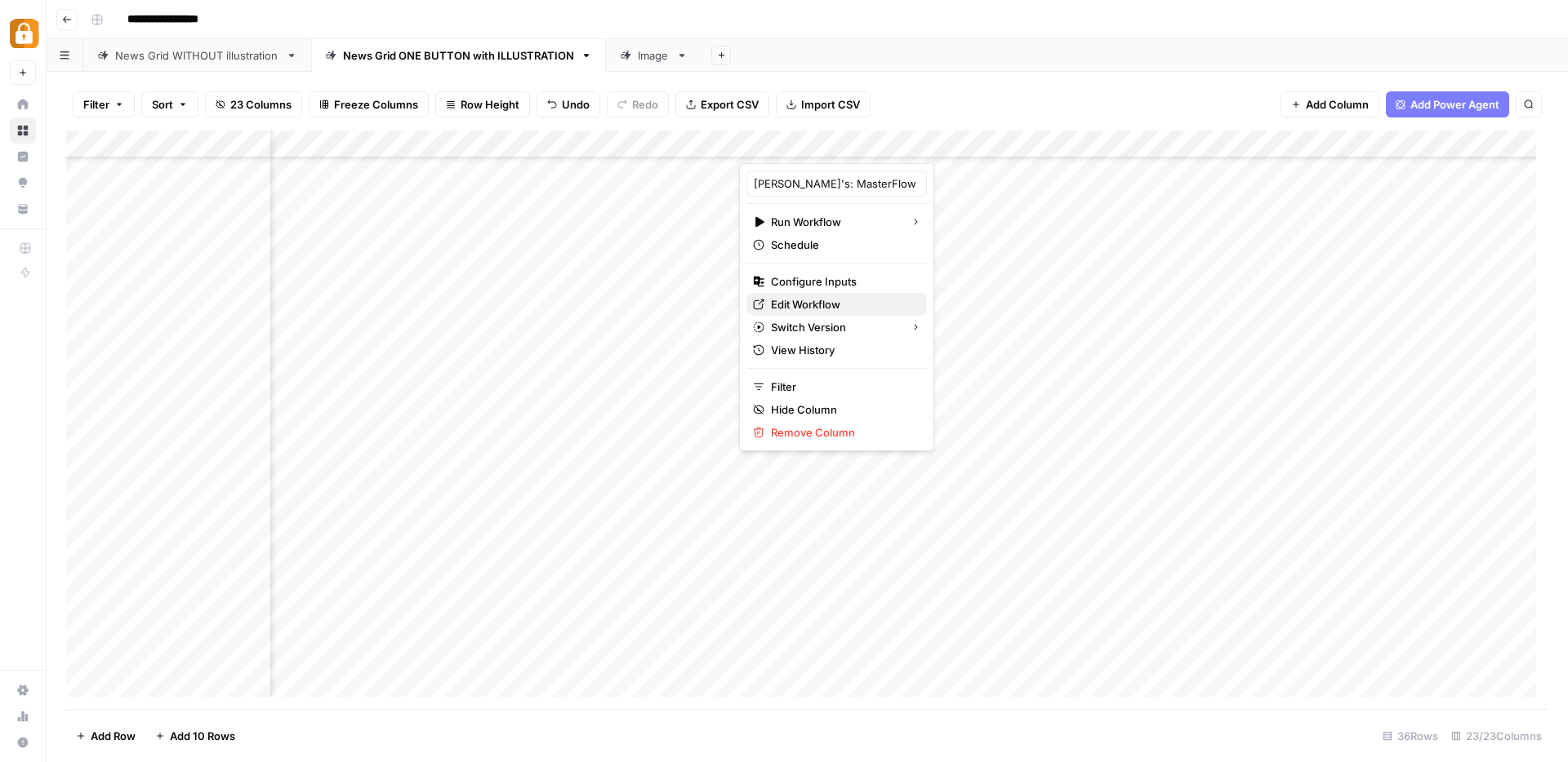
click at [833, 299] on span "Edit Workflow" at bounding box center [842, 304] width 143 height 16
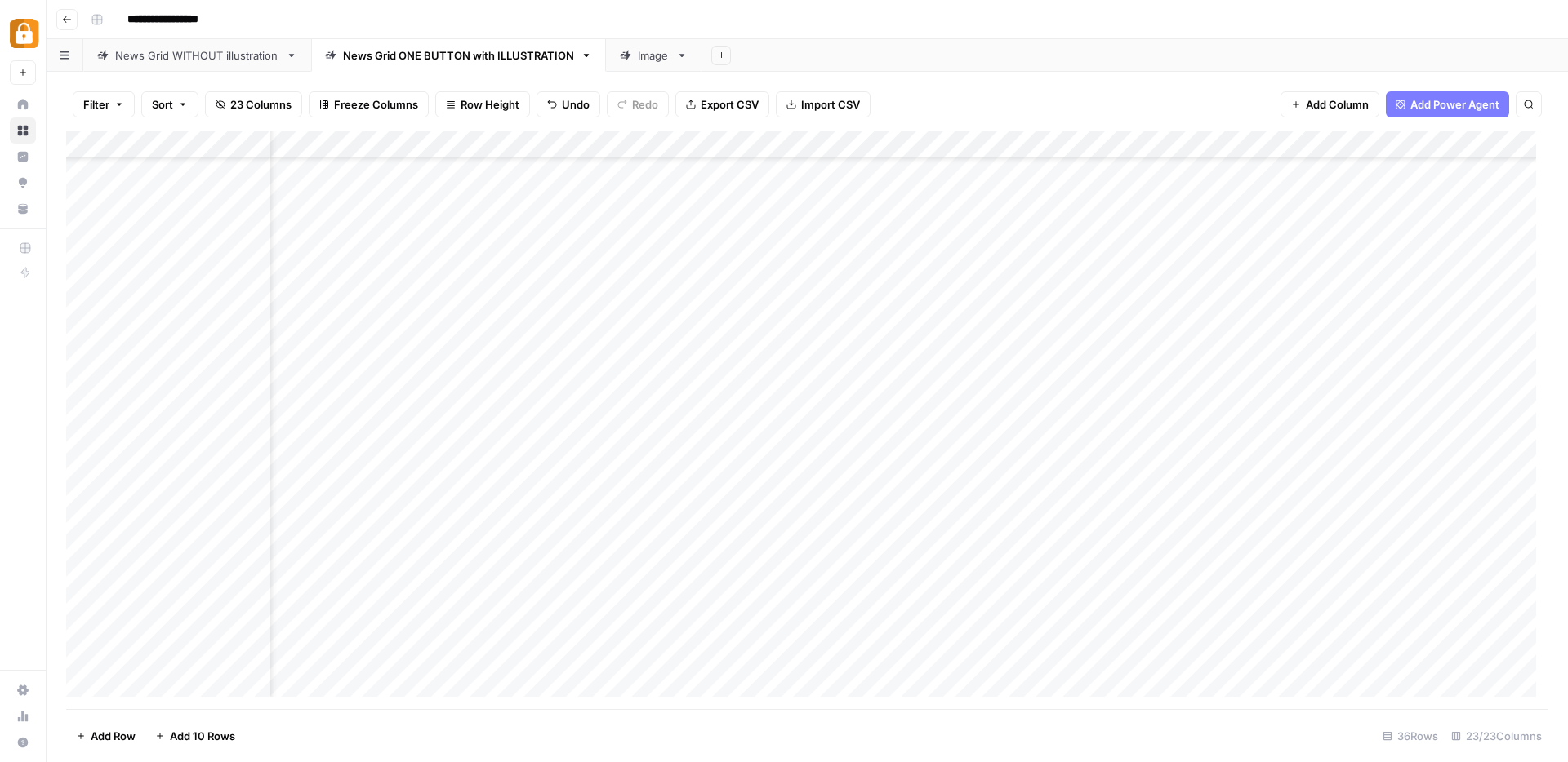
scroll to position [149, 62]
click at [1064, 323] on div "Add Column" at bounding box center [807, 420] width 1482 height 579
click at [1077, 182] on div "Add Column" at bounding box center [807, 420] width 1482 height 579
click at [1053, 322] on div "Add Column" at bounding box center [807, 420] width 1482 height 579
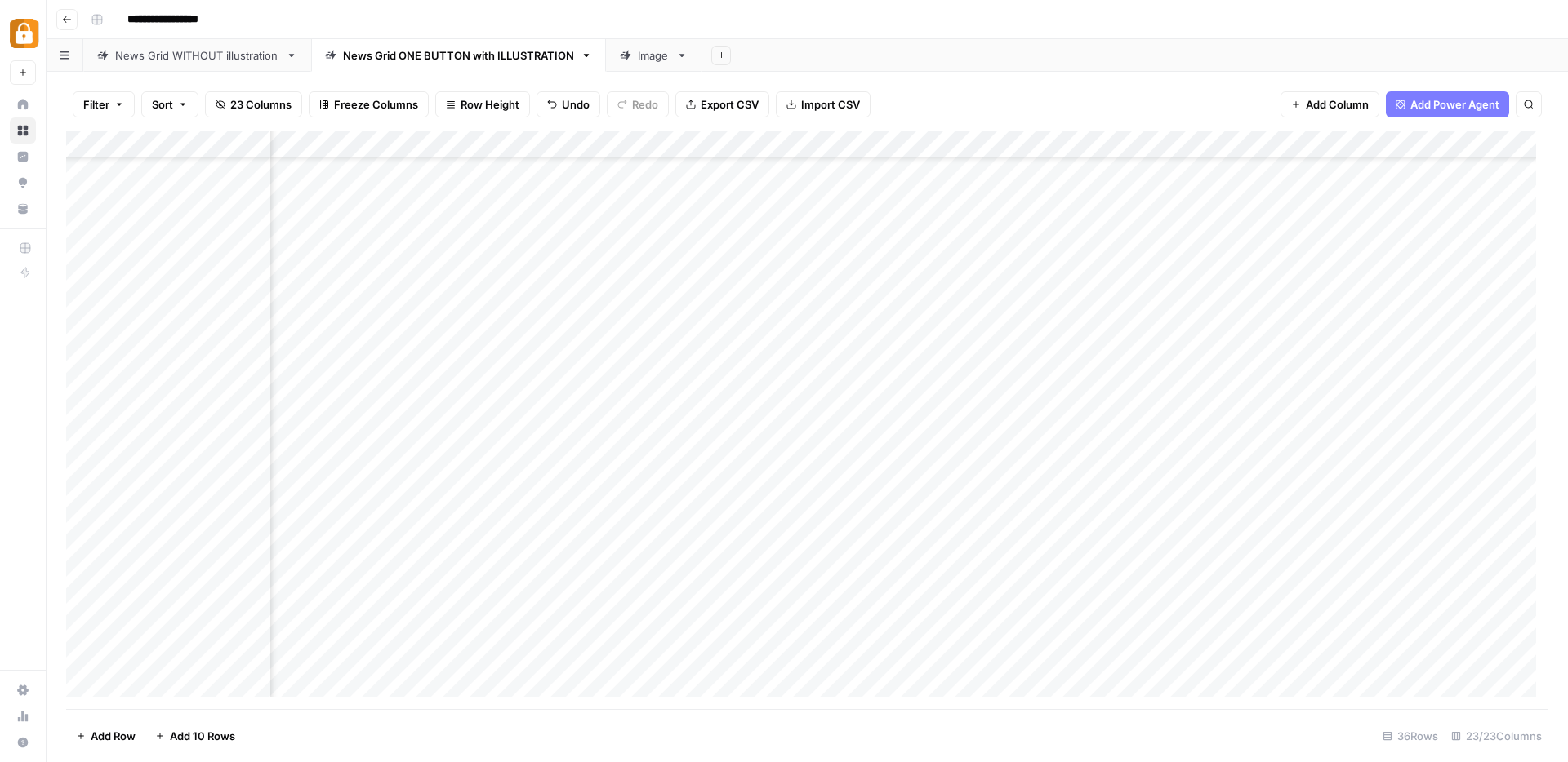
click at [1371, 325] on div "Add Column" at bounding box center [807, 420] width 1482 height 579
click at [865, 187] on div "Add Column" at bounding box center [807, 420] width 1482 height 579
click at [854, 348] on div "Add Column" at bounding box center [807, 420] width 1482 height 579
click at [838, 186] on div "Add Column" at bounding box center [807, 420] width 1482 height 579
click at [855, 351] on div "Add Column" at bounding box center [807, 420] width 1482 height 579
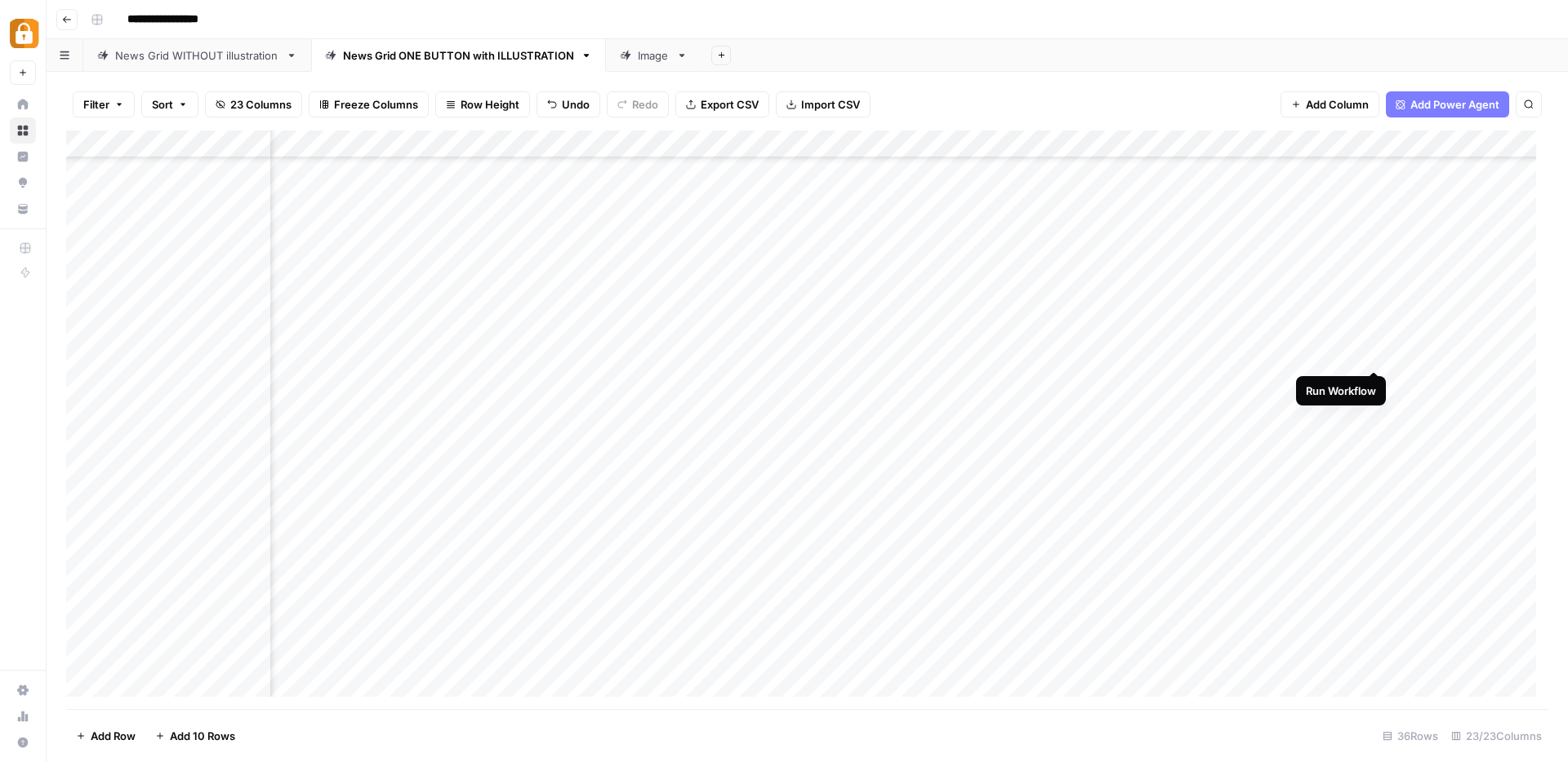
click at [1373, 356] on div "Add Column" at bounding box center [807, 420] width 1482 height 579
click at [858, 378] on div "Add Column" at bounding box center [807, 420] width 1482 height 579
type textarea "**********"
click at [845, 415] on div "Add Column" at bounding box center [807, 420] width 1482 height 579
click at [1370, 380] on div "Add Column" at bounding box center [807, 420] width 1482 height 579
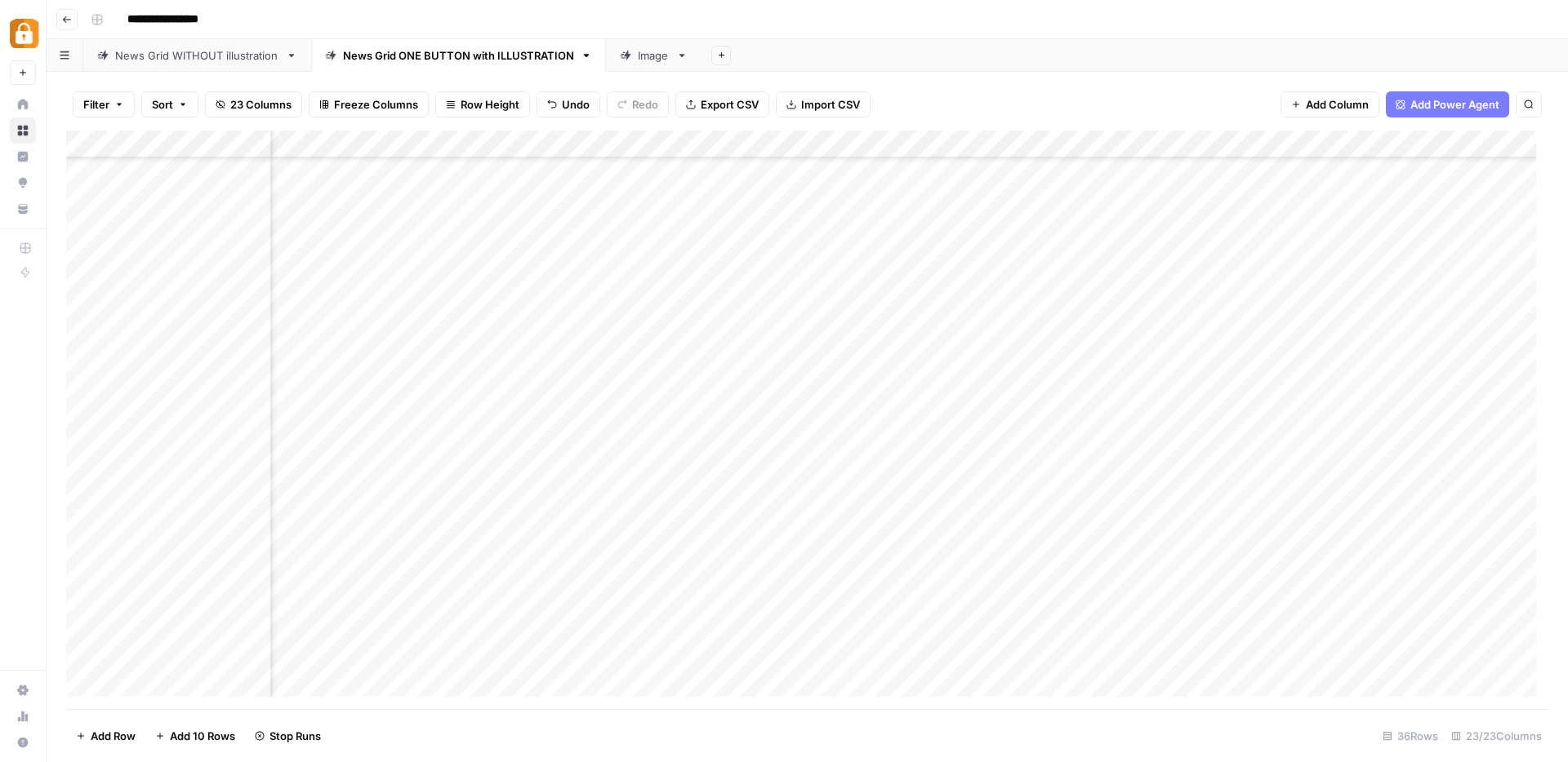
click at [858, 401] on div "Add Column" at bounding box center [807, 420] width 1482 height 579
click at [880, 201] on div "Add Column" at bounding box center [807, 420] width 1482 height 579
click at [841, 509] on div "Add Column" at bounding box center [807, 420] width 1482 height 579
click at [1375, 512] on div "Add Column" at bounding box center [807, 420] width 1482 height 579
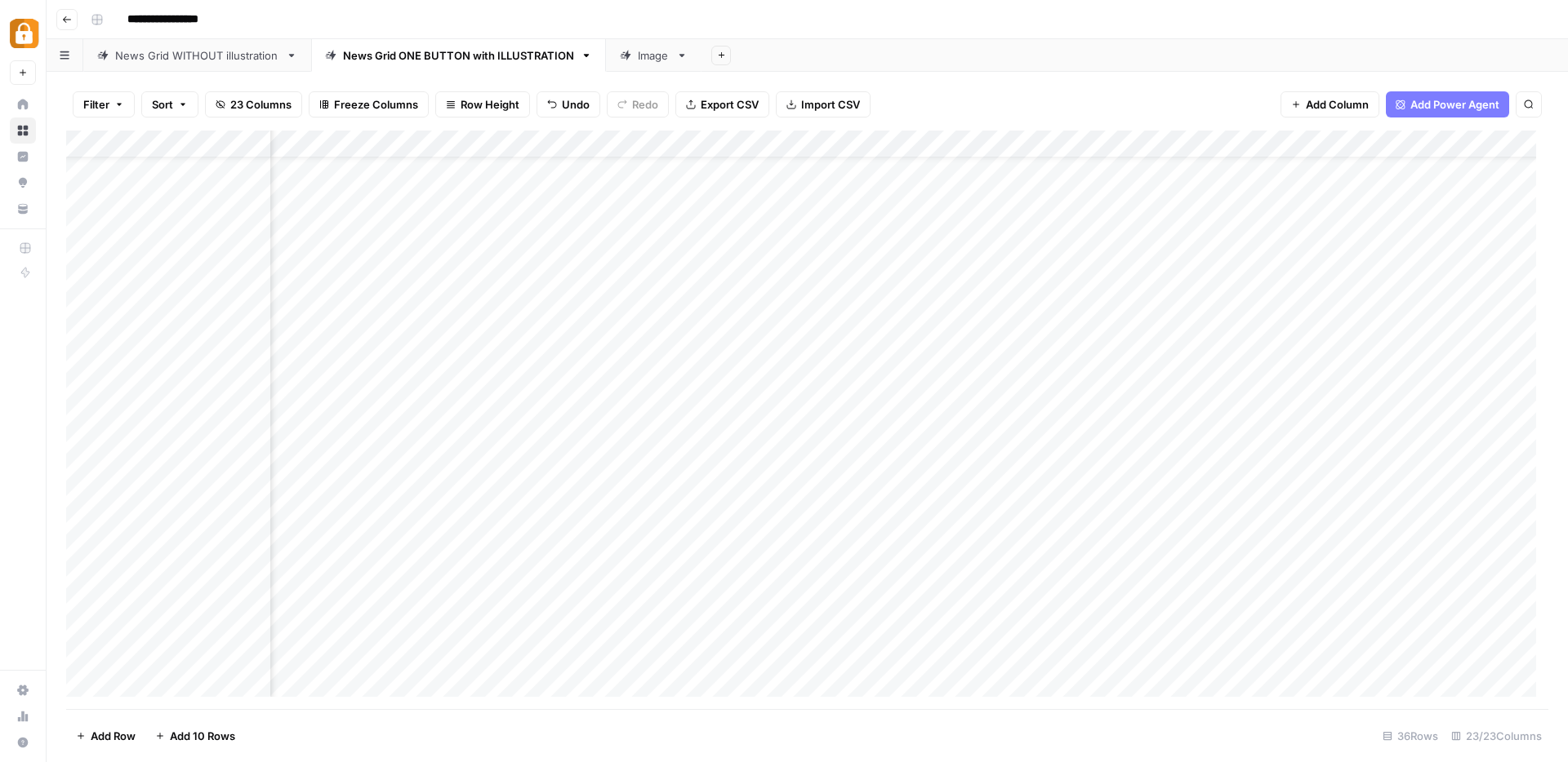
click at [872, 537] on div "Add Column" at bounding box center [807, 420] width 1482 height 579
drag, startPoint x: 817, startPoint y: 541, endPoint x: 798, endPoint y: 537, distance: 19.4
click at [798, 537] on body "**********" at bounding box center [784, 381] width 1568 height 762
paste textarea "**********"
drag, startPoint x: 872, startPoint y: 541, endPoint x: 775, endPoint y: 531, distance: 97.5
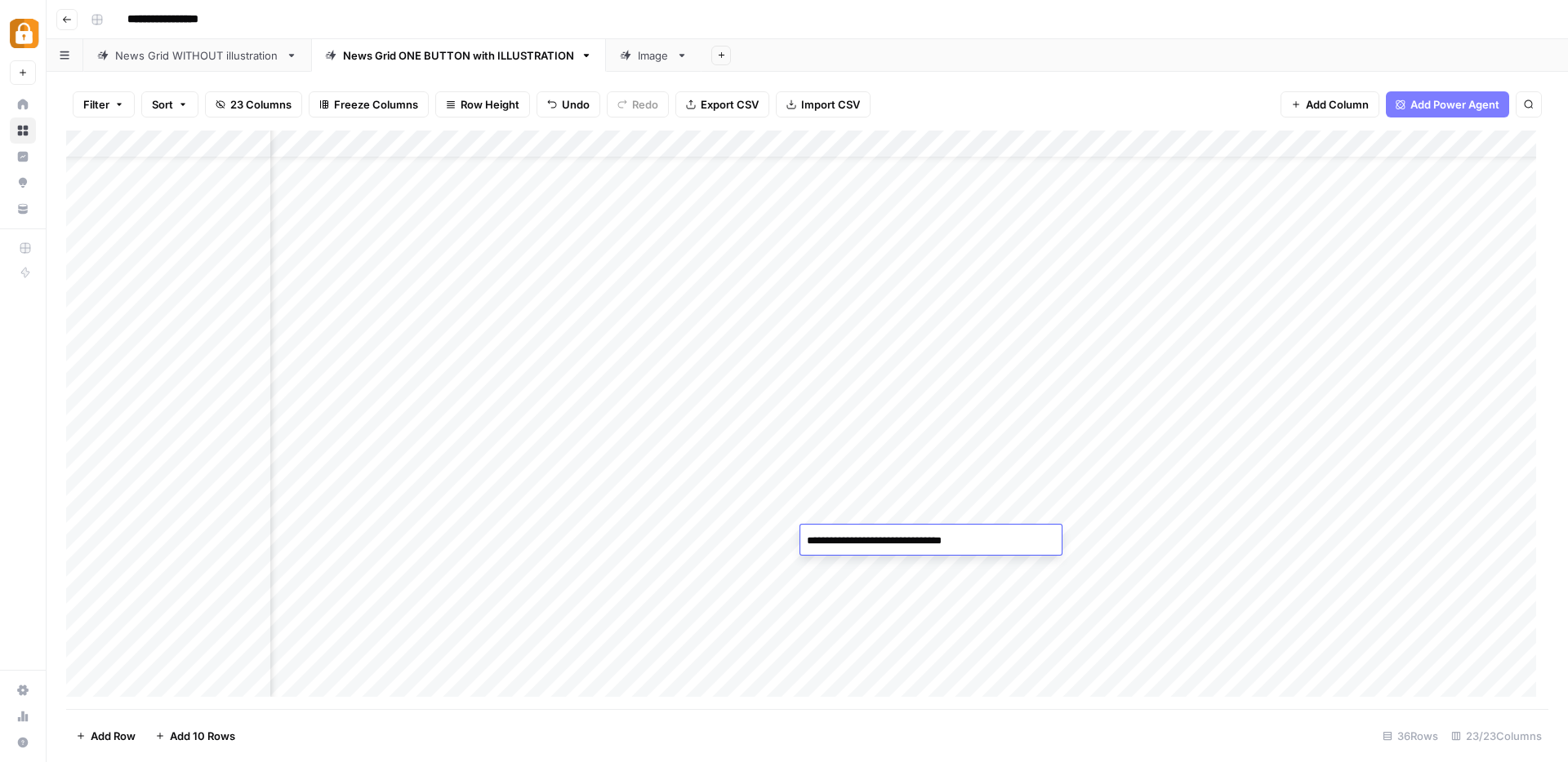
click at [775, 531] on body "**********" at bounding box center [784, 381] width 1568 height 762
click at [923, 537] on textarea "**********" at bounding box center [930, 541] width 261 height 23
type textarea "**********"
click at [813, 563] on div "Add Column" at bounding box center [807, 420] width 1482 height 579
click at [1310, 540] on div "Add Column" at bounding box center [807, 420] width 1482 height 579
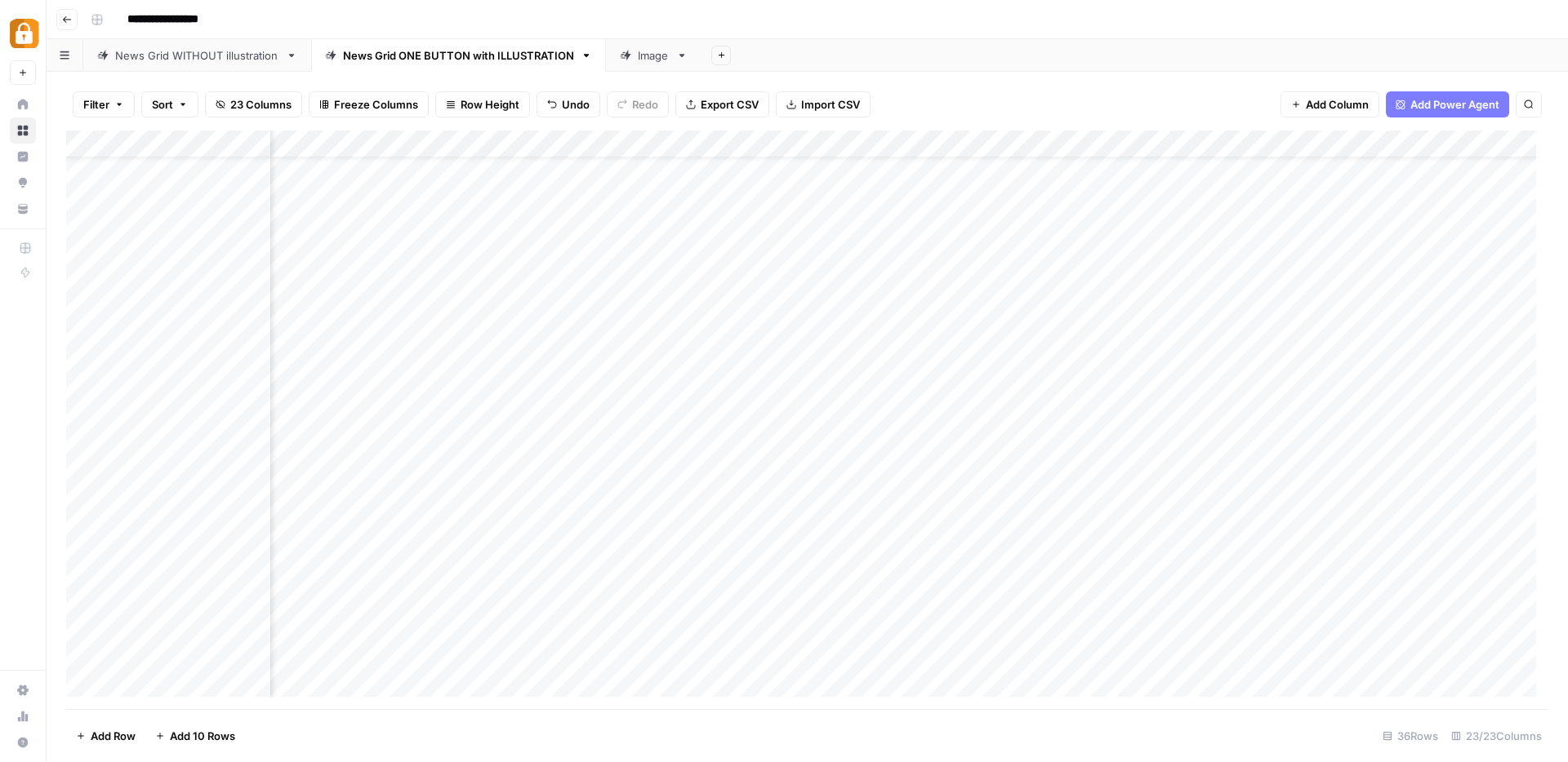
scroll to position [48, 1068]
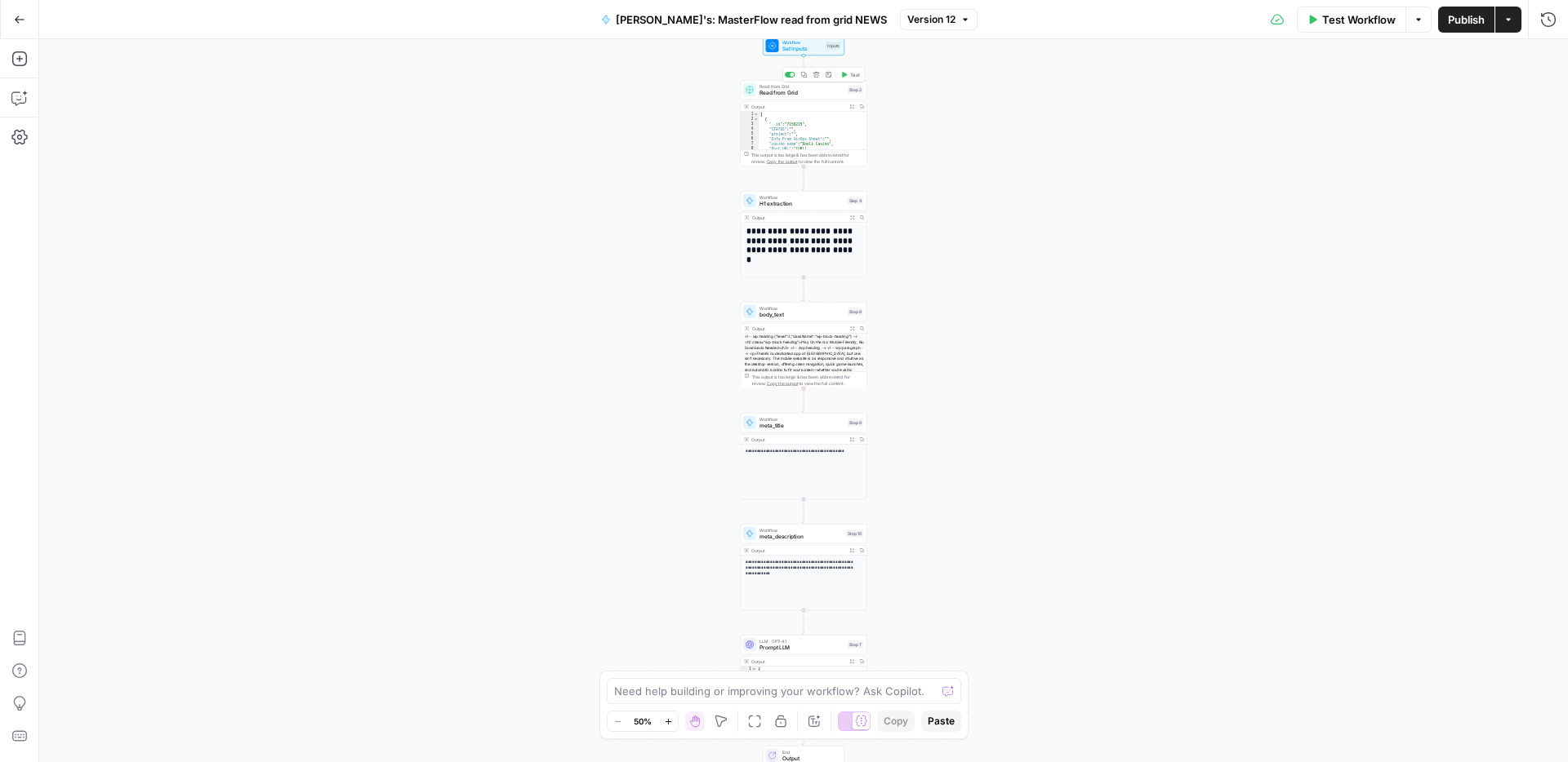
click at [807, 89] on span "Read from Grid" at bounding box center [802, 93] width 85 height 8
type input "News Grid ONE BUTTON with ILLUSTRATION"
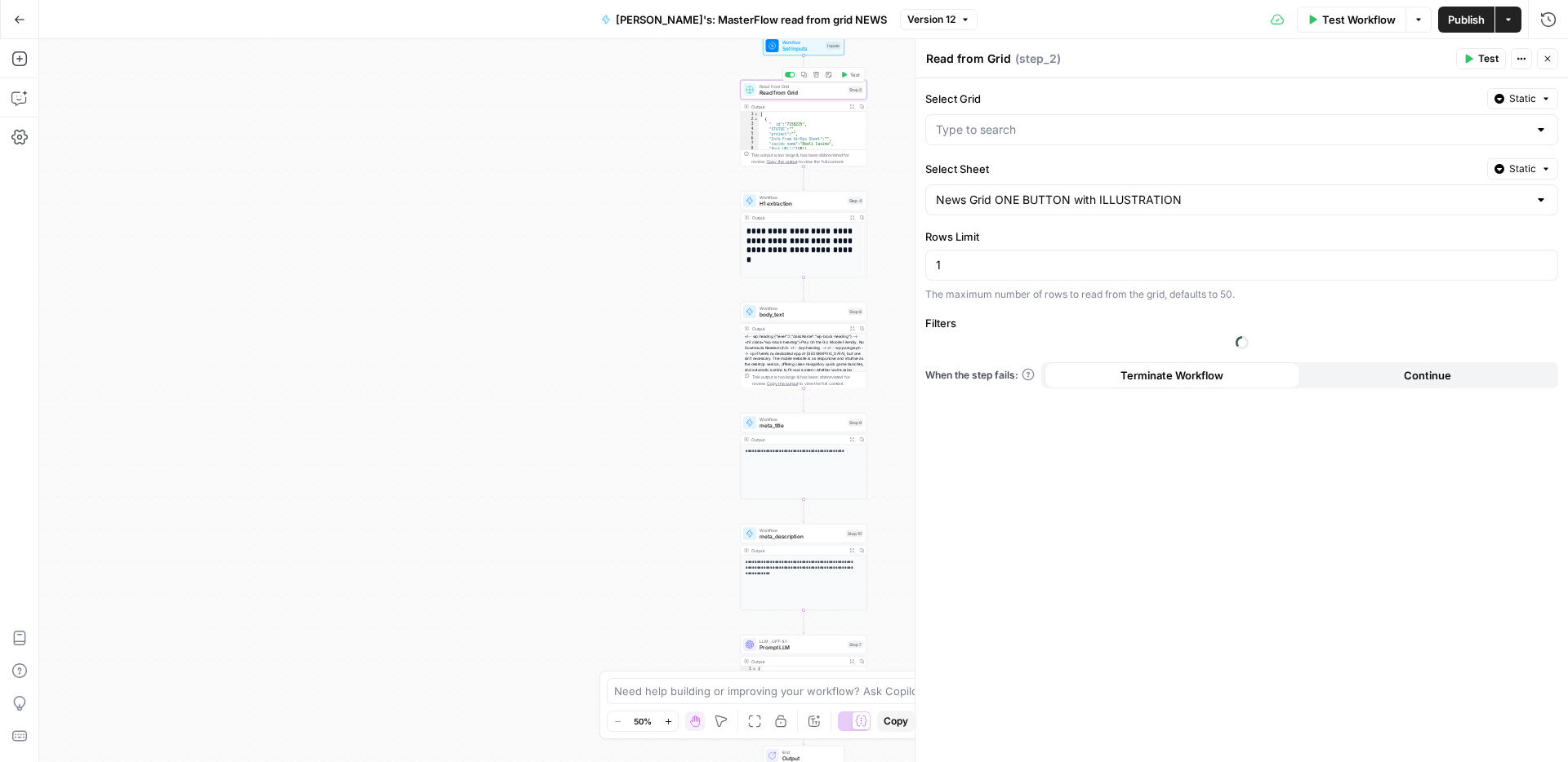
type input "ACTIVE: News Grid"
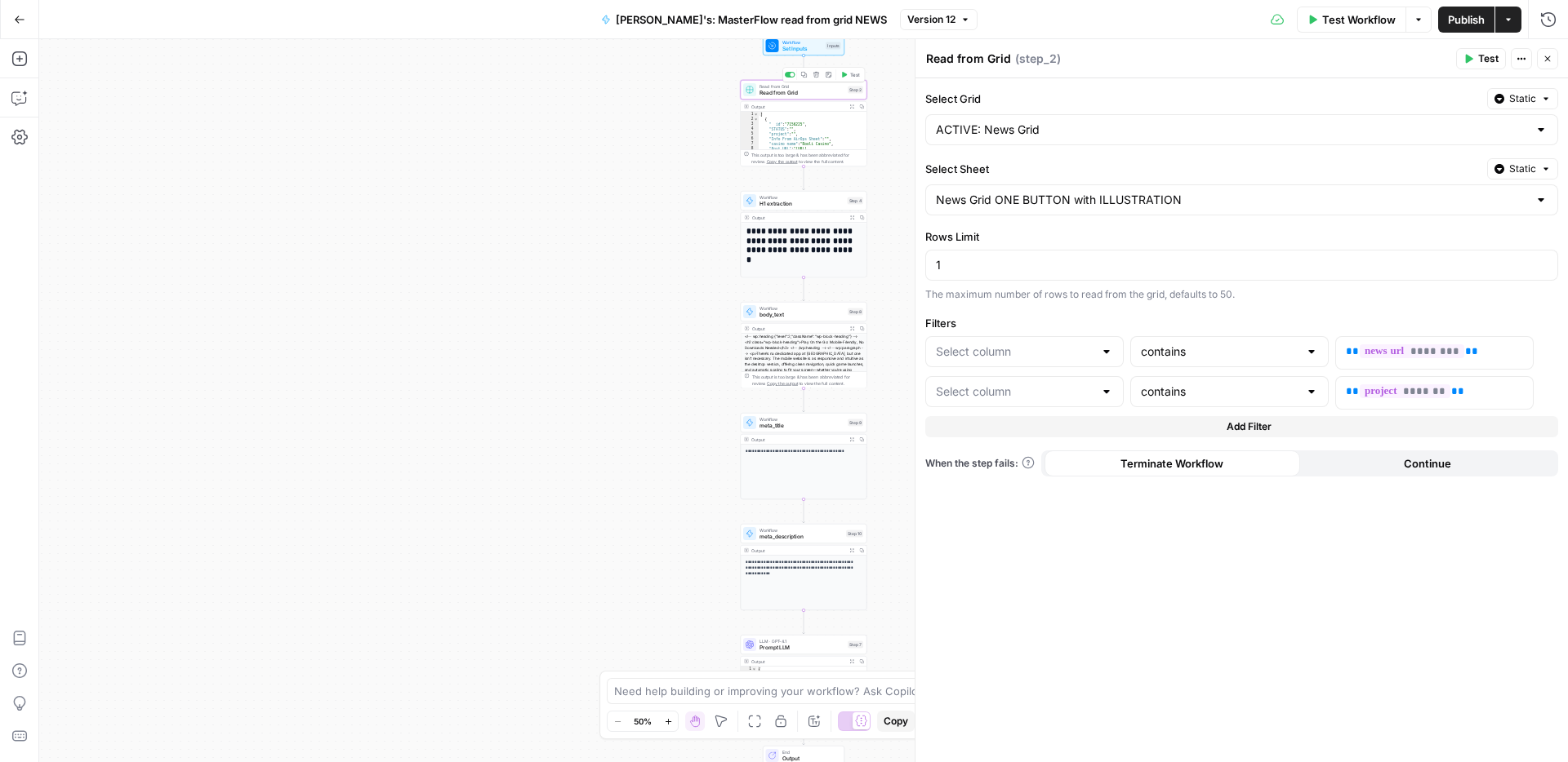
type input "News URL"
type input "Project"
click at [813, 203] on span "H1 extraction" at bounding box center [802, 203] width 85 height 8
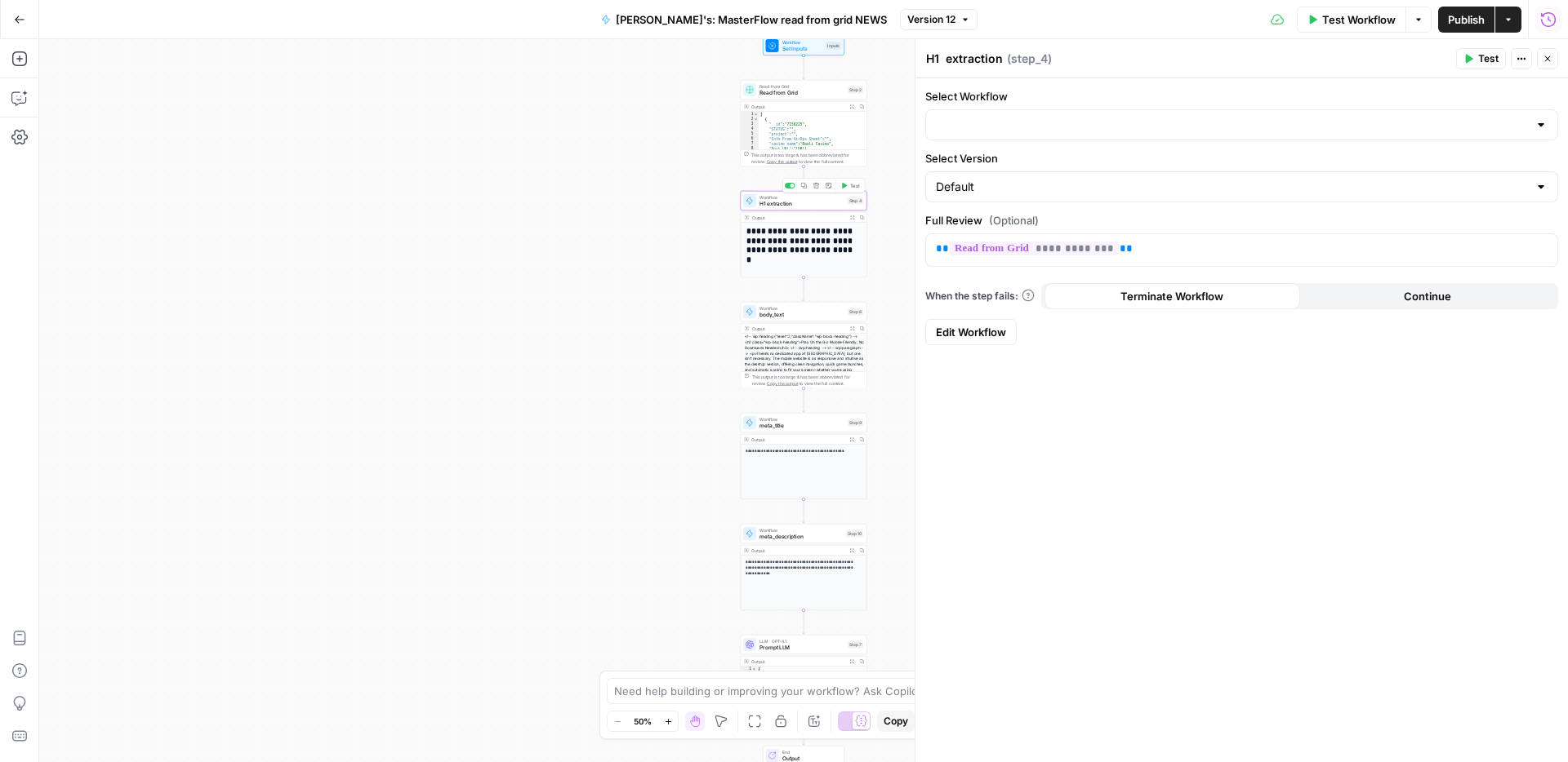
type input "Headline extraction for grid"
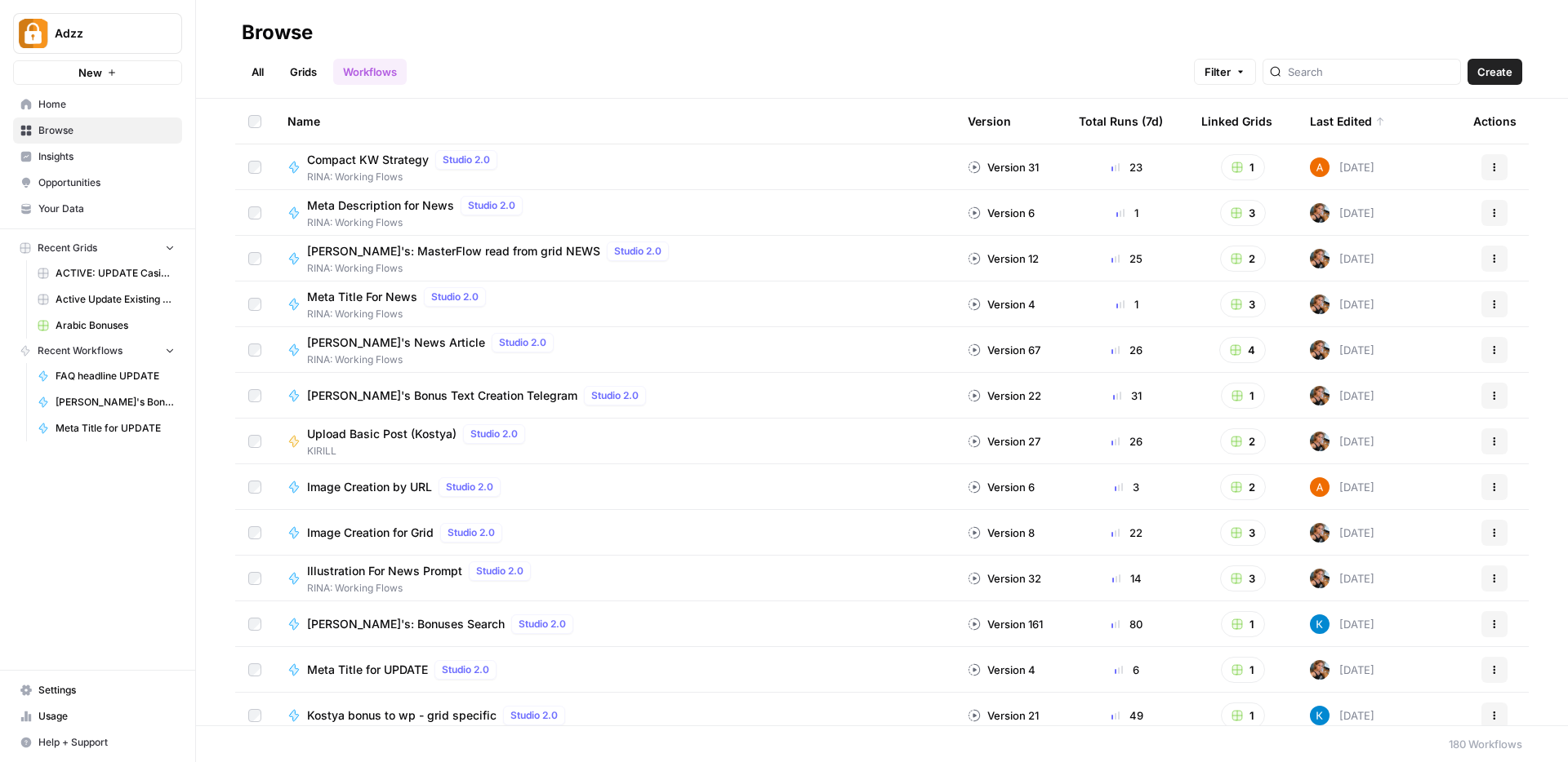
click at [304, 76] on link "Grids" at bounding box center [303, 72] width 47 height 27
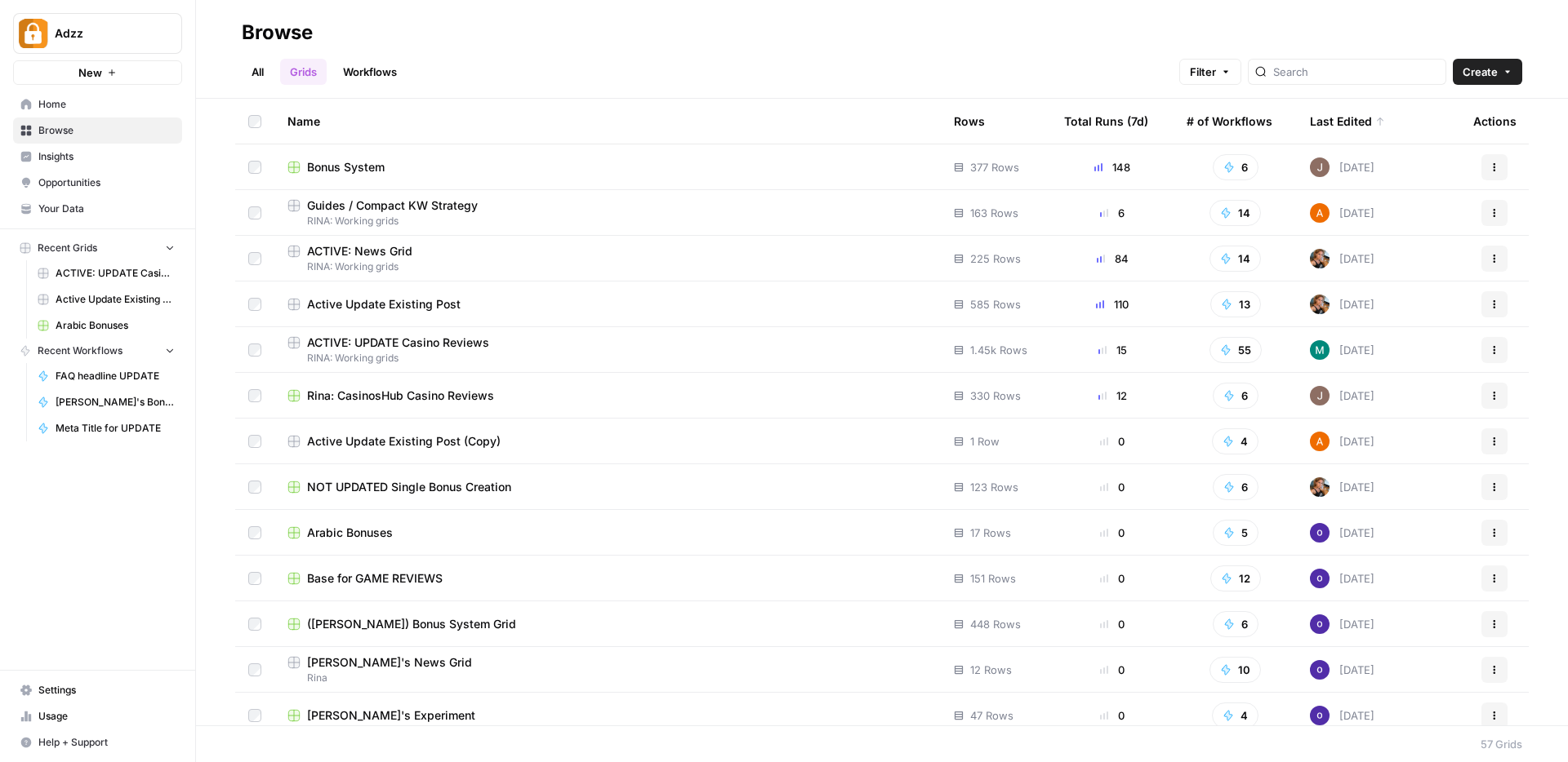
click at [391, 71] on link "Workflows" at bounding box center [370, 72] width 73 height 27
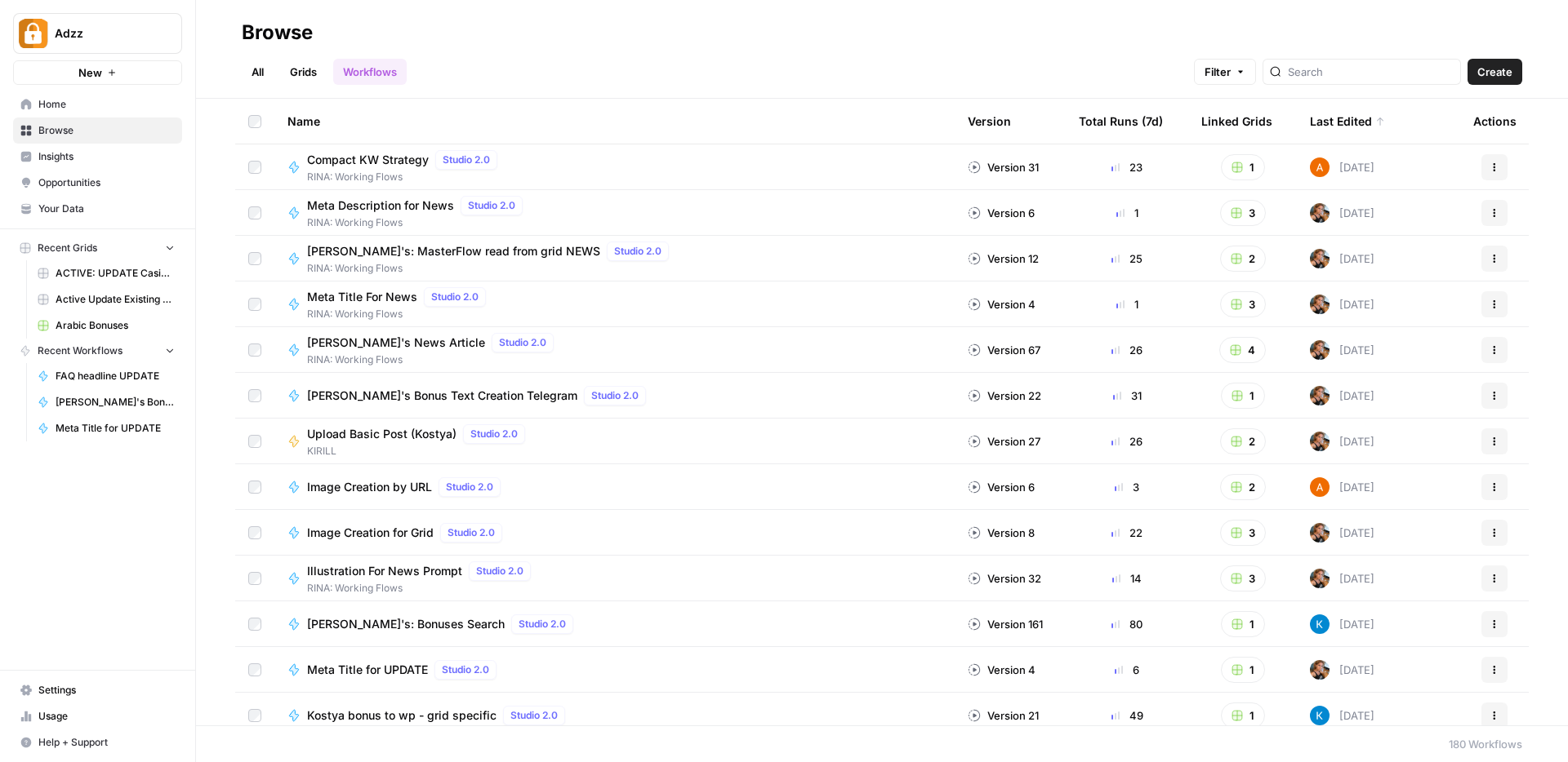
click at [313, 74] on link "Grids" at bounding box center [303, 72] width 47 height 27
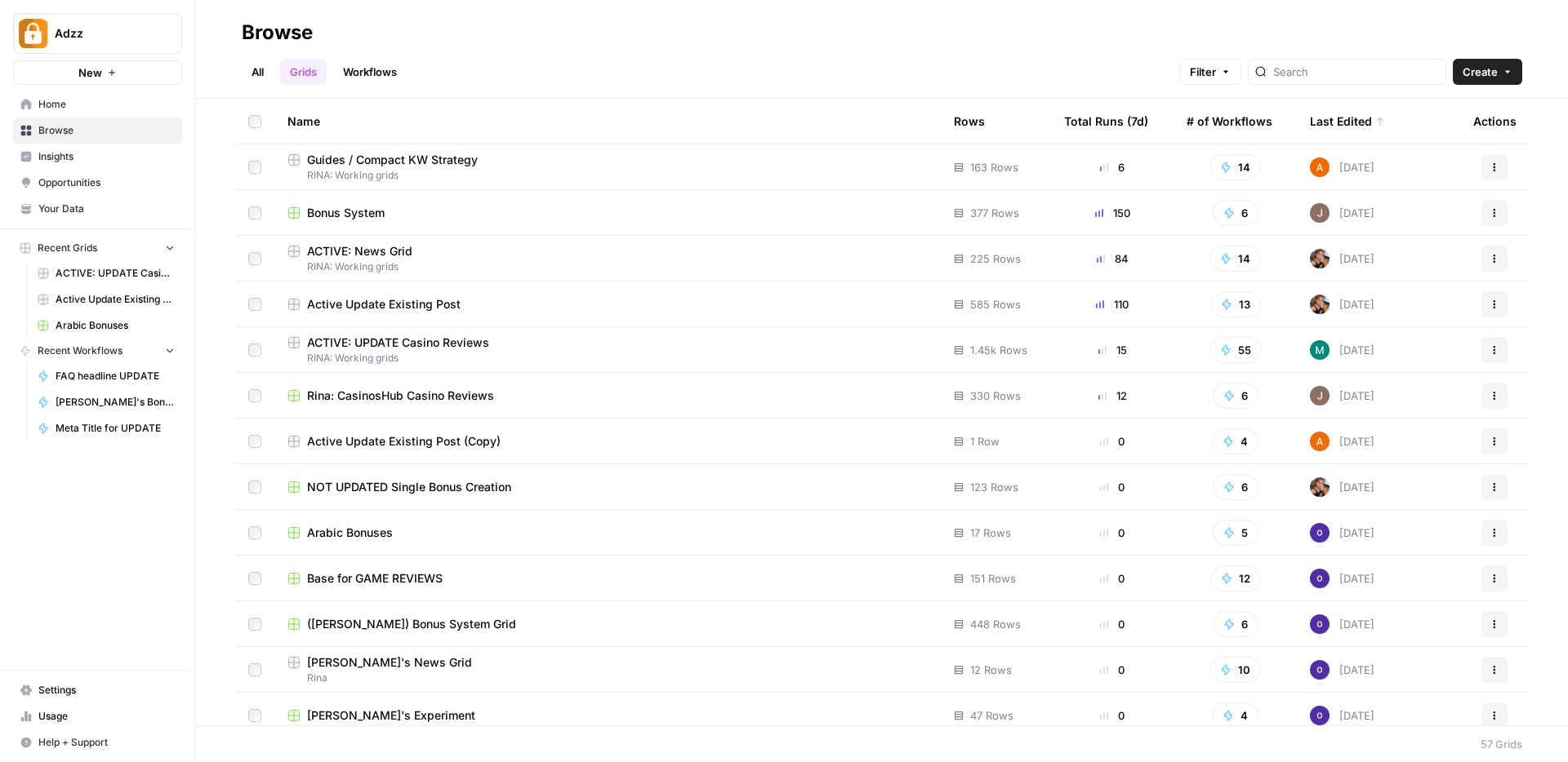
click at [401, 307] on span "Active Update Existing Post" at bounding box center [384, 304] width 154 height 16
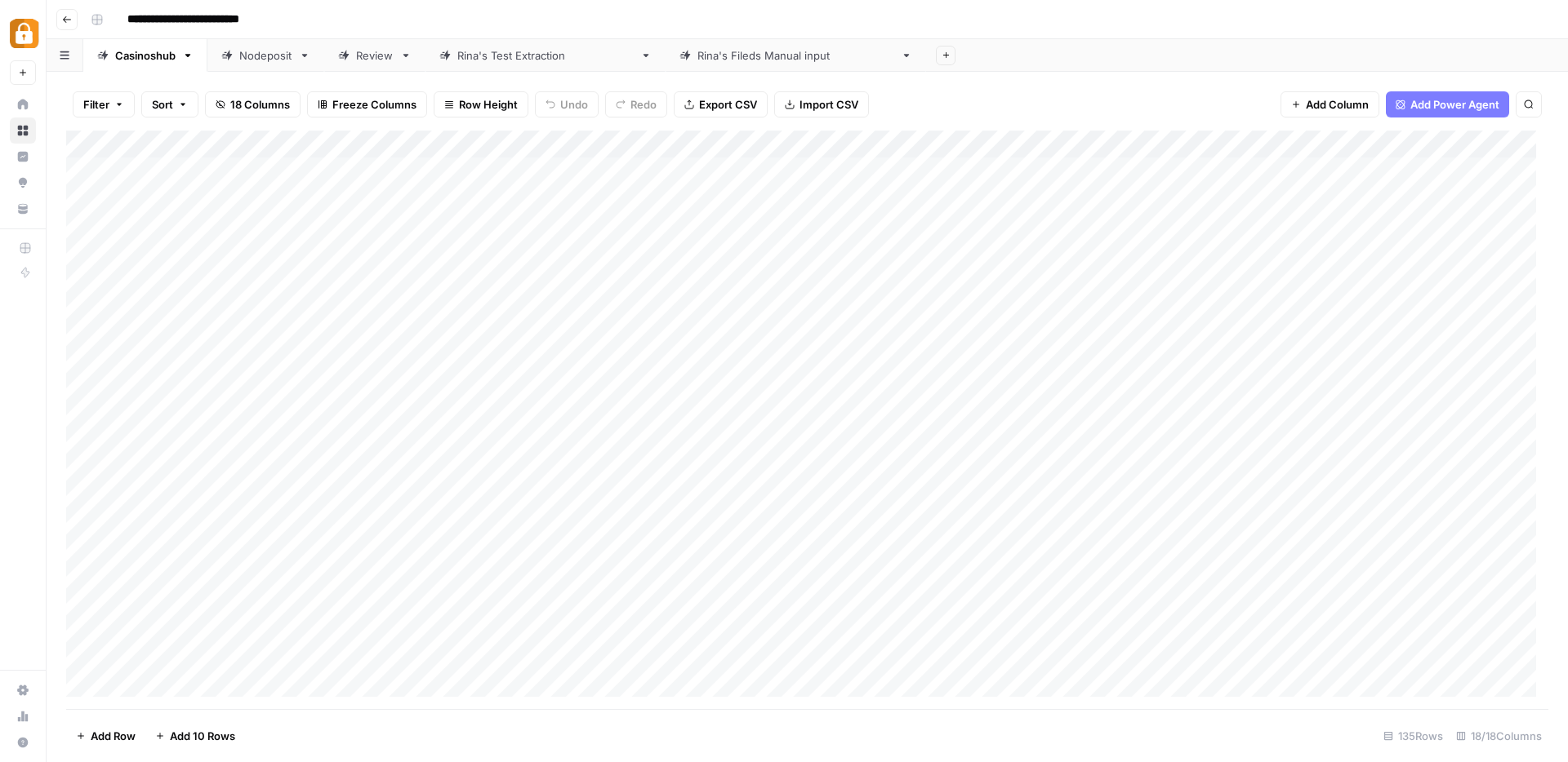
click at [279, 52] on div "Nodeposit" at bounding box center [265, 56] width 53 height 16
drag, startPoint x: 1125, startPoint y: 141, endPoint x: 1220, endPoint y: 134, distance: 95.3
click at [1220, 134] on div "Add Column" at bounding box center [807, 187] width 1482 height 110
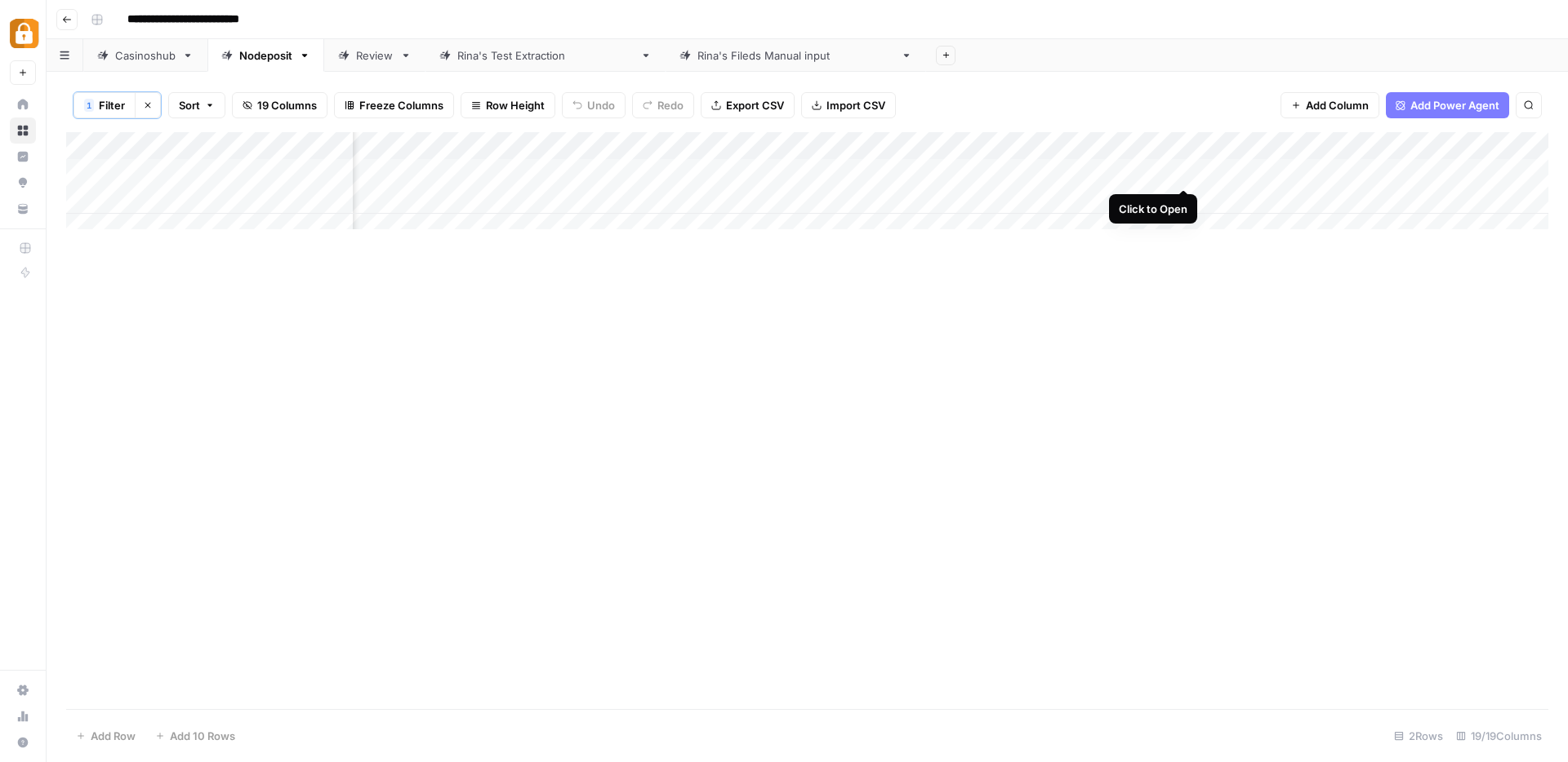
click at [1185, 172] on div "Add Column" at bounding box center [807, 187] width 1482 height 110
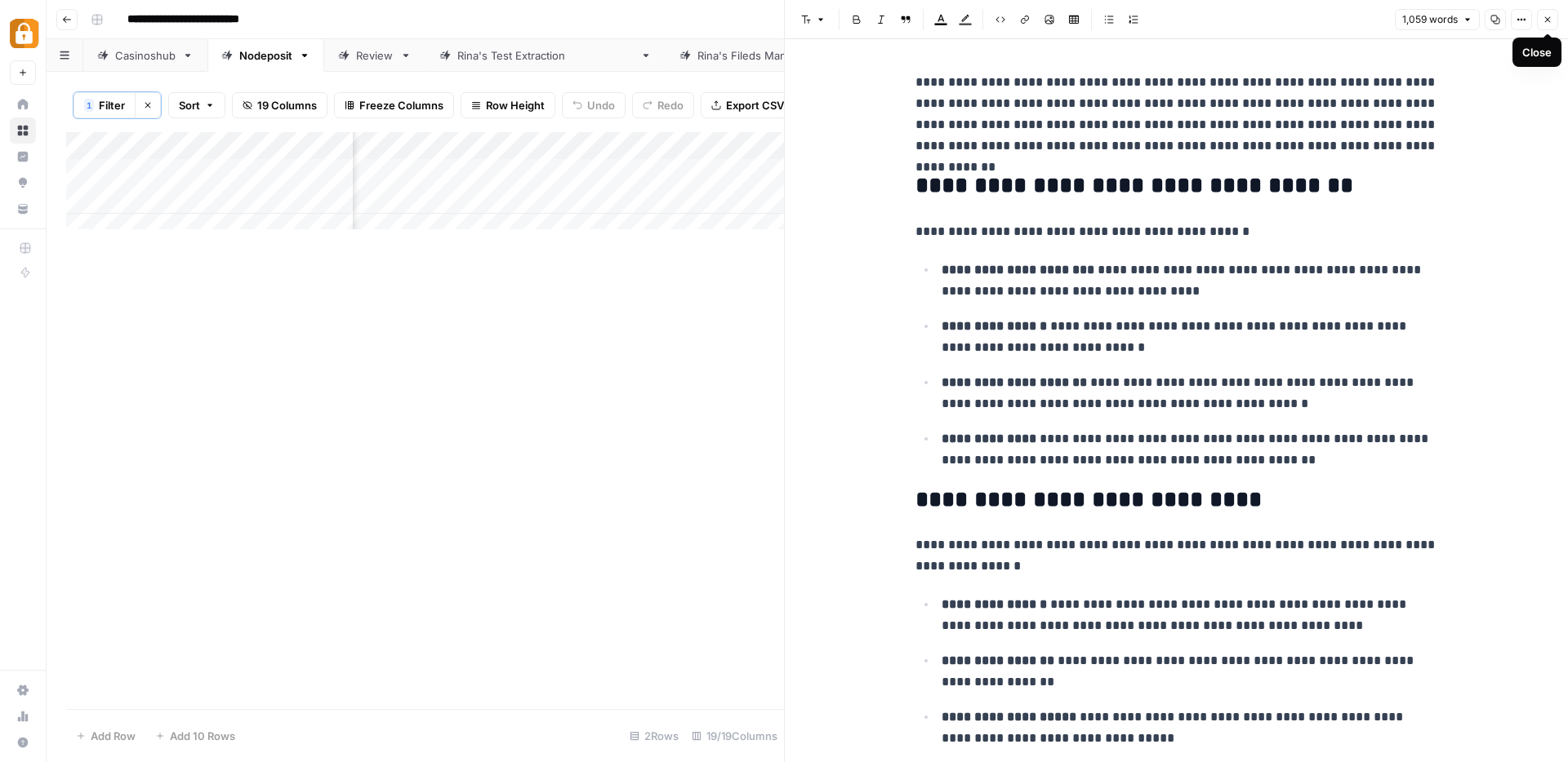
click at [1552, 21] on button "Close" at bounding box center [1547, 19] width 21 height 21
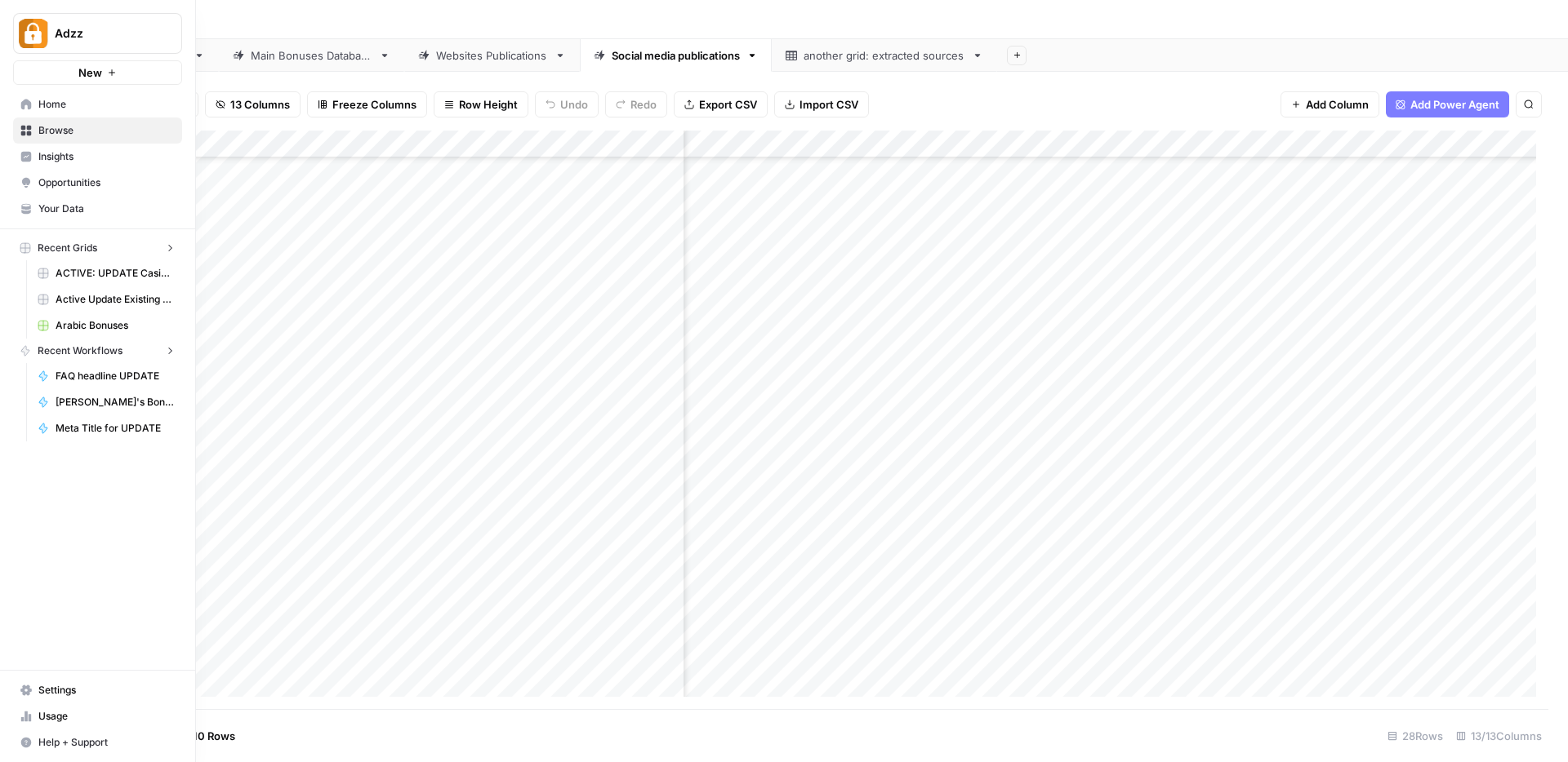
scroll to position [264, 895]
click at [57, 130] on span "Browse" at bounding box center [106, 130] width 136 height 15
